Goal: Task Accomplishment & Management: Complete application form

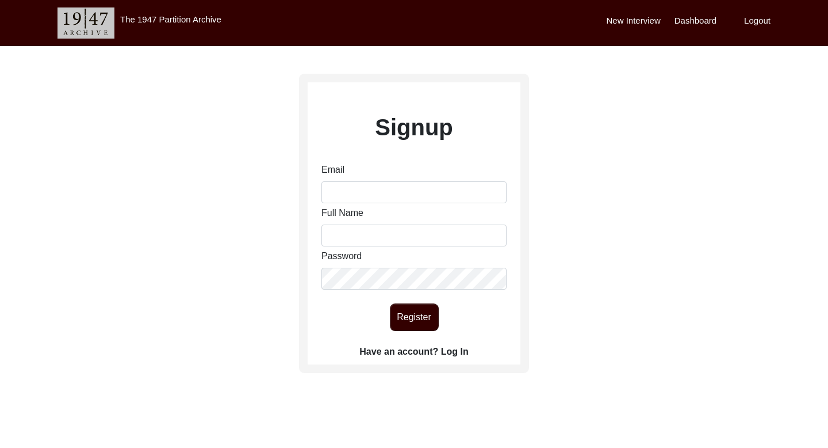
click at [444, 346] on label "Have an account? Log In" at bounding box center [414, 352] width 109 height 14
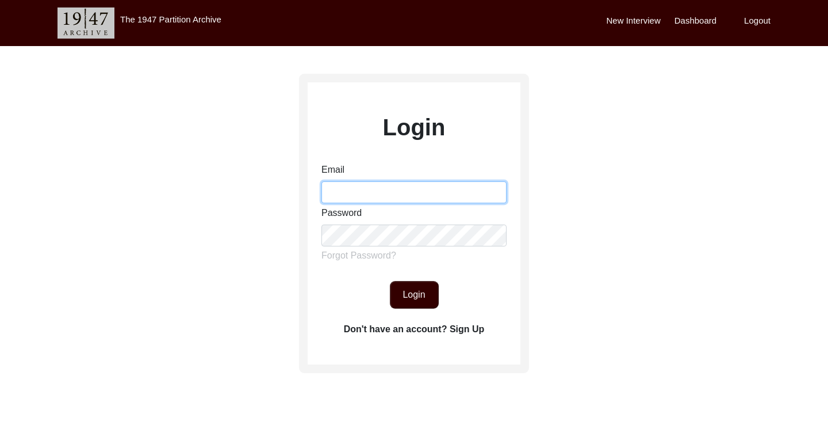
click at [358, 187] on input "Email" at bounding box center [414, 192] width 185 height 22
type input "[PERSON_NAME][EMAIL_ADDRESS][DOMAIN_NAME]"
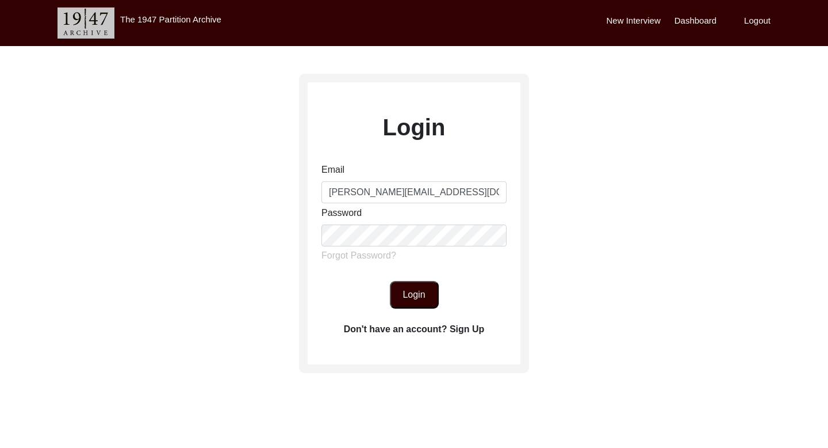
click at [422, 299] on button "Login" at bounding box center [414, 295] width 49 height 28
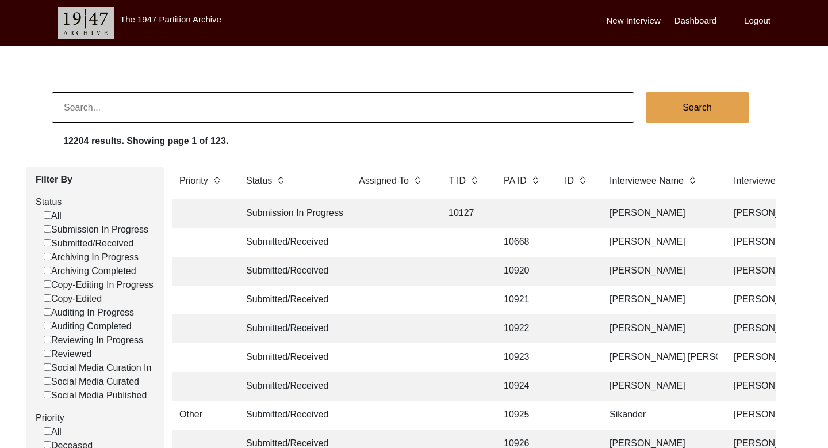
click at [261, 108] on input at bounding box center [343, 107] width 583 height 30
type input "[PERSON_NAME]"
click at [703, 110] on button "Search" at bounding box center [698, 107] width 104 height 30
checkbox input "false"
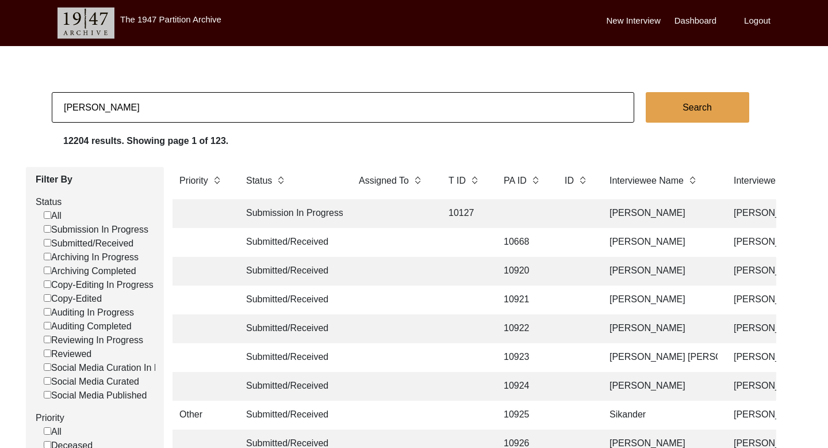
checkbox input "false"
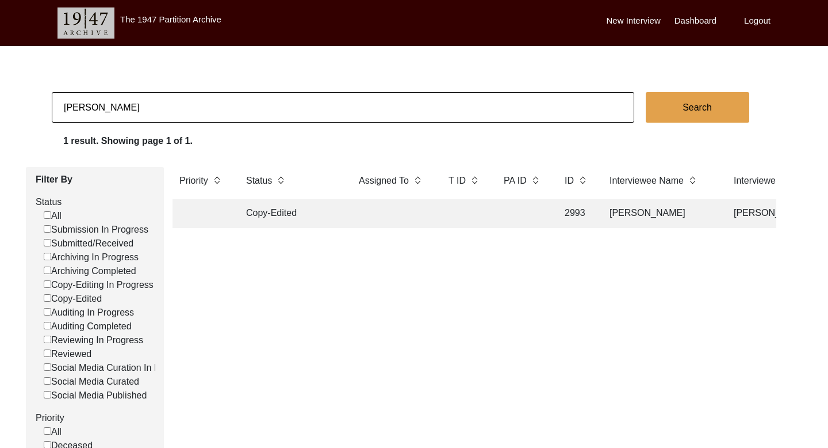
click at [638, 216] on td "[PERSON_NAME]" at bounding box center [660, 213] width 115 height 29
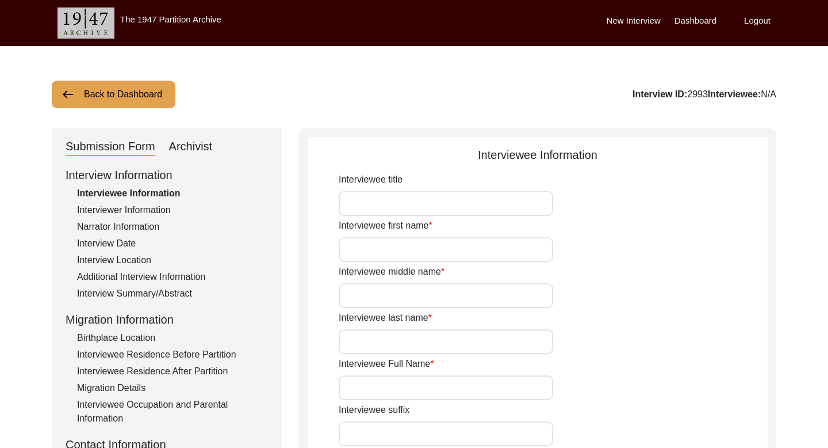
type input "Mrs."
type input "Kana"
type input "Adhikari"
type input "[PERSON_NAME]"
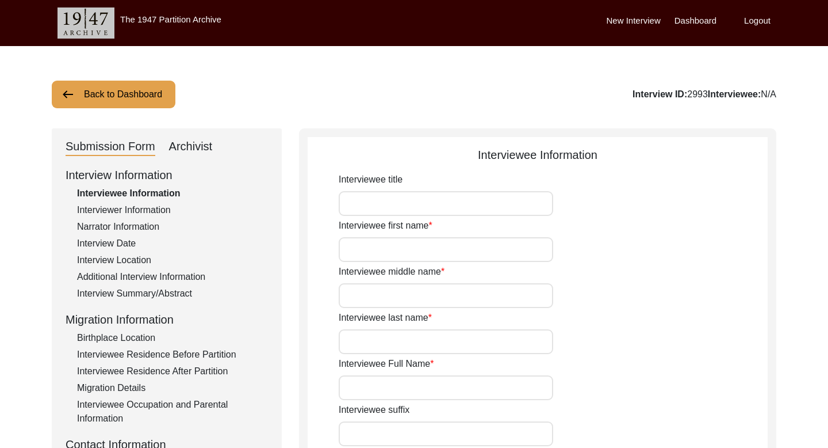
type input "N/A"
type input "[DEMOGRAPHIC_DATA]"
type input "Bengali"
type input "[DEMOGRAPHIC_DATA]"
click at [353, 198] on input "Mrs." at bounding box center [446, 203] width 215 height 25
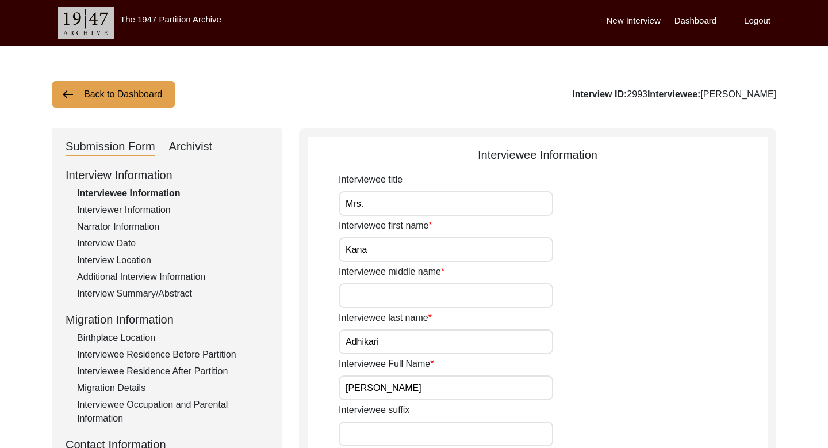
click at [353, 198] on input "Mrs." at bounding box center [446, 203] width 215 height 25
click at [366, 384] on input "[PERSON_NAME]" at bounding box center [446, 387] width 215 height 25
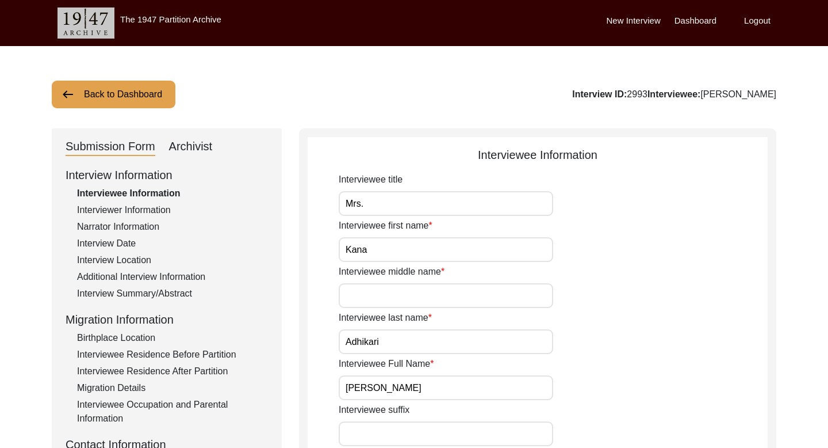
click at [146, 208] on div "Interviewer Information" at bounding box center [172, 210] width 191 height 14
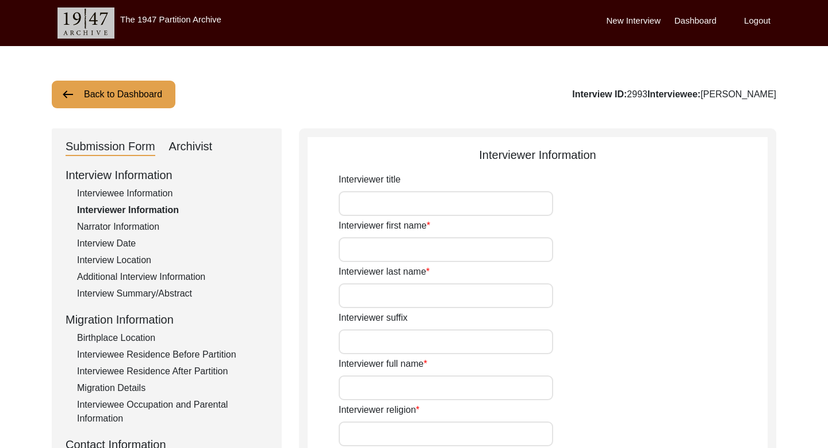
type input "Ms."
type input "[PERSON_NAME]"
type input "Ganguly"
type input "[PERSON_NAME]"
type input "[DEMOGRAPHIC_DATA]"
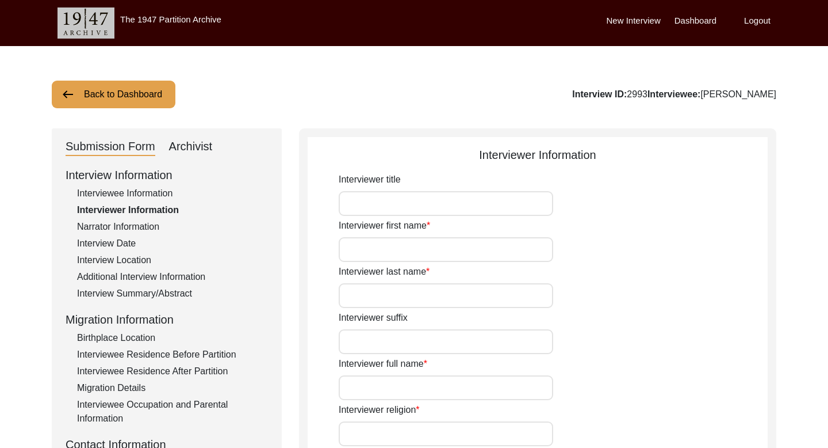
type input "[GEOGRAPHIC_DATA], [GEOGRAPHIC_DATA], [GEOGRAPHIC_DATA]"
type input "Oral History Program Communications at The 1947 Partition Archive"
type input "Mr."
type input "Monsij"
type input "[PERSON_NAME]"
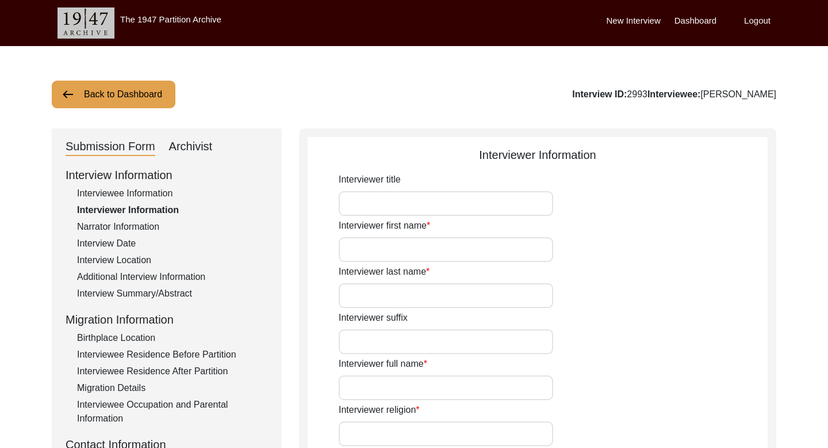
type input "Monsij [PERSON_NAME]"
type input "Oral History Apprentice"
type textarea "N/A"
type input "Bengali"
type textarea "N/A"
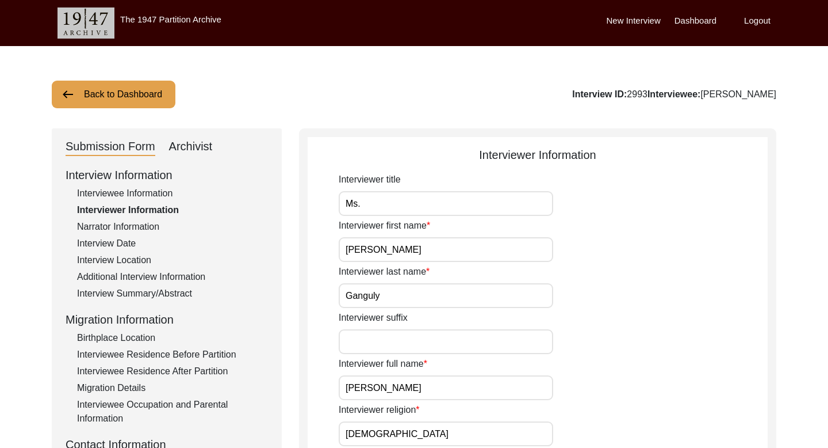
click at [150, 223] on div "Narrator Information" at bounding box center [172, 227] width 191 height 14
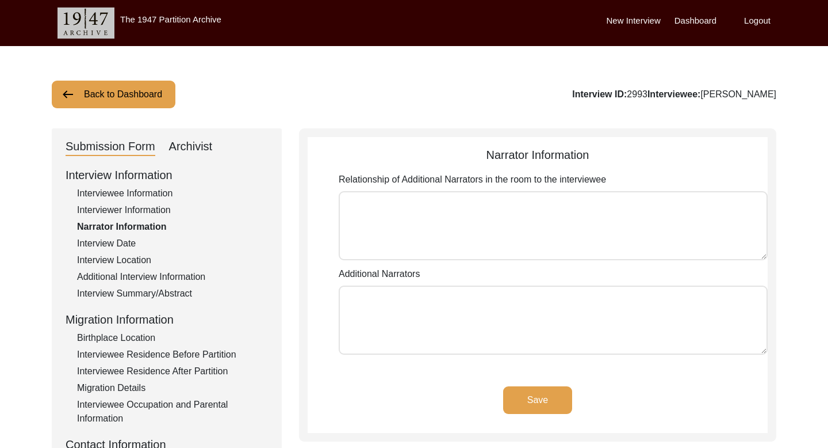
click at [117, 242] on div "Interview Date" at bounding box center [172, 243] width 191 height 14
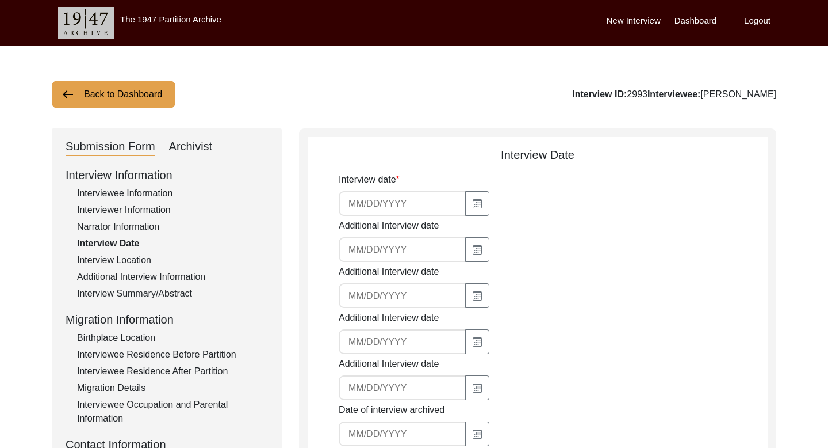
type input "[DATE]"
click at [365, 200] on input "[DATE]" at bounding box center [402, 203] width 127 height 25
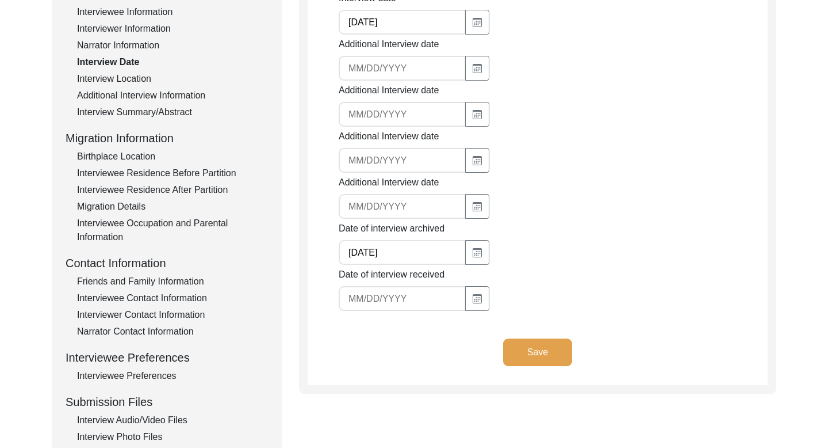
scroll to position [183, 0]
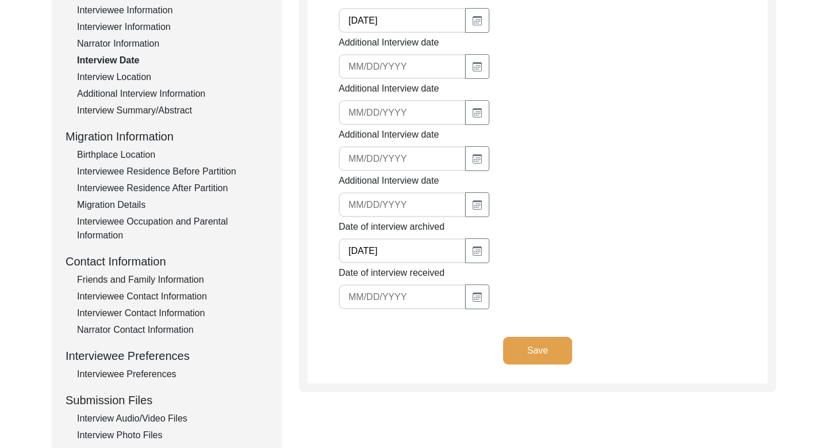
click at [129, 72] on div "Interview Location" at bounding box center [172, 77] width 191 height 14
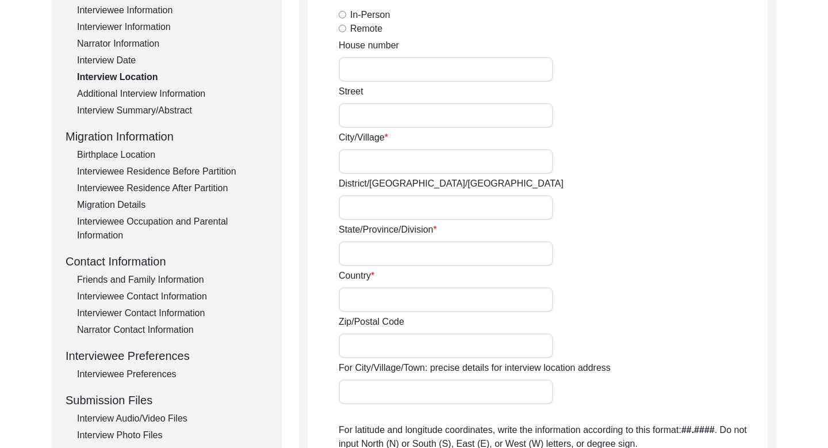
radio input "true"
type input "20/4"
type input "[GEOGRAPHIC_DATA]"
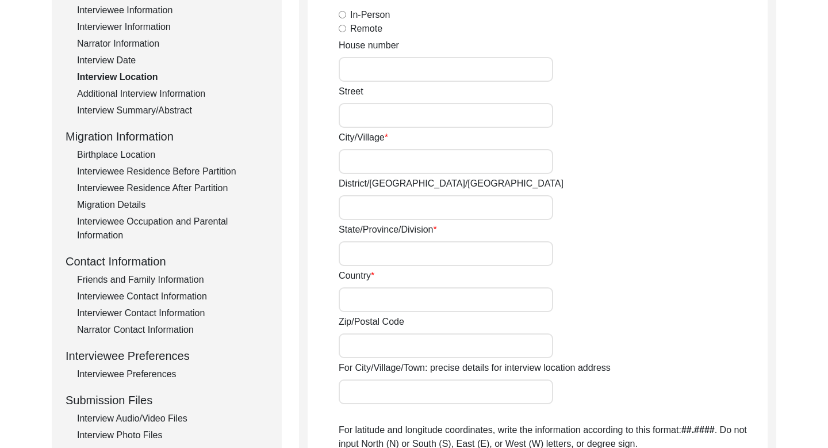
type input "[GEOGRAPHIC_DATA]"
type input "700063"
type input "[GEOGRAPHIC_DATA], [GEOGRAPHIC_DATA], [GEOGRAPHIC_DATA]"
type input "22.5726"
type input "88.3639"
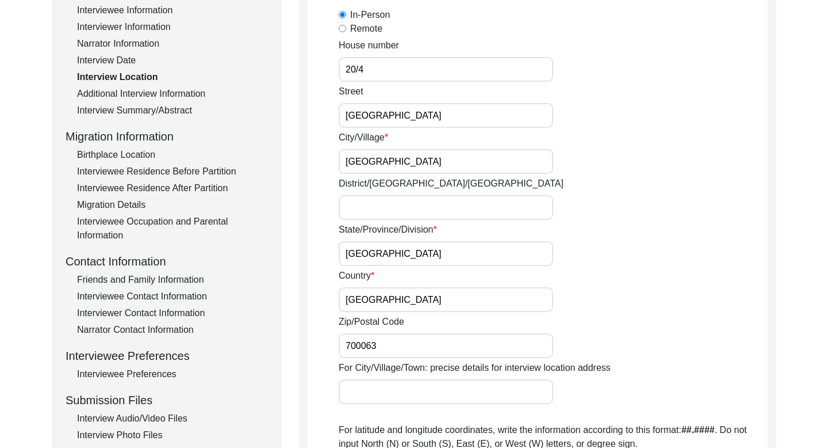
click at [354, 66] on input "20/4" at bounding box center [446, 69] width 215 height 25
click at [365, 118] on input "[GEOGRAPHIC_DATA]" at bounding box center [446, 115] width 215 height 25
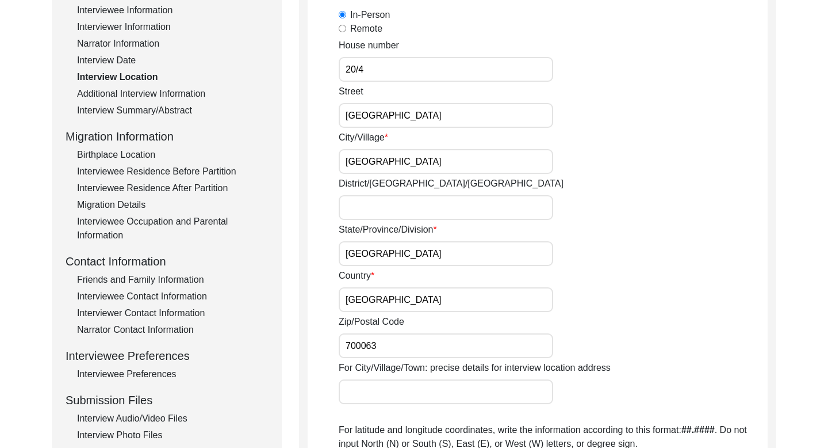
click at [365, 118] on input "[GEOGRAPHIC_DATA]" at bounding box center [446, 115] width 215 height 25
click at [366, 163] on input "[GEOGRAPHIC_DATA]" at bounding box center [446, 161] width 215 height 25
click at [377, 261] on input "[GEOGRAPHIC_DATA]" at bounding box center [446, 253] width 215 height 25
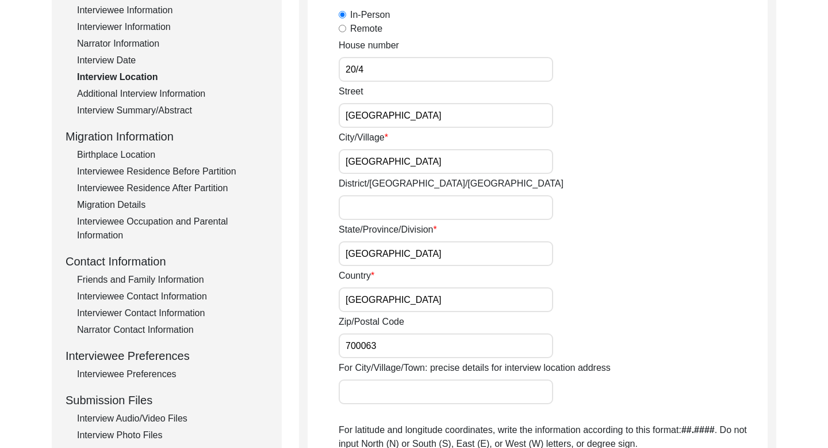
click at [377, 261] on input "[GEOGRAPHIC_DATA]" at bounding box center [446, 253] width 215 height 25
click at [363, 303] on input "[GEOGRAPHIC_DATA]" at bounding box center [446, 299] width 215 height 25
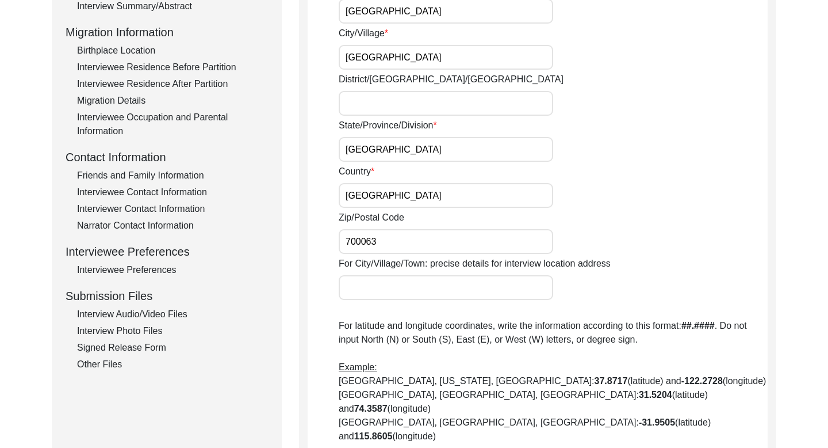
scroll to position [295, 0]
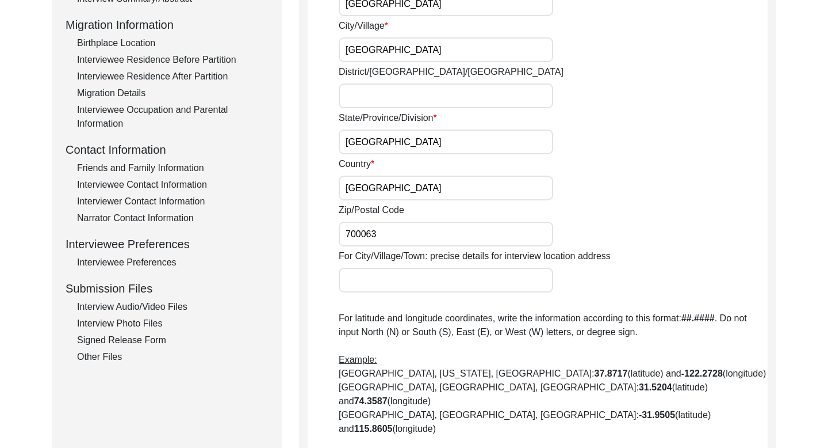
click at [366, 227] on input "700063" at bounding box center [446, 233] width 215 height 25
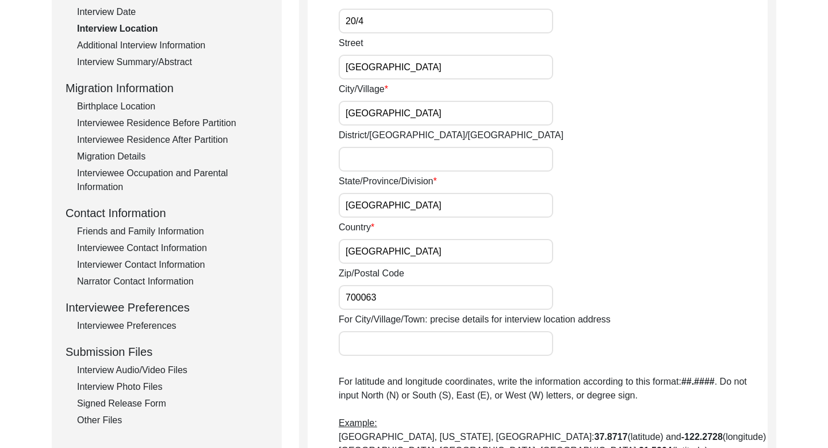
scroll to position [0, 0]
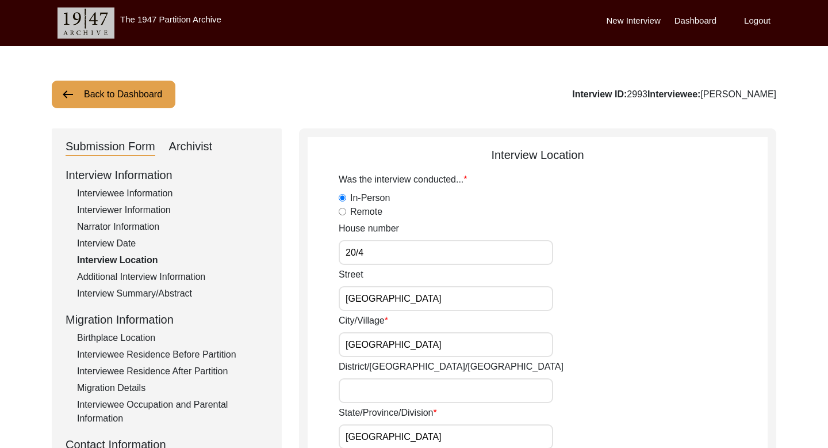
click at [129, 275] on div "Additional Interview Information" at bounding box center [172, 277] width 191 height 14
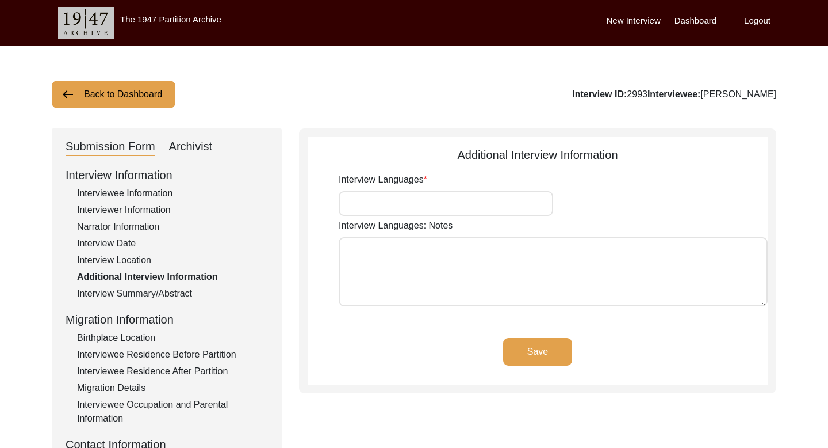
type input "Bengali"
click at [128, 295] on div "Interview Summary/Abstract" at bounding box center [172, 293] width 191 height 14
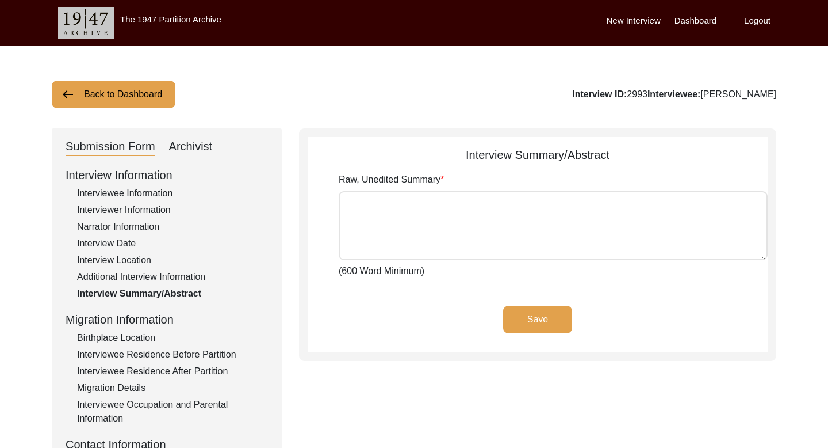
type textarea "Lor.Ipsu Dolorsit ame cons ad Elitsed Doeiusm,t incididuntutl etdo ma Aliqu Eni…"
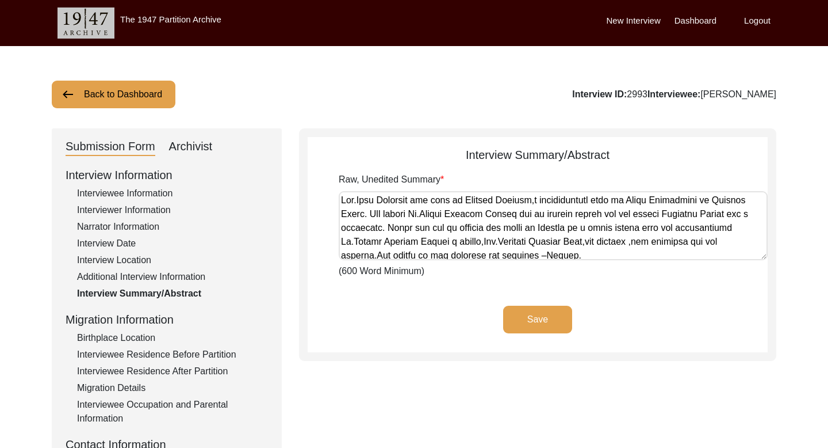
click at [388, 211] on textarea "Raw, Unedited Summary" at bounding box center [553, 225] width 429 height 69
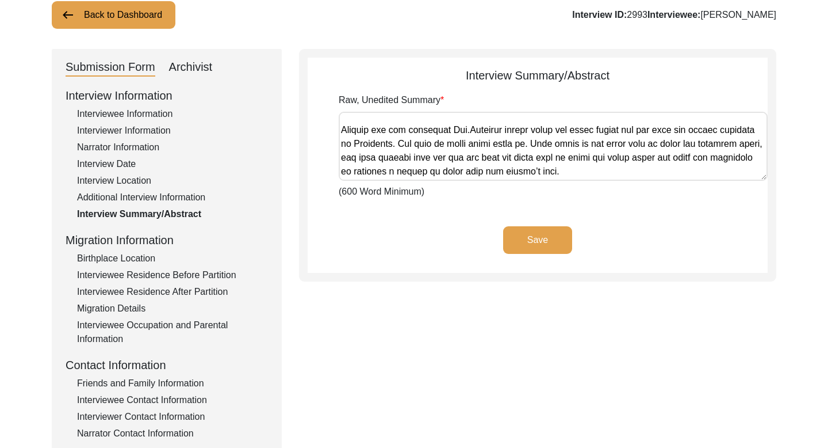
scroll to position [93, 0]
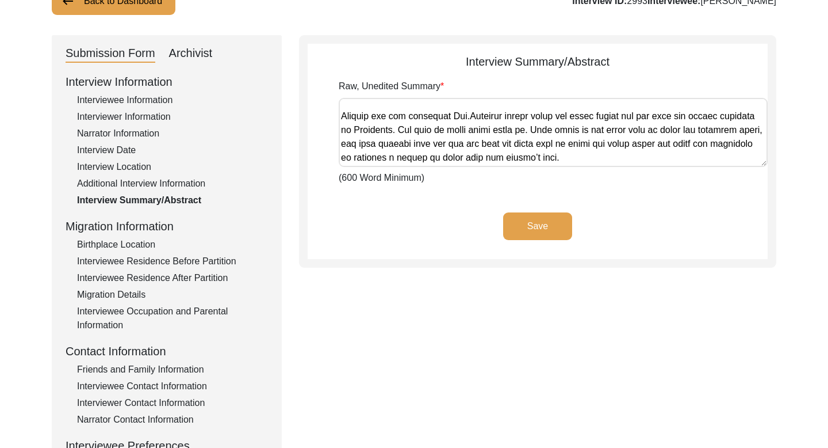
click at [145, 239] on div "Birthplace Location" at bounding box center [172, 245] width 191 height 14
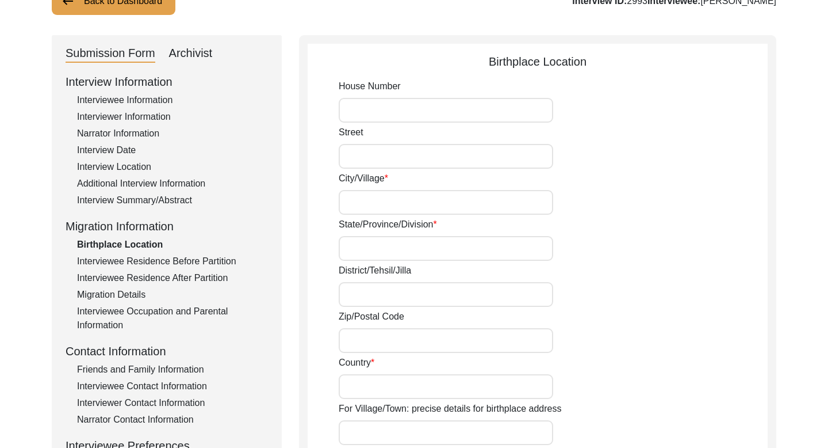
type input "[PERSON_NAME]"
type input "Rajshahi Division"
type input "[GEOGRAPHIC_DATA]"
type input "[PERSON_NAME], Rajshahi Division, [GEOGRAPHIC_DATA]"
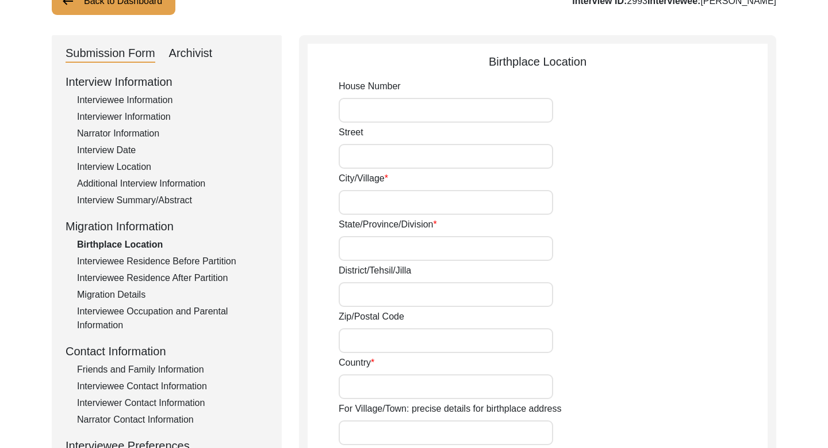
type input "24.8165"
type input "88.8167"
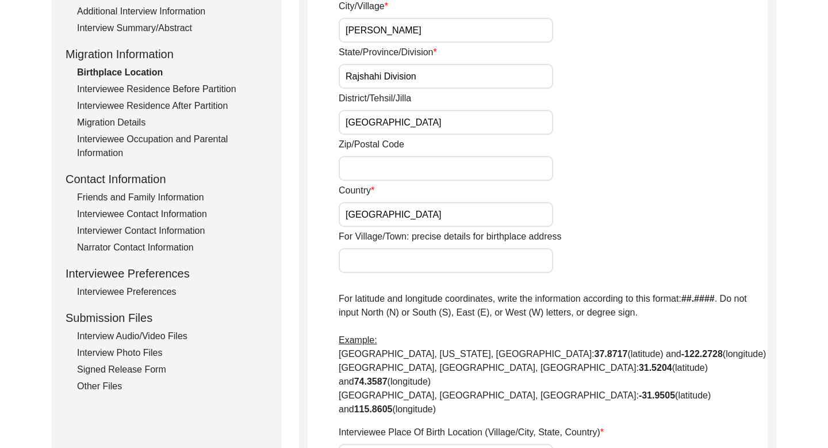
scroll to position [270, 0]
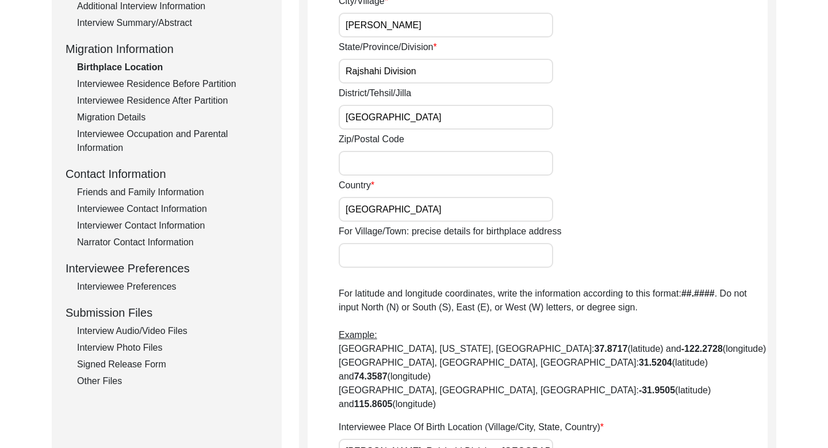
click at [188, 85] on div "Interviewee Residence Before Partition" at bounding box center [172, 84] width 191 height 14
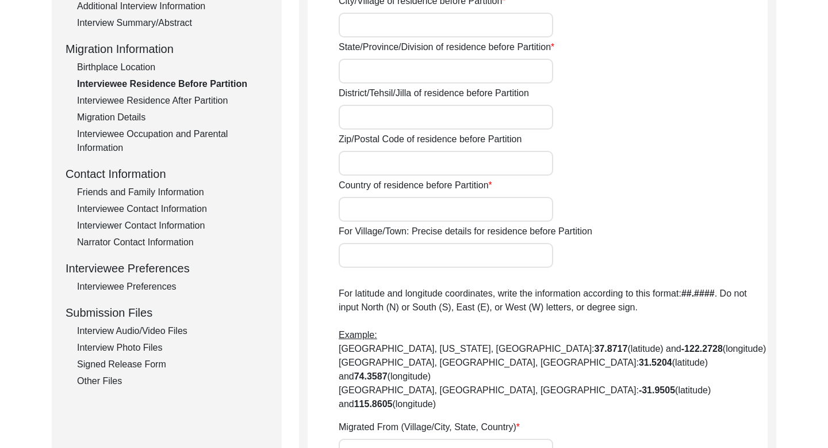
type input "[PERSON_NAME]"
type input "Rajshahi Division"
type input "[GEOGRAPHIC_DATA]"
type input "[PERSON_NAME], Rajshahi Division, [GEOGRAPHIC_DATA]"
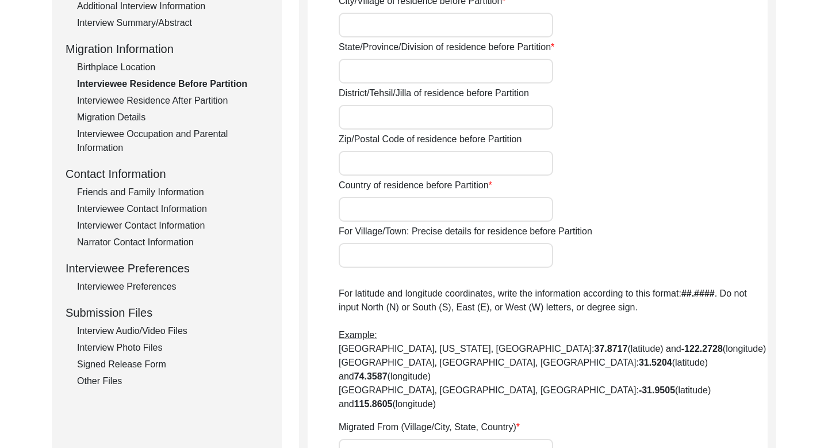
type input "24.8165"
type input "88.8167"
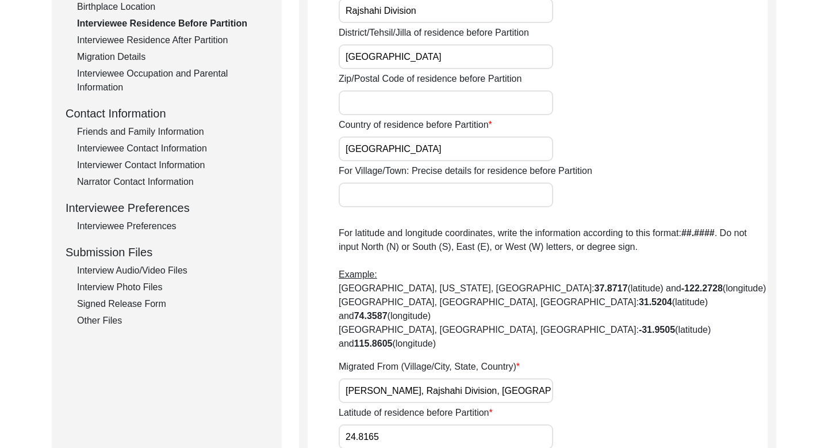
scroll to position [275, 0]
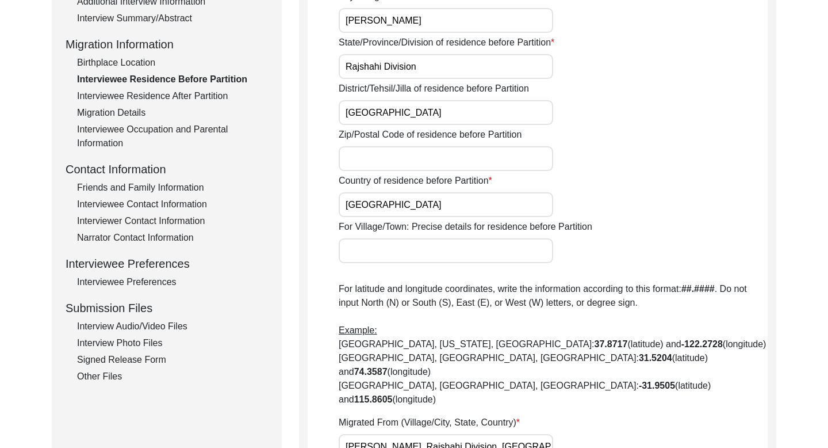
click at [145, 90] on div "Interviewee Residence After Partition" at bounding box center [172, 96] width 191 height 14
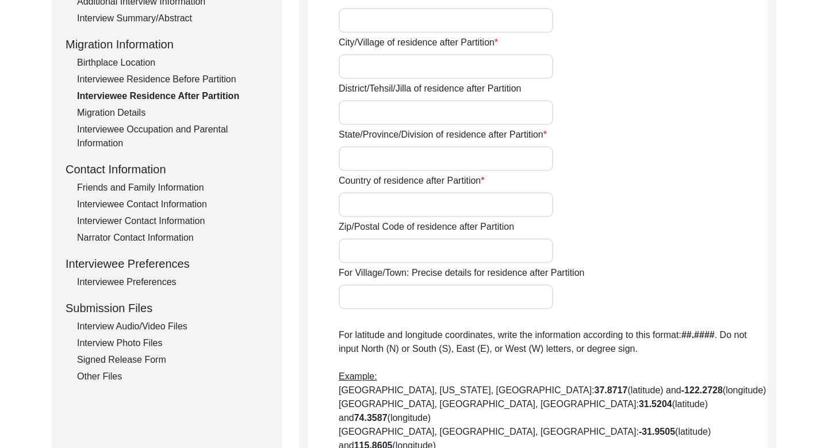
type input "Yes"
type input "Bardhaman"
type input "[GEOGRAPHIC_DATA]"
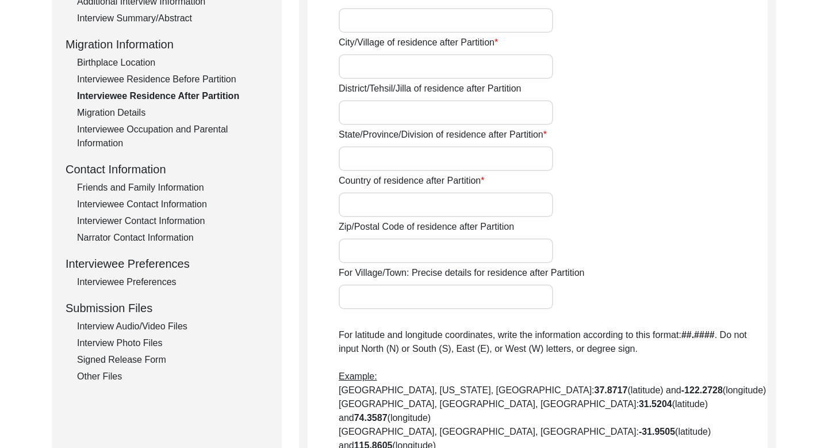
type input "Bardhaman, [GEOGRAPHIC_DATA], [GEOGRAPHIC_DATA]"
type input "23.2324"
type input "87.8615"
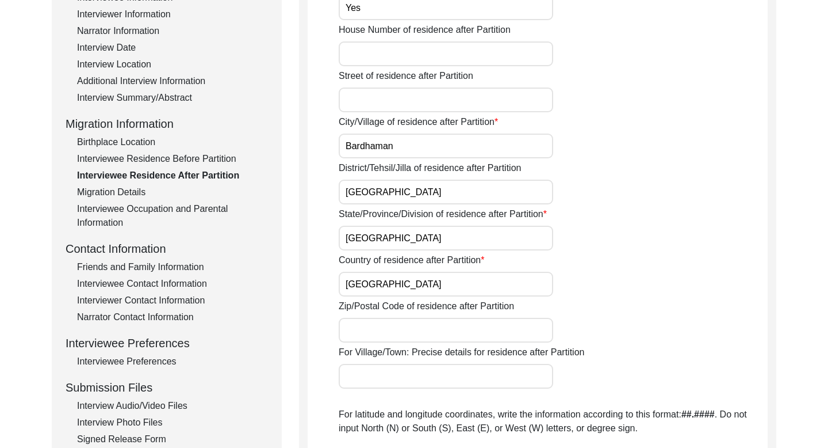
scroll to position [128, 0]
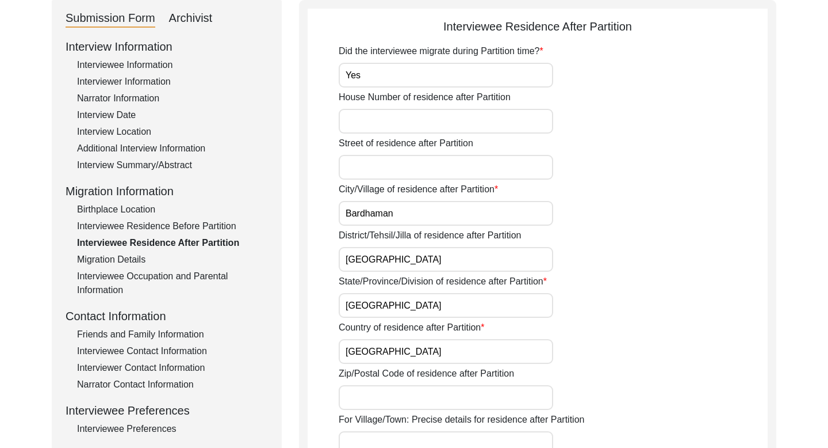
click at [376, 213] on input "Bardhaman" at bounding box center [446, 213] width 215 height 25
click at [393, 263] on input "[GEOGRAPHIC_DATA]" at bounding box center [446, 259] width 215 height 25
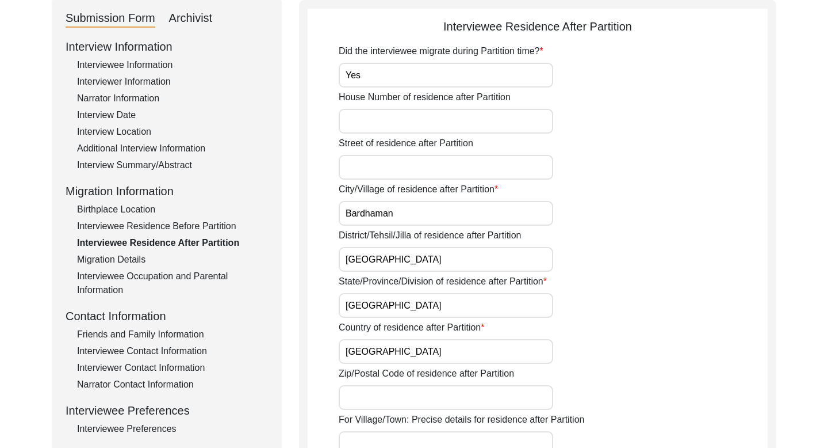
click at [393, 263] on input "[GEOGRAPHIC_DATA]" at bounding box center [446, 259] width 215 height 25
click at [374, 307] on input "[GEOGRAPHIC_DATA]" at bounding box center [446, 305] width 215 height 25
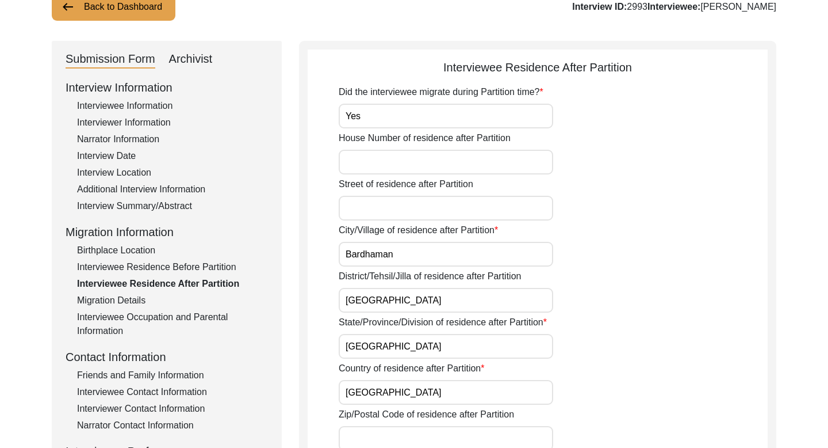
scroll to position [49, 0]
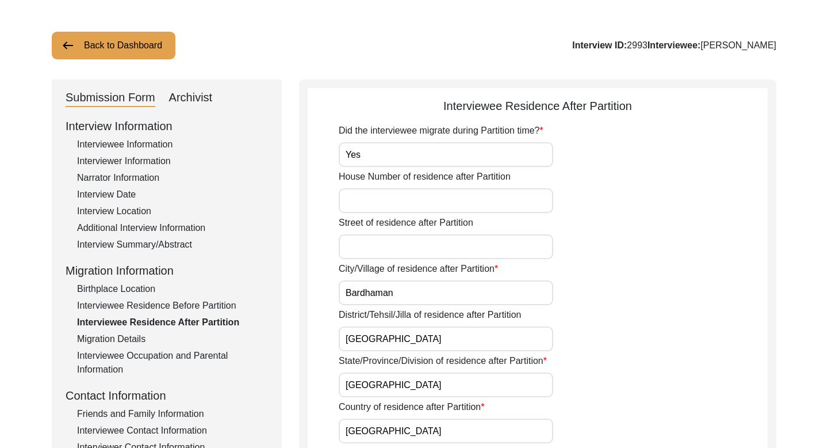
click at [163, 305] on div "Interviewee Residence Before Partition" at bounding box center [172, 306] width 191 height 14
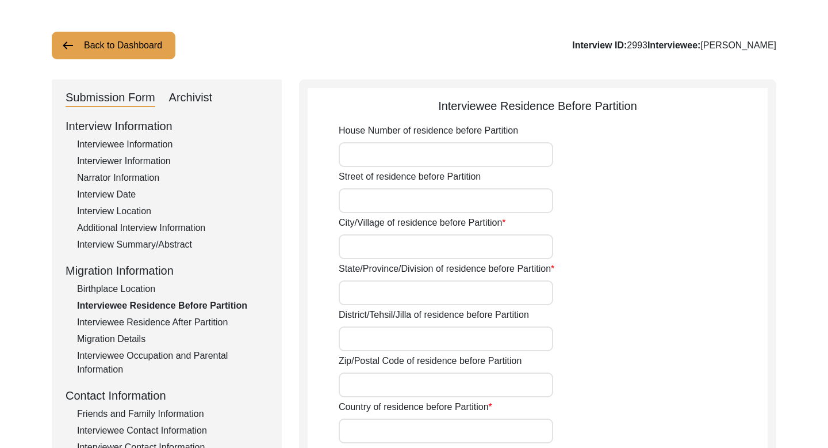
type input "[PERSON_NAME]"
type input "Rajshahi Division"
type input "[GEOGRAPHIC_DATA]"
type input "[PERSON_NAME], Rajshahi Division, [GEOGRAPHIC_DATA]"
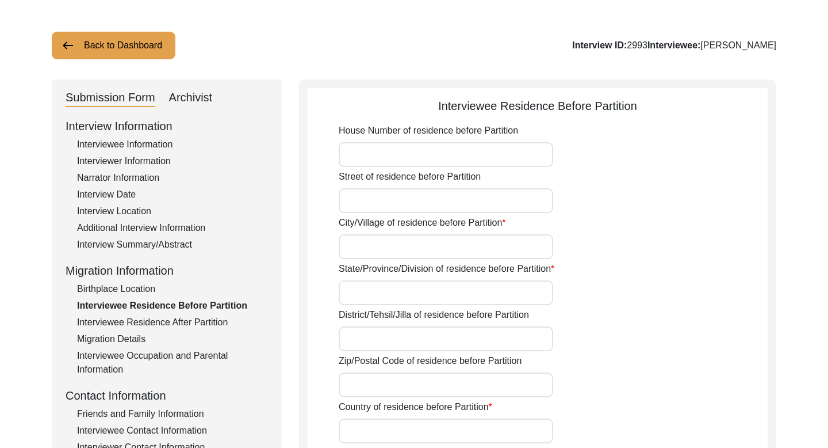
type input "24.8165"
type input "88.8167"
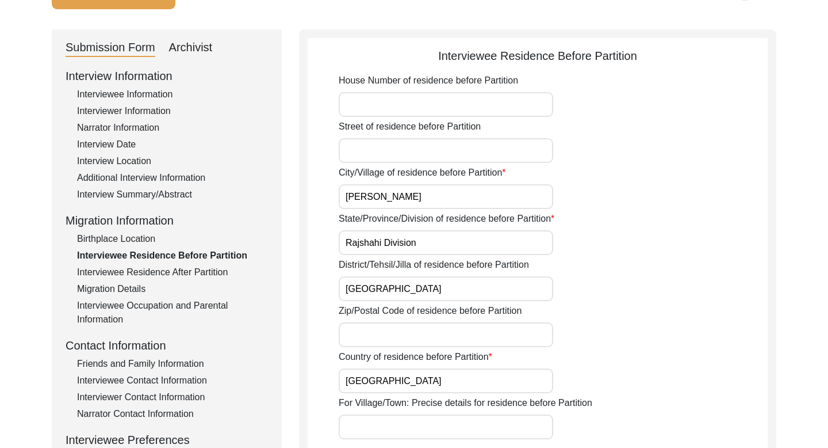
scroll to position [113, 0]
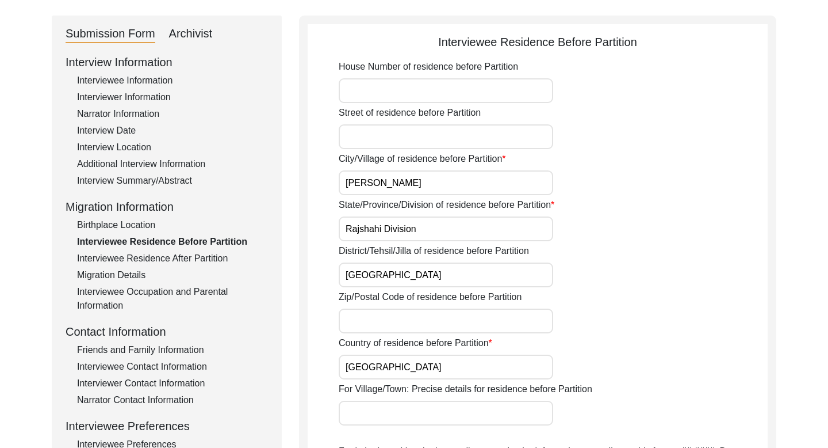
click at [360, 178] on input "[PERSON_NAME]" at bounding box center [446, 182] width 215 height 25
click at [382, 223] on input "Rajshahi Division" at bounding box center [446, 228] width 215 height 25
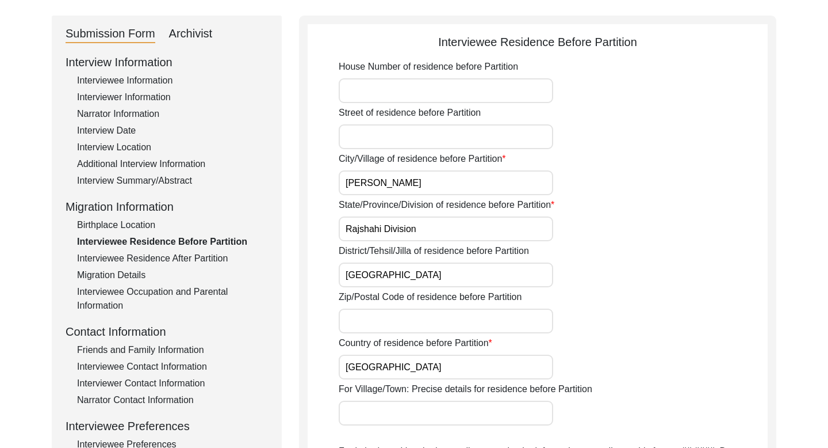
click at [382, 223] on input "Rajshahi Division" at bounding box center [446, 228] width 215 height 25
click at [393, 277] on input "[GEOGRAPHIC_DATA]" at bounding box center [446, 274] width 215 height 25
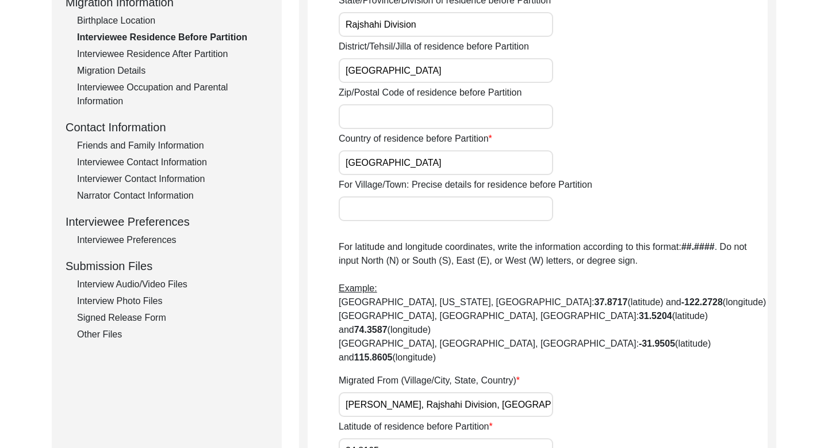
scroll to position [315, 0]
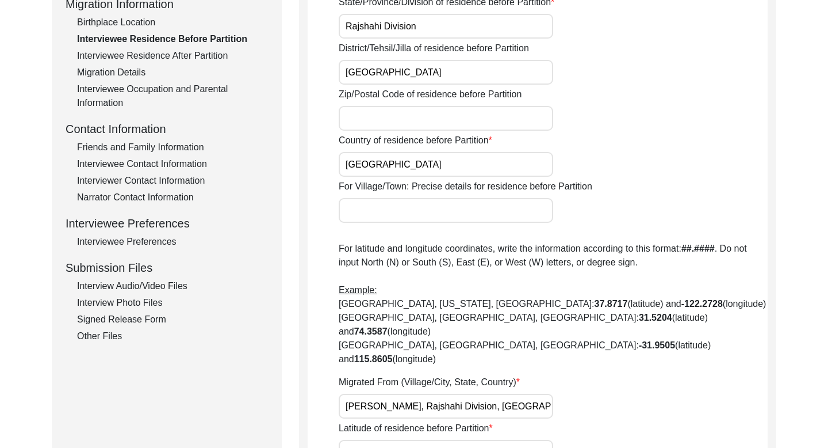
click at [194, 51] on div "Interviewee Residence After Partition" at bounding box center [172, 56] width 191 height 14
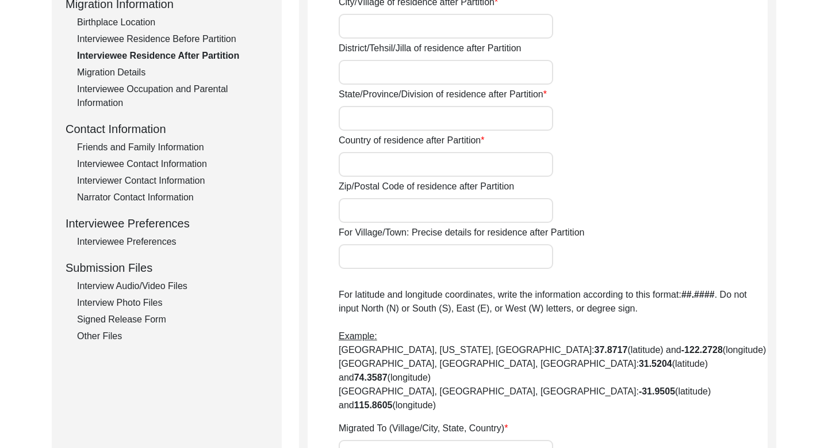
type input "Yes"
type input "Bardhaman"
type input "[GEOGRAPHIC_DATA]"
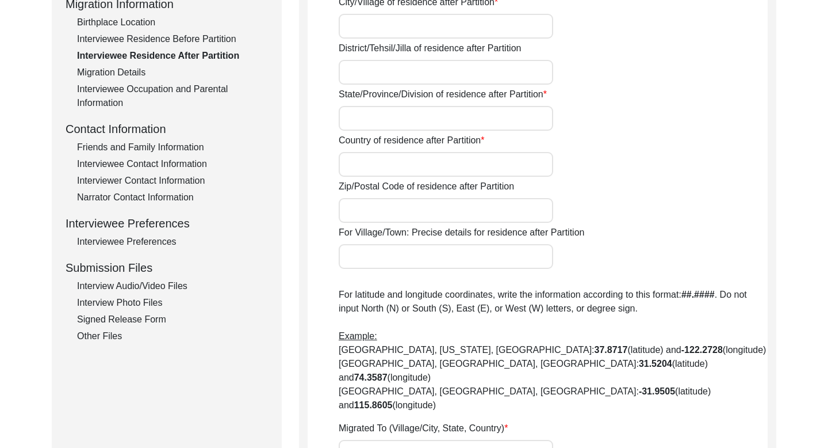
type input "Bardhaman, [GEOGRAPHIC_DATA], [GEOGRAPHIC_DATA]"
type input "23.2324"
type input "87.8615"
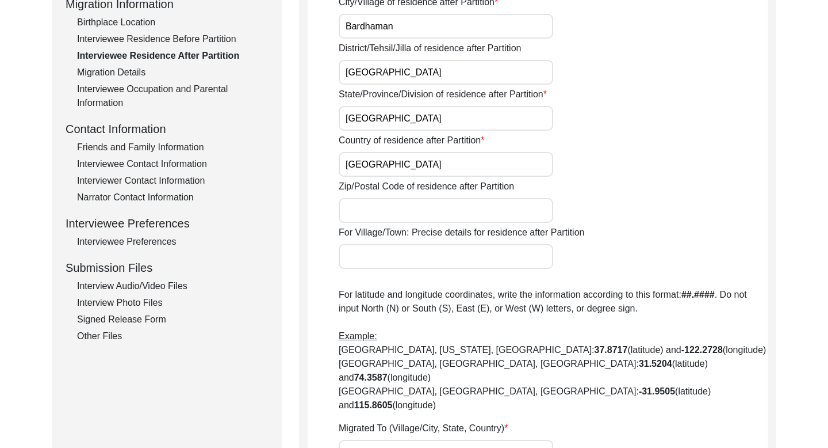
click at [132, 71] on div "Migration Details" at bounding box center [172, 73] width 191 height 14
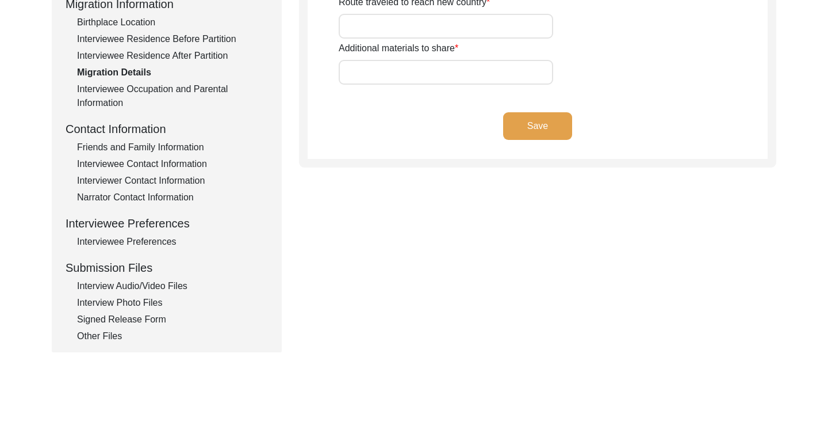
type input "House"
type input "Refugee certificate"
type input "[GEOGRAPHIC_DATA]"
type input "From [GEOGRAPHIC_DATA] [PERSON_NAME] family boarded a train to [GEOGRAPHIC_DATA…"
type input "N/A"
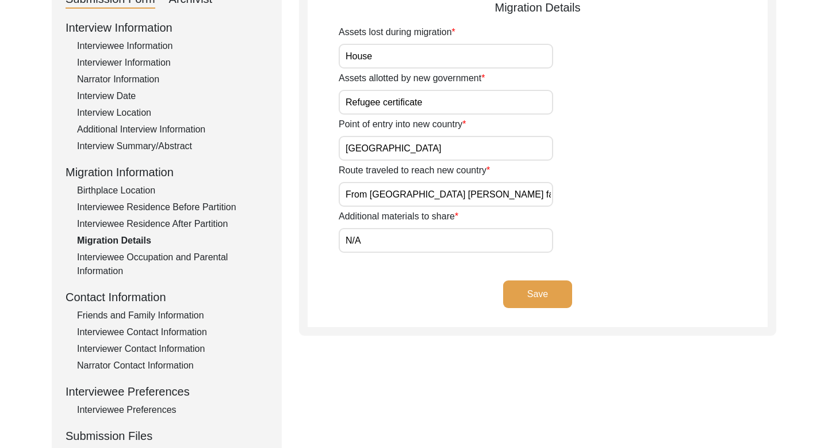
scroll to position [139, 0]
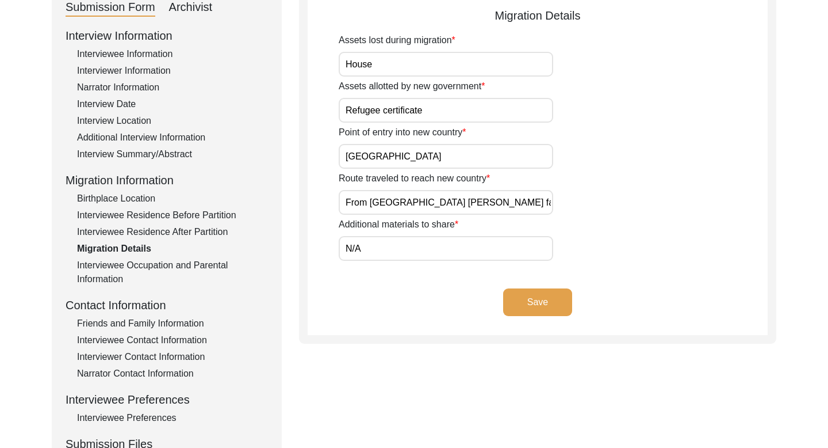
click at [380, 195] on input "From [GEOGRAPHIC_DATA] [PERSON_NAME] family boarded a train to [GEOGRAPHIC_DATA…" at bounding box center [446, 202] width 215 height 25
click at [147, 263] on div "Interviewee Occupation and Parental Information" at bounding box center [172, 272] width 191 height 28
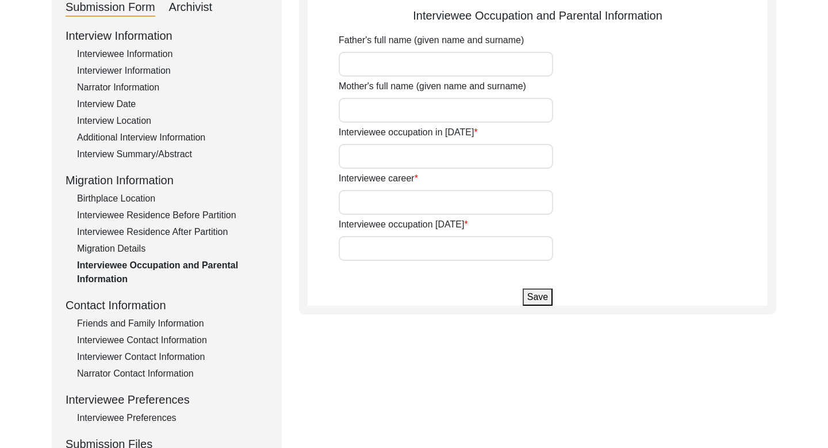
type input "[PERSON_NAME]"
type input "Student"
type input "Primary School Teacher"
type input "Retired"
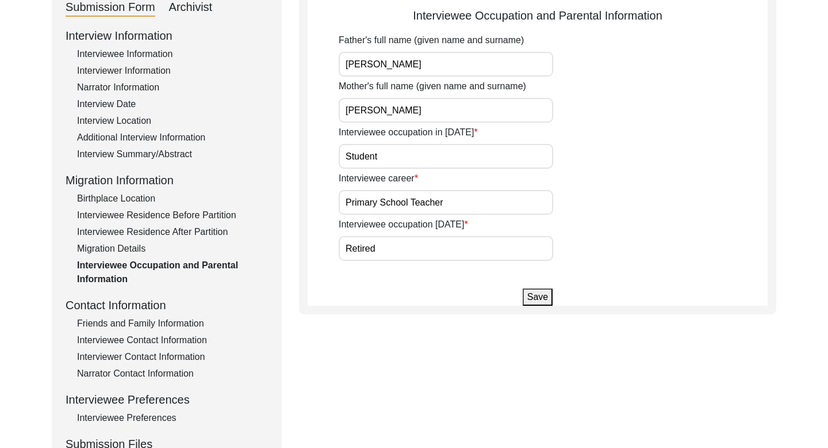
click at [396, 62] on input "[PERSON_NAME]" at bounding box center [446, 64] width 215 height 25
click at [390, 108] on input "[PERSON_NAME]" at bounding box center [446, 110] width 215 height 25
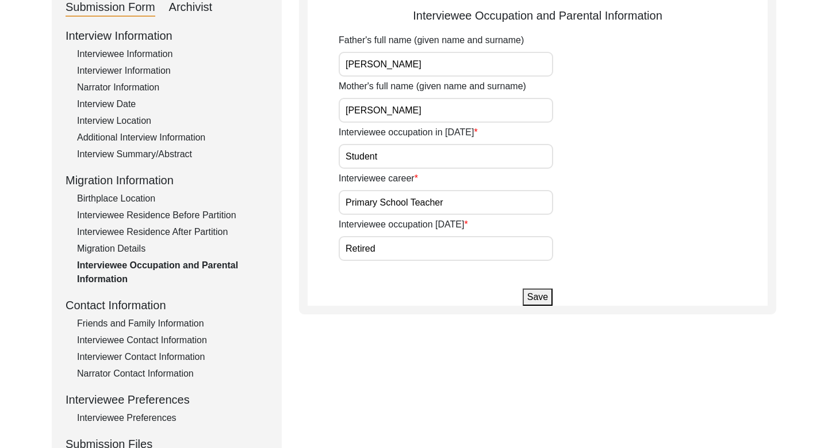
click at [390, 108] on input "[PERSON_NAME]" at bounding box center [446, 110] width 215 height 25
click at [143, 322] on div "Friends and Family Information" at bounding box center [172, 323] width 191 height 14
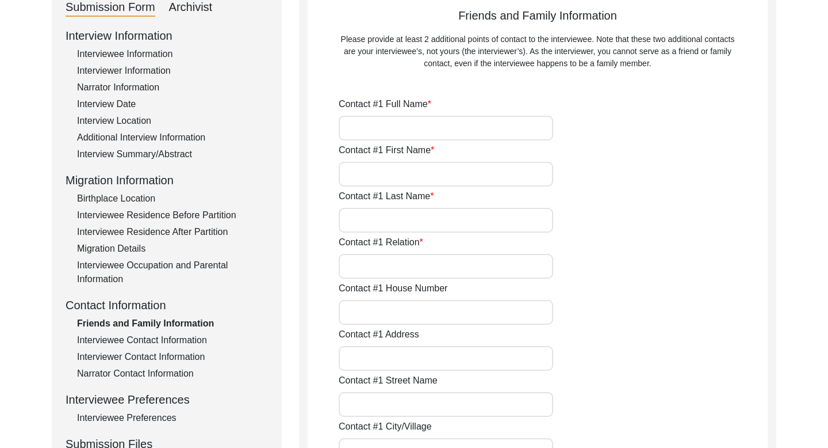
type input "[PERSON_NAME]"
type input "Indu"
type input "Adhikari"
type input "Granddaughter"
type input "20/4"
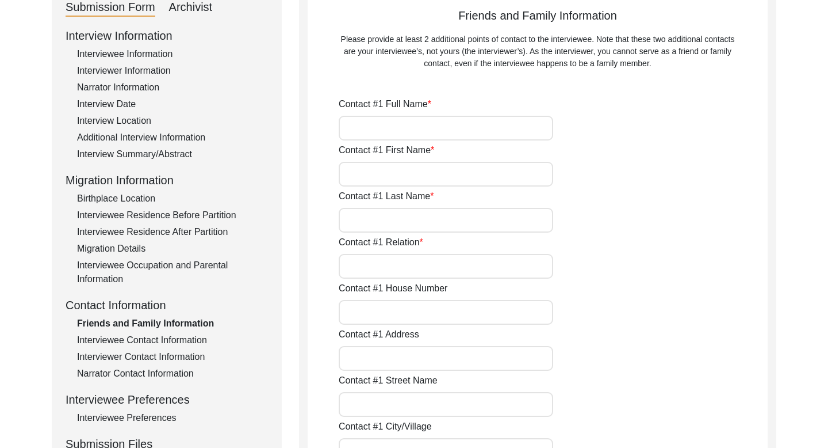
type input "[GEOGRAPHIC_DATA]"
type input "700063"
type input "[GEOGRAPHIC_DATA]"
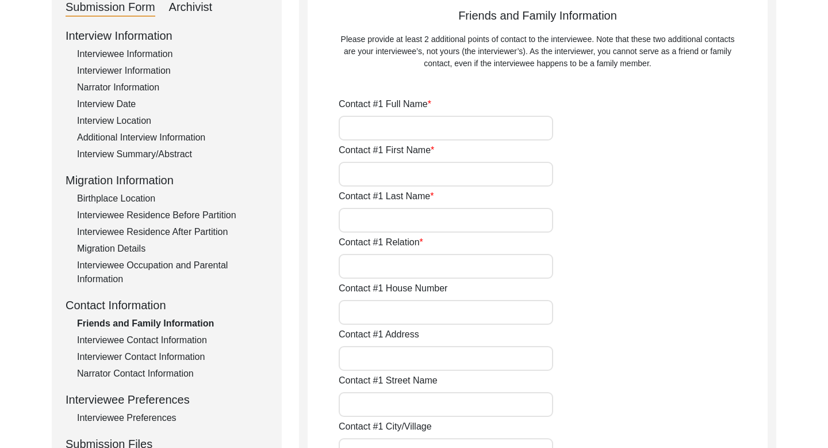
type input "9836311768"
type input "N/A"
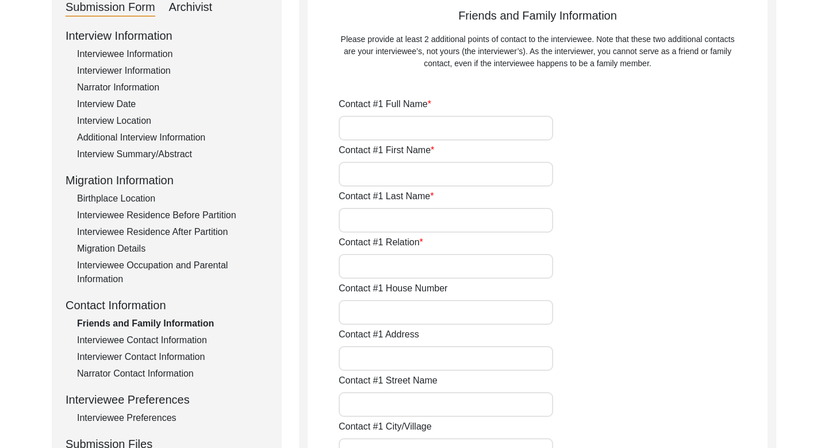
type input "N/A"
type input "[PERSON_NAME]"
type input "Ranjit"
type input "Ganguly"
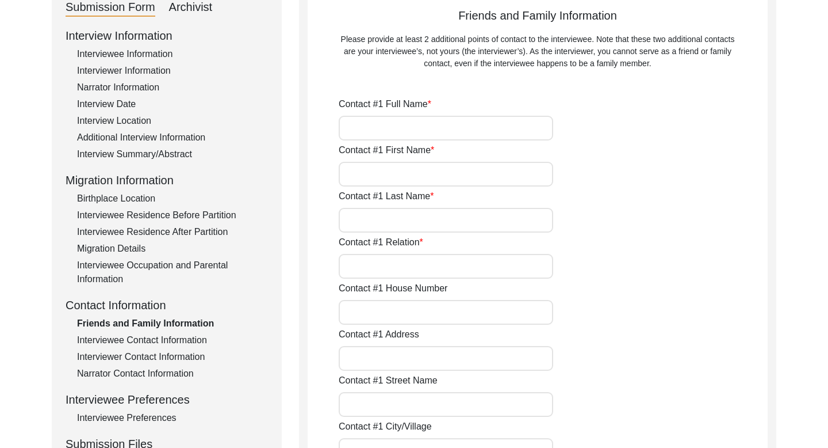
type input "Neighbor"
type input "P-21"
type input "[GEOGRAPHIC_DATA]"
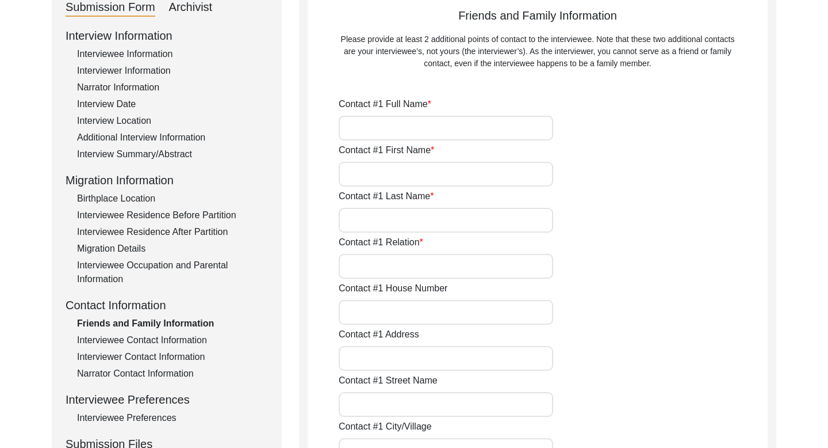
type input "700063"
type input "[GEOGRAPHIC_DATA]"
type input "9831803900"
type input "N/A"
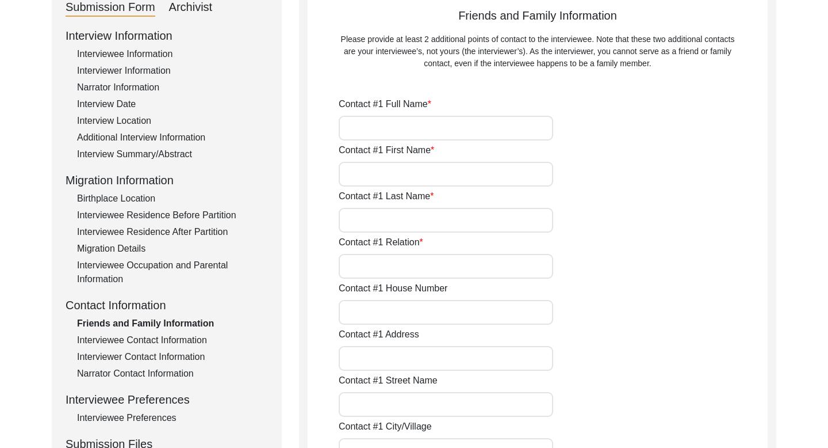
type input "N/A"
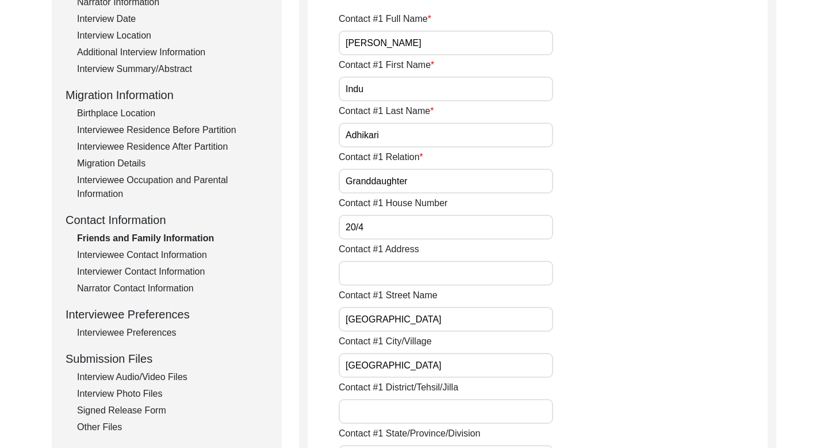
scroll to position [251, 0]
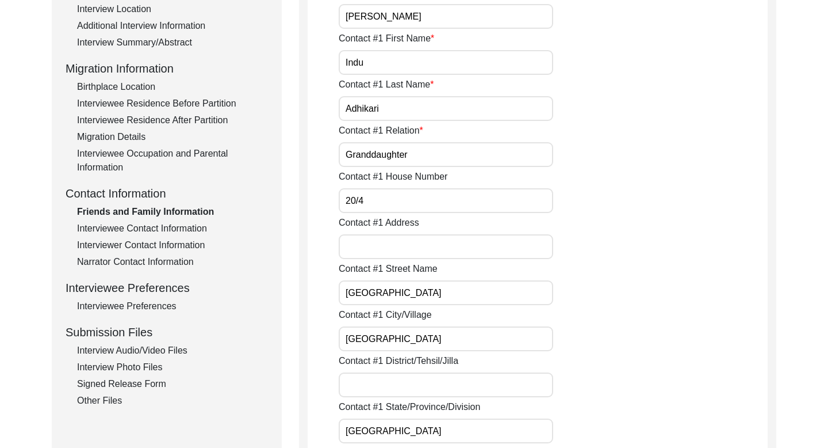
click at [156, 228] on div "Interviewee Contact Information" at bounding box center [172, 228] width 191 height 14
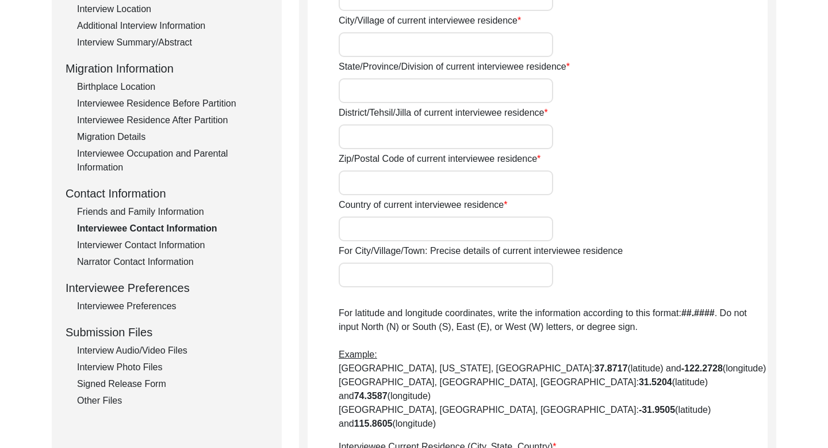
type input "20-4"
type input "[GEOGRAPHIC_DATA]"
type input "700063"
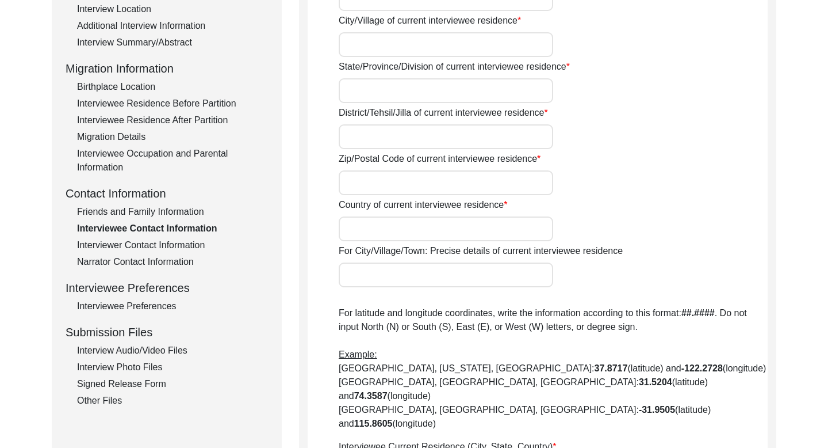
type input "[GEOGRAPHIC_DATA]"
type input "[GEOGRAPHIC_DATA], [GEOGRAPHIC_DATA], [GEOGRAPHIC_DATA]"
type input "22.5726"
type input "88.3639"
type input "3324676156"
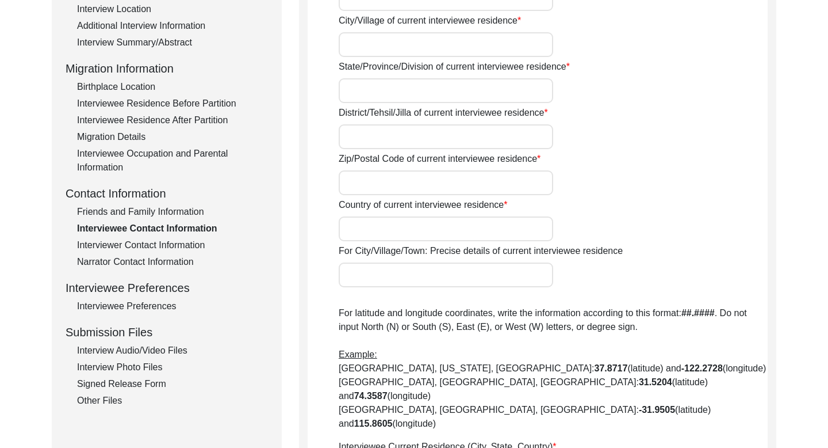
type input "N/A"
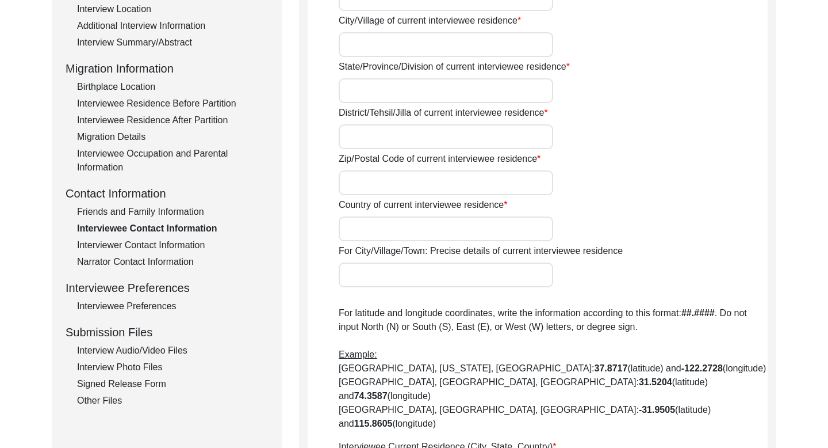
type input "N/A"
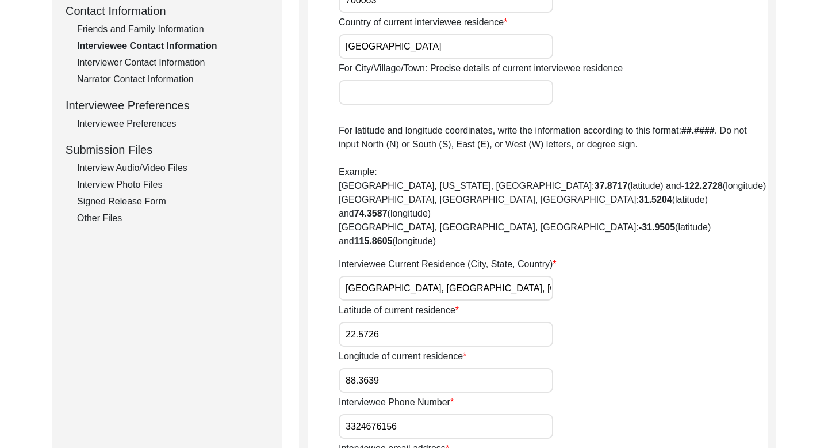
scroll to position [429, 0]
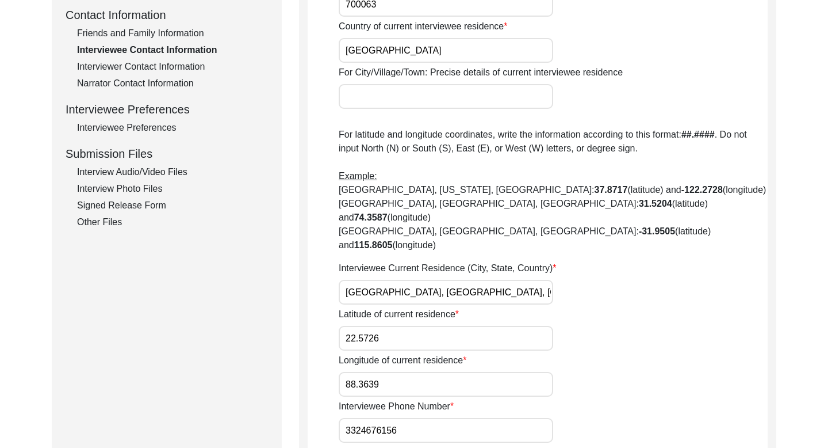
click at [174, 68] on div "Interviewer Contact Information" at bounding box center [172, 67] width 191 height 14
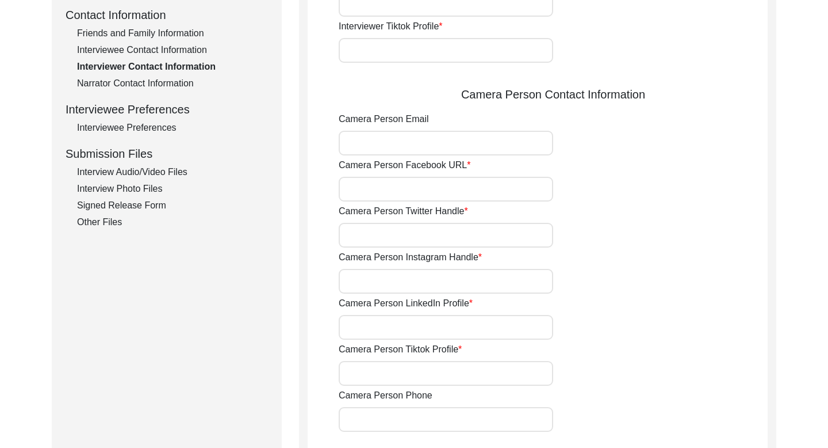
type input "9831803900"
type input "[PERSON_NAME][EMAIL_ADDRESS][DOMAIN_NAME]"
type input "N/A"
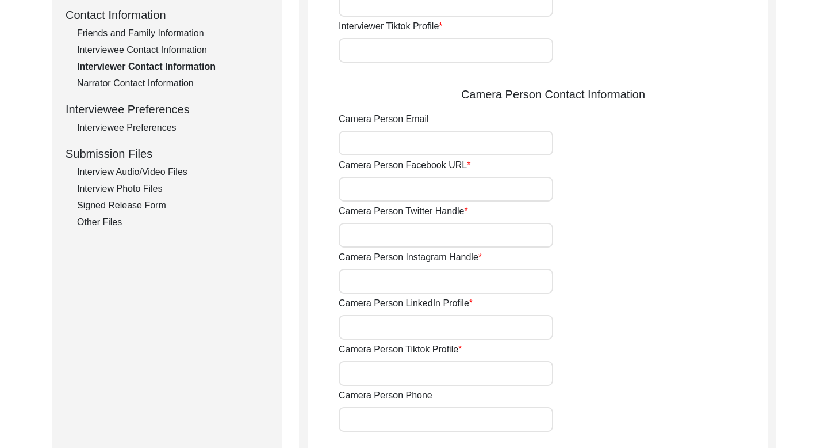
type input "N/A"
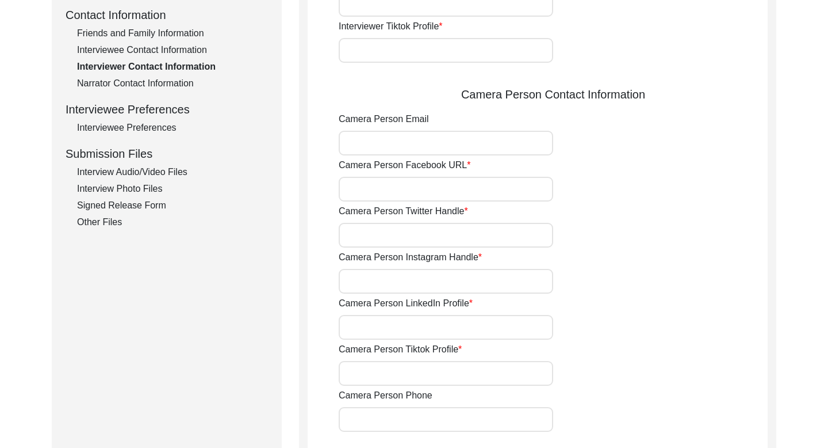
type input "N/A"
click at [165, 79] on div "Narrator Contact Information" at bounding box center [172, 84] width 191 height 14
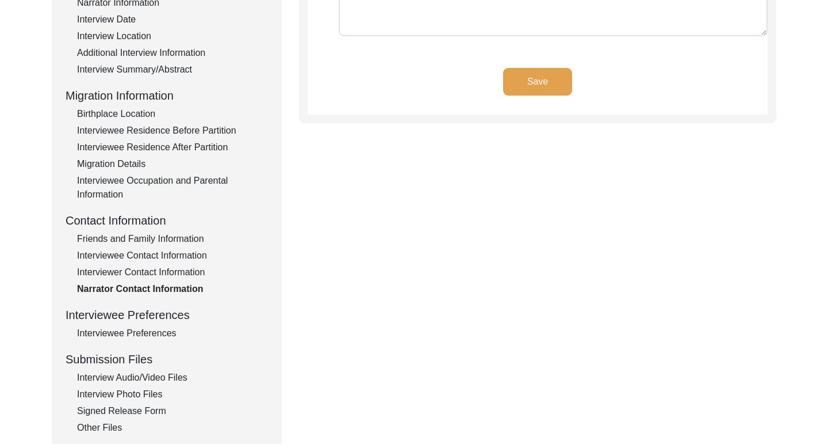
scroll to position [238, 0]
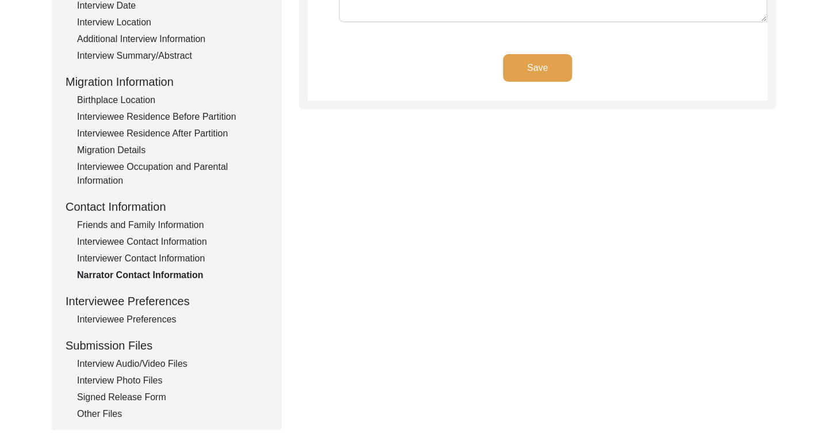
click at [146, 319] on div "Interviewee Preferences" at bounding box center [172, 319] width 191 height 14
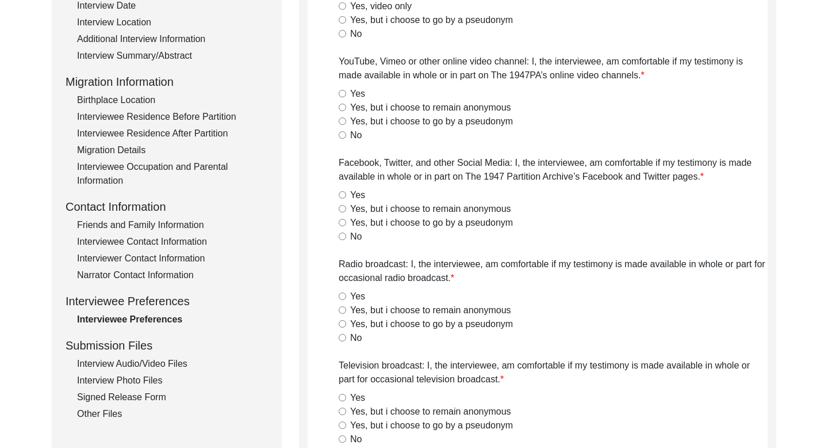
radio input "true"
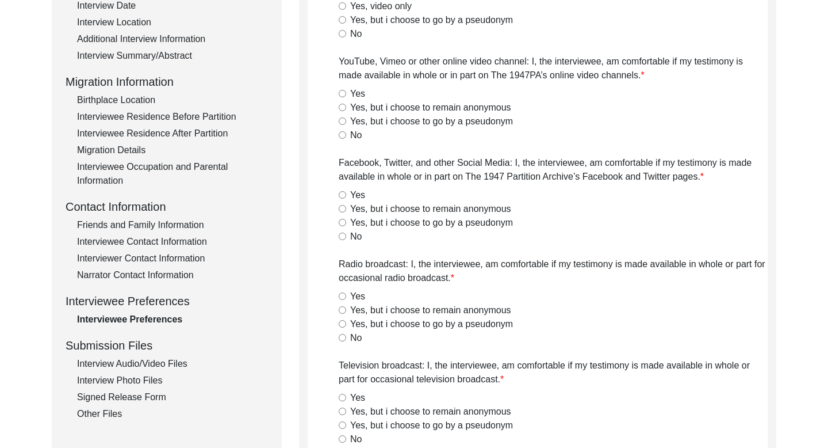
radio input "true"
type textarea "Yes"
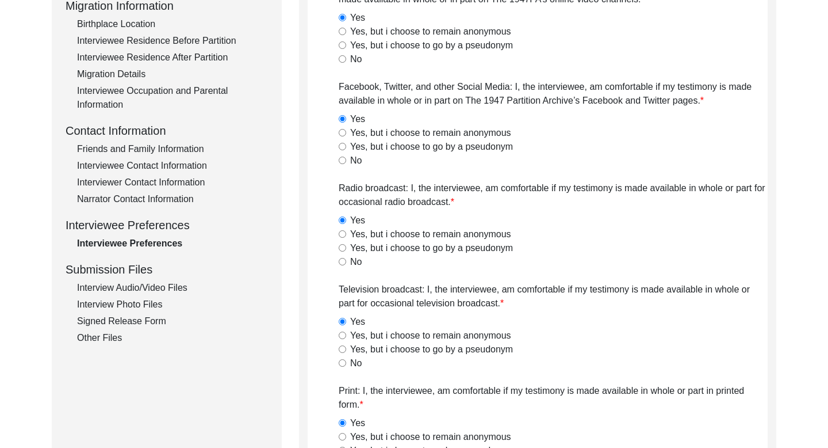
scroll to position [331, 0]
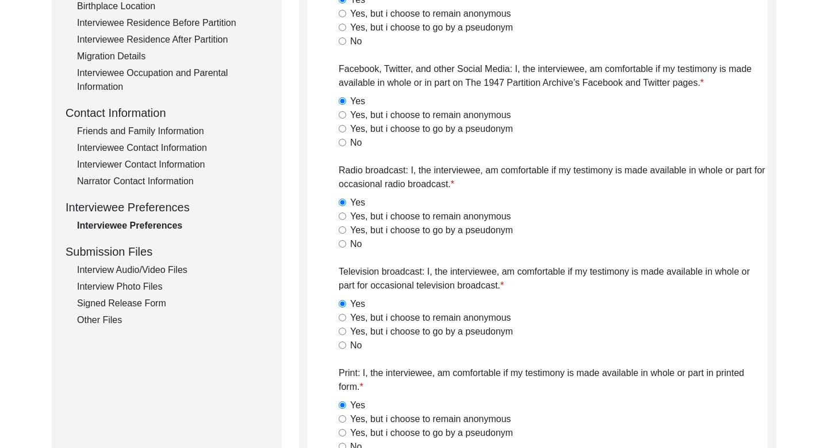
click at [158, 270] on div "Interview Audio/Video Files" at bounding box center [172, 270] width 191 height 14
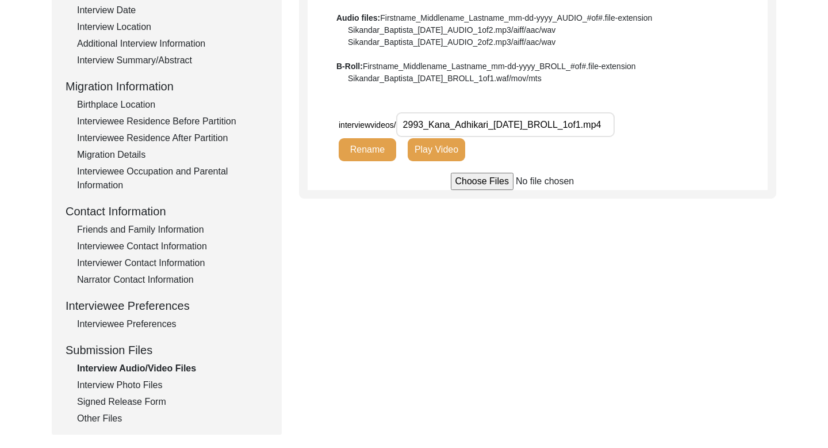
scroll to position [240, 0]
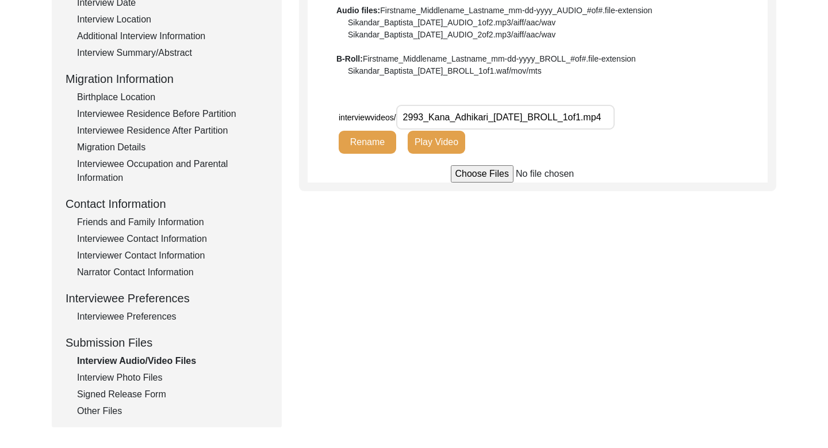
click at [139, 371] on div "Interview Photo Files" at bounding box center [172, 377] width 191 height 14
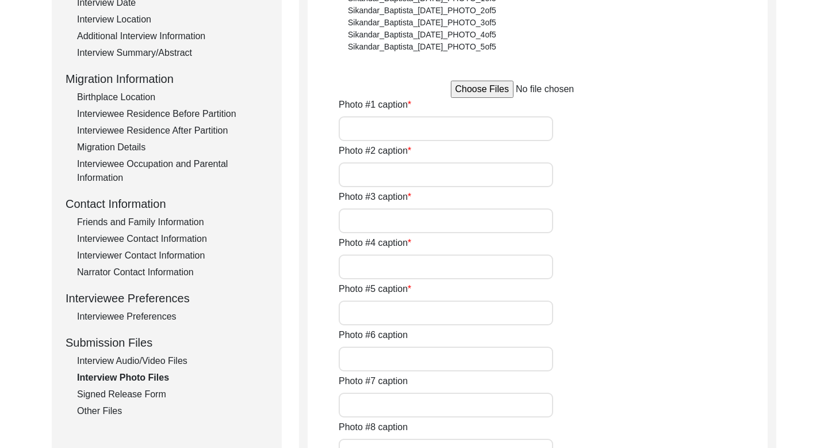
type input "Mrs.Kana Adhikari"
type input "Listening the tales from her.The interviewee(left) with the interviewer(right)"
type input "Filling up the Post Interview form"
type input "[PERSON_NAME] vividly recalls her story"
type input "[PERSON_NAME] house in [GEOGRAPHIC_DATA]."
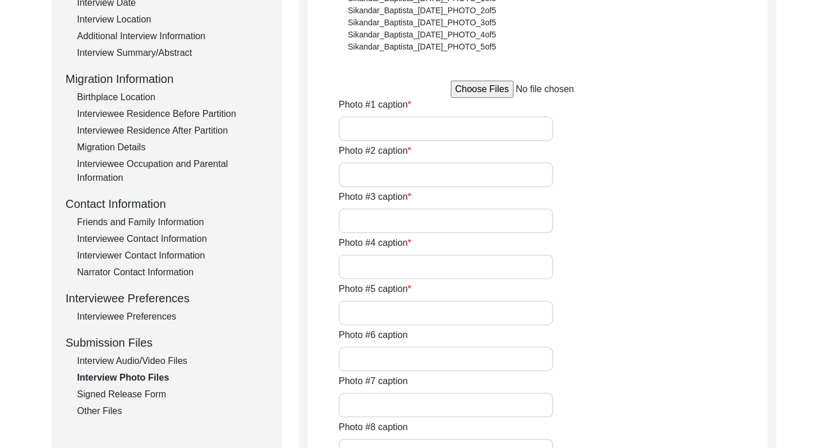
type input "5"
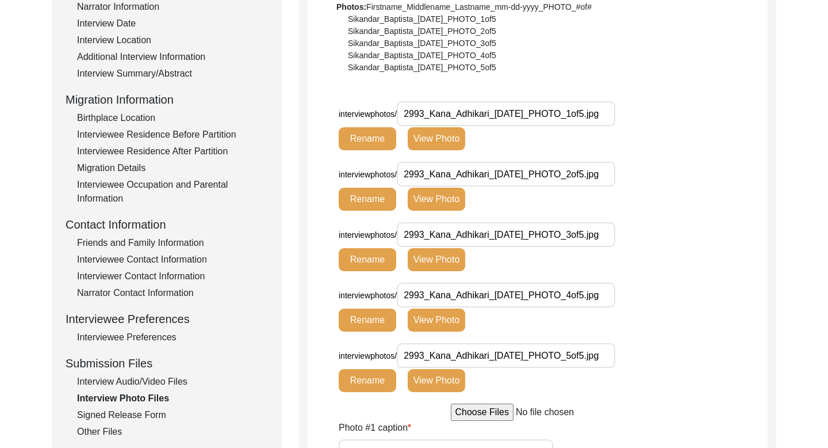
scroll to position [219, 0]
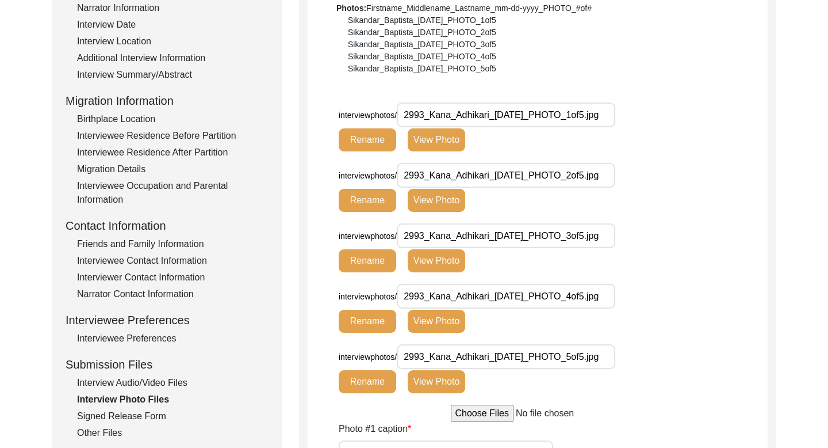
click at [438, 140] on button "View Photo" at bounding box center [437, 139] width 58 height 23
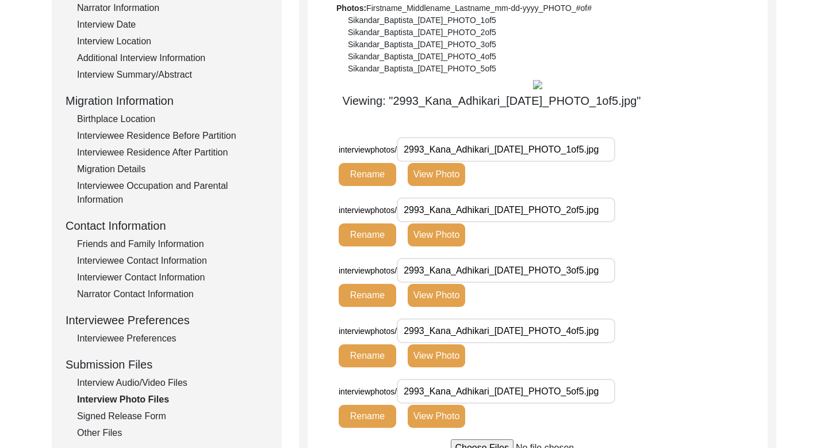
click at [431, 172] on button "View Photo" at bounding box center [437, 174] width 58 height 23
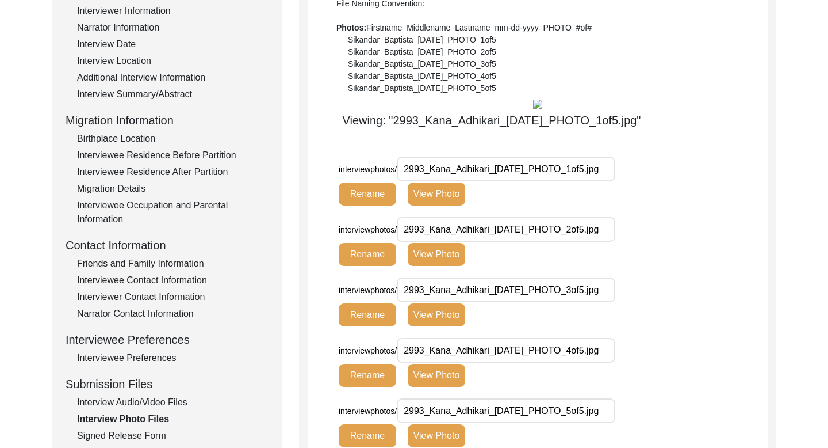
scroll to position [234, 0]
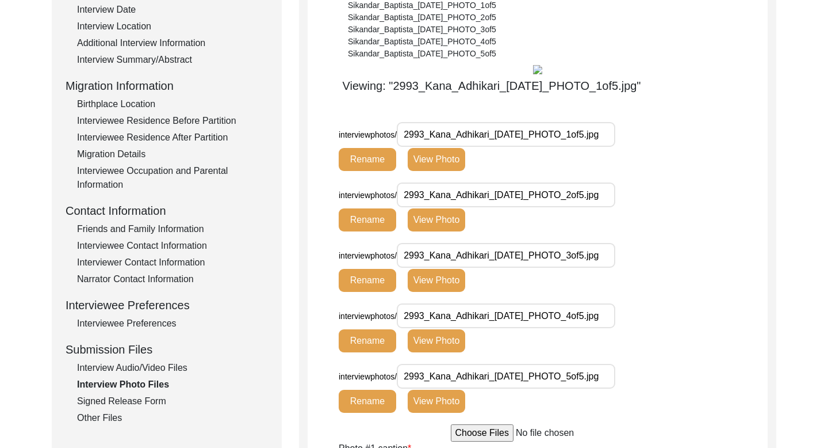
click at [439, 156] on button "View Photo" at bounding box center [437, 159] width 58 height 23
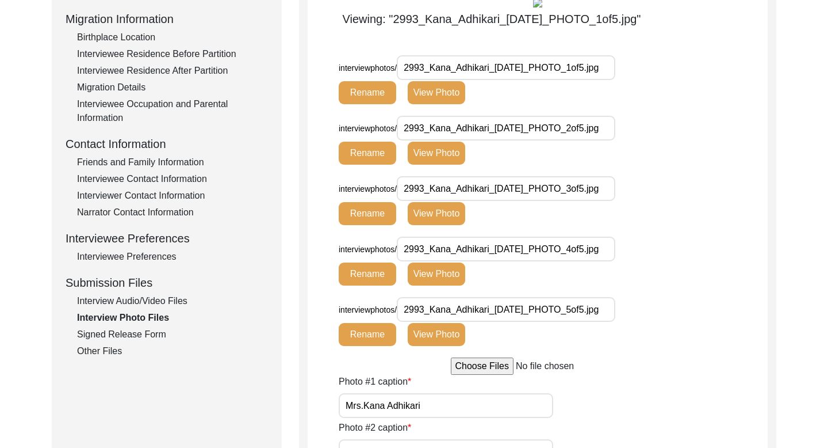
scroll to position [309, 0]
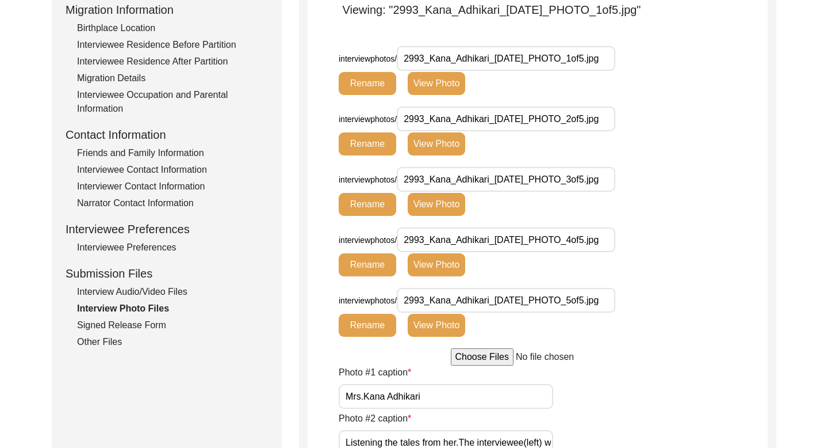
click at [439, 145] on button "View Photo" at bounding box center [437, 143] width 58 height 23
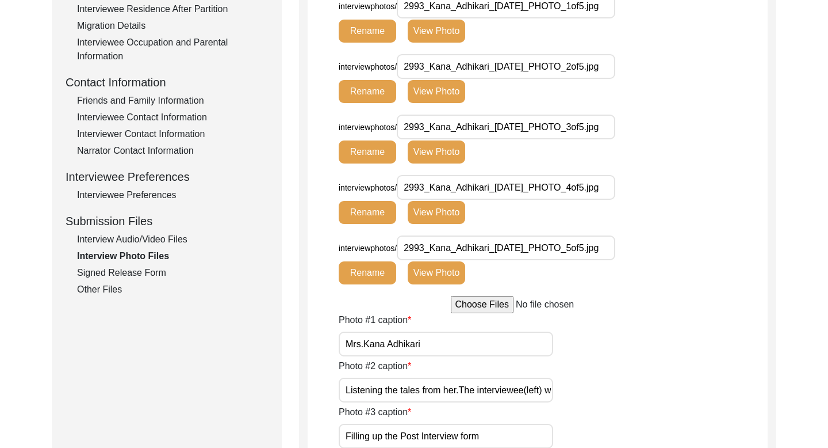
scroll to position [385, 0]
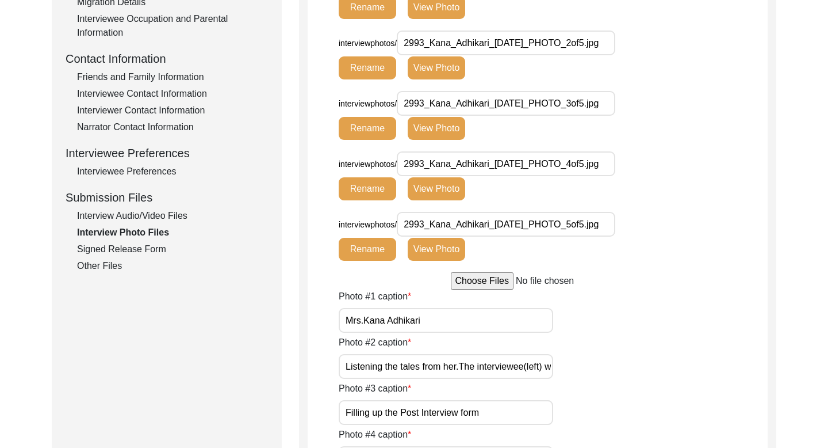
click at [147, 244] on div "Signed Release Form" at bounding box center [172, 249] width 191 height 14
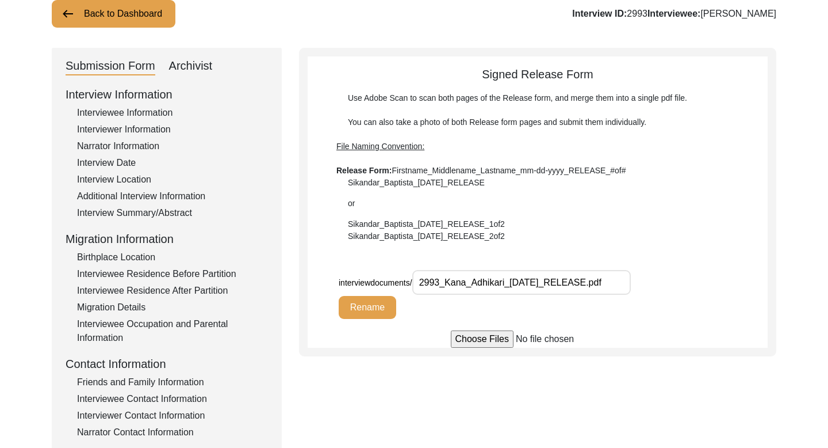
scroll to position [81, 0]
click at [467, 273] on input "2993_Kana_Adhikari_[DATE]_RELEASE.pdf" at bounding box center [521, 281] width 219 height 25
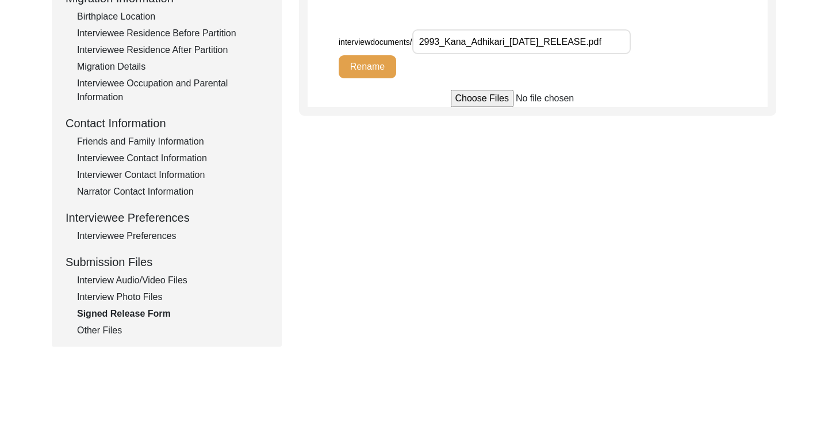
scroll to position [323, 0]
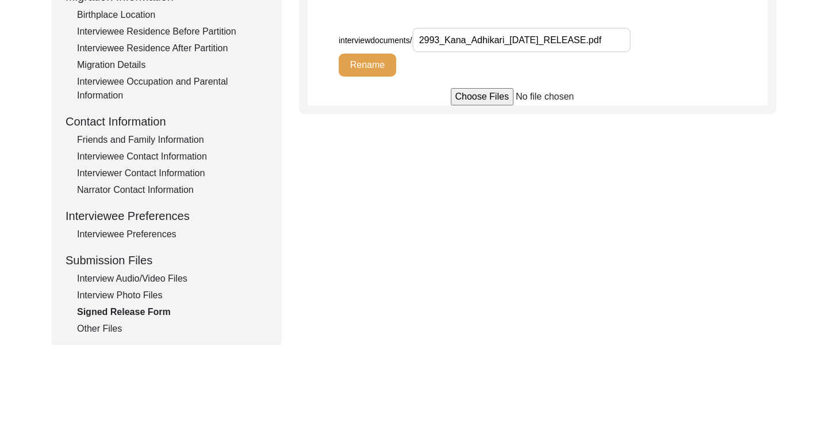
click at [119, 324] on div "Other Files" at bounding box center [172, 329] width 191 height 14
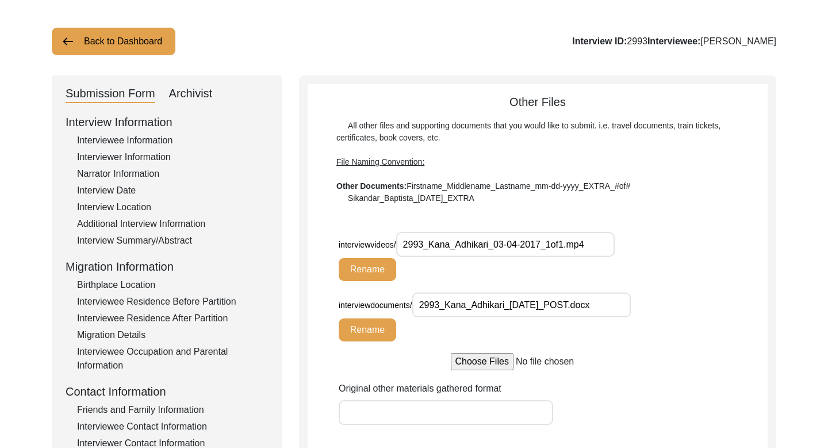
scroll to position [0, 0]
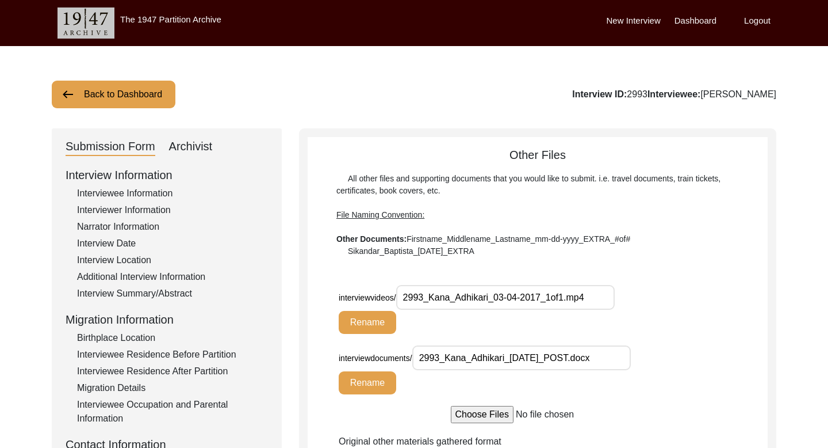
click at [128, 85] on button "Back to Dashboard" at bounding box center [114, 95] width 124 height 28
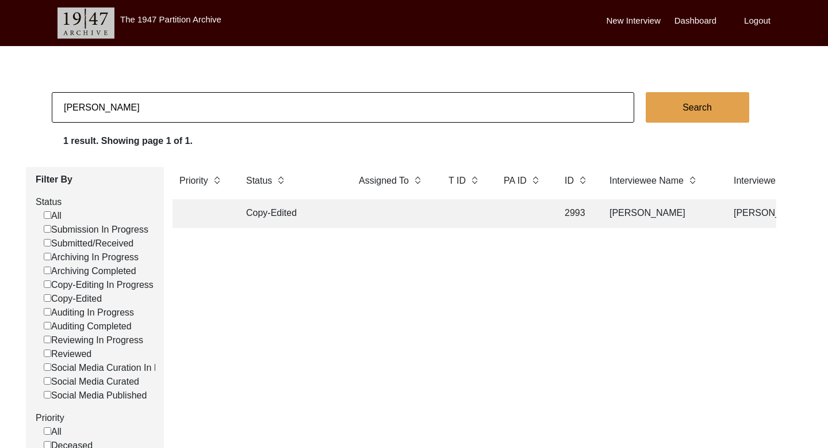
click at [107, 108] on input "[PERSON_NAME]" at bounding box center [343, 107] width 583 height 30
type input "[PERSON_NAME]"
click at [712, 104] on button "Search" at bounding box center [698, 107] width 104 height 30
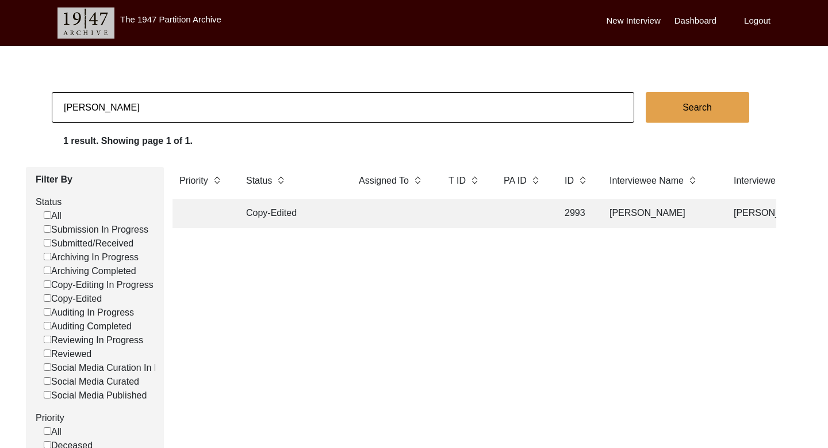
checkbox input "false"
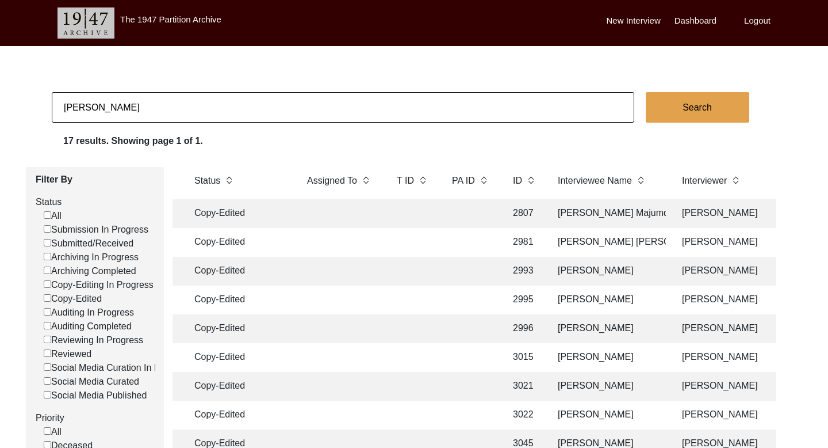
scroll to position [0, 53]
click at [598, 204] on td "[PERSON_NAME] Majumdar" at bounding box center [606, 213] width 115 height 29
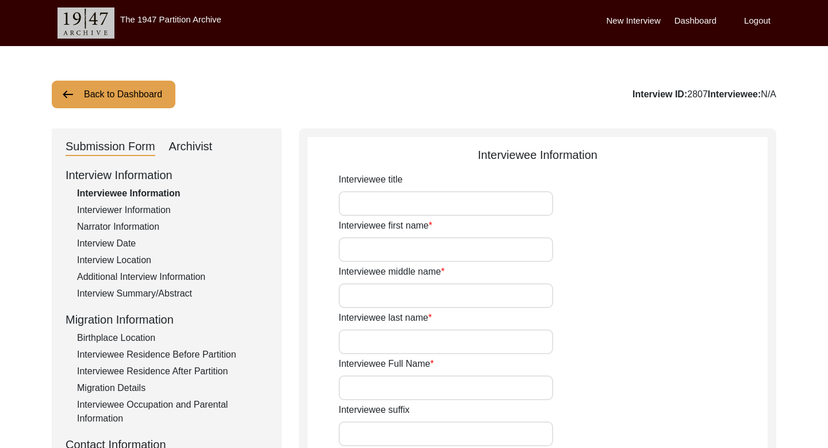
type input "Mr."
type input "[PERSON_NAME]"
type input "Nath"
type input "Majumdar"
type input "[PERSON_NAME] Majumdar"
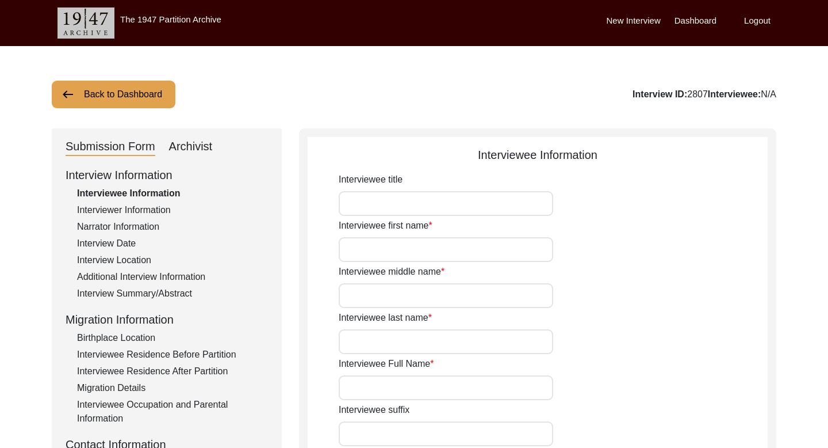
type input "[DATE]"
type input "90"
type input "[DEMOGRAPHIC_DATA]"
type input "Bengali"
type input "[DEMOGRAPHIC_DATA]"
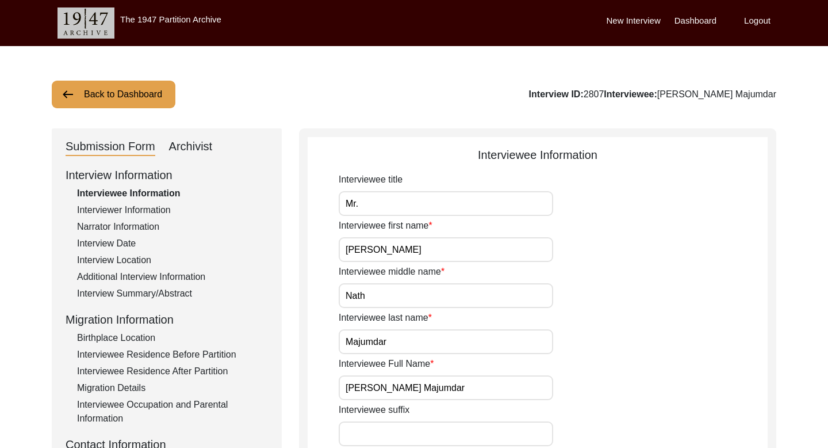
click at [412, 391] on input "[PERSON_NAME] Majumdar" at bounding box center [446, 387] width 215 height 25
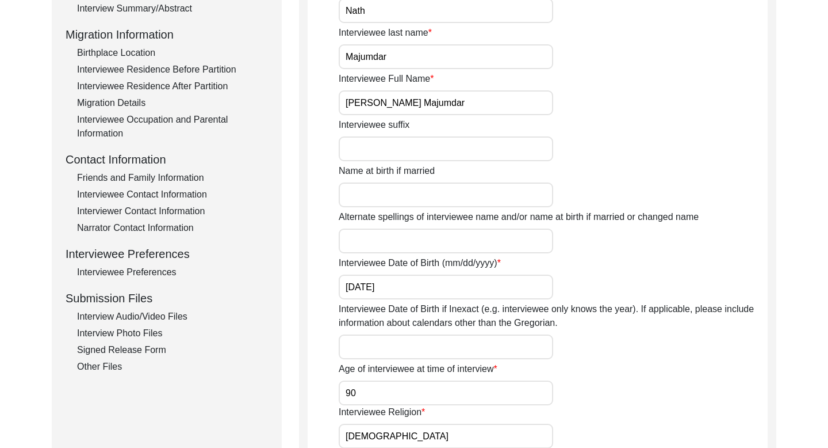
scroll to position [303, 0]
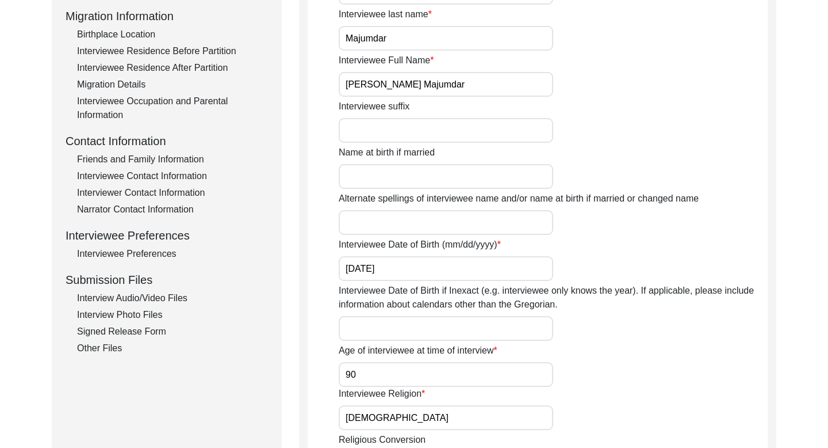
click at [380, 267] on input "[DATE]" at bounding box center [446, 268] width 215 height 25
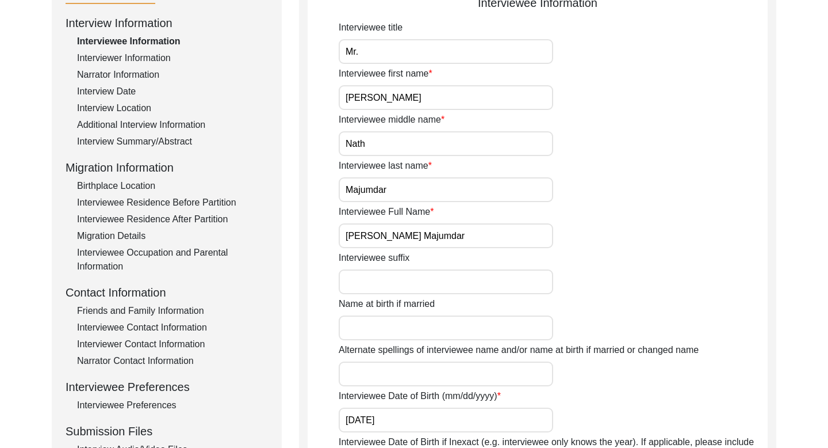
scroll to position [0, 0]
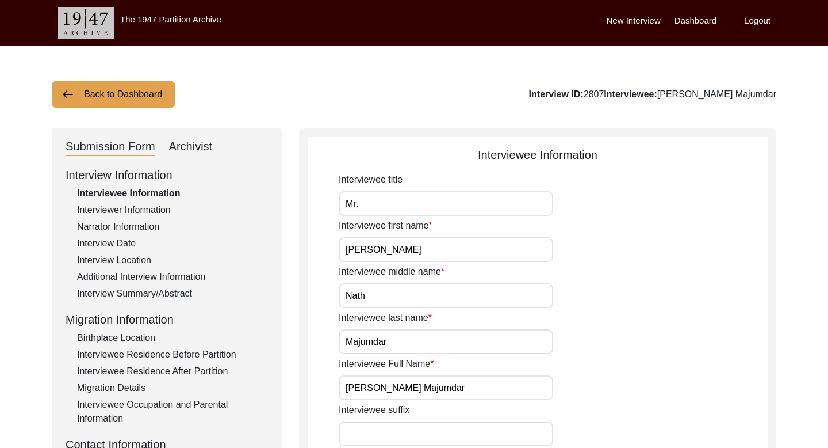
click at [155, 207] on div "Interviewer Information" at bounding box center [172, 210] width 191 height 14
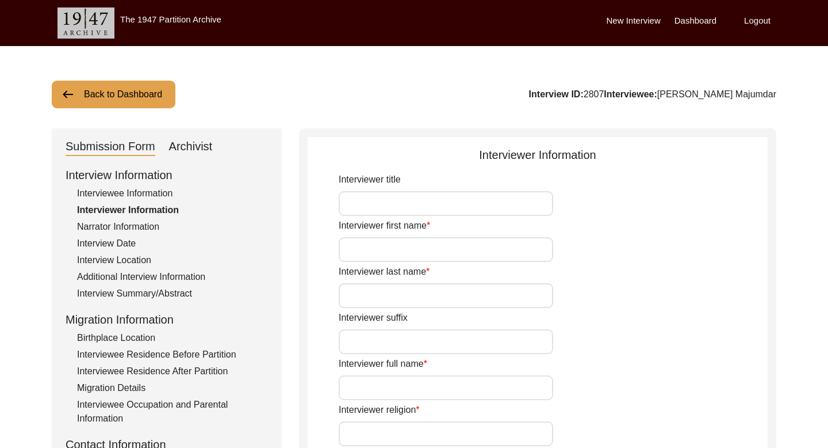
type input "Ms."
type input "[PERSON_NAME]"
type input "Ganguly"
type input "[PERSON_NAME]"
type input "[DEMOGRAPHIC_DATA]"
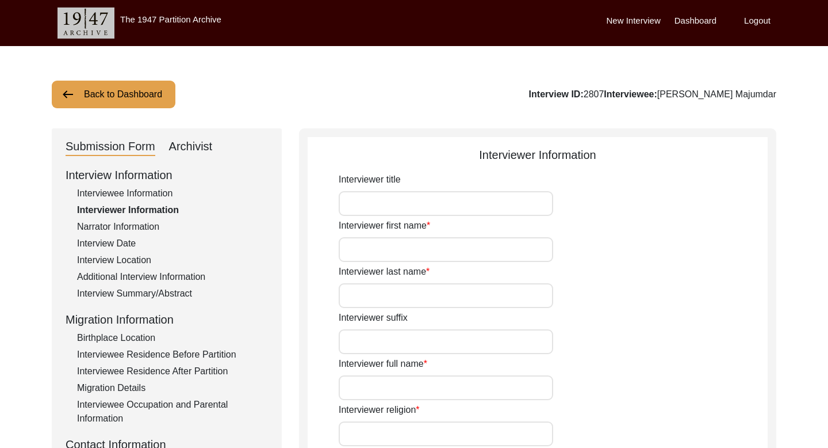
type input "1993 (based on Interviewer Background in the Post Interview Form)"
type input "[GEOGRAPHIC_DATA], [GEOGRAPHIC_DATA], [GEOGRAPHIC_DATA]"
type input "Oral History Program Communications, The 1947 Partition Archive"
type input "Mr."
type input "Jeet"
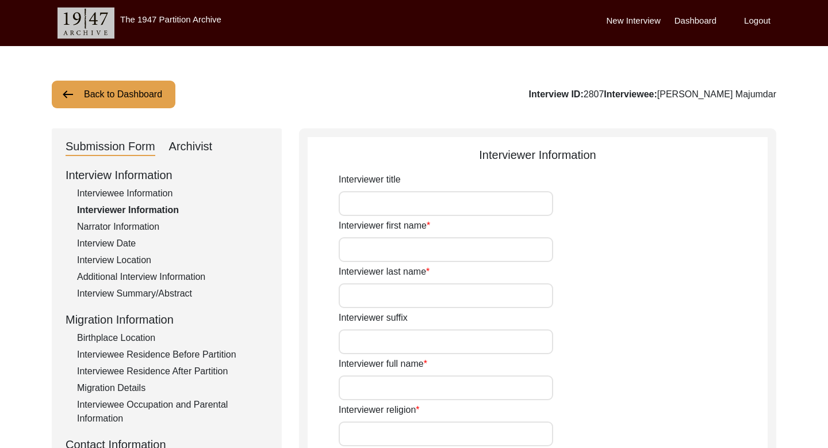
type input "Hazari"
type input "[PERSON_NAME]"
type input "Citizen Historian"
type textarea "Lo ipsu do Sitame Consect. A el sedd Eiusmod. T in utlabo etdo magna ali. E adm…"
type input "Bengali"
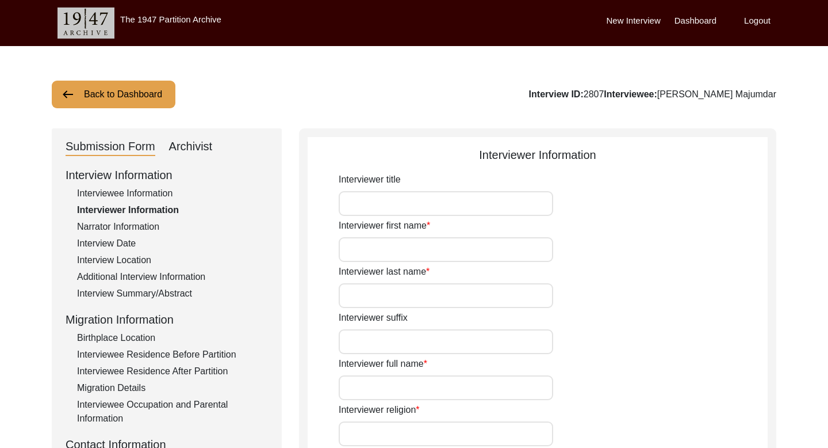
type textarea "[PERSON_NAME] was introduced to [PERSON_NAME] through one of her college studen…"
click at [139, 222] on div "Narrator Information" at bounding box center [172, 227] width 191 height 14
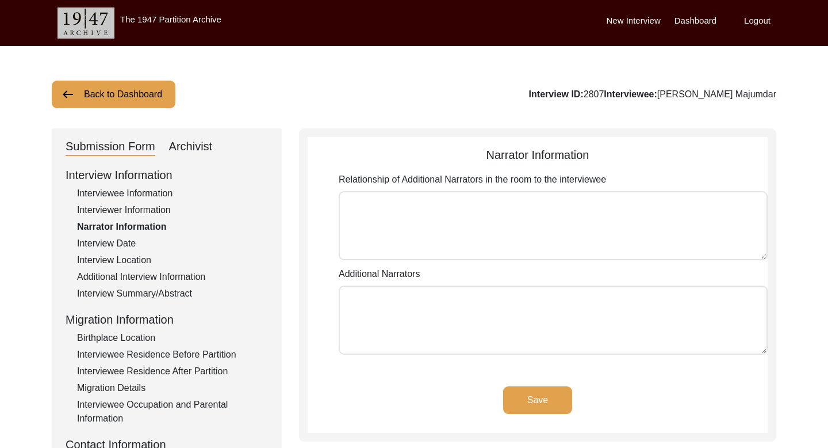
click at [122, 244] on div "Interview Date" at bounding box center [172, 243] width 191 height 14
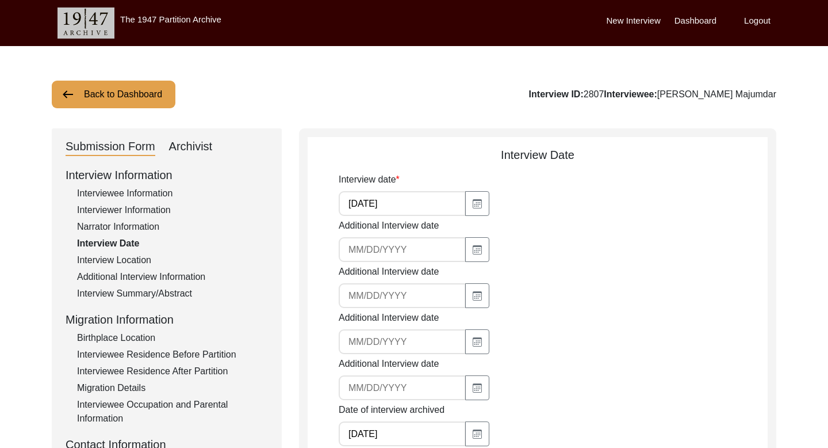
click at [372, 202] on input "[DATE]" at bounding box center [402, 203] width 127 height 25
click at [139, 258] on div "Interview Location" at bounding box center [172, 260] width 191 height 14
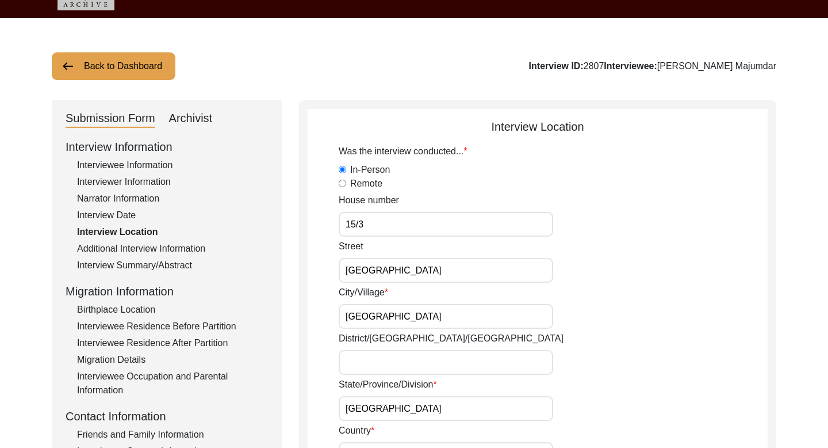
scroll to position [29, 0]
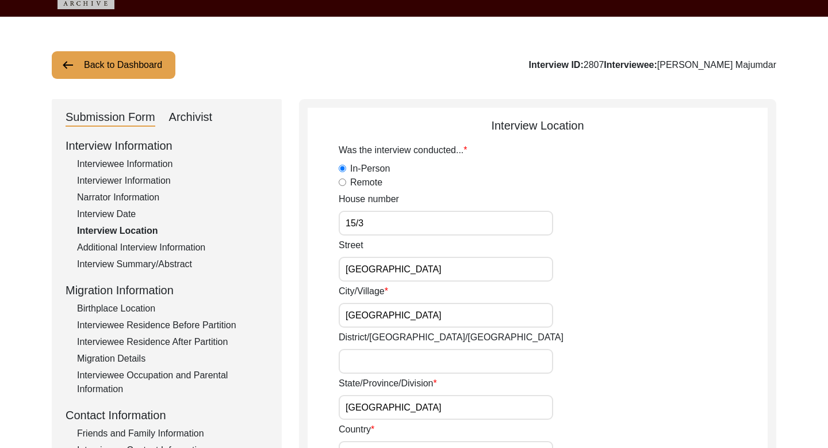
click at [351, 219] on input "15/3" at bounding box center [446, 223] width 215 height 25
click at [392, 267] on input "[GEOGRAPHIC_DATA]" at bounding box center [446, 269] width 215 height 25
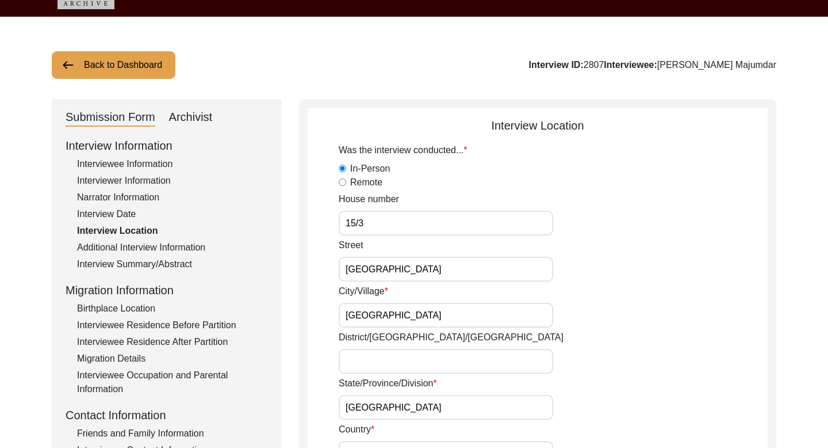
click at [392, 267] on input "[GEOGRAPHIC_DATA]" at bounding box center [446, 269] width 215 height 25
click at [372, 320] on input "[GEOGRAPHIC_DATA]" at bounding box center [446, 315] width 215 height 25
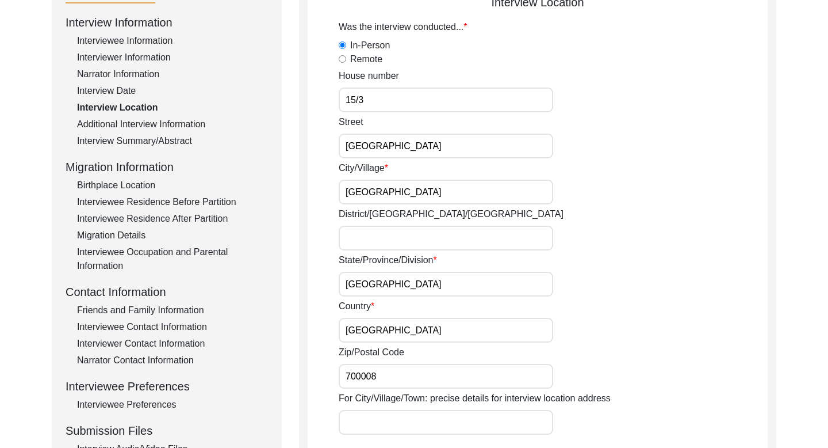
scroll to position [172, 0]
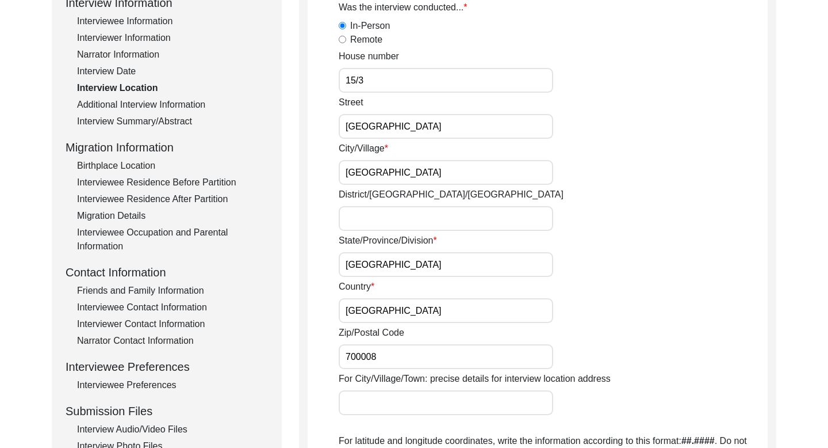
click at [369, 357] on input "700008" at bounding box center [446, 356] width 215 height 25
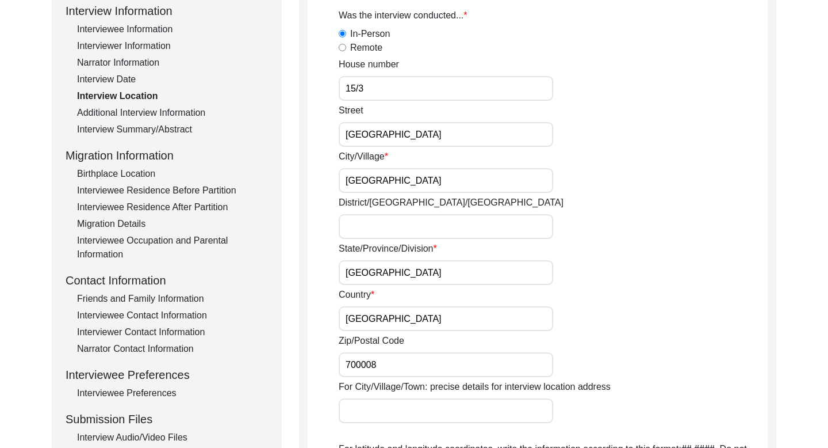
scroll to position [163, 0]
click at [177, 113] on div "Additional Interview Information" at bounding box center [172, 113] width 191 height 14
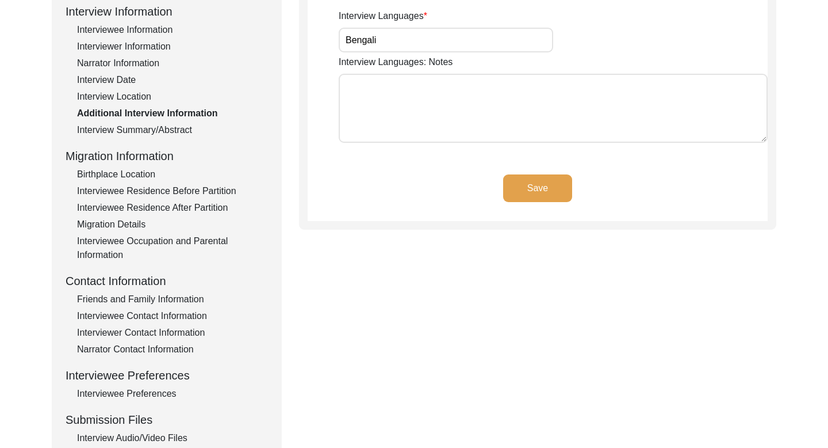
scroll to position [133, 0]
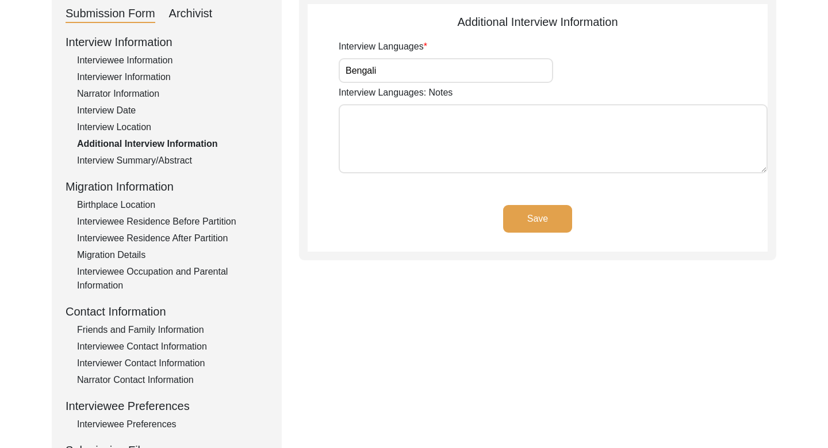
click at [157, 159] on div "Interview Summary/Abstract" at bounding box center [172, 161] width 191 height 14
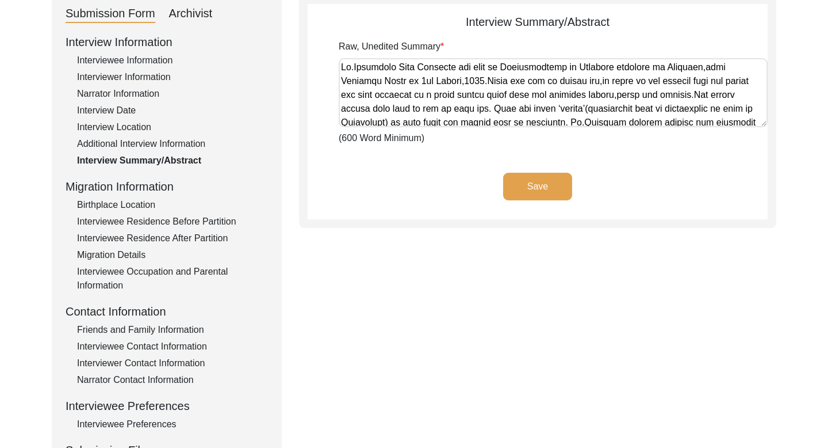
click at [396, 69] on textarea "Raw, Unedited Summary" at bounding box center [553, 92] width 429 height 69
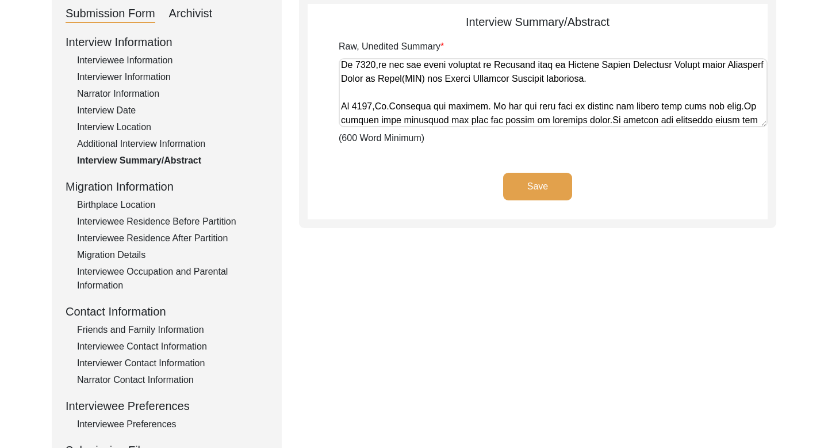
scroll to position [555, 0]
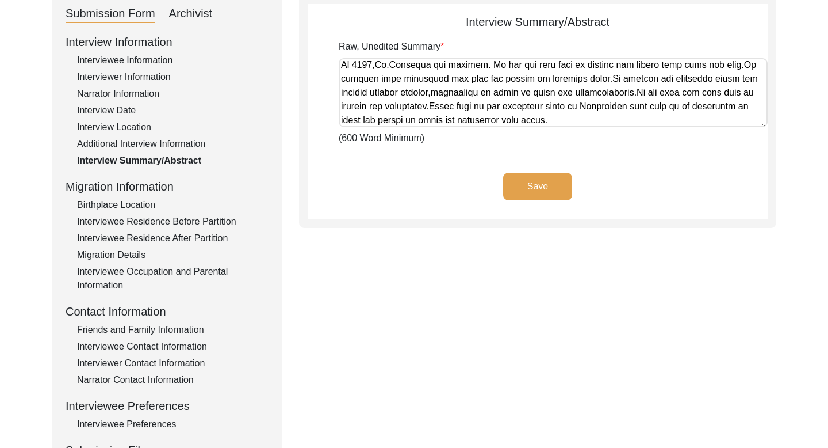
click at [318, 166] on app-archivist-abstract-curation "Interview Summary/Abstract Raw, Unedited Summary (600 Word Minimum) Save" at bounding box center [538, 116] width 460 height 206
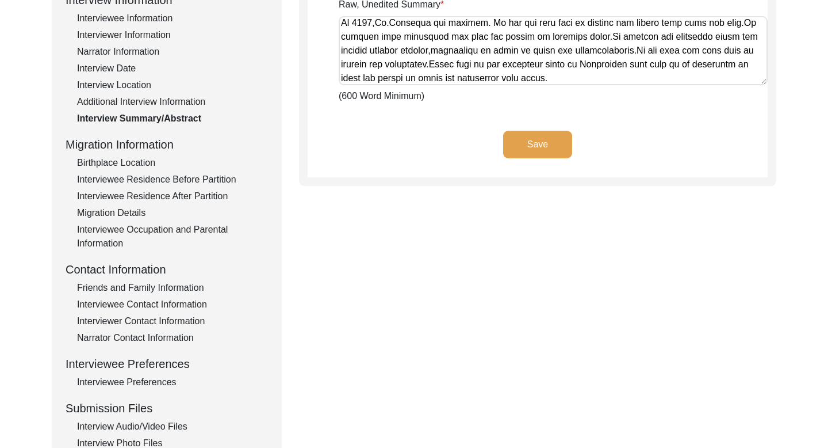
scroll to position [181, 0]
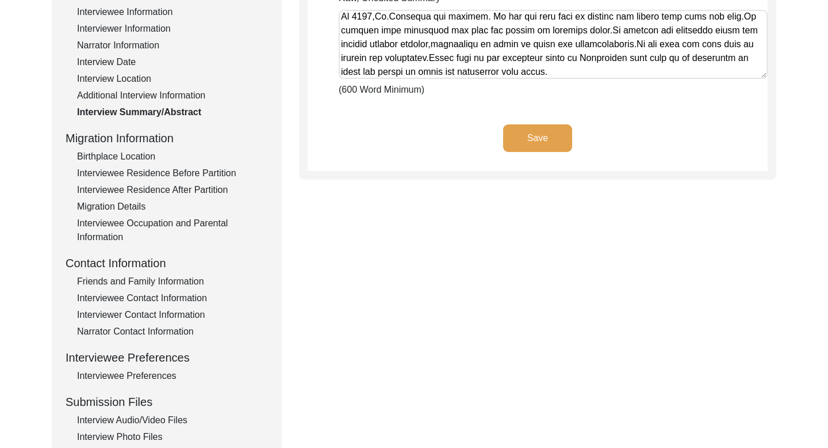
click at [137, 156] on div "Birthplace Location" at bounding box center [172, 157] width 191 height 14
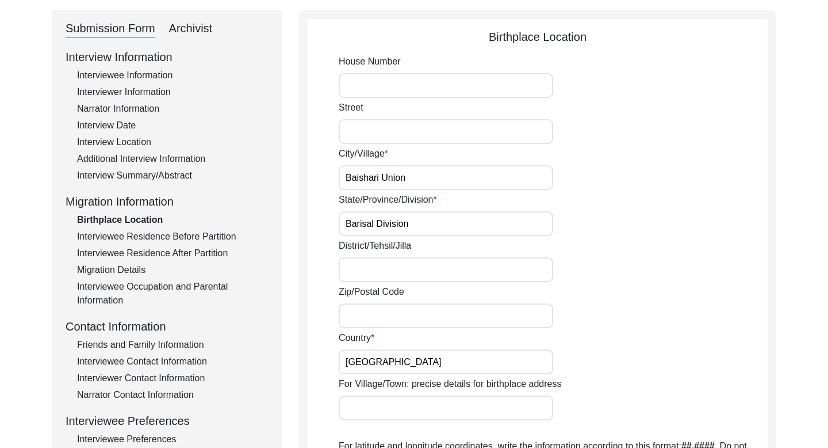
scroll to position [121, 0]
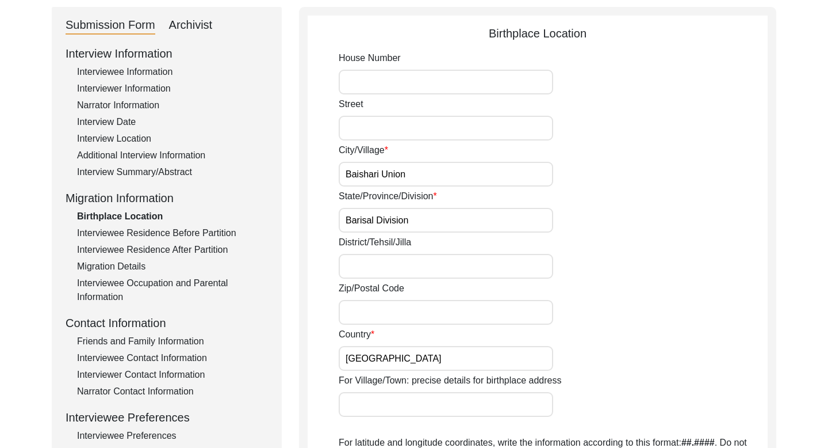
click at [376, 179] on input "Baishari Union" at bounding box center [446, 174] width 215 height 25
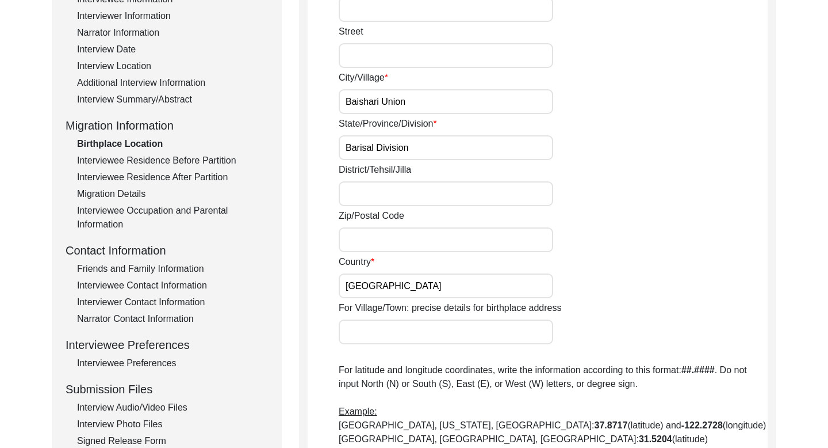
scroll to position [196, 0]
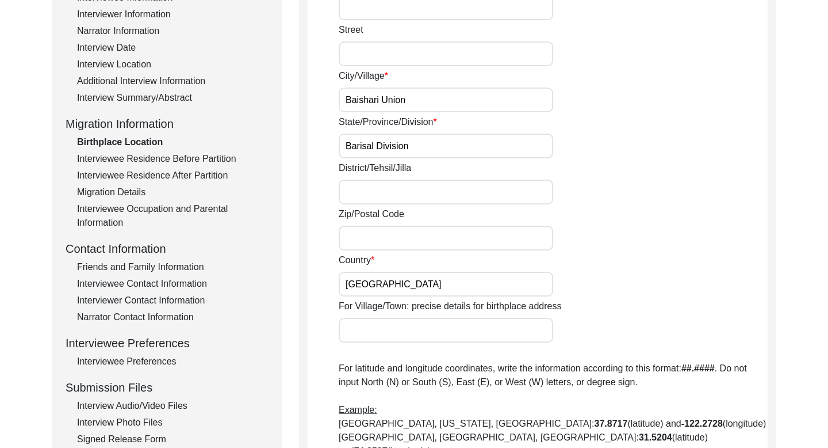
click at [389, 287] on input "[GEOGRAPHIC_DATA]" at bounding box center [446, 284] width 215 height 25
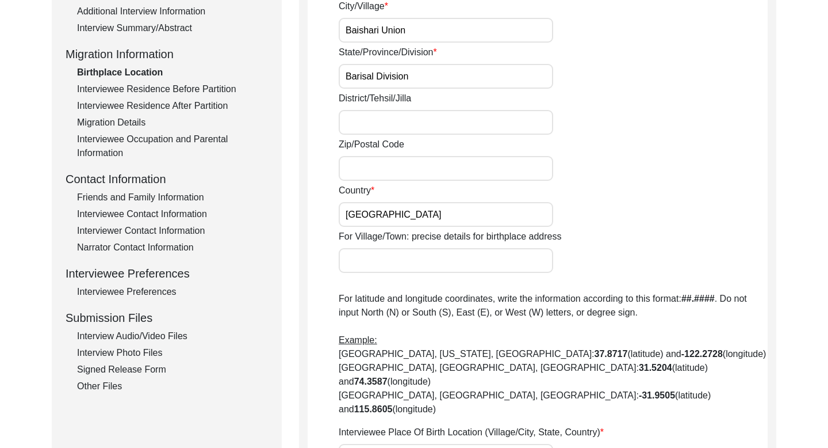
scroll to position [223, 0]
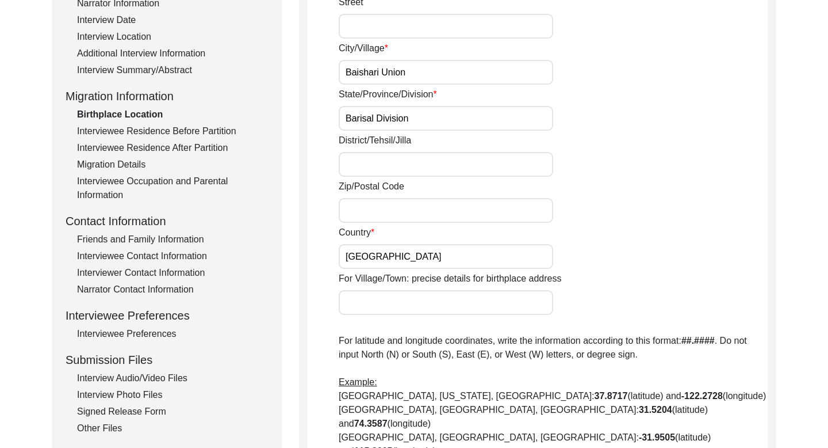
click at [171, 127] on div "Interviewee Residence Before Partition" at bounding box center [172, 131] width 191 height 14
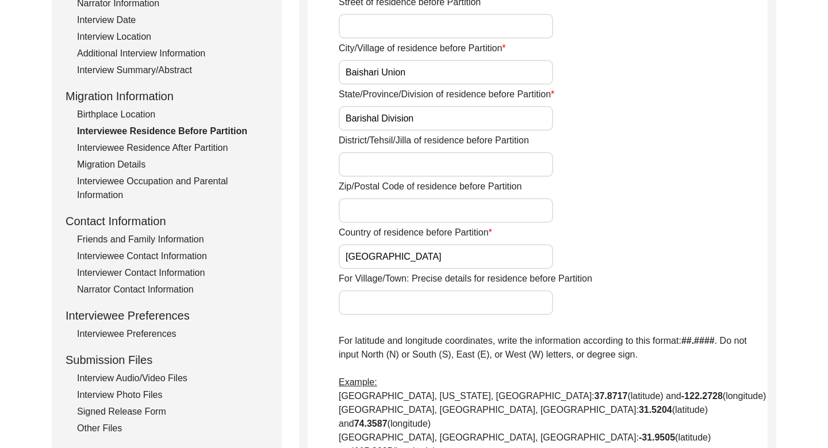
scroll to position [218, 0]
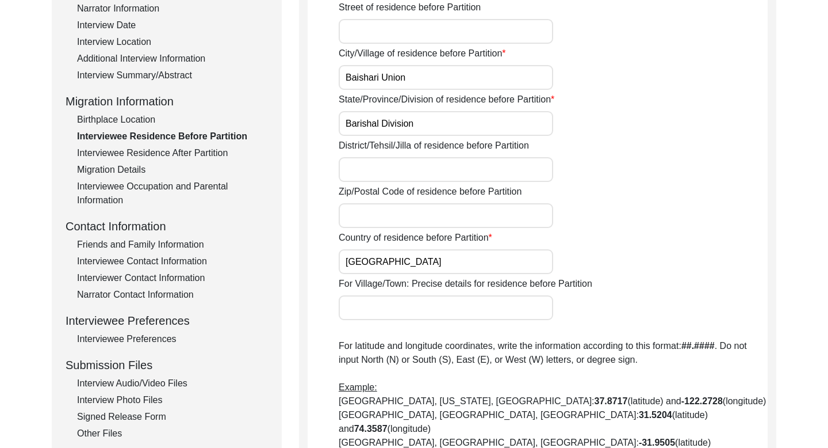
click at [186, 154] on div "Interviewee Residence After Partition" at bounding box center [172, 153] width 191 height 14
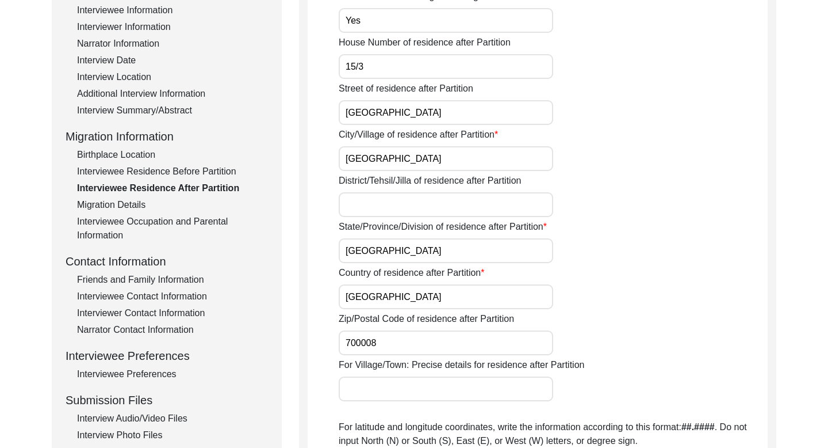
scroll to position [184, 0]
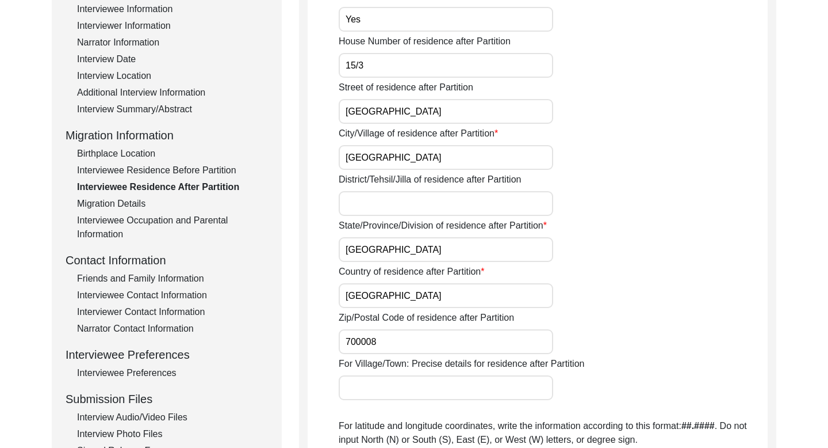
click at [133, 204] on div "Migration Details" at bounding box center [172, 204] width 191 height 14
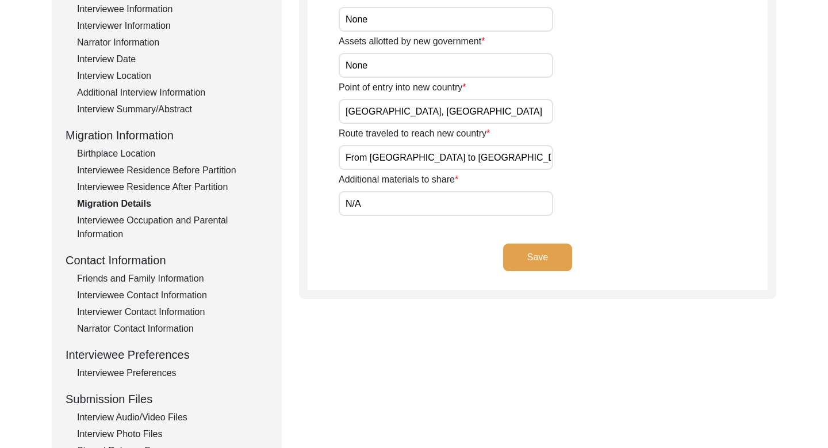
scroll to position [104, 0]
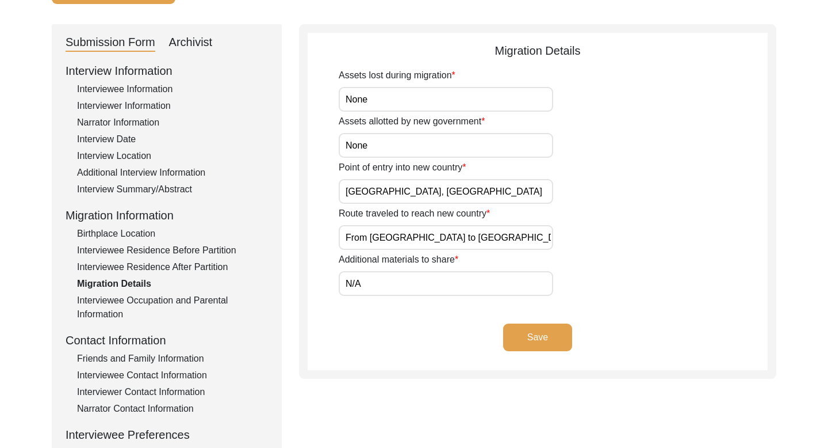
click at [389, 236] on input "From [GEOGRAPHIC_DATA] to [GEOGRAPHIC_DATA], steamer to [GEOGRAPHIC_DATA] and t…" at bounding box center [446, 237] width 215 height 25
click at [135, 304] on div "Interviewee Occupation and Parental Information" at bounding box center [172, 307] width 191 height 28
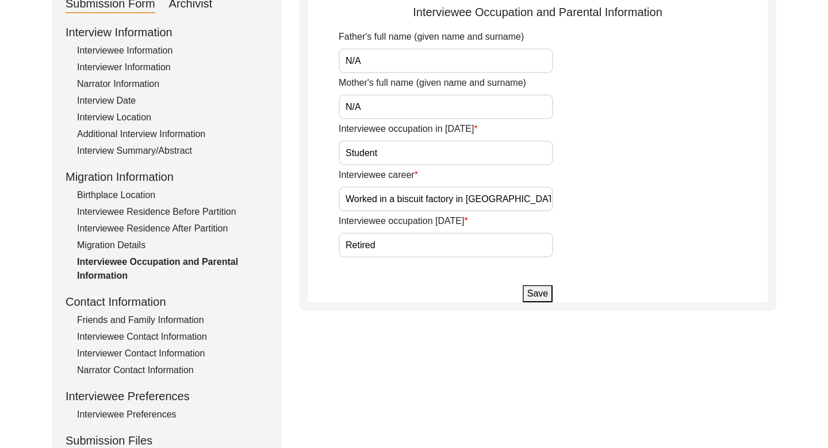
scroll to position [150, 0]
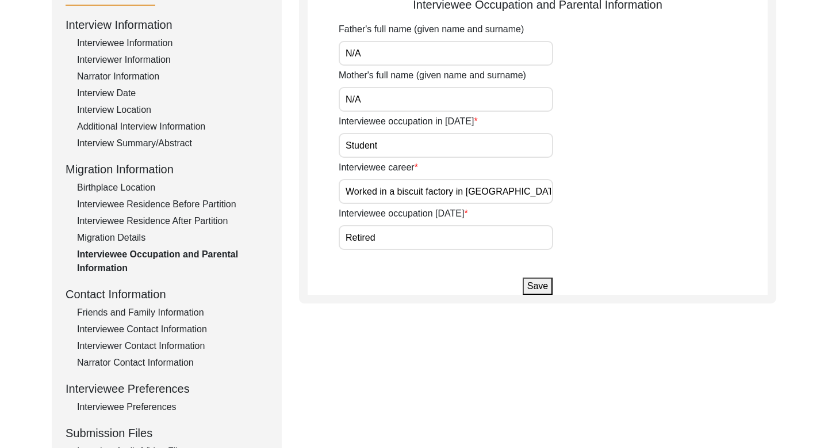
click at [133, 313] on div "Friends and Family Information" at bounding box center [172, 312] width 191 height 14
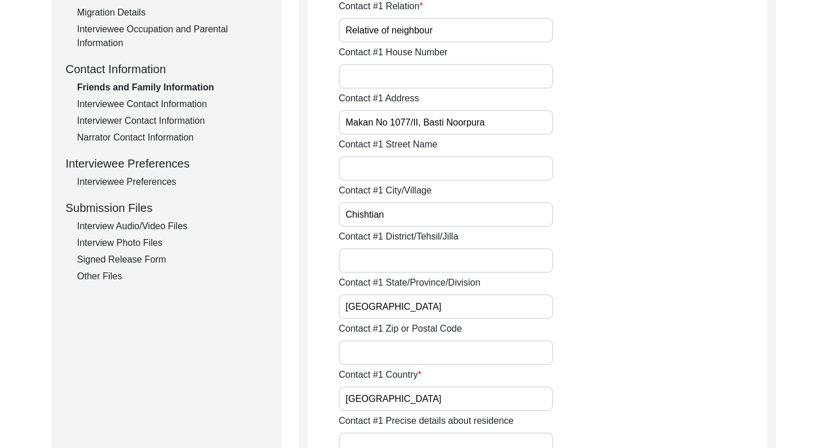
scroll to position [381, 0]
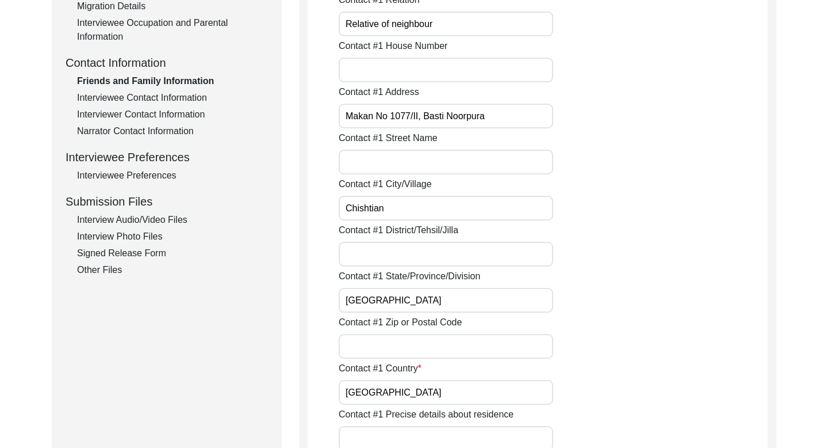
click at [154, 99] on div "Interviewee Contact Information" at bounding box center [172, 98] width 191 height 14
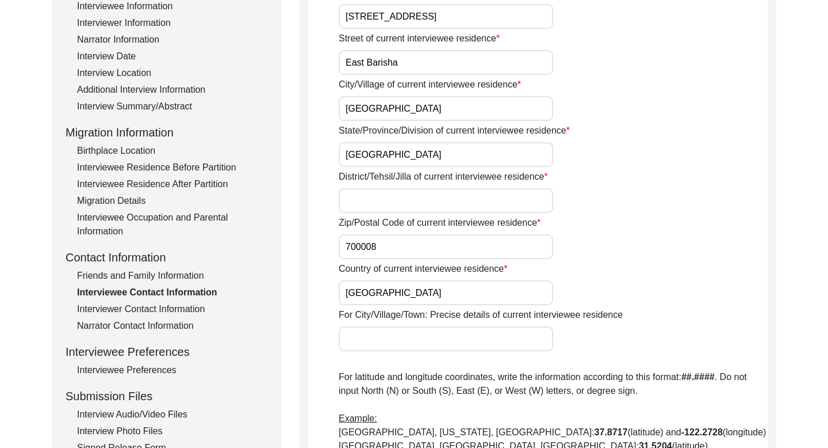
scroll to position [220, 0]
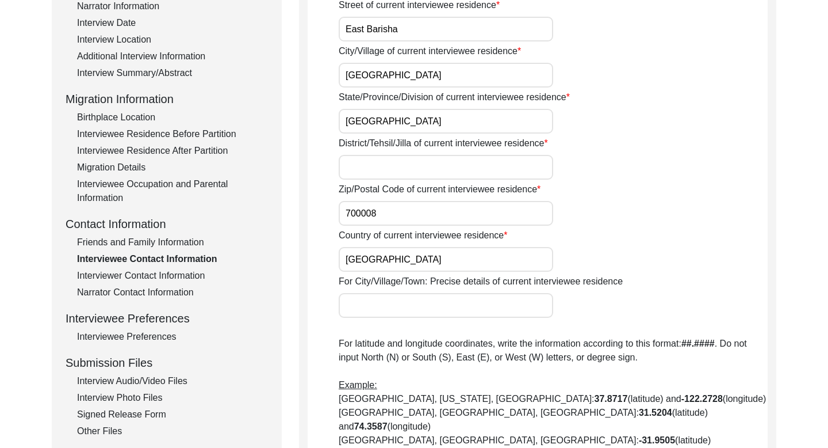
click at [141, 271] on div "Interviewer Contact Information" at bounding box center [172, 276] width 191 height 14
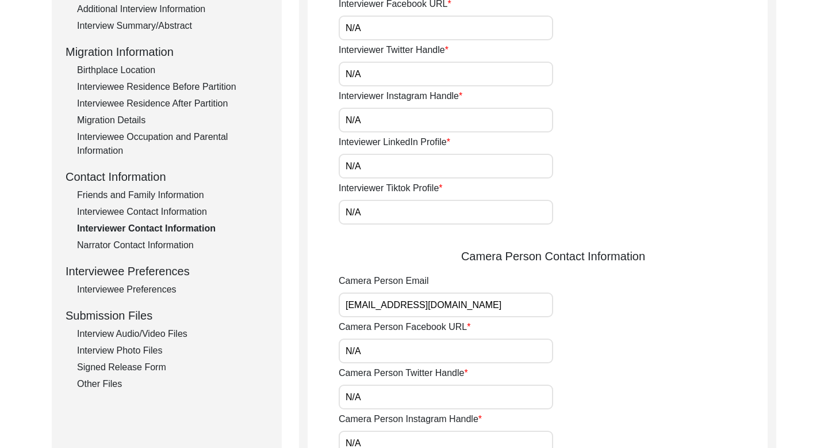
scroll to position [268, 0]
click at [140, 242] on div "Narrator Contact Information" at bounding box center [172, 245] width 191 height 14
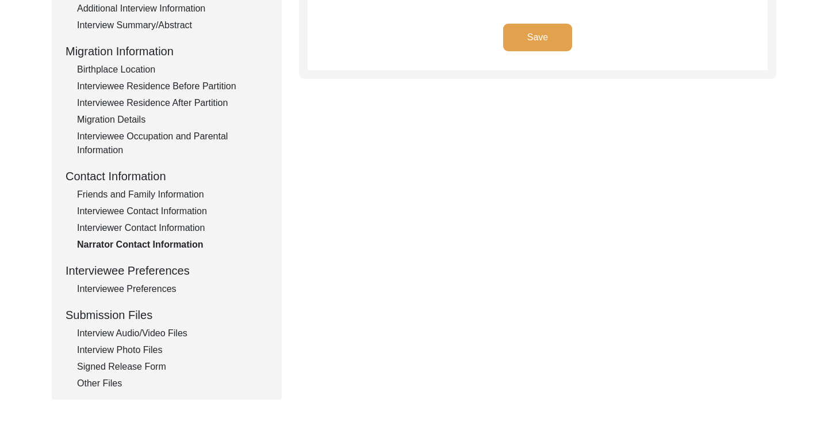
click at [152, 284] on div "Interviewee Preferences" at bounding box center [172, 289] width 191 height 14
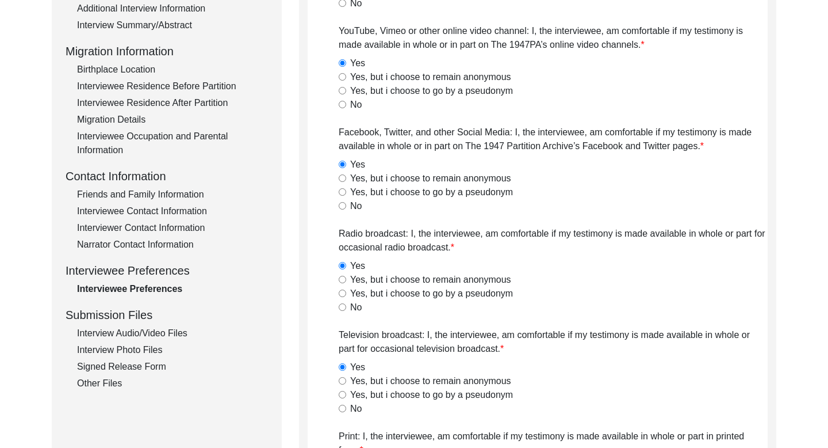
click at [148, 330] on div "Interview Audio/Video Files" at bounding box center [172, 333] width 191 height 14
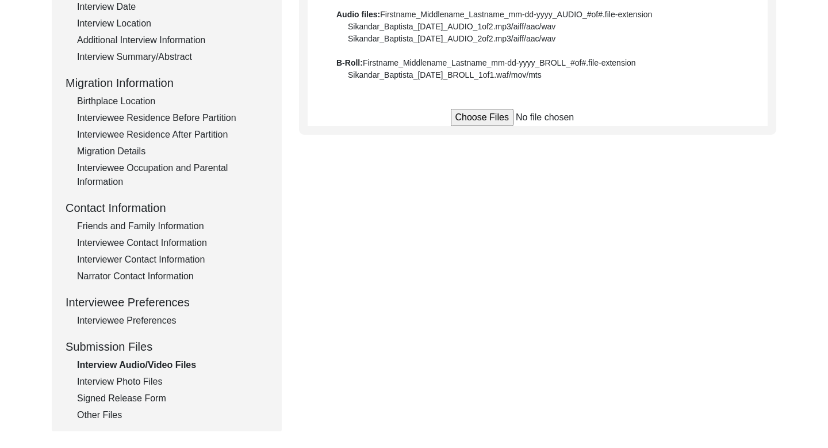
scroll to position [293, 0]
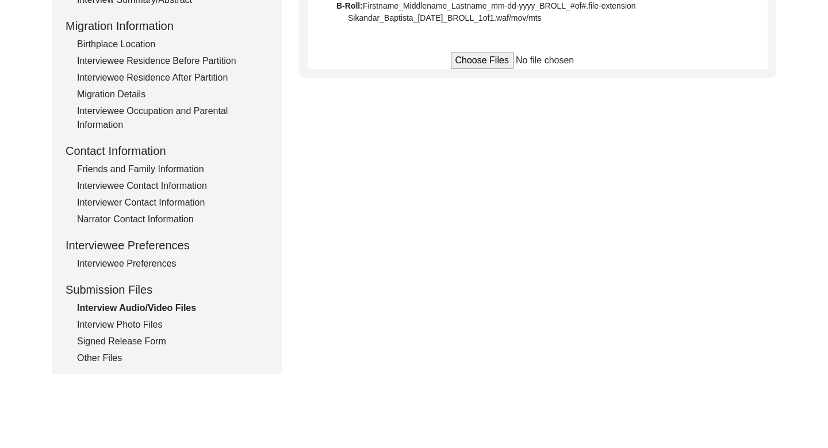
click at [157, 323] on div "Interview Photo Files" at bounding box center [172, 325] width 191 height 14
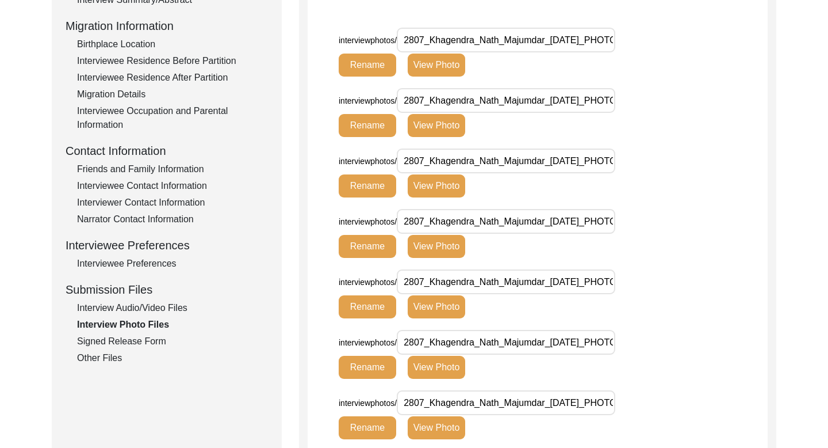
click at [146, 341] on div "Signed Release Form" at bounding box center [172, 341] width 191 height 14
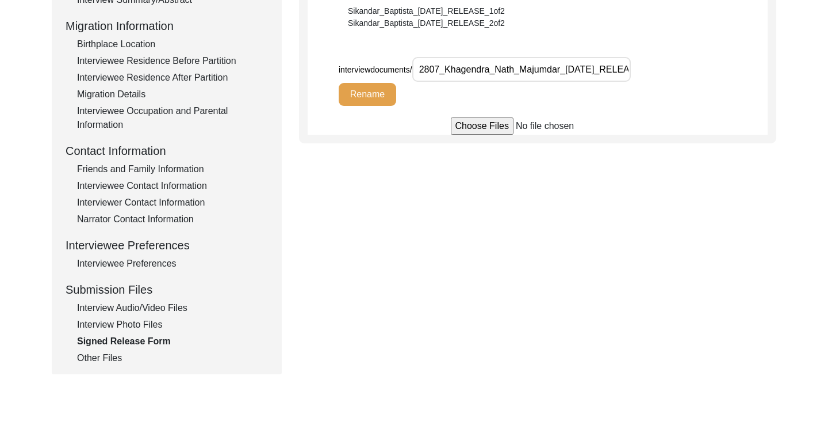
click at [113, 357] on div "Other Files" at bounding box center [172, 358] width 191 height 14
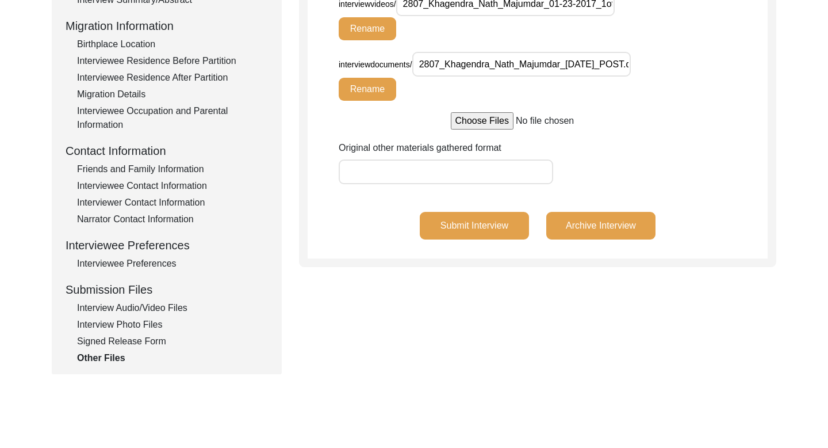
scroll to position [0, 0]
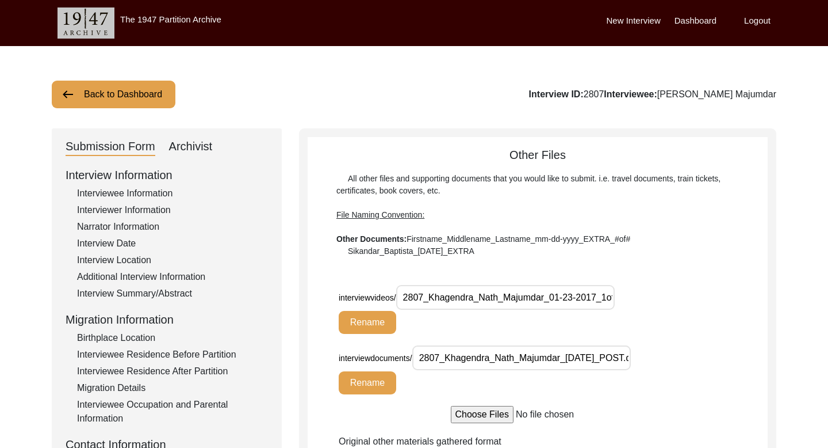
click at [164, 94] on button "Back to Dashboard" at bounding box center [114, 95] width 124 height 28
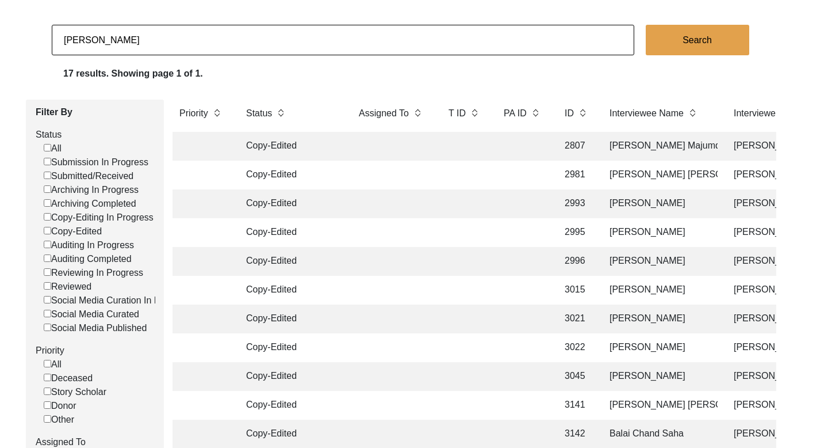
scroll to position [56, 0]
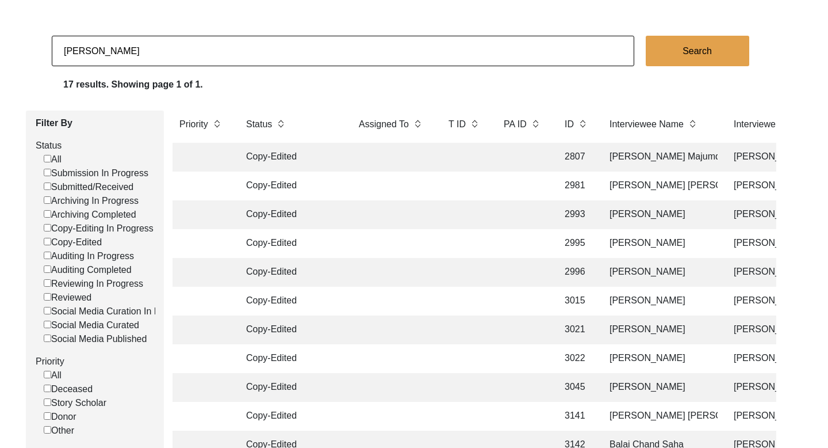
click at [645, 181] on td "[PERSON_NAME] [PERSON_NAME] [PERSON_NAME]" at bounding box center [660, 185] width 115 height 29
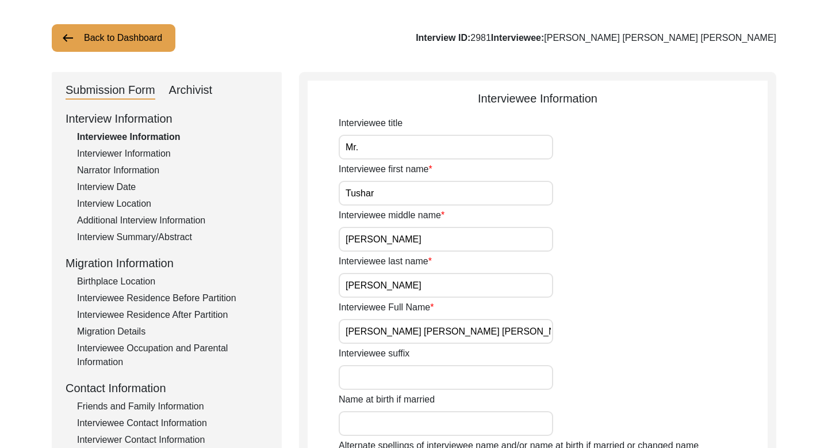
click at [378, 329] on input "[PERSON_NAME] [PERSON_NAME] [PERSON_NAME]" at bounding box center [446, 331] width 215 height 25
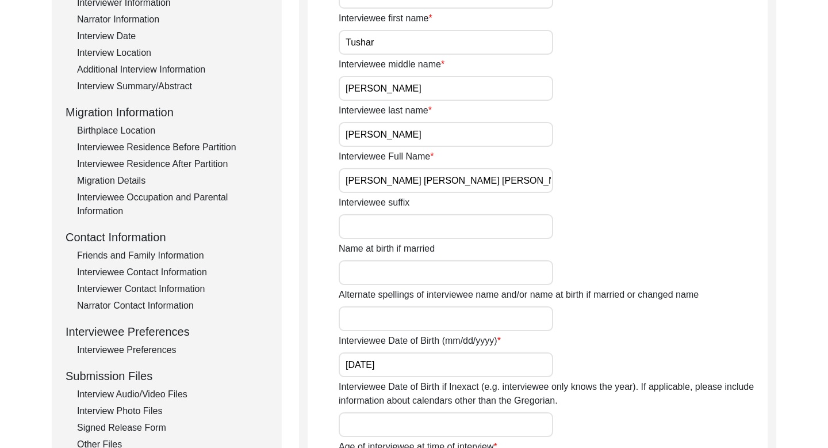
scroll to position [208, 0]
click at [372, 366] on input "[DATE]" at bounding box center [446, 363] width 215 height 25
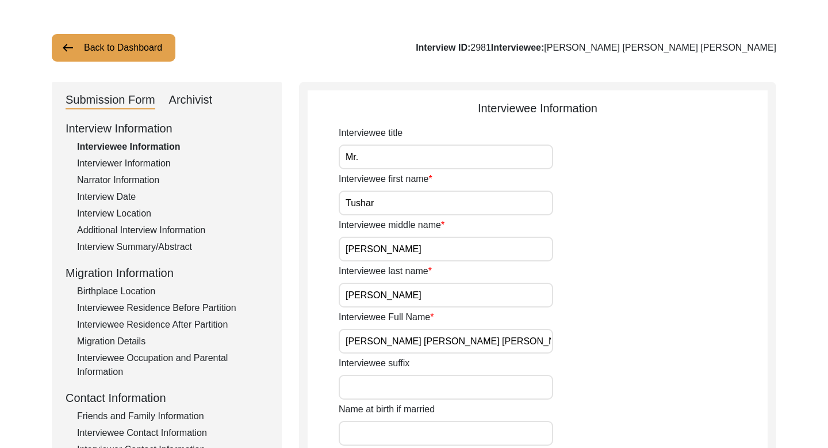
scroll to position [0, 0]
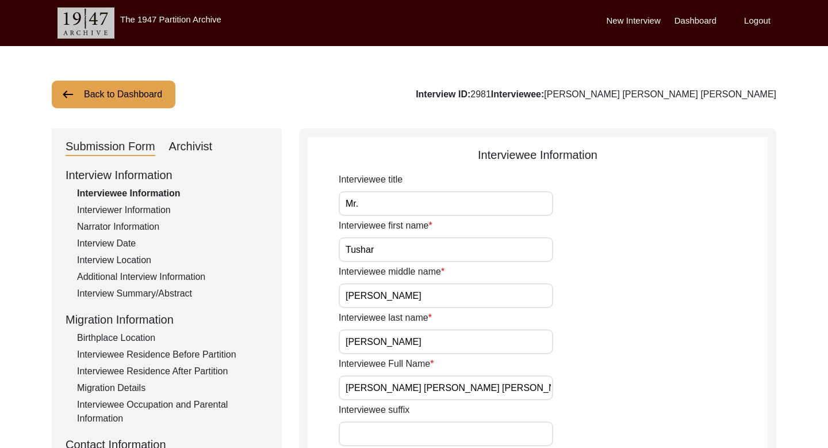
click at [143, 208] on div "Interviewer Information" at bounding box center [172, 210] width 191 height 14
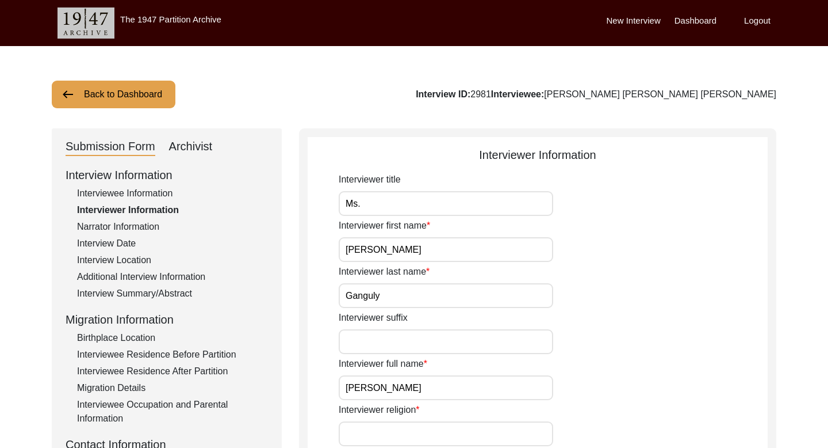
click at [135, 228] on div "Narrator Information" at bounding box center [172, 227] width 191 height 14
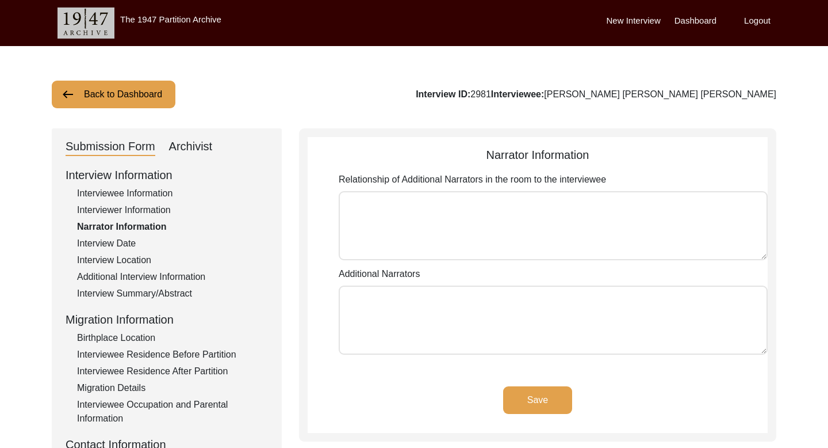
click at [123, 244] on div "Interview Date" at bounding box center [172, 243] width 191 height 14
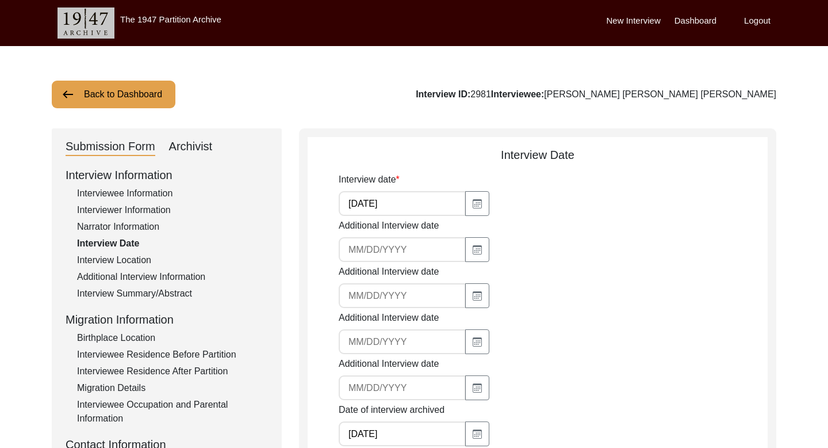
click at [375, 201] on input "[DATE]" at bounding box center [402, 203] width 127 height 25
click at [124, 261] on div "Interview Location" at bounding box center [172, 260] width 191 height 14
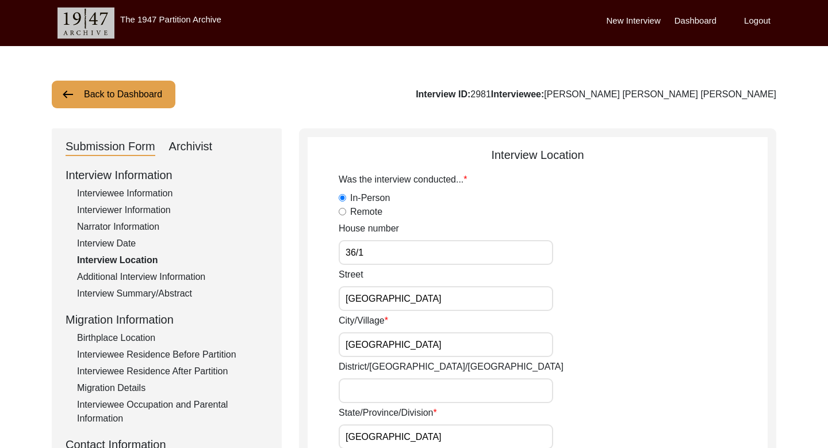
click at [358, 251] on input "36/1" at bounding box center [446, 252] width 215 height 25
click at [377, 295] on input "[GEOGRAPHIC_DATA]" at bounding box center [446, 298] width 215 height 25
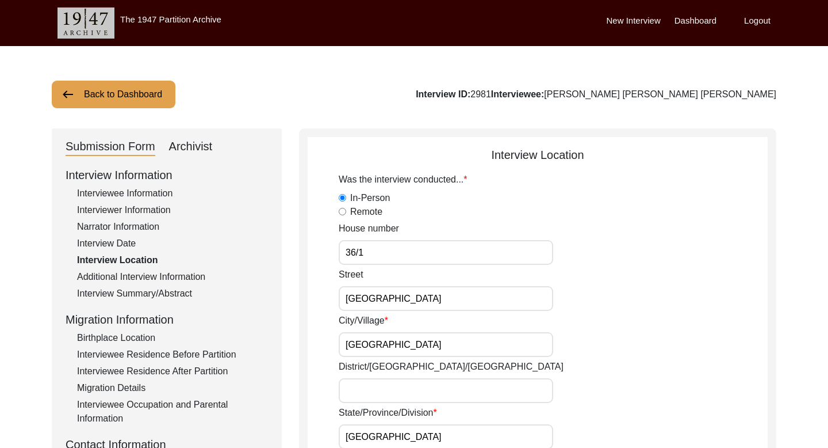
click at [377, 295] on input "[GEOGRAPHIC_DATA]" at bounding box center [446, 298] width 215 height 25
click at [365, 343] on input "[GEOGRAPHIC_DATA]" at bounding box center [446, 344] width 215 height 25
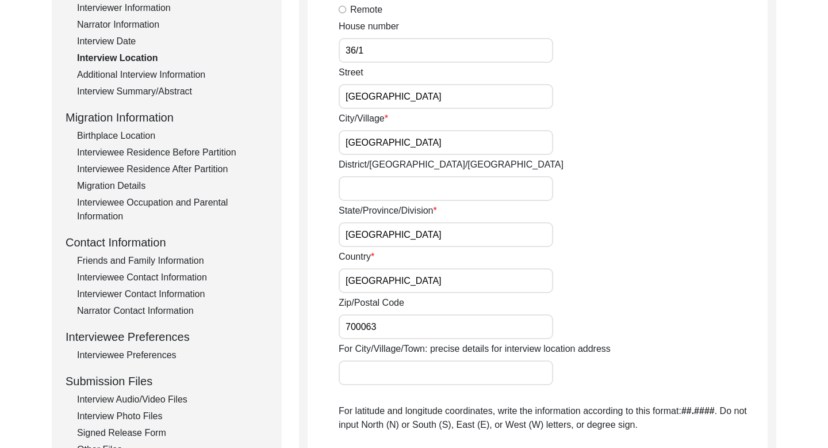
scroll to position [215, 0]
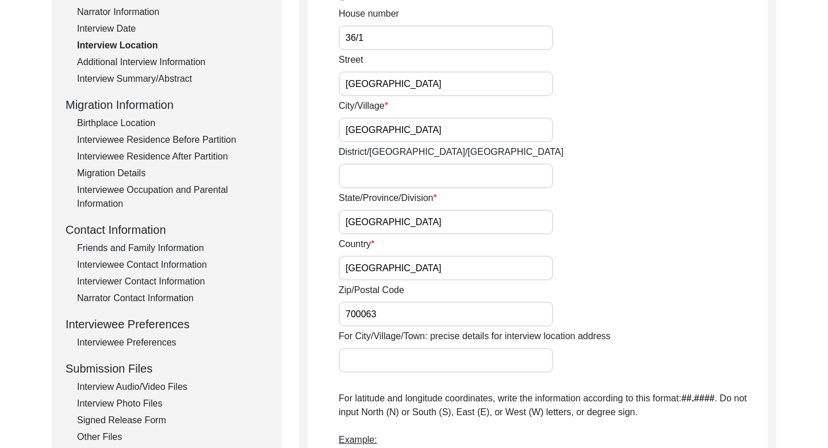
click at [370, 317] on input "700063" at bounding box center [446, 313] width 215 height 25
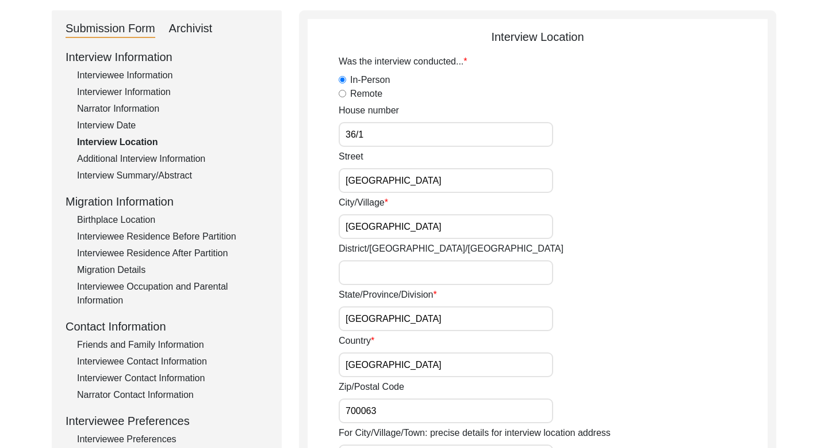
scroll to position [113, 0]
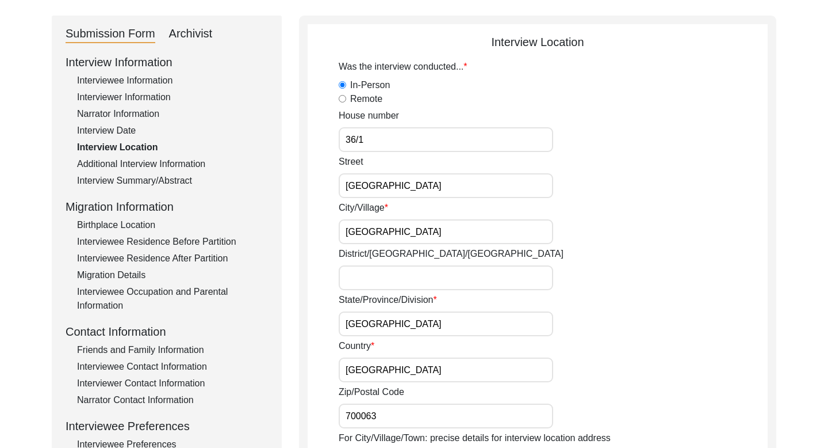
click at [186, 163] on div "Additional Interview Information" at bounding box center [172, 164] width 191 height 14
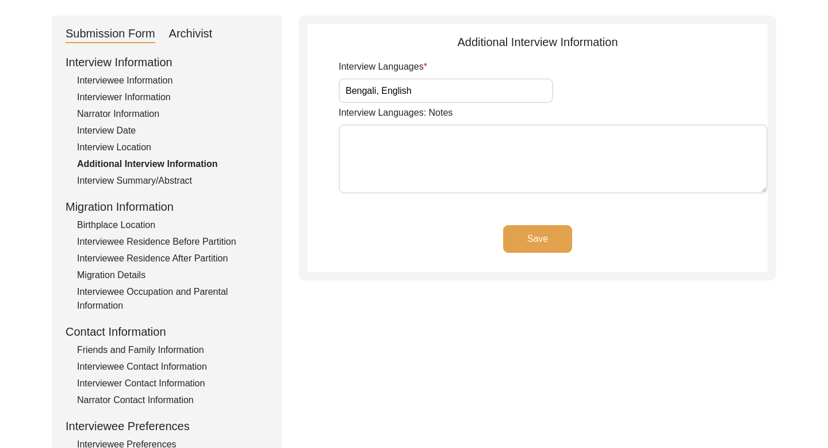
click at [162, 185] on div "Interview Summary/Abstract" at bounding box center [172, 181] width 191 height 14
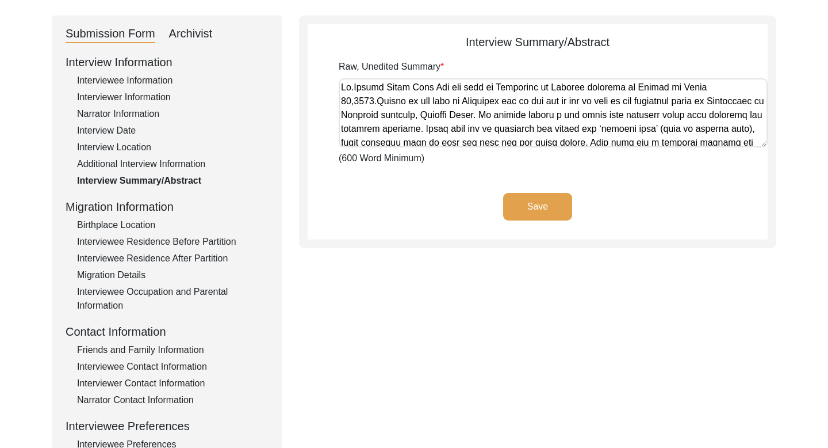
click at [388, 90] on textarea "Raw, Unedited Summary" at bounding box center [553, 112] width 429 height 69
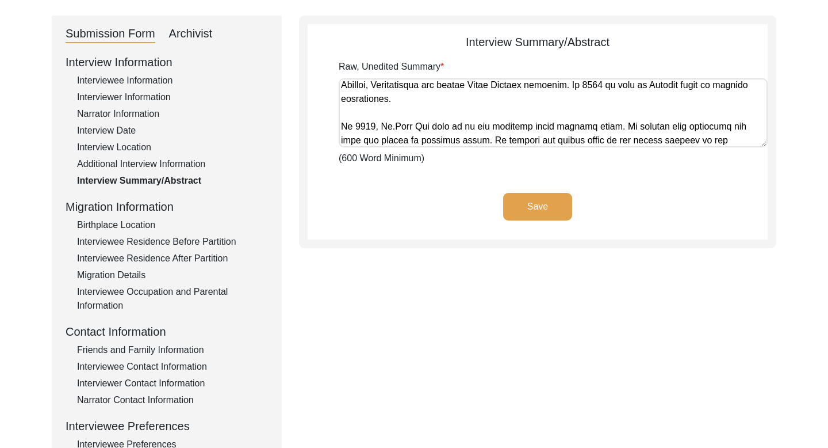
scroll to position [568, 0]
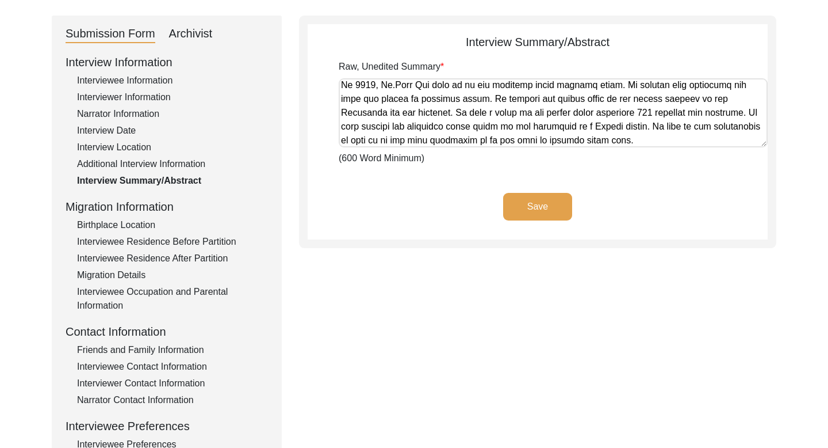
click at [142, 228] on div "Birthplace Location" at bounding box center [172, 225] width 191 height 14
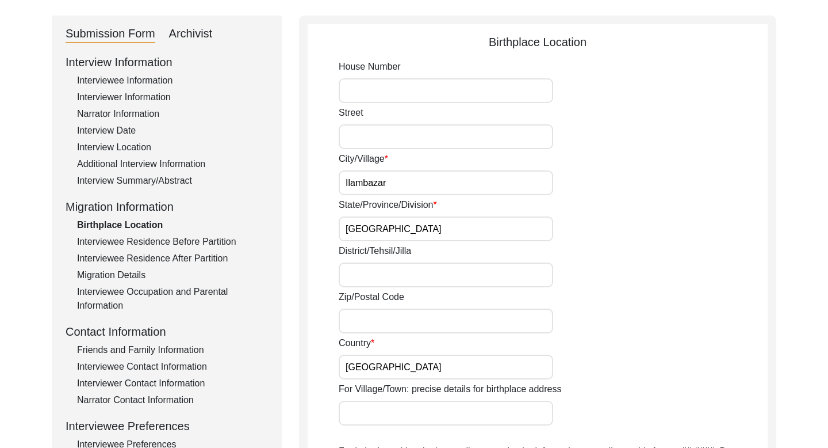
click at [371, 184] on input "Ilambazar" at bounding box center [446, 182] width 215 height 25
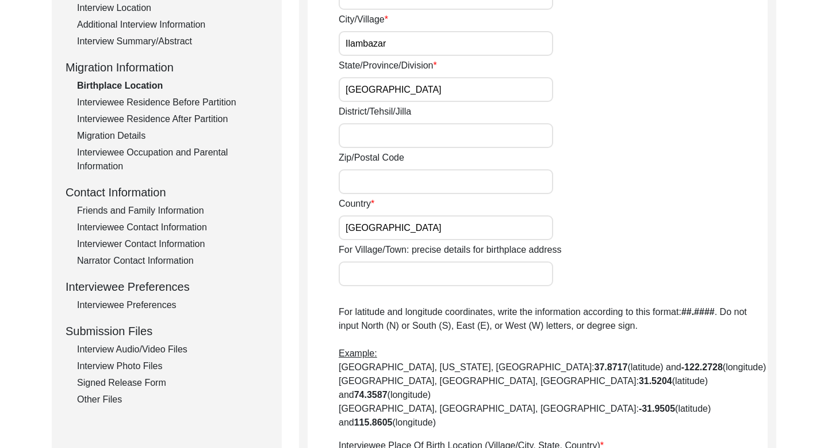
scroll to position [205, 0]
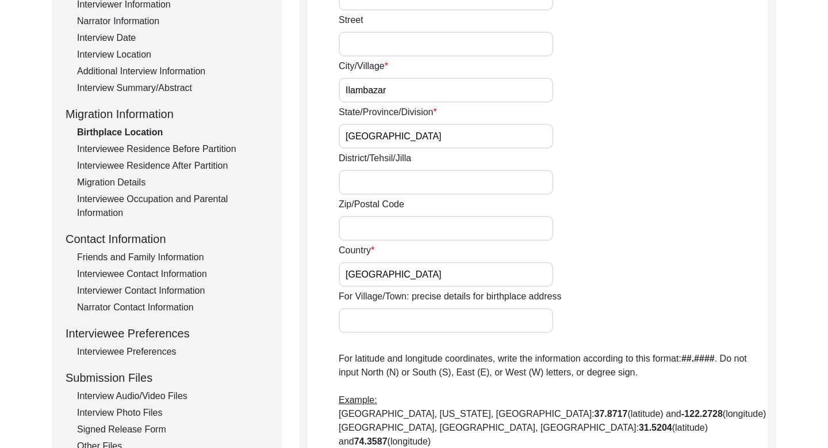
click at [167, 149] on div "Interviewee Residence Before Partition" at bounding box center [172, 149] width 191 height 14
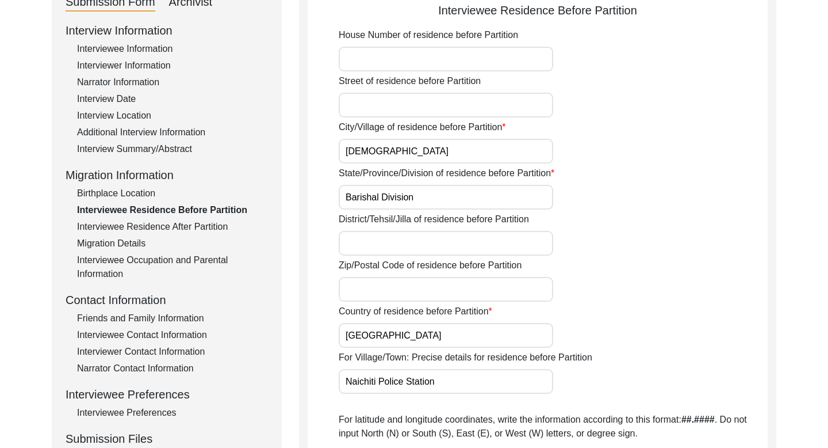
scroll to position [140, 0]
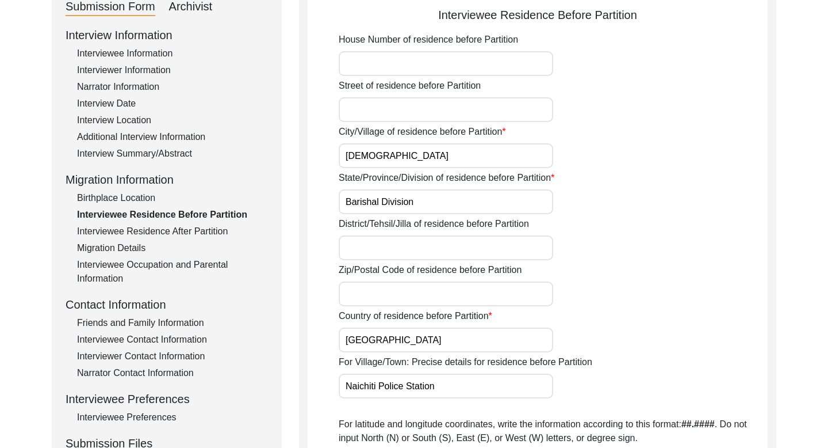
click at [369, 155] on input "[DEMOGRAPHIC_DATA]" at bounding box center [446, 155] width 215 height 25
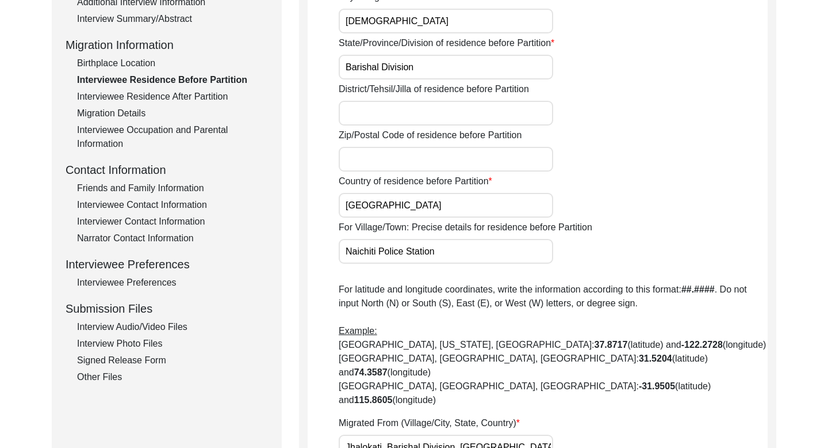
scroll to position [297, 0]
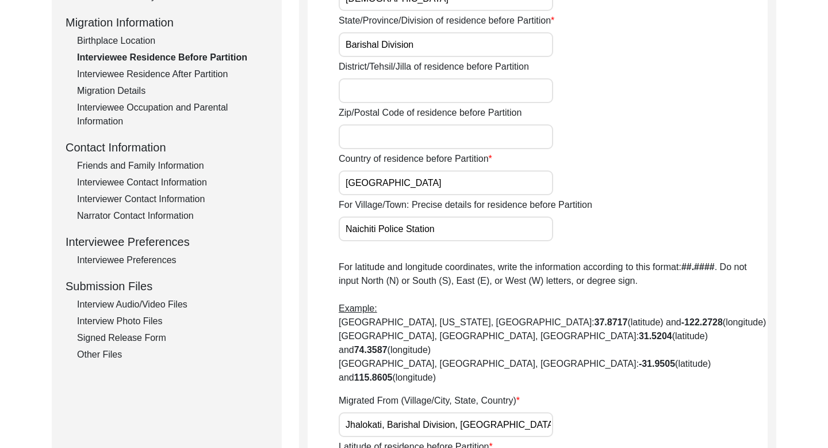
click at [424, 225] on input "Naichiti Police Station" at bounding box center [446, 228] width 215 height 25
click at [170, 71] on div "Interviewee Residence After Partition" at bounding box center [172, 74] width 191 height 14
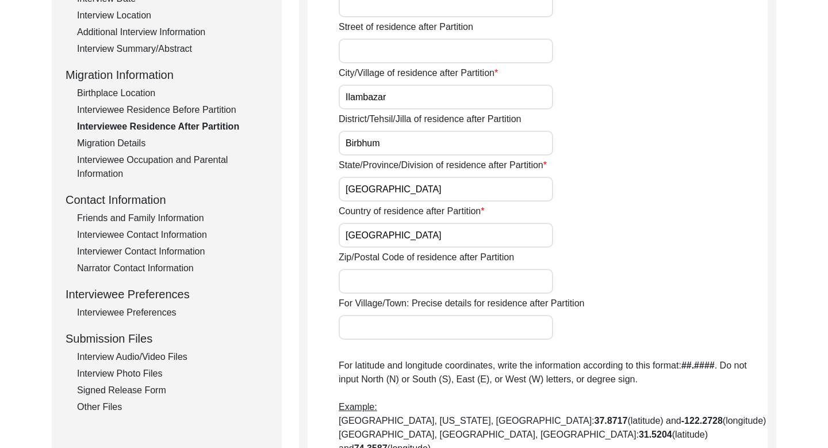
scroll to position [243, 0]
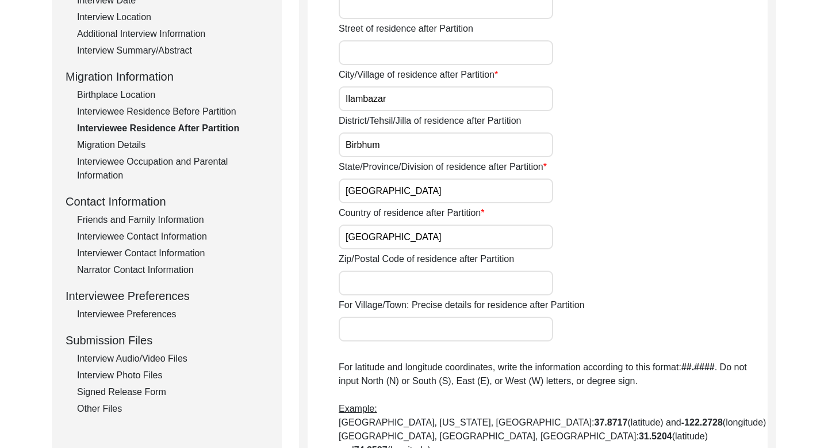
click at [128, 142] on div "Migration Details" at bounding box center [172, 145] width 191 height 14
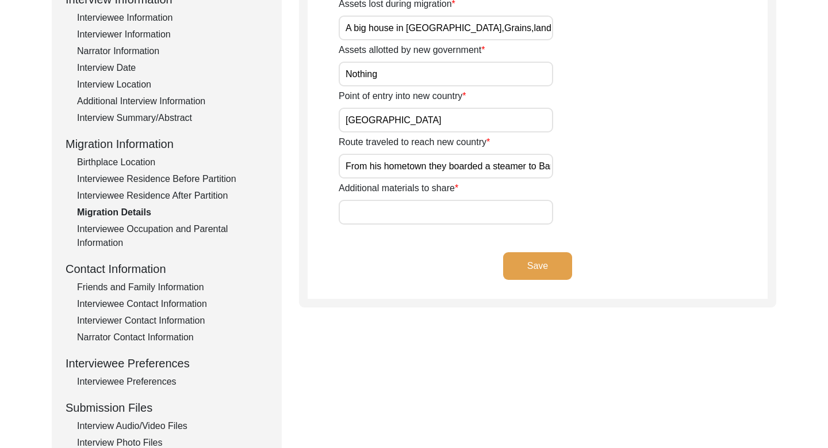
scroll to position [174, 0]
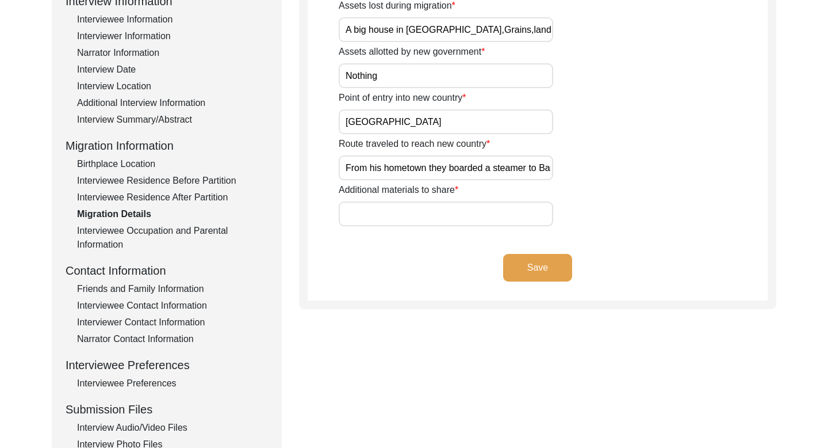
click at [382, 163] on input "From his hometown they boarded a steamer to Barishal.From there they again took…" at bounding box center [446, 167] width 215 height 25
click at [183, 236] on div "Interviewee Occupation and Parental Information" at bounding box center [172, 238] width 191 height 28
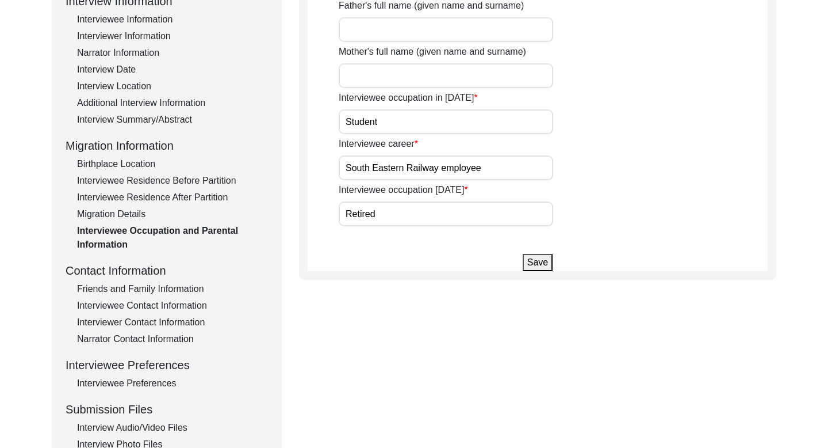
click at [139, 287] on div "Friends and Family Information" at bounding box center [172, 289] width 191 height 14
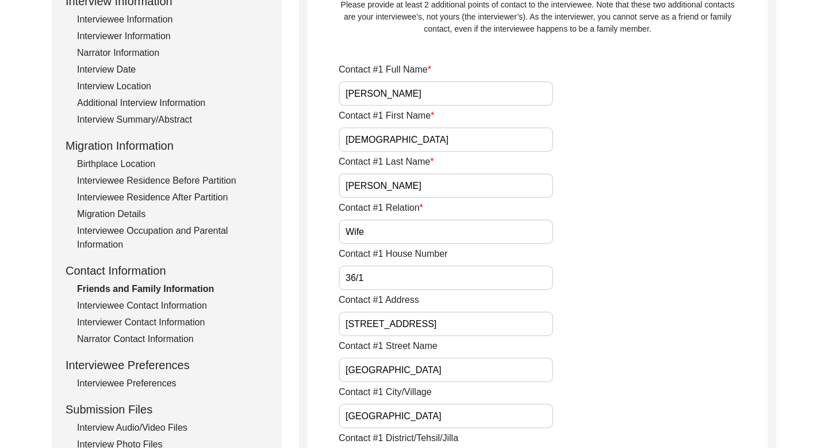
click at [153, 304] on div "Interviewee Contact Information" at bounding box center [172, 306] width 191 height 14
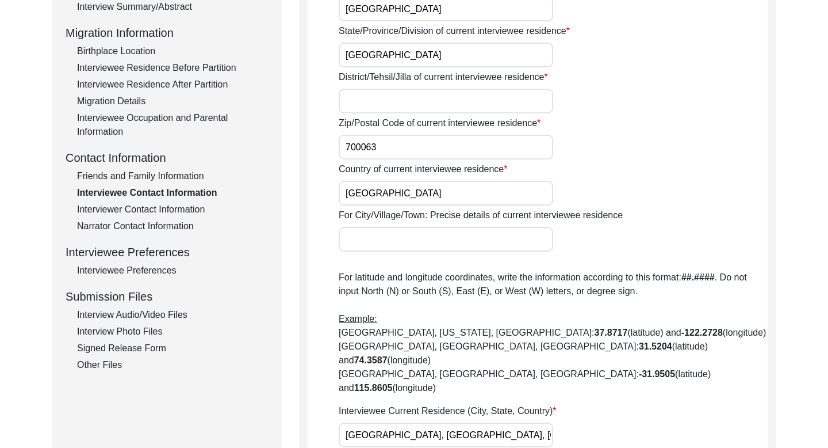
scroll to position [0, 0]
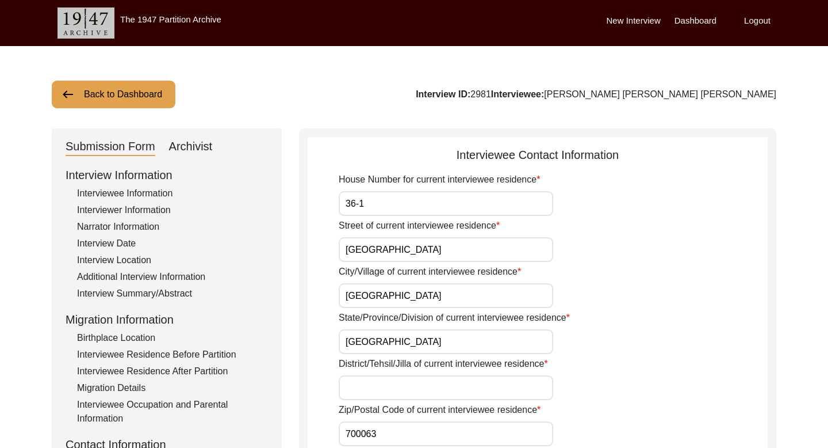
click at [140, 96] on button "Back to Dashboard" at bounding box center [114, 95] width 124 height 28
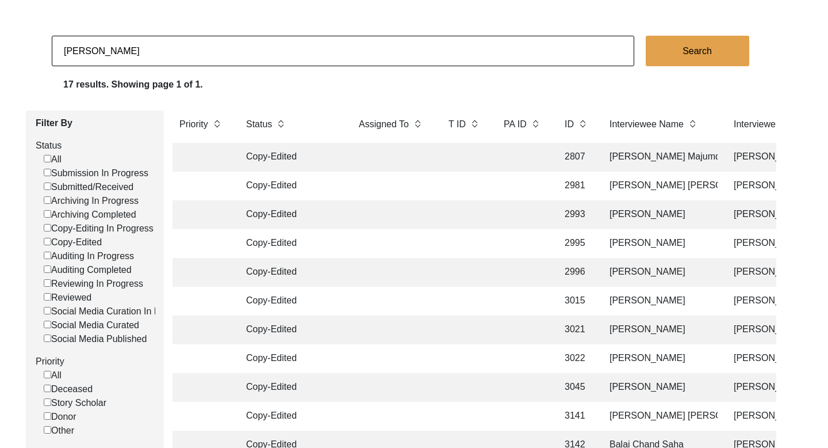
scroll to position [63, 0]
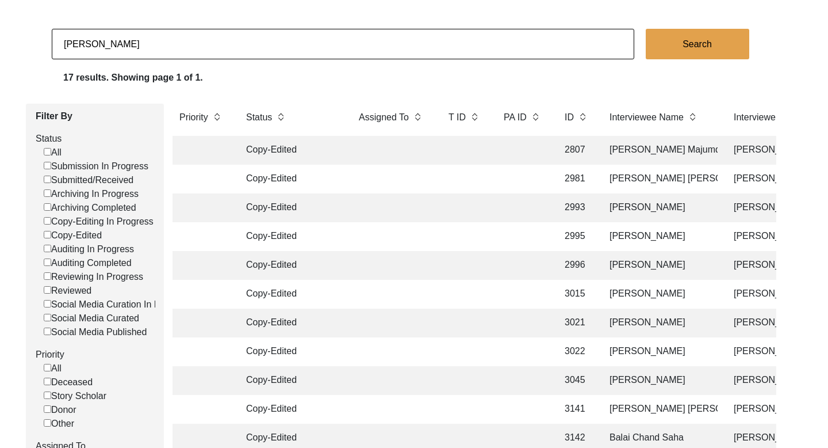
click at [645, 240] on td "[PERSON_NAME]" at bounding box center [660, 236] width 115 height 29
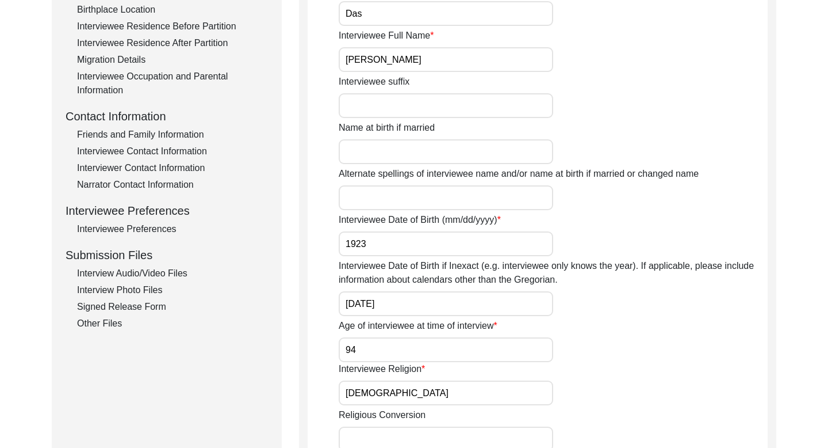
scroll to position [332, 0]
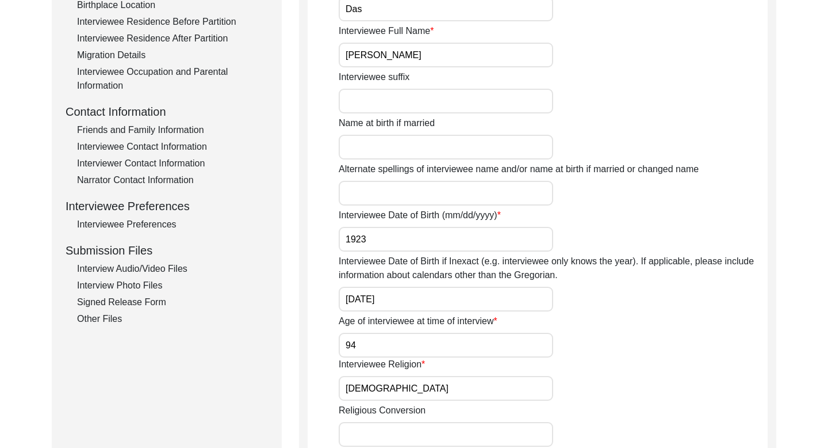
click at [373, 295] on input "[DATE]" at bounding box center [446, 298] width 215 height 25
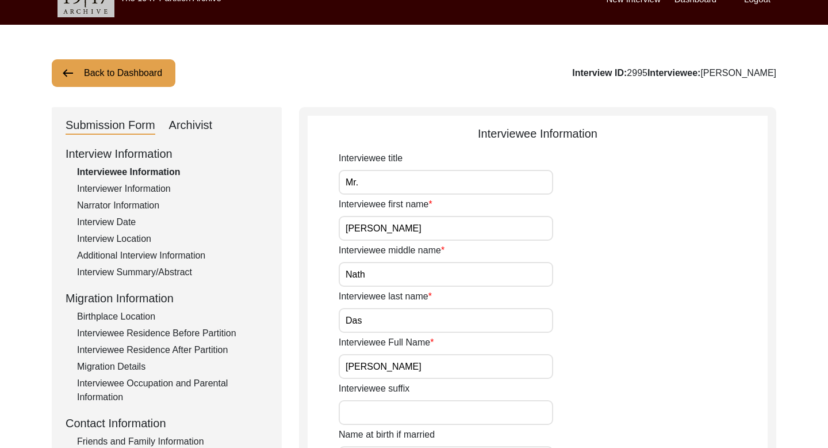
scroll to position [0, 0]
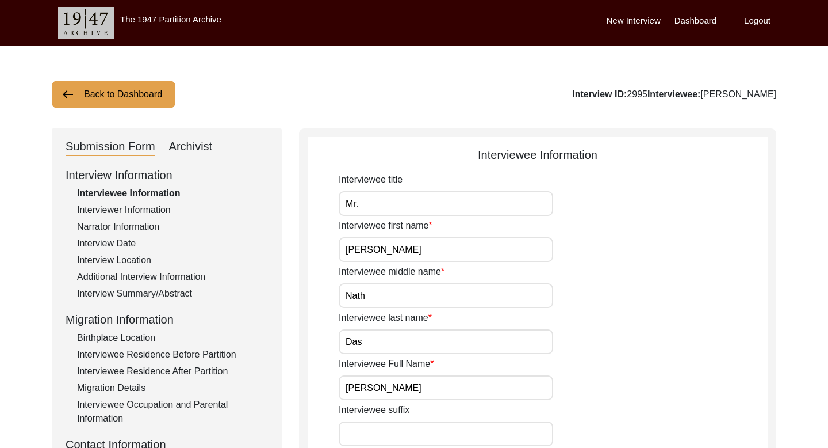
click at [160, 207] on div "Interviewer Information" at bounding box center [172, 210] width 191 height 14
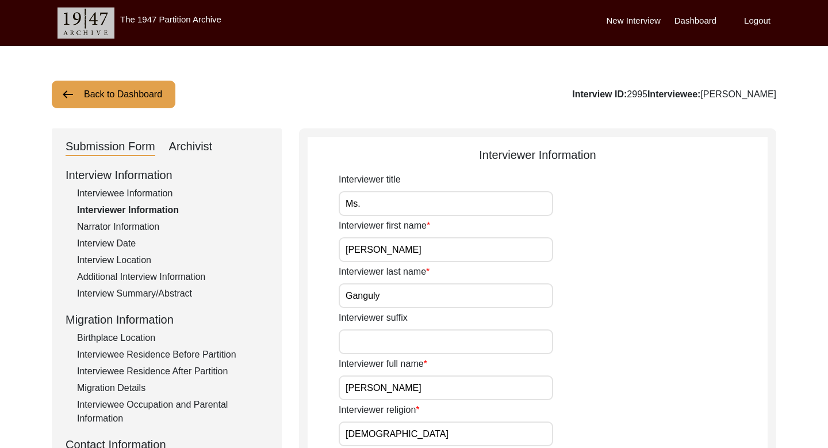
click at [142, 227] on div "Narrator Information" at bounding box center [172, 227] width 191 height 14
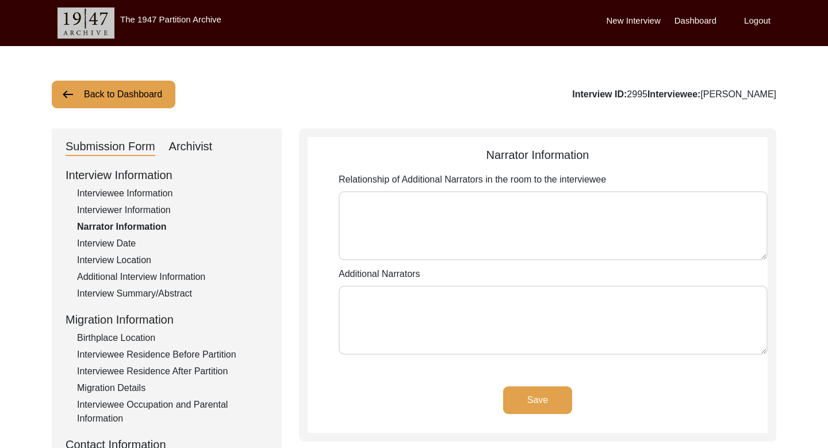
click at [130, 241] on div "Interview Date" at bounding box center [172, 243] width 191 height 14
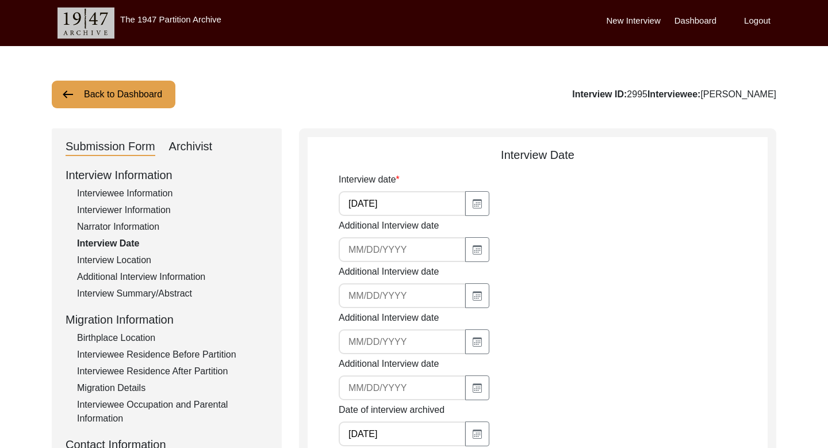
click at [362, 203] on input "[DATE]" at bounding box center [402, 203] width 127 height 25
click at [148, 259] on div "Interview Location" at bounding box center [172, 260] width 191 height 14
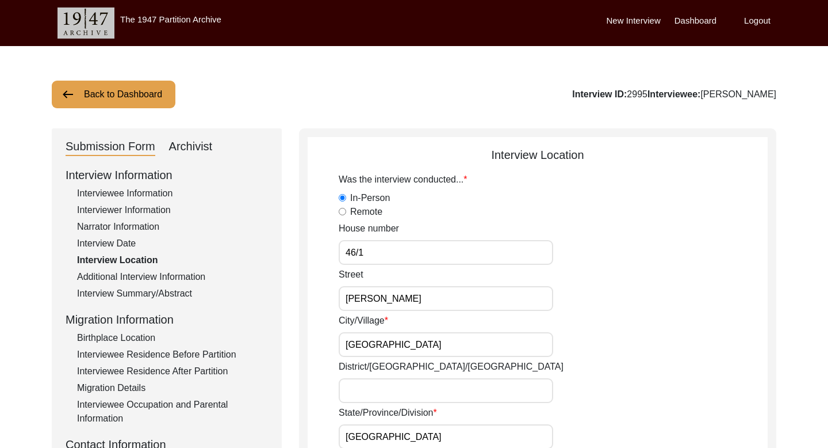
click at [357, 252] on input "46/1" at bounding box center [446, 252] width 215 height 25
click at [368, 294] on input "[PERSON_NAME]" at bounding box center [446, 298] width 215 height 25
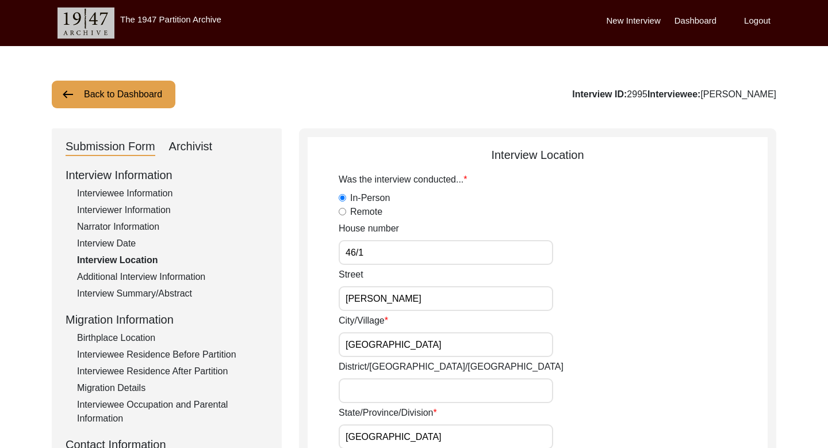
click at [368, 294] on input "[PERSON_NAME]" at bounding box center [446, 298] width 215 height 25
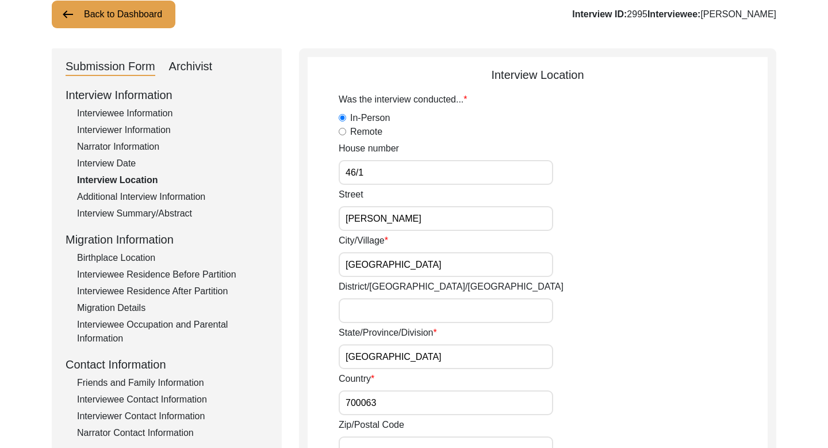
scroll to position [102, 0]
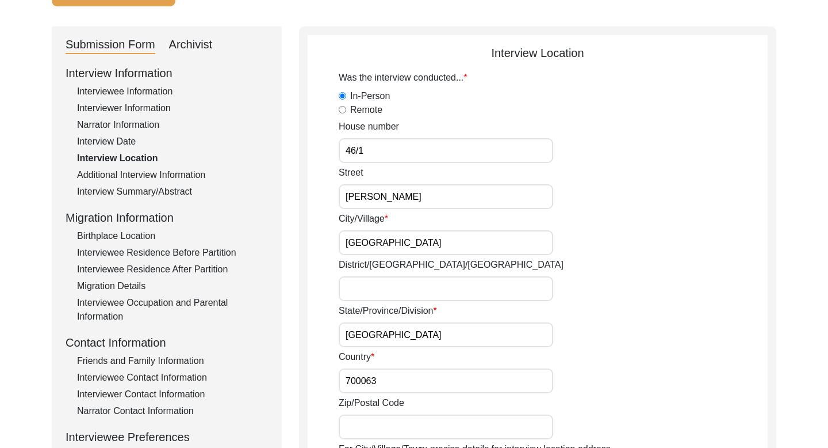
click at [362, 238] on input "[GEOGRAPHIC_DATA]" at bounding box center [446, 242] width 215 height 25
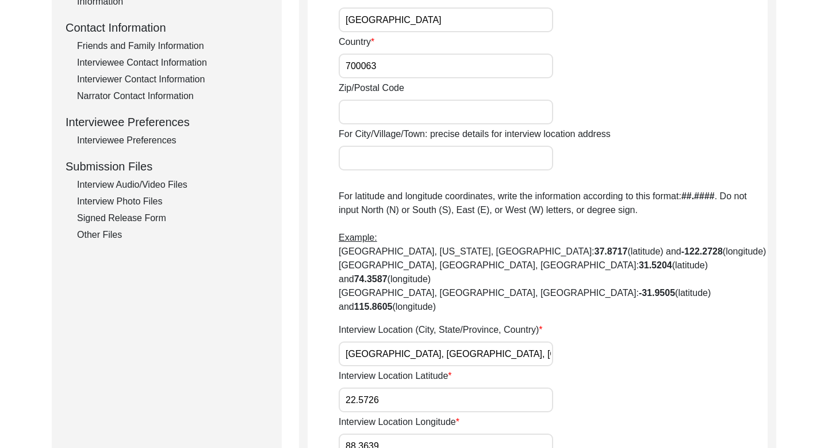
scroll to position [105, 0]
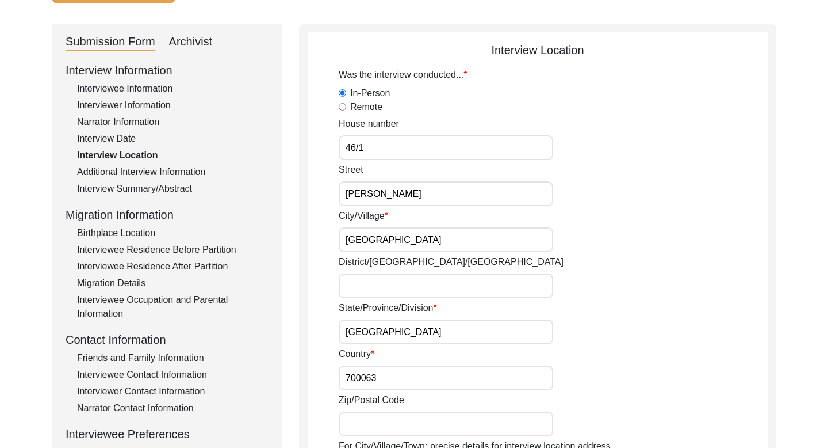
click at [165, 171] on div "Additional Interview Information" at bounding box center [172, 172] width 191 height 14
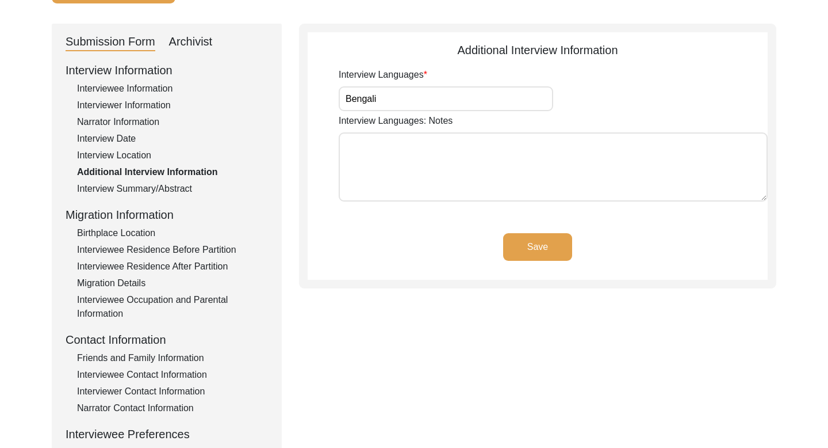
click at [155, 188] on div "Interview Summary/Abstract" at bounding box center [172, 189] width 191 height 14
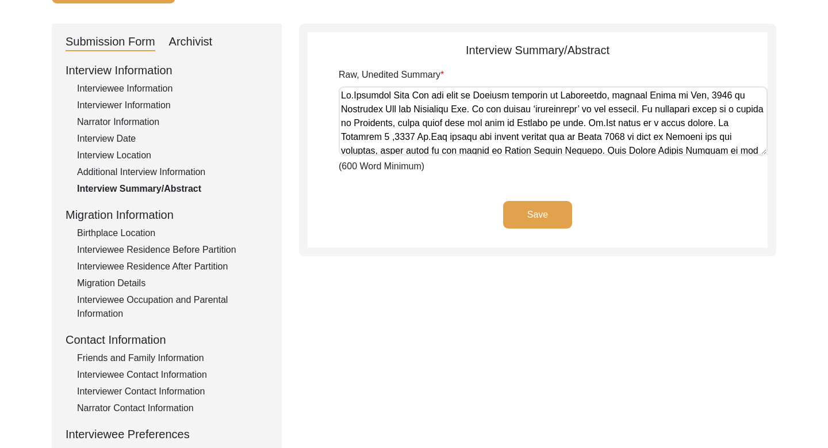
click at [385, 93] on textarea "Raw, Unedited Summary" at bounding box center [553, 120] width 429 height 69
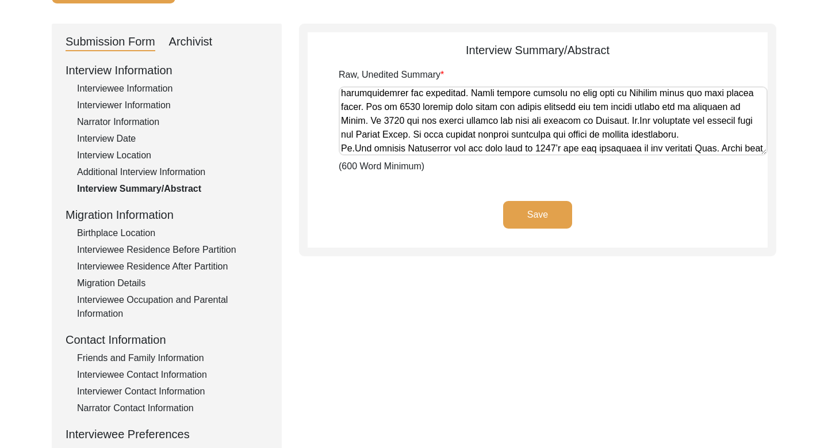
scroll to position [253, 0]
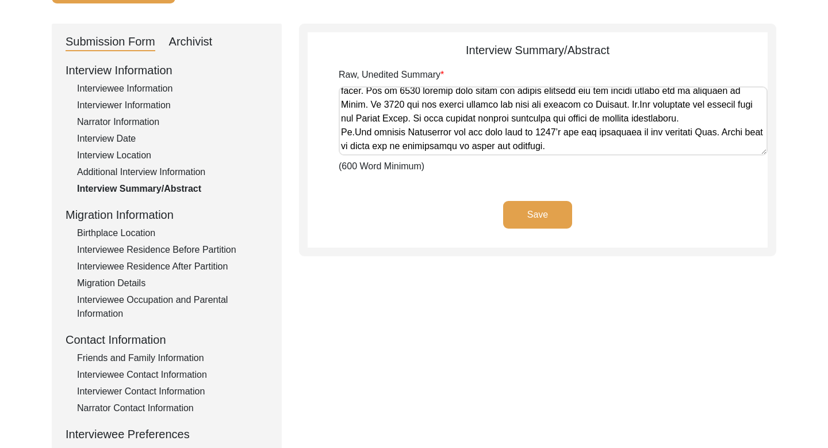
click at [147, 235] on div "Birthplace Location" at bounding box center [172, 233] width 191 height 14
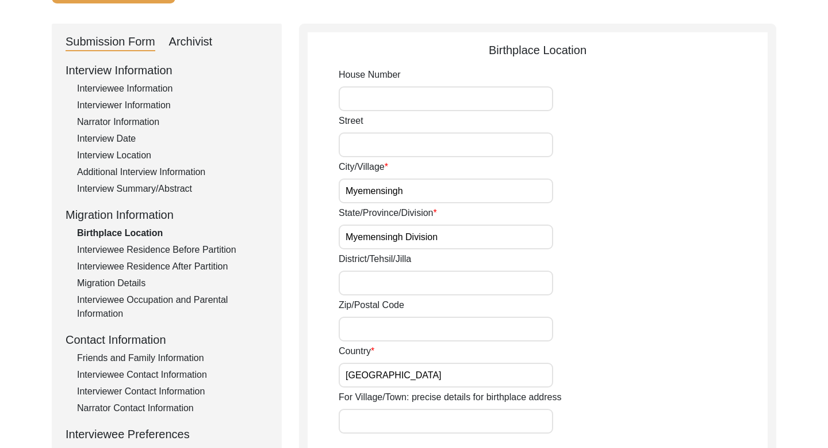
click at [389, 236] on input "Myemensingh Division" at bounding box center [446, 236] width 215 height 25
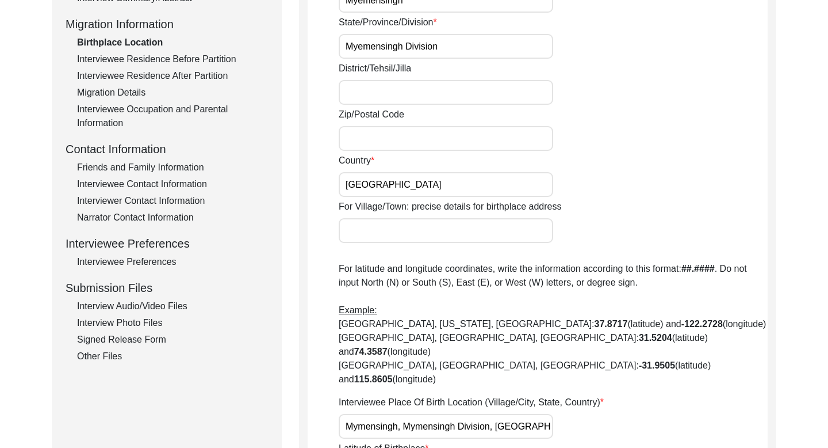
scroll to position [297, 0]
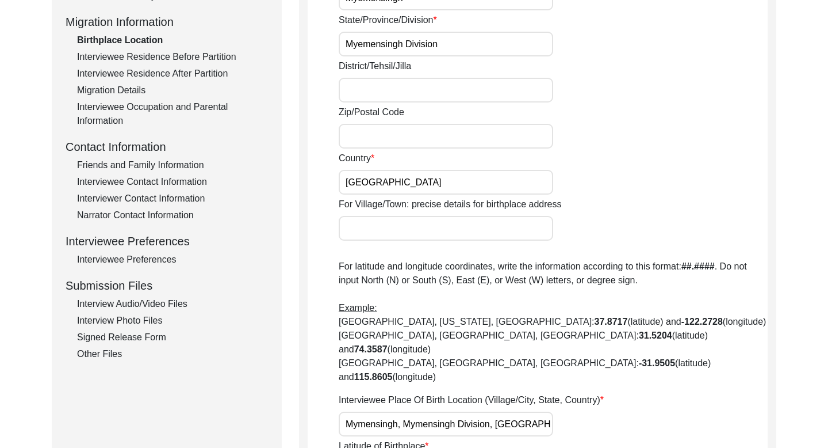
click at [178, 59] on div "Interviewee Residence Before Partition" at bounding box center [172, 57] width 191 height 14
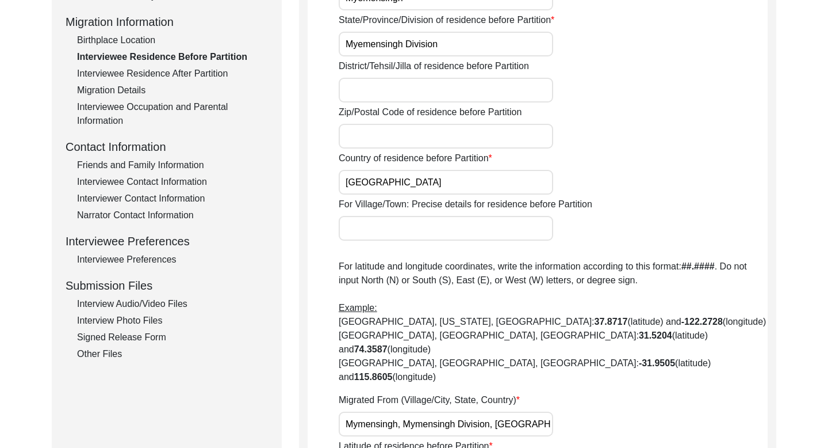
click at [182, 70] on div "Interviewee Residence After Partition" at bounding box center [172, 74] width 191 height 14
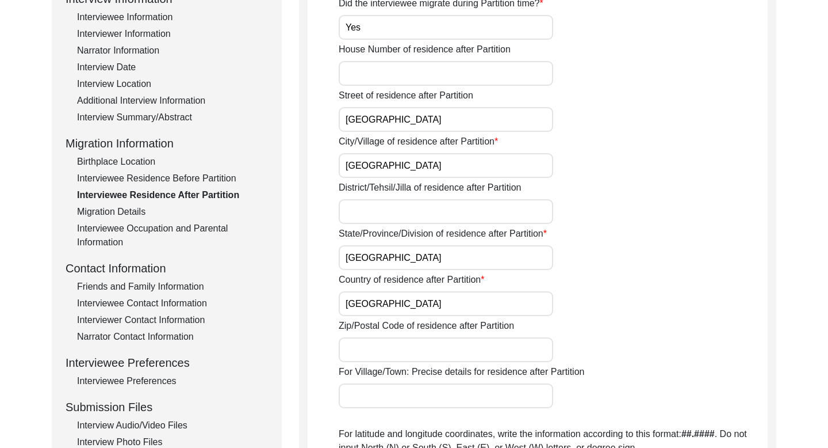
scroll to position [163, 0]
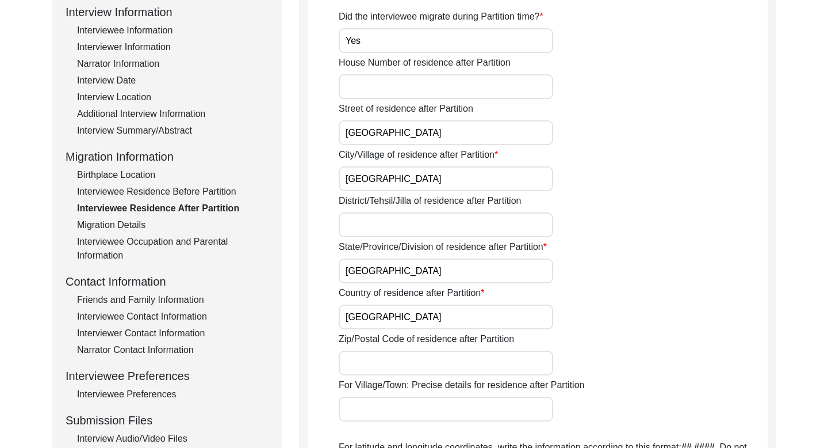
click at [388, 133] on input "[GEOGRAPHIC_DATA]" at bounding box center [446, 132] width 215 height 25
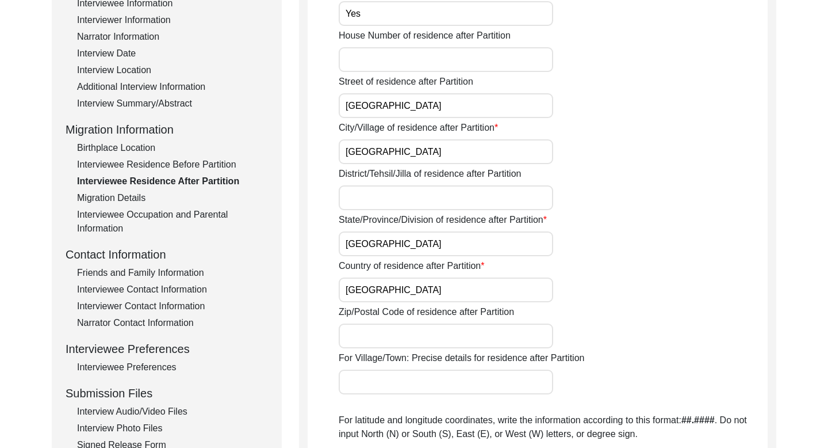
click at [139, 197] on div "Migration Details" at bounding box center [172, 198] width 191 height 14
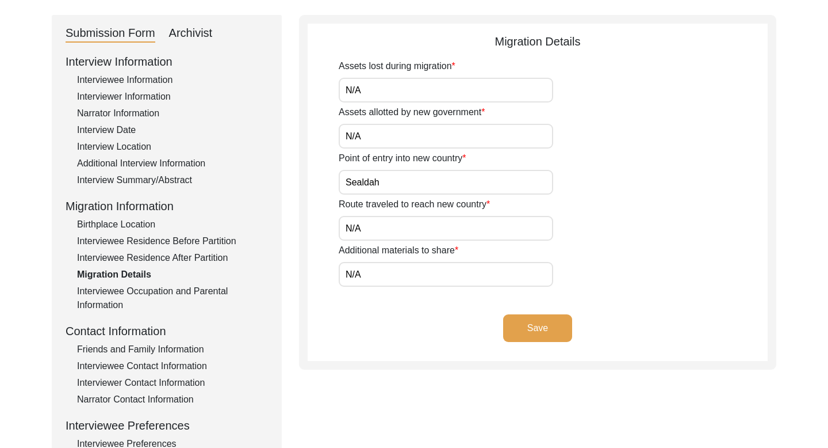
scroll to position [110, 0]
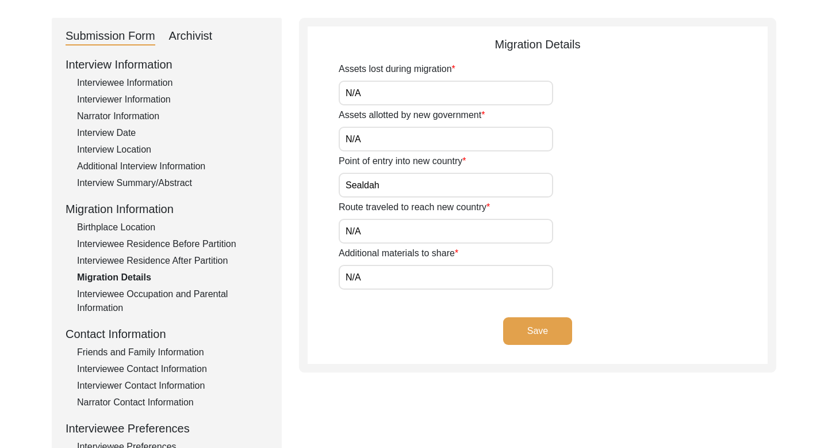
click at [143, 296] on div "Interviewee Occupation and Parental Information" at bounding box center [172, 301] width 191 height 28
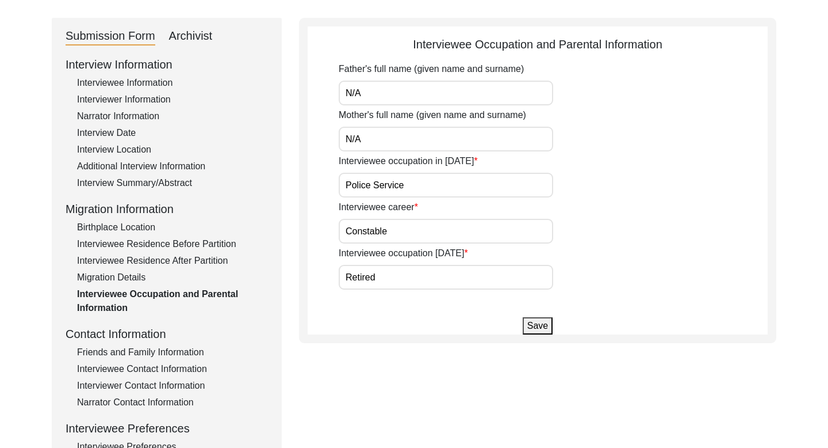
click at [108, 306] on div "Interviewee Occupation and Parental Information" at bounding box center [172, 301] width 191 height 28
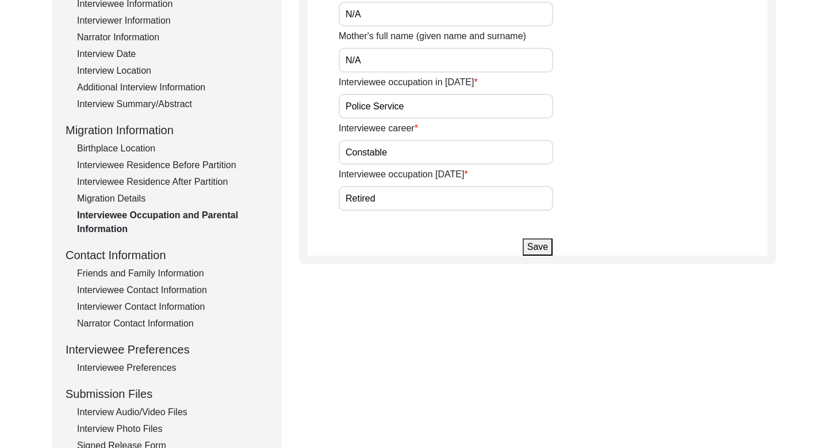
scroll to position [193, 0]
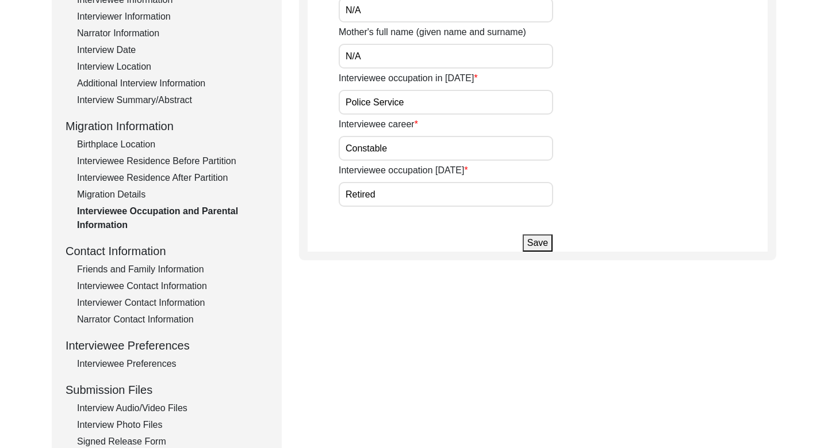
click at [153, 268] on div "Friends and Family Information" at bounding box center [172, 269] width 191 height 14
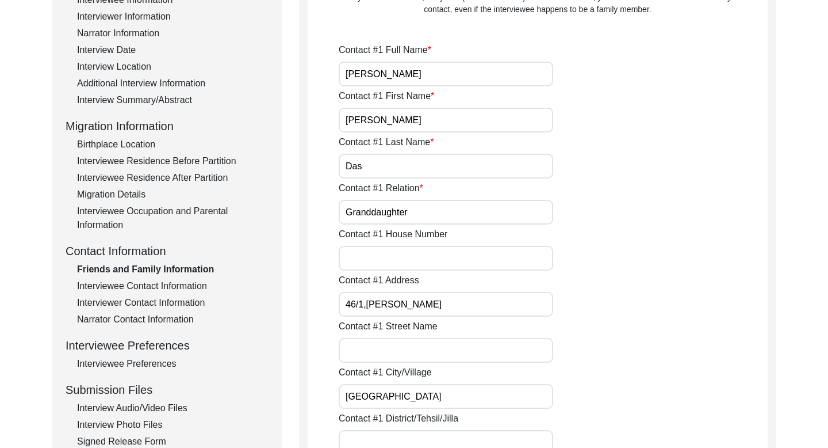
click at [140, 283] on div "Interviewee Contact Information" at bounding box center [172, 286] width 191 height 14
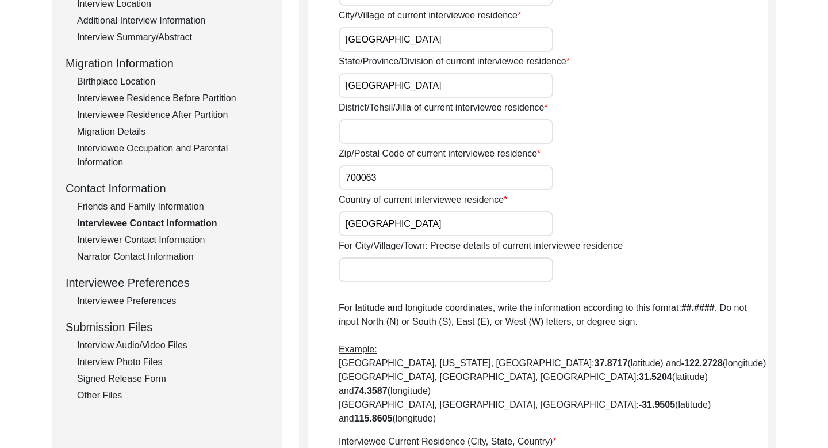
scroll to position [257, 0]
click at [167, 236] on div "Interviewer Contact Information" at bounding box center [172, 239] width 191 height 14
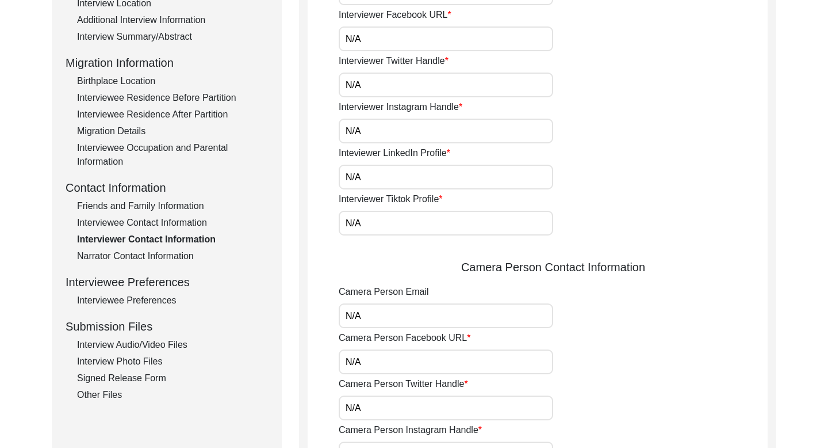
click at [154, 252] on div "Narrator Contact Information" at bounding box center [172, 256] width 191 height 14
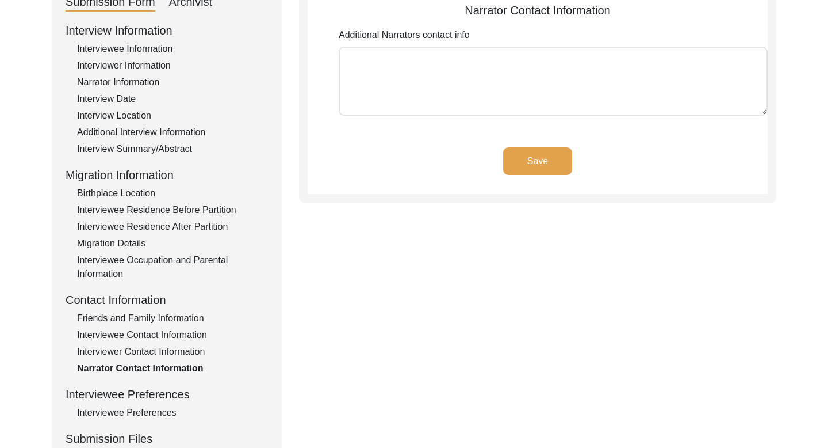
scroll to position [0, 0]
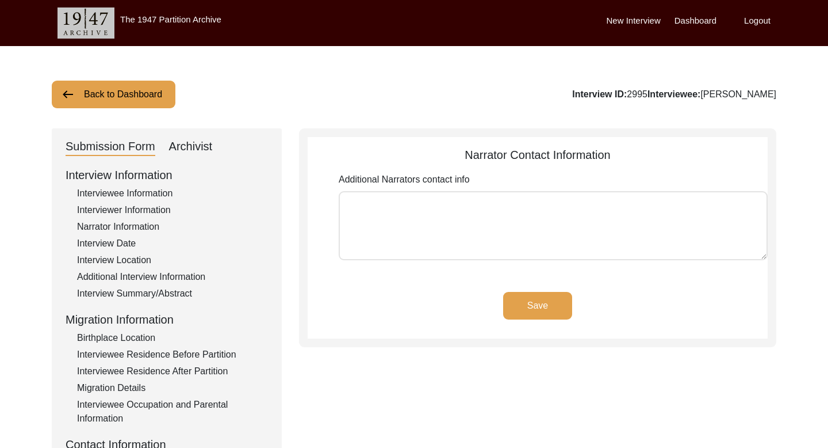
click at [128, 101] on button "Back to Dashboard" at bounding box center [114, 95] width 124 height 28
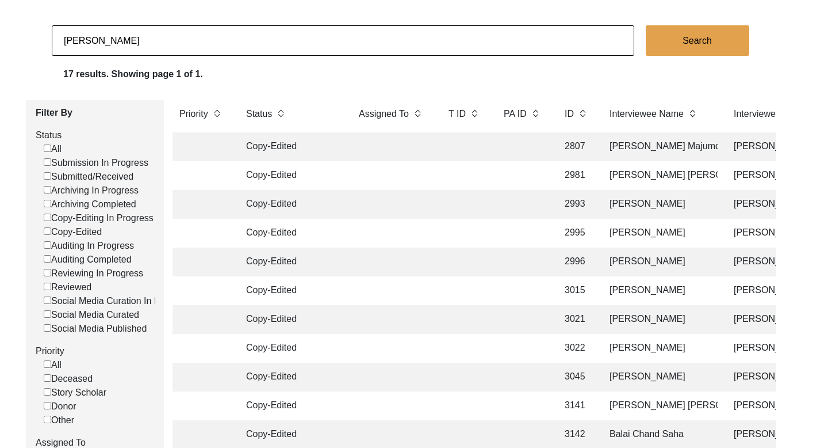
scroll to position [82, 0]
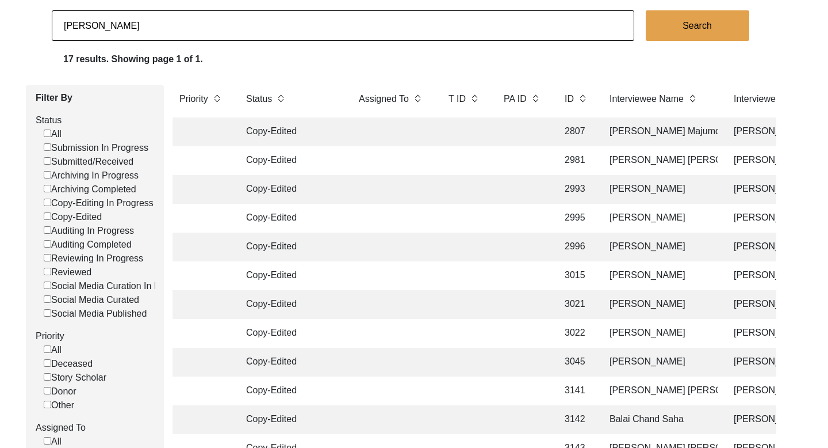
click at [617, 244] on td "[PERSON_NAME]" at bounding box center [660, 246] width 115 height 29
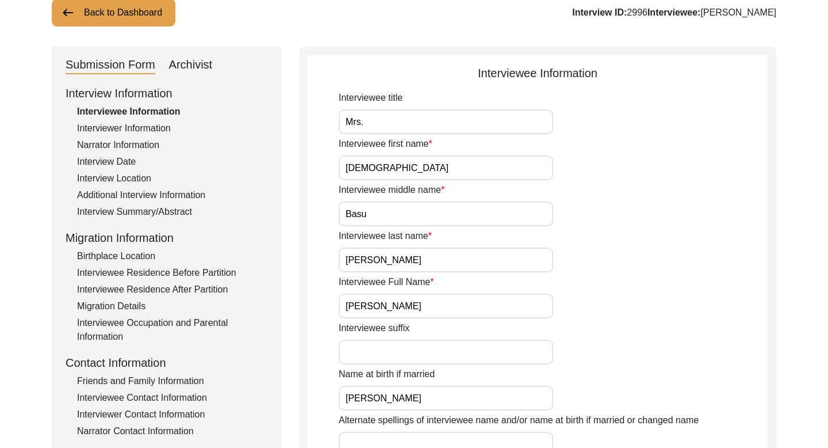
click at [154, 128] on div "Interviewer Information" at bounding box center [172, 128] width 191 height 14
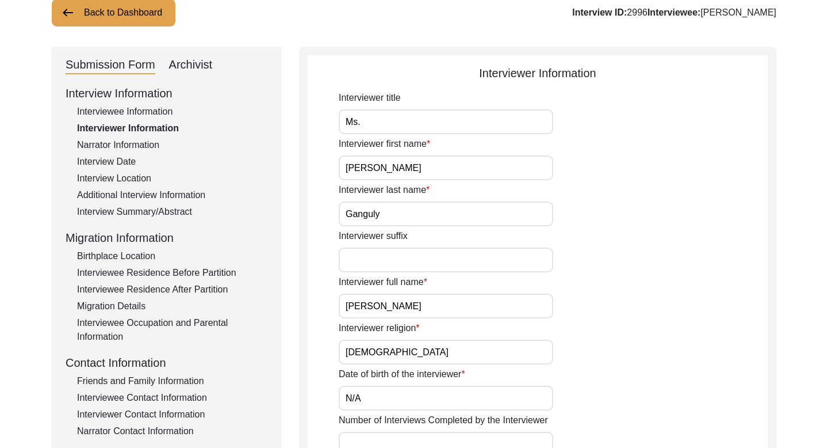
click at [158, 106] on div "Interviewee Information" at bounding box center [172, 112] width 191 height 14
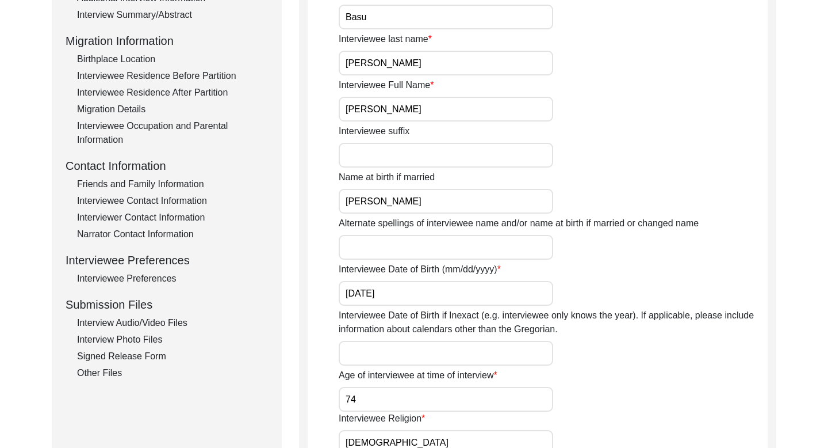
scroll to position [292, 0]
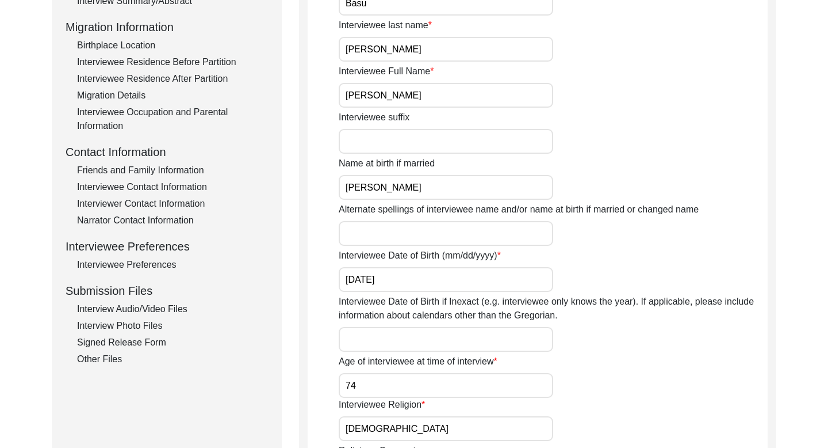
click at [378, 282] on input "[DATE]" at bounding box center [446, 279] width 215 height 25
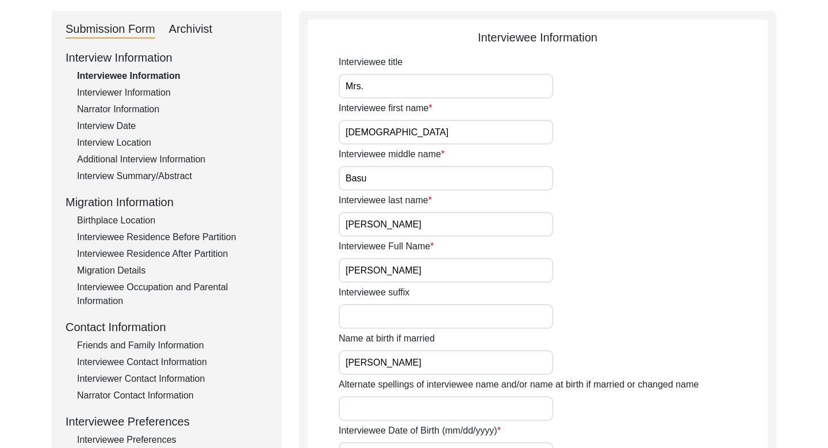
scroll to position [112, 0]
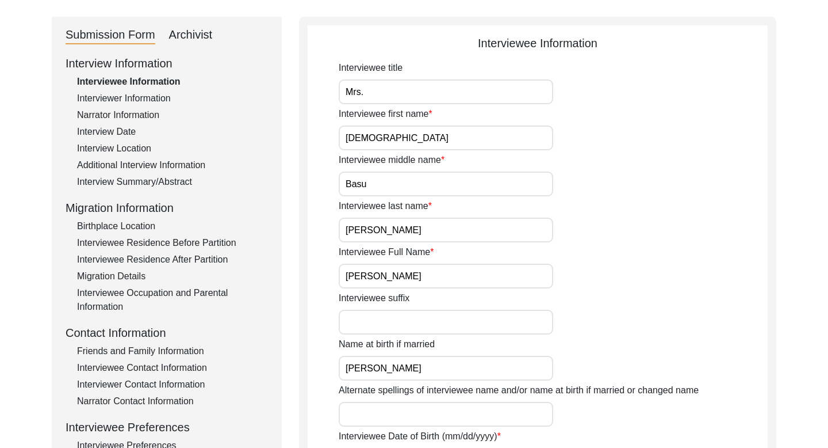
click at [144, 99] on div "Interviewer Information" at bounding box center [172, 98] width 191 height 14
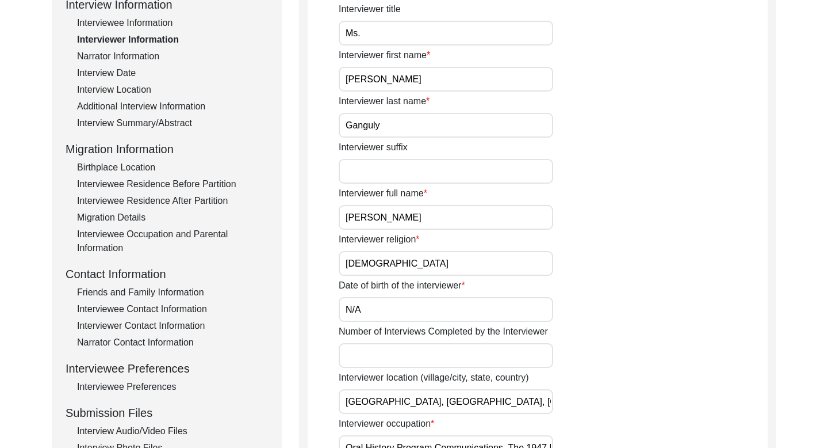
scroll to position [160, 0]
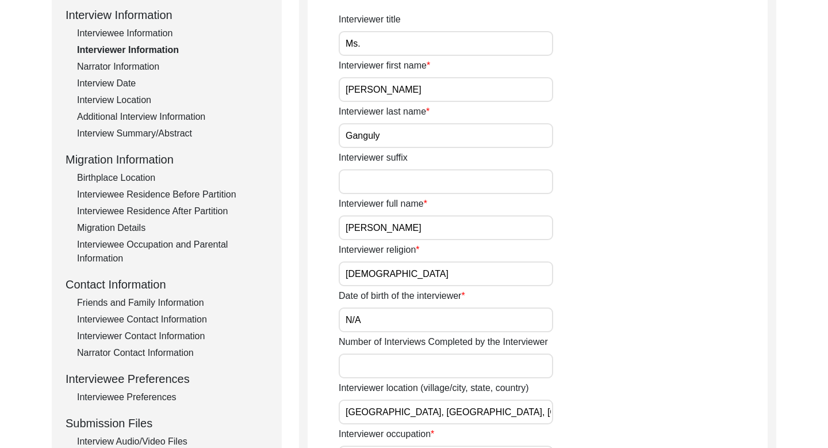
click at [137, 62] on div "Narrator Information" at bounding box center [172, 67] width 191 height 14
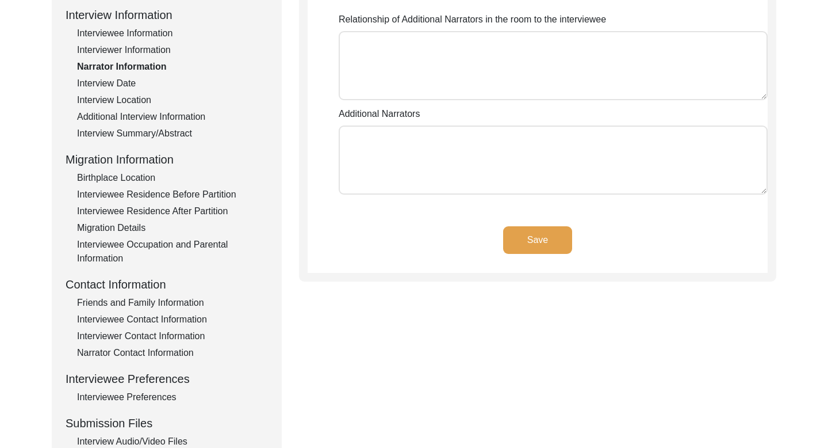
click at [127, 83] on div "Interview Date" at bounding box center [172, 84] width 191 height 14
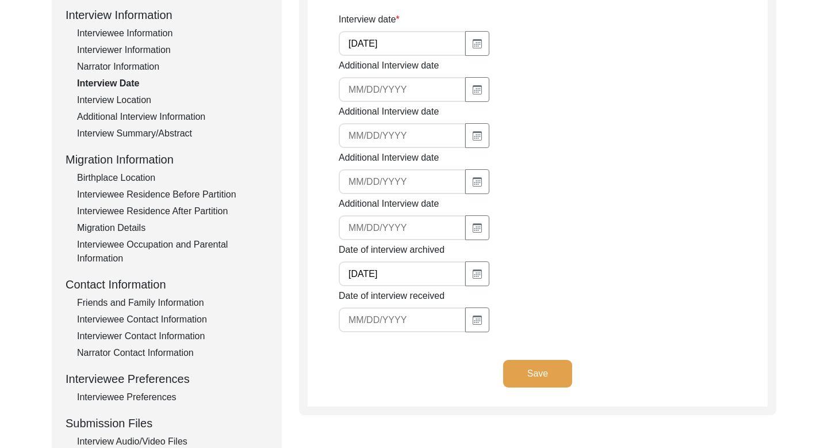
click at [362, 44] on input "[DATE]" at bounding box center [402, 43] width 127 height 25
click at [139, 97] on div "Interview Location" at bounding box center [172, 100] width 191 height 14
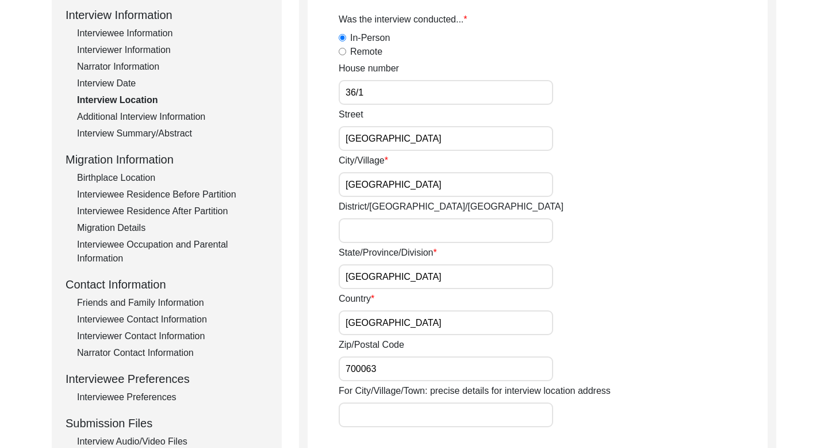
click at [355, 94] on input "36/1" at bounding box center [446, 92] width 215 height 25
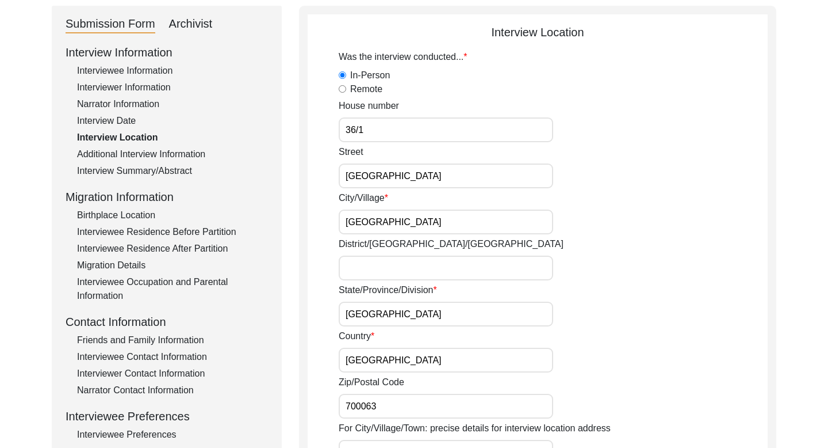
scroll to position [120, 0]
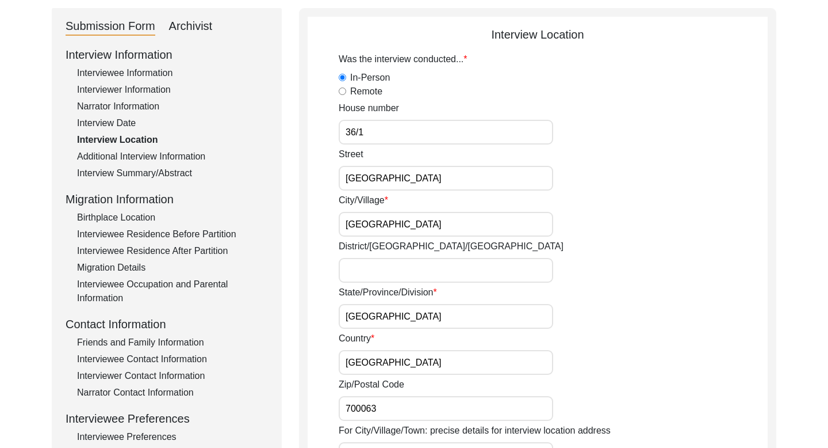
click at [186, 156] on div "Additional Interview Information" at bounding box center [172, 157] width 191 height 14
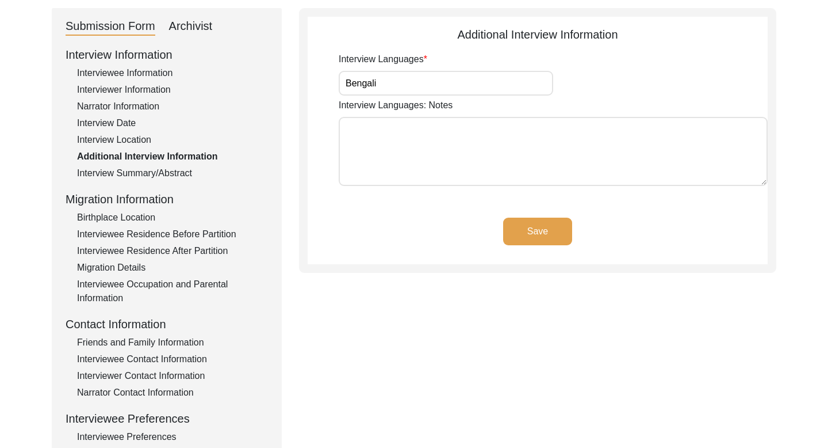
click at [165, 174] on div "Interview Summary/Abstract" at bounding box center [172, 173] width 191 height 14
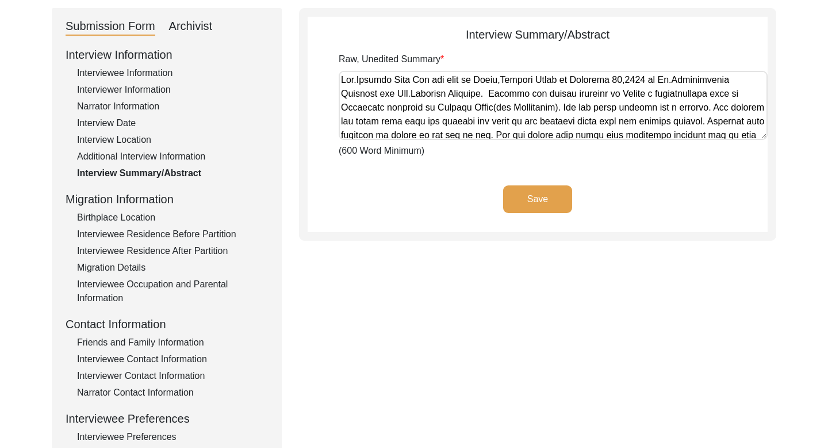
click at [378, 77] on textarea "Raw, Unedited Summary" at bounding box center [553, 105] width 429 height 69
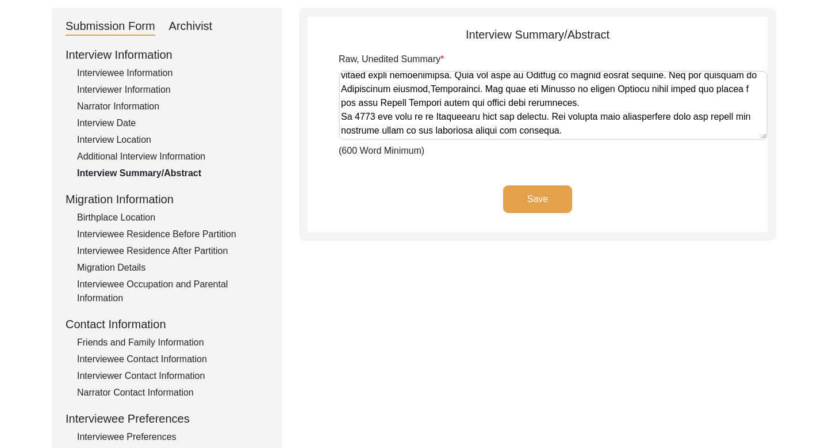
click at [129, 217] on div "Birthplace Location" at bounding box center [172, 218] width 191 height 14
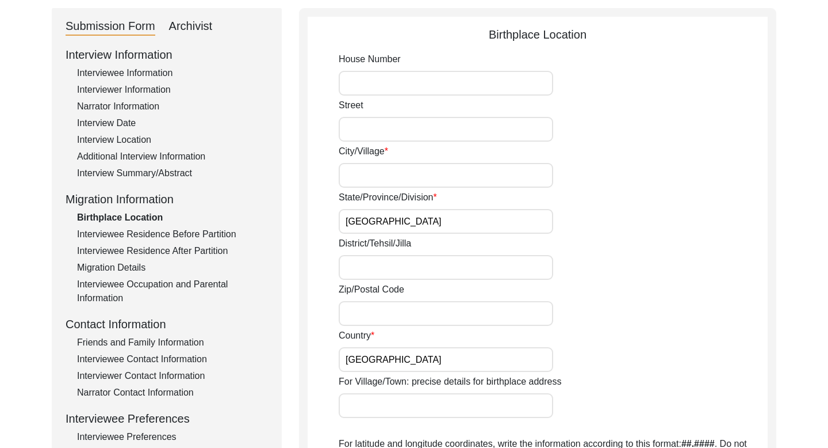
click at [354, 219] on input "[GEOGRAPHIC_DATA]" at bounding box center [446, 221] width 215 height 25
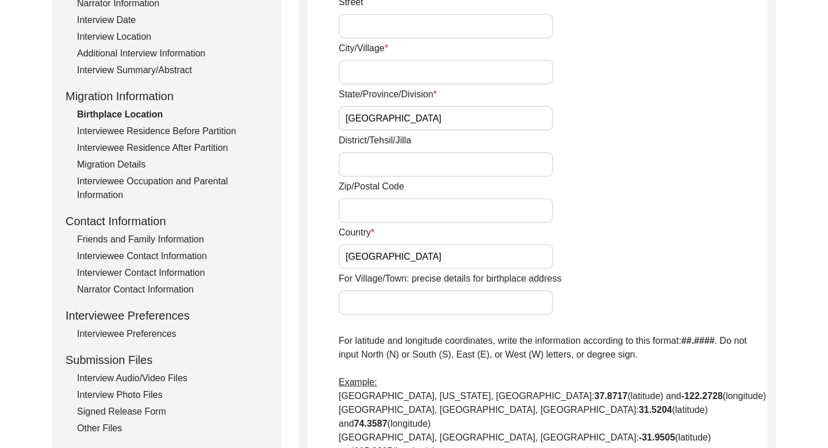
scroll to position [232, 0]
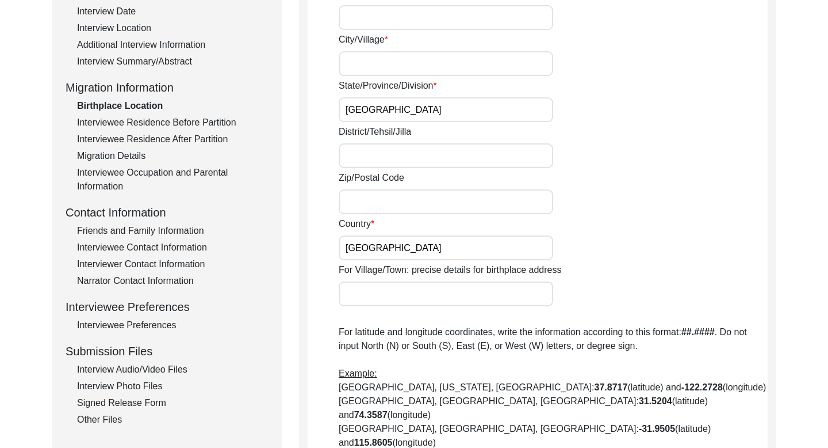
click at [167, 114] on div "Interview Information Interviewee Information Interviewer Information Narrator …" at bounding box center [167, 180] width 202 height 492
click at [162, 123] on div "Interviewee Residence Before Partition" at bounding box center [172, 123] width 191 height 14
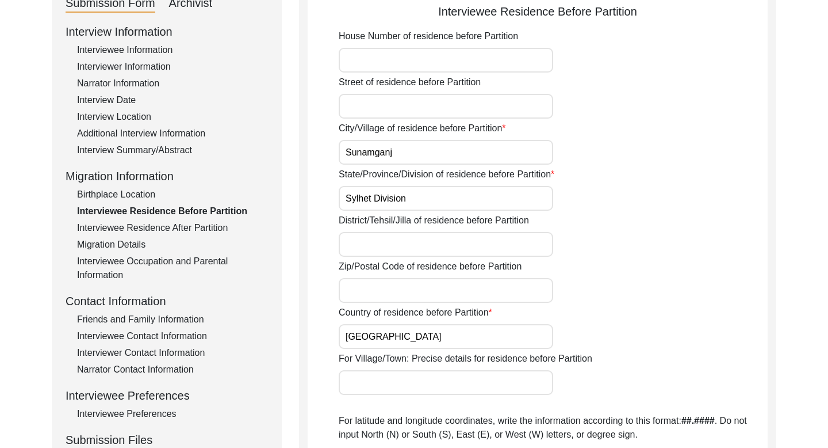
scroll to position [128, 0]
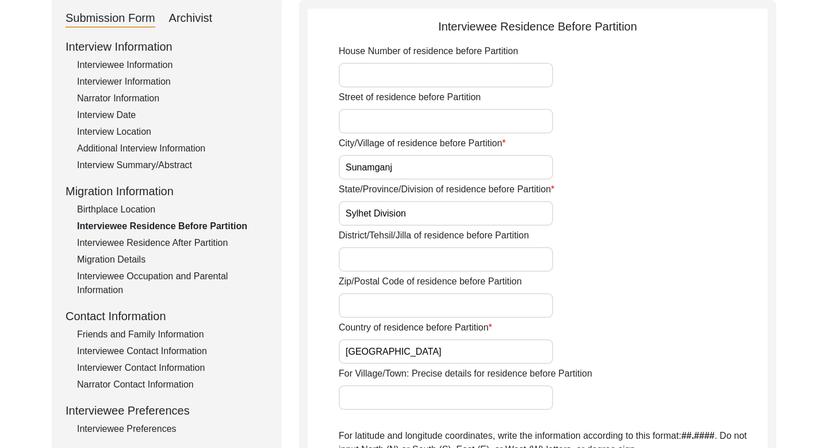
click at [368, 158] on input "Sunamganj" at bounding box center [446, 167] width 215 height 25
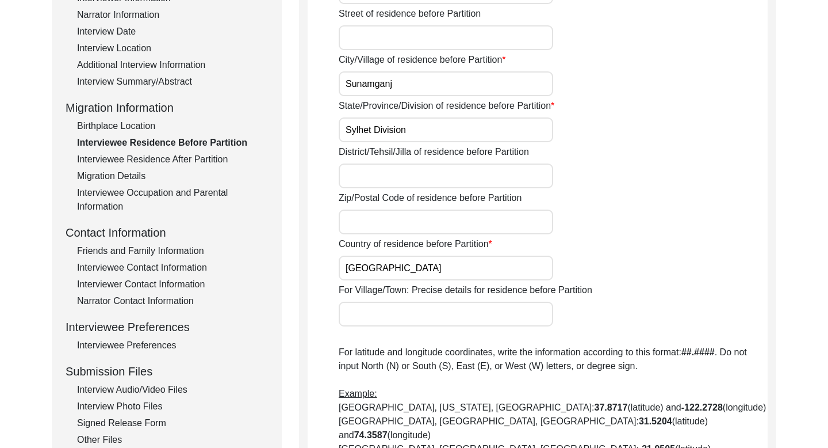
scroll to position [212, 0]
click at [380, 263] on input "[GEOGRAPHIC_DATA]" at bounding box center [446, 267] width 215 height 25
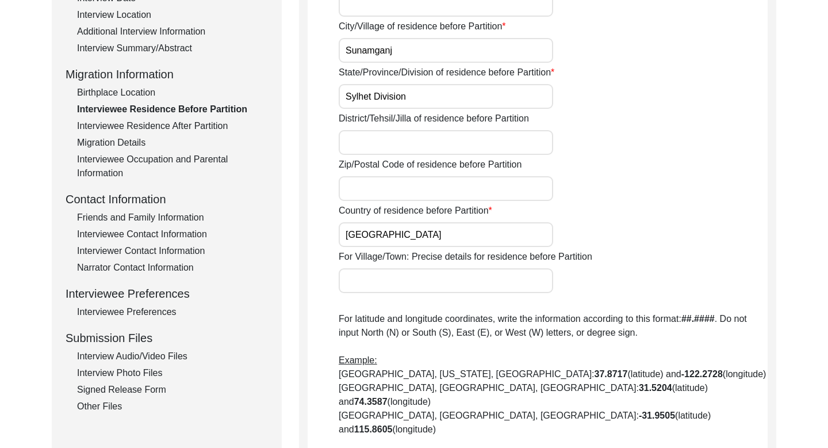
scroll to position [243, 0]
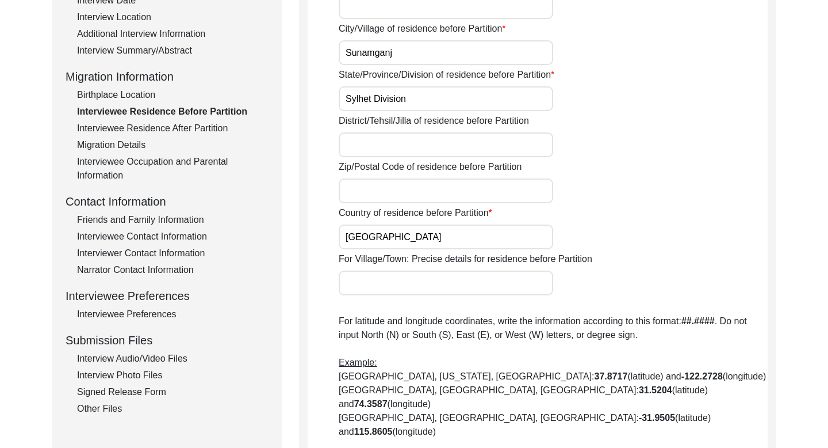
click at [192, 127] on div "Interviewee Residence After Partition" at bounding box center [172, 128] width 191 height 14
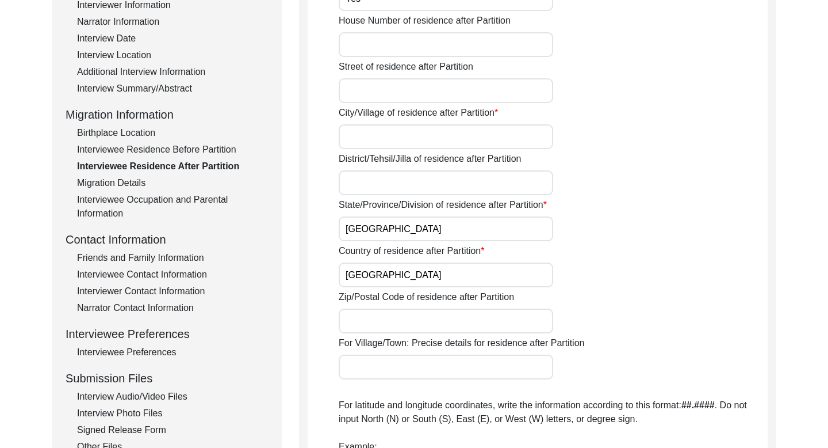
scroll to position [190, 0]
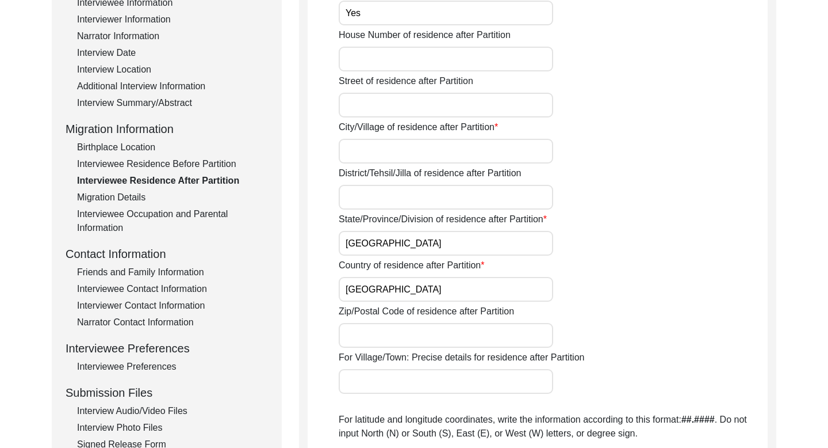
click at [132, 194] on div "Migration Details" at bounding box center [172, 197] width 191 height 14
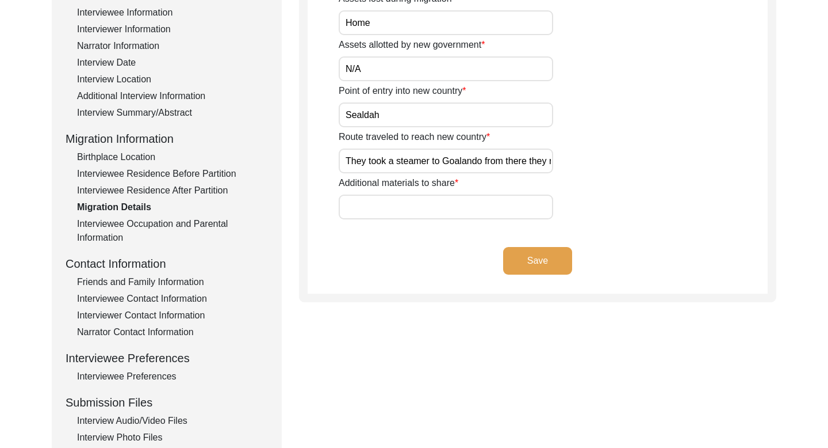
scroll to position [179, 0]
click at [366, 156] on input "They took a steamer to Goalando from there they reached [GEOGRAPHIC_DATA] from …" at bounding box center [446, 162] width 215 height 25
click at [156, 224] on div "Interviewee Occupation and Parental Information" at bounding box center [172, 232] width 191 height 28
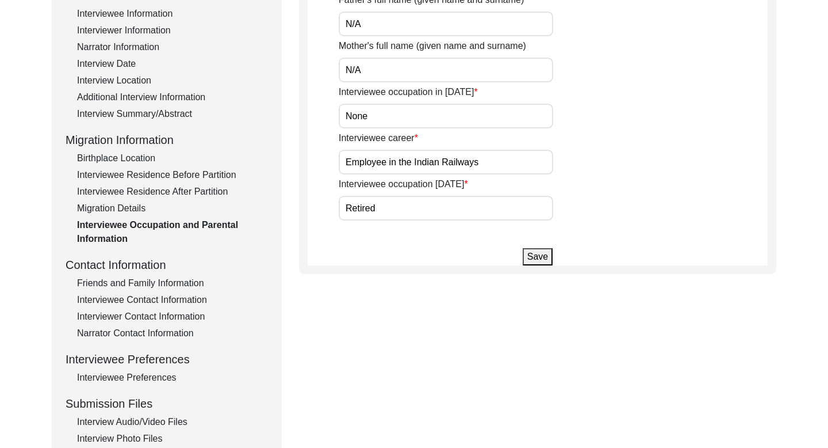
click at [156, 224] on div "Interviewee Occupation and Parental Information" at bounding box center [172, 232] width 191 height 28
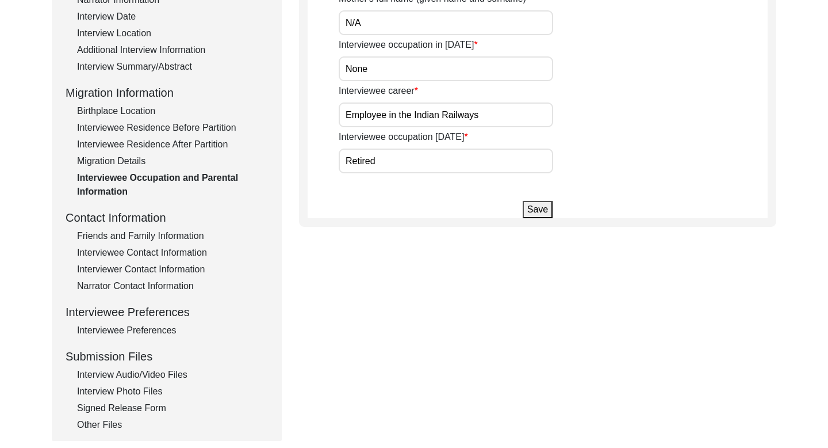
scroll to position [0, 0]
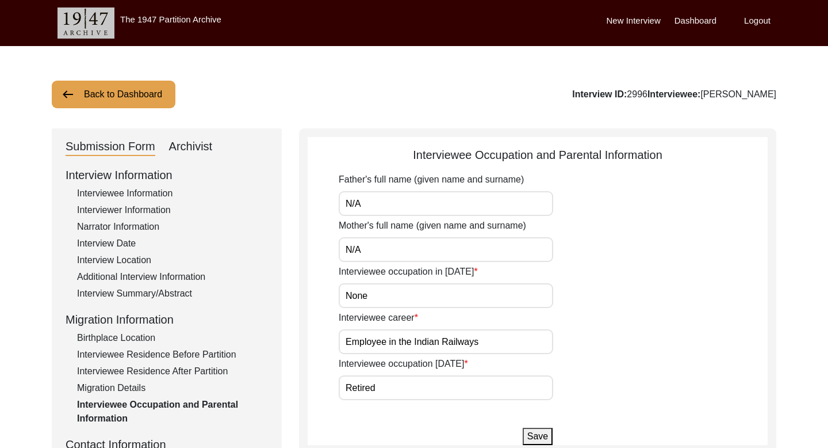
click at [153, 93] on button "Back to Dashboard" at bounding box center [114, 95] width 124 height 28
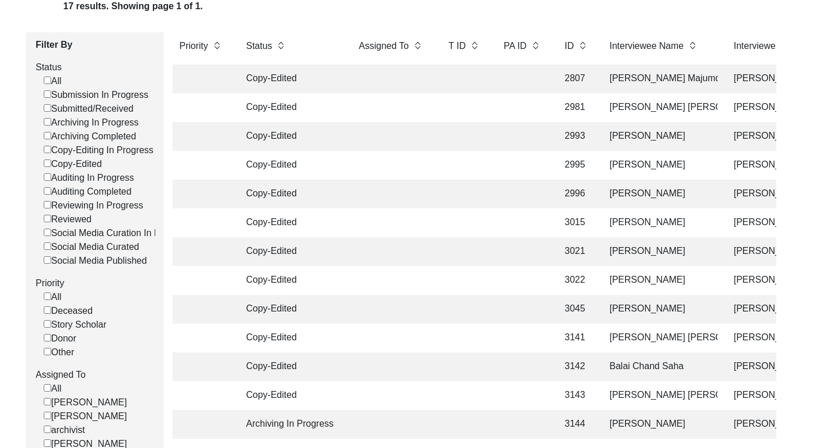
scroll to position [178, 0]
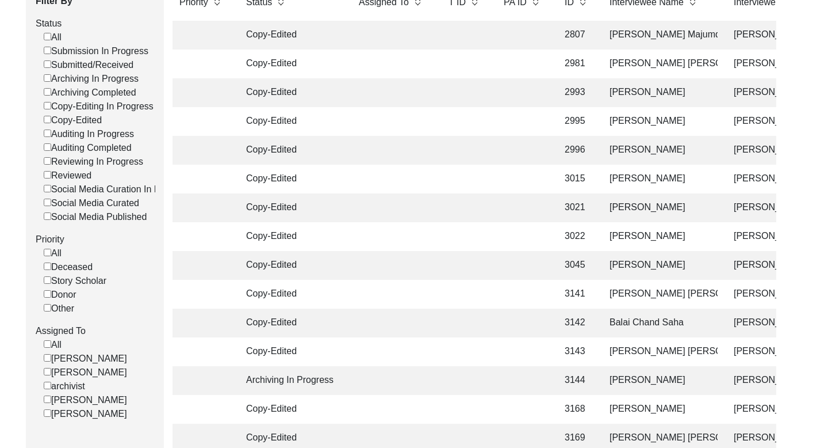
click at [638, 173] on td "[PERSON_NAME]" at bounding box center [660, 179] width 115 height 29
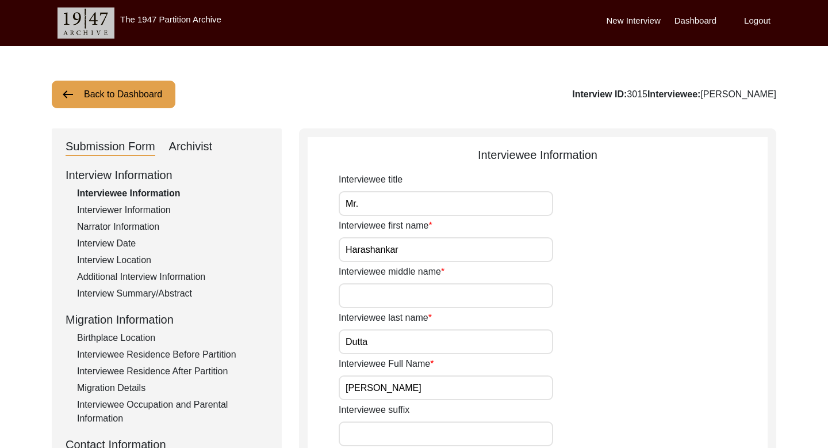
click at [402, 385] on input "[PERSON_NAME]" at bounding box center [446, 387] width 215 height 25
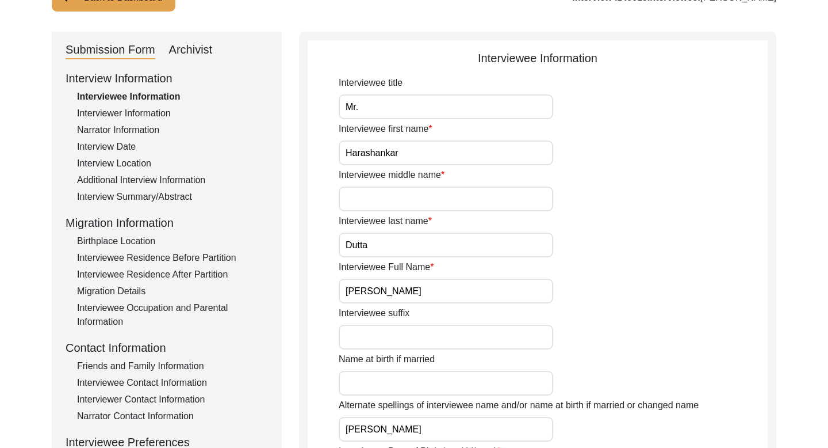
scroll to position [94, 0]
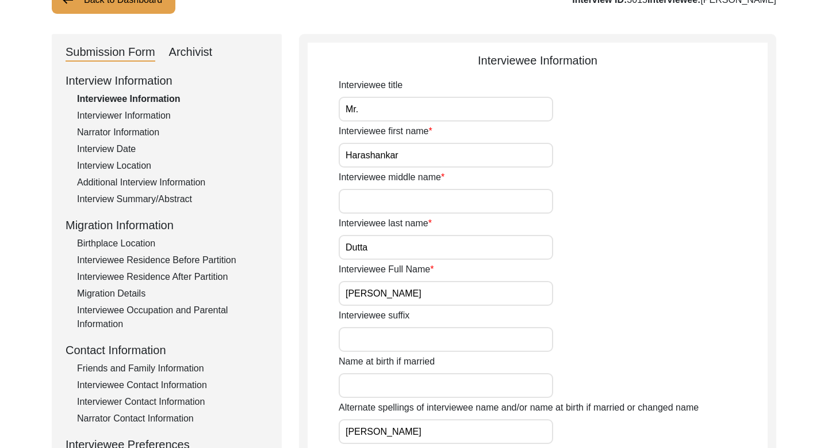
click at [145, 117] on div "Interviewer Information" at bounding box center [172, 116] width 191 height 14
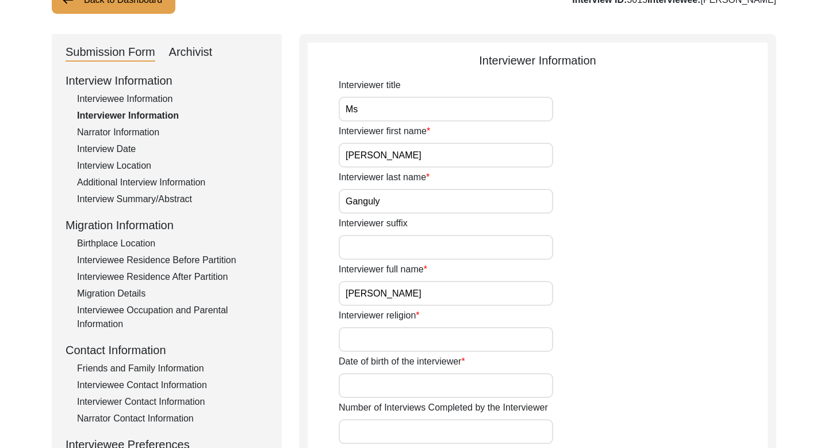
click at [136, 126] on div "Narrator Information" at bounding box center [172, 132] width 191 height 14
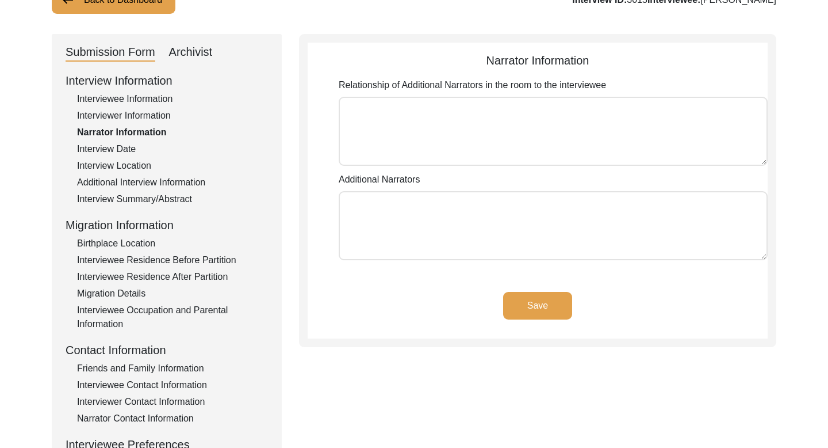
click at [125, 146] on div "Interview Date" at bounding box center [172, 149] width 191 height 14
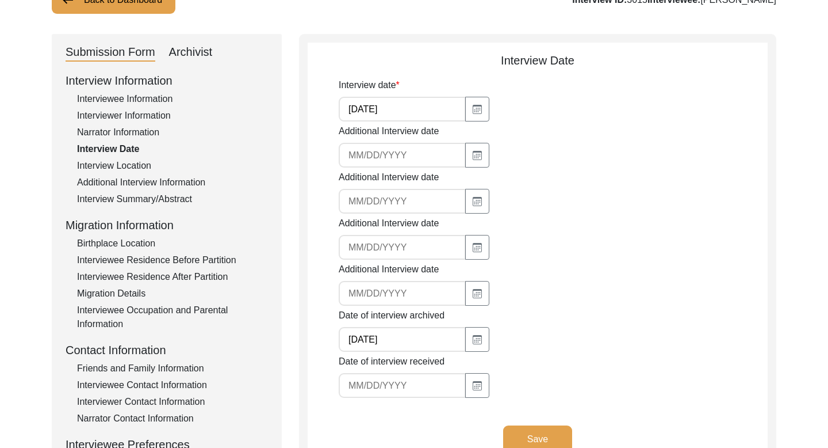
click at [150, 94] on div "Interviewee Information" at bounding box center [172, 99] width 191 height 14
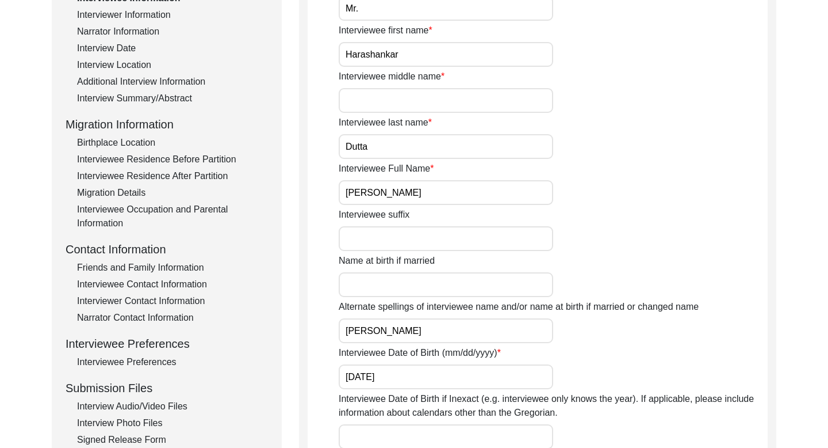
scroll to position [202, 0]
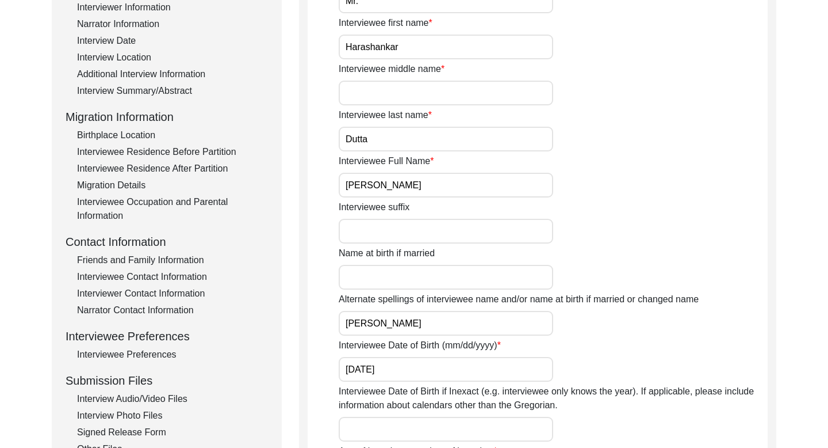
click at [377, 366] on input "[DATE]" at bounding box center [446, 369] width 215 height 25
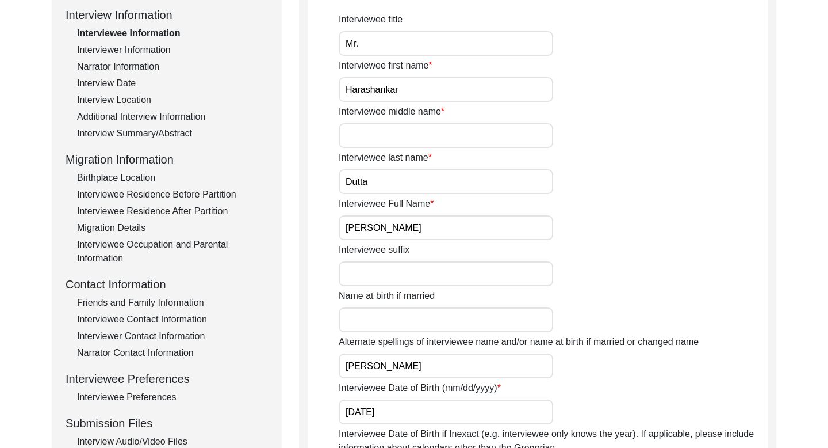
scroll to position [156, 0]
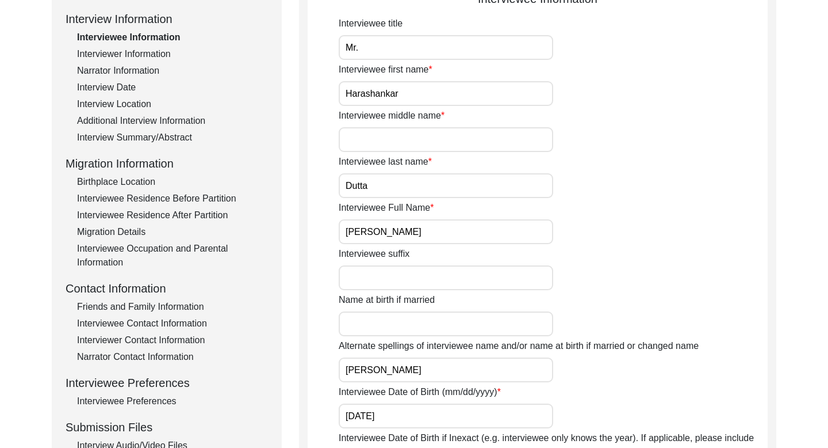
click at [137, 56] on div "Interviewer Information" at bounding box center [172, 54] width 191 height 14
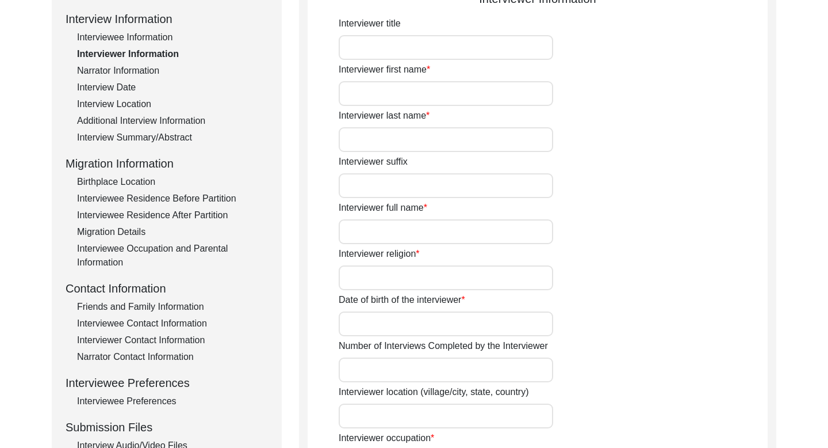
click at [129, 67] on div "Narrator Information" at bounding box center [172, 71] width 191 height 14
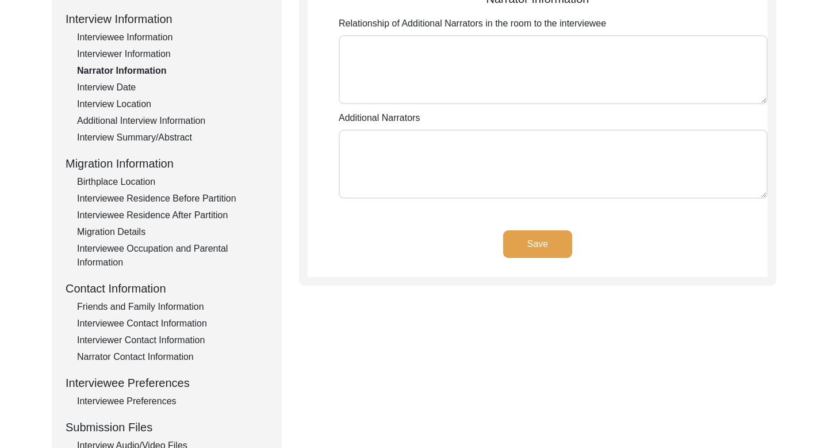
click at [114, 85] on div "Interview Date" at bounding box center [172, 88] width 191 height 14
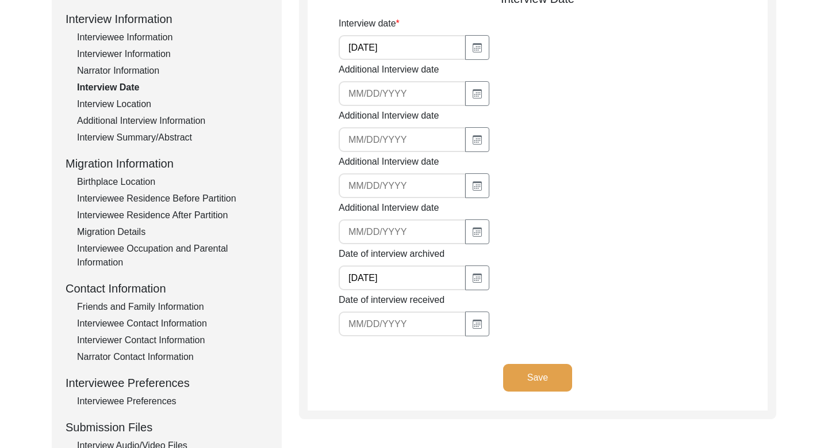
click at [370, 47] on input "[DATE]" at bounding box center [402, 47] width 127 height 25
click at [136, 100] on div "Interview Location" at bounding box center [172, 104] width 191 height 14
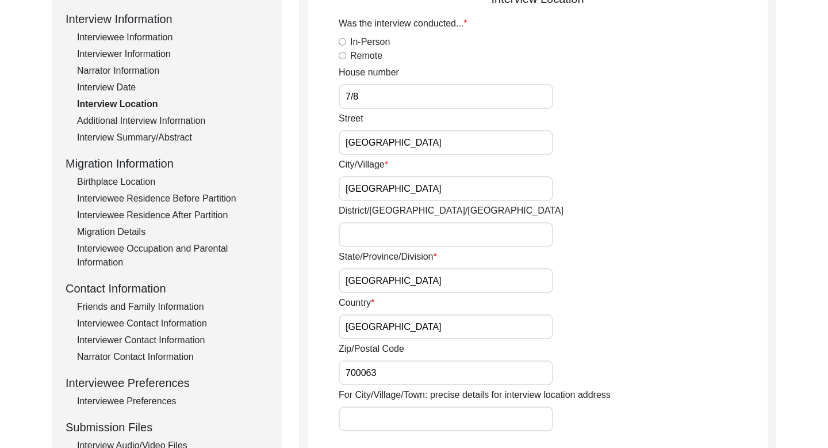
click at [355, 97] on input "7/8" at bounding box center [446, 96] width 215 height 25
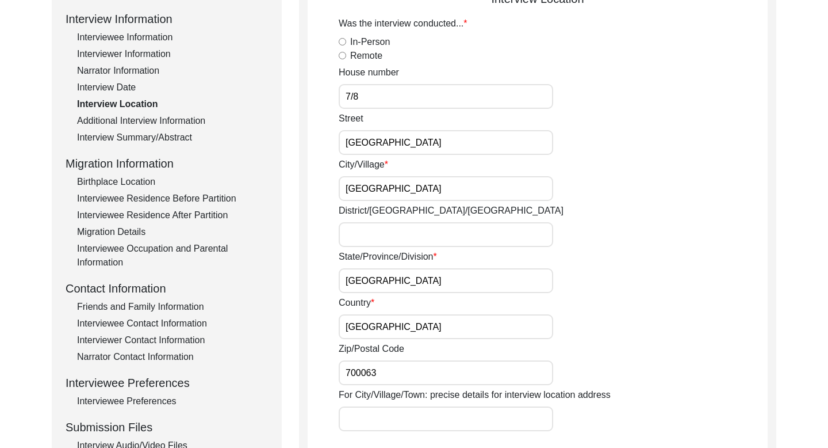
click at [355, 97] on input "7/8" at bounding box center [446, 96] width 215 height 25
click at [398, 151] on input "[GEOGRAPHIC_DATA]" at bounding box center [446, 142] width 215 height 25
click at [407, 146] on input "[GEOGRAPHIC_DATA]" at bounding box center [446, 142] width 215 height 25
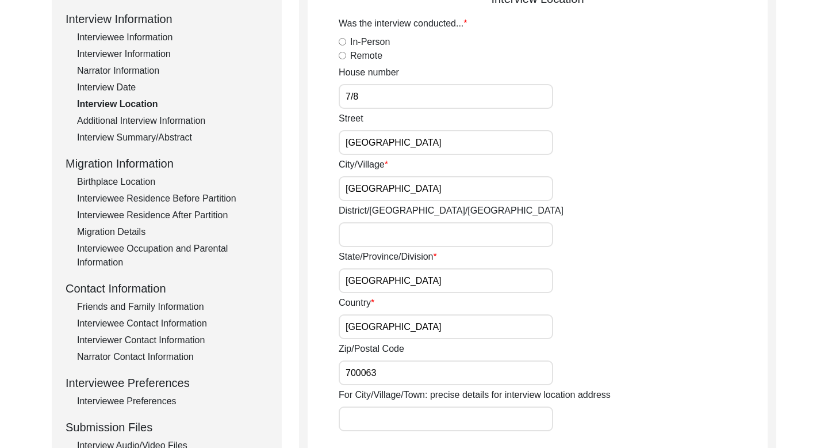
click at [407, 146] on input "[GEOGRAPHIC_DATA]" at bounding box center [446, 142] width 215 height 25
click at [360, 188] on input "[GEOGRAPHIC_DATA]" at bounding box center [446, 188] width 215 height 25
click at [370, 372] on input "700063" at bounding box center [446, 372] width 215 height 25
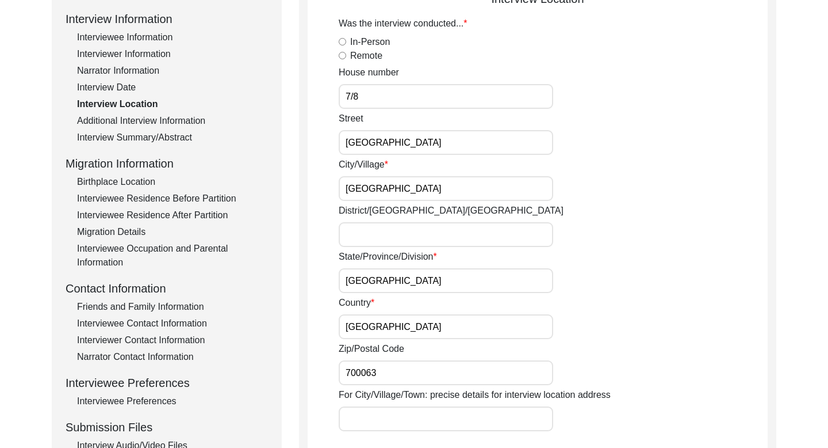
click at [370, 372] on input "700063" at bounding box center [446, 372] width 215 height 25
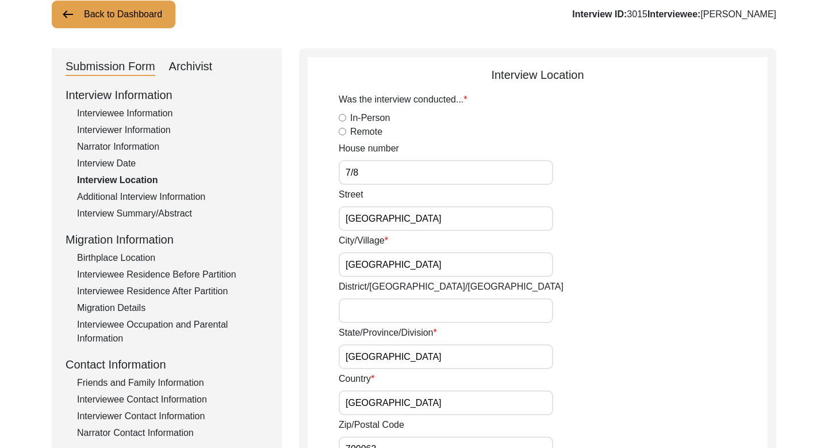
scroll to position [63, 0]
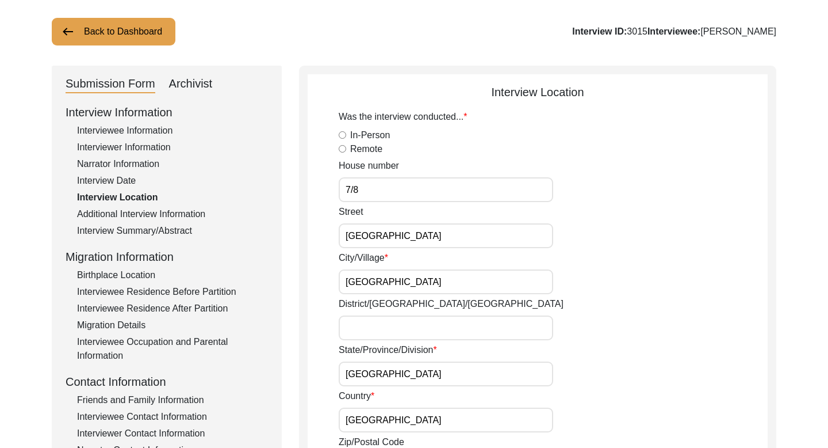
click at [152, 215] on div "Additional Interview Information" at bounding box center [172, 214] width 191 height 14
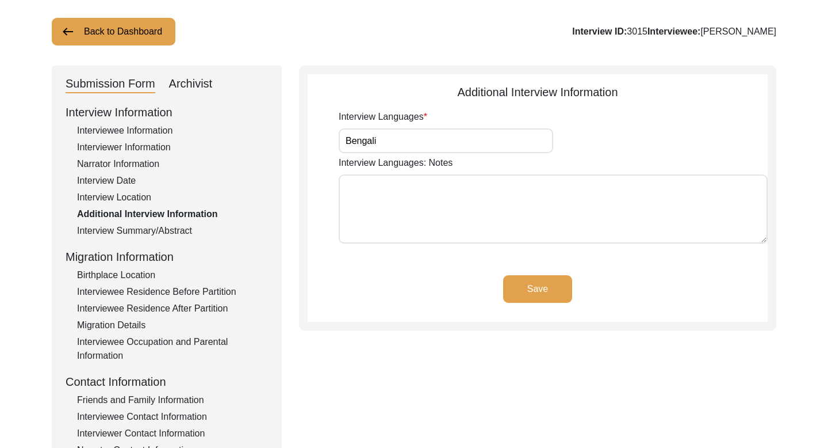
click at [138, 235] on div "Interview Summary/Abstract" at bounding box center [172, 231] width 191 height 14
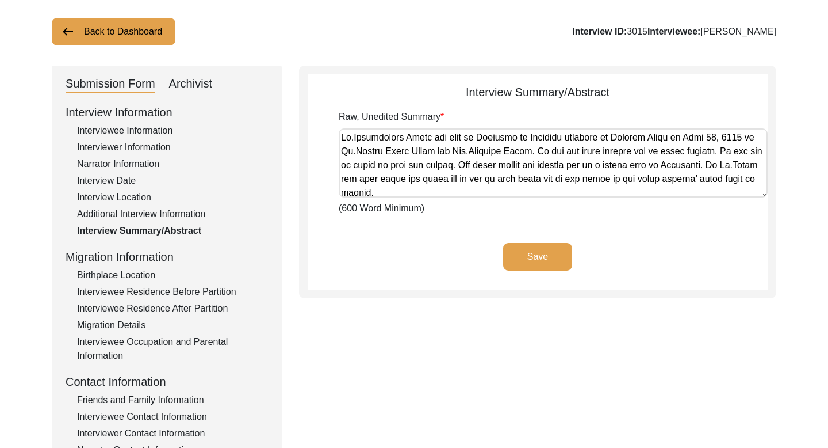
click at [369, 136] on textarea "Raw, Unedited Summary" at bounding box center [553, 162] width 429 height 69
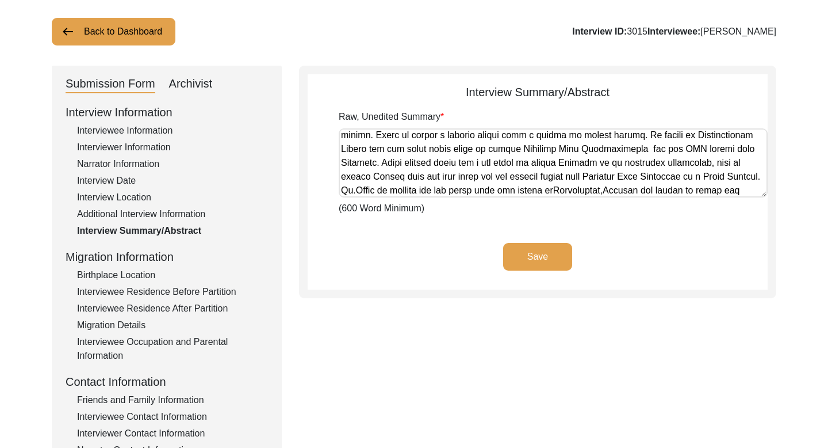
scroll to position [389, 0]
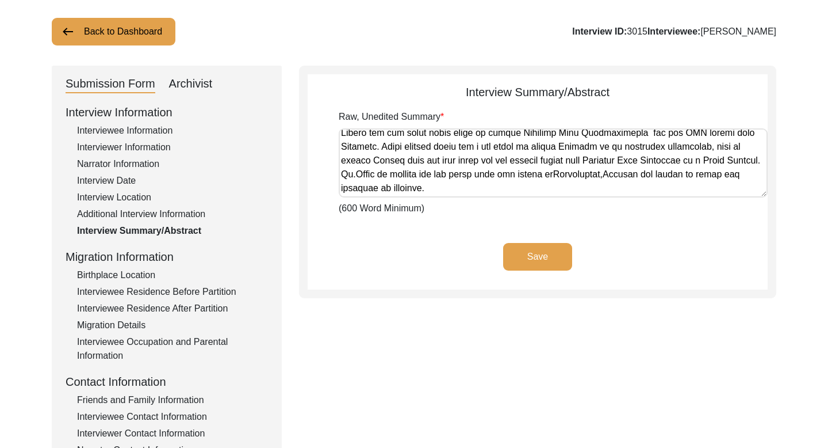
click at [121, 39] on button "Back to Dashboard" at bounding box center [114, 32] width 124 height 28
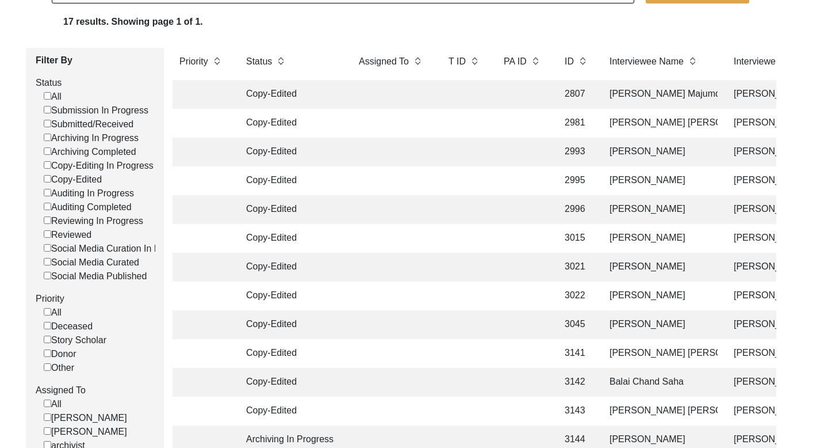
scroll to position [120, 0]
click at [664, 265] on td "[PERSON_NAME]" at bounding box center [660, 265] width 115 height 29
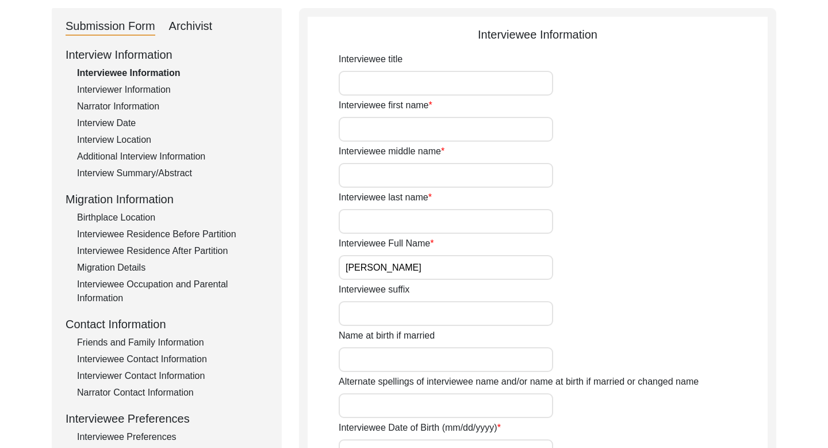
click at [405, 267] on input "[PERSON_NAME]" at bounding box center [446, 267] width 215 height 25
click at [139, 177] on div "Interview Summary/Abstract" at bounding box center [172, 173] width 191 height 14
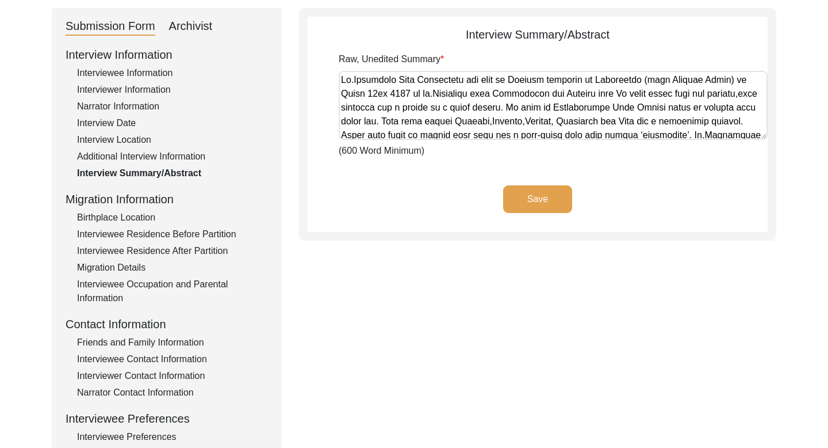
click at [396, 86] on textarea "Raw, Unedited Summary" at bounding box center [553, 105] width 429 height 69
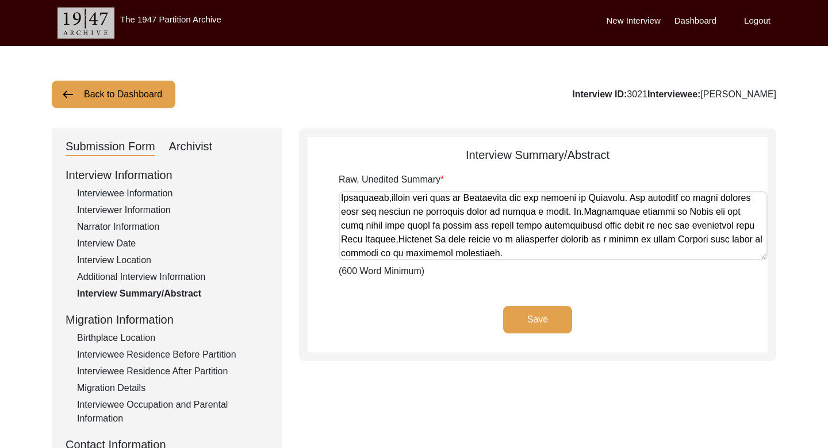
click at [109, 102] on button "Back to Dashboard" at bounding box center [114, 95] width 124 height 28
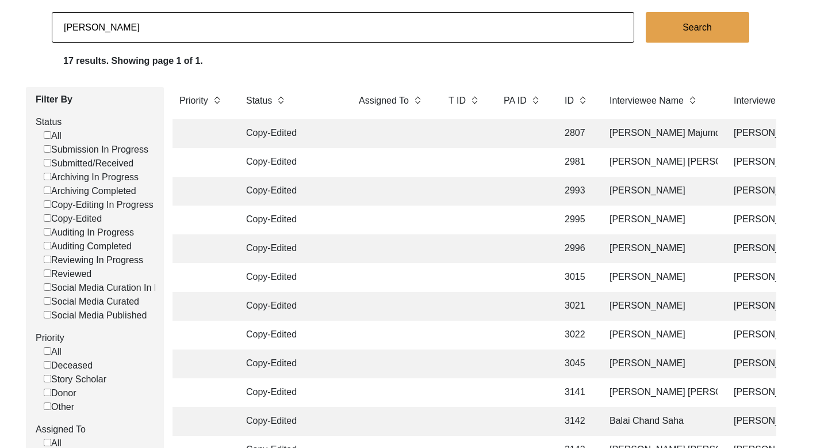
scroll to position [95, 0]
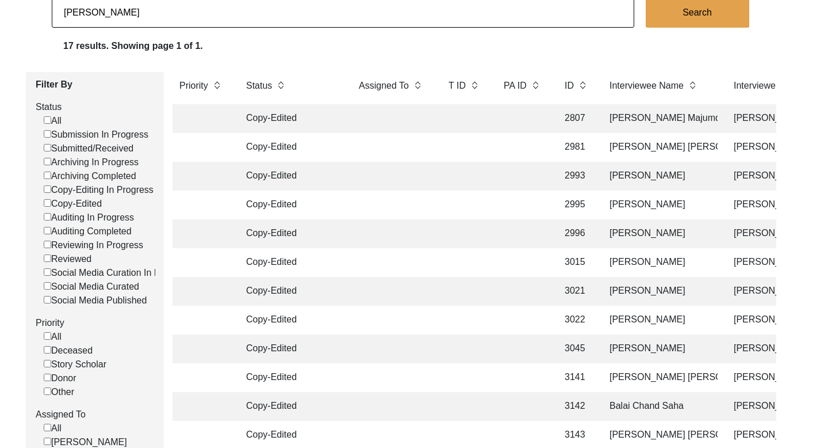
click at [643, 316] on td "[PERSON_NAME]" at bounding box center [660, 319] width 115 height 29
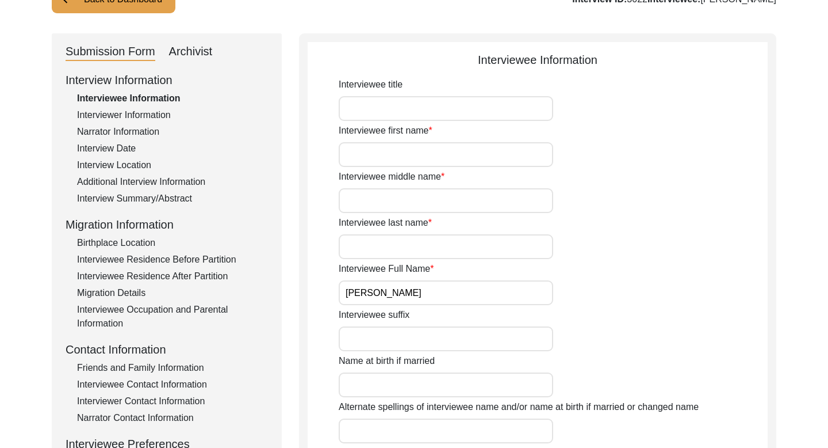
click at [393, 291] on input "[PERSON_NAME]" at bounding box center [446, 292] width 215 height 25
click at [181, 198] on div "Interview Summary/Abstract" at bounding box center [172, 199] width 191 height 14
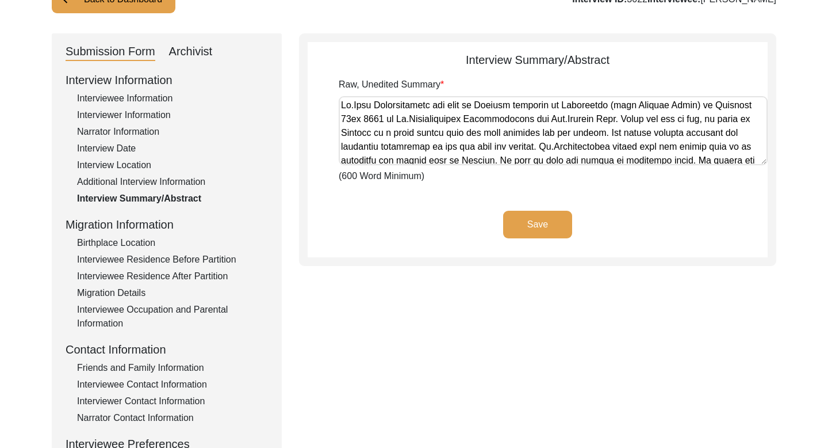
click at [385, 107] on textarea "Raw, Unedited Summary" at bounding box center [553, 130] width 429 height 69
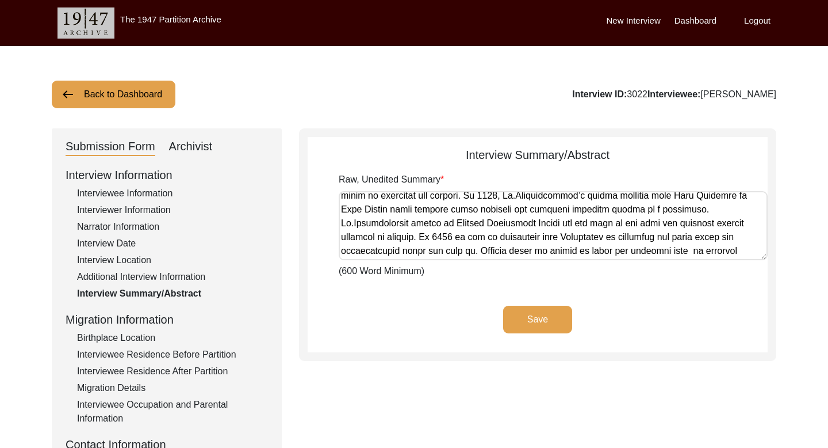
click at [132, 95] on button "Back to Dashboard" at bounding box center [114, 95] width 124 height 28
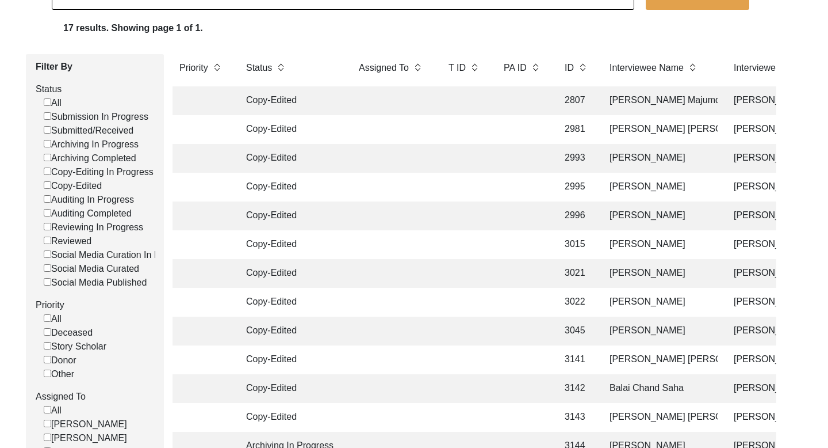
scroll to position [125, 0]
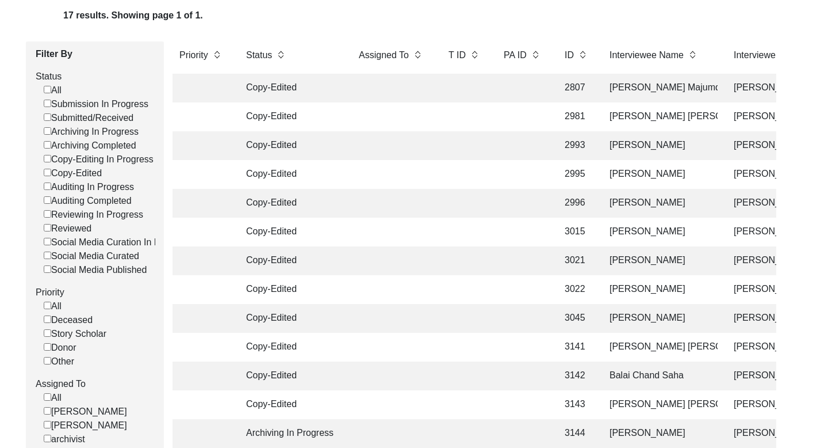
click at [639, 312] on td "[PERSON_NAME]" at bounding box center [660, 318] width 115 height 29
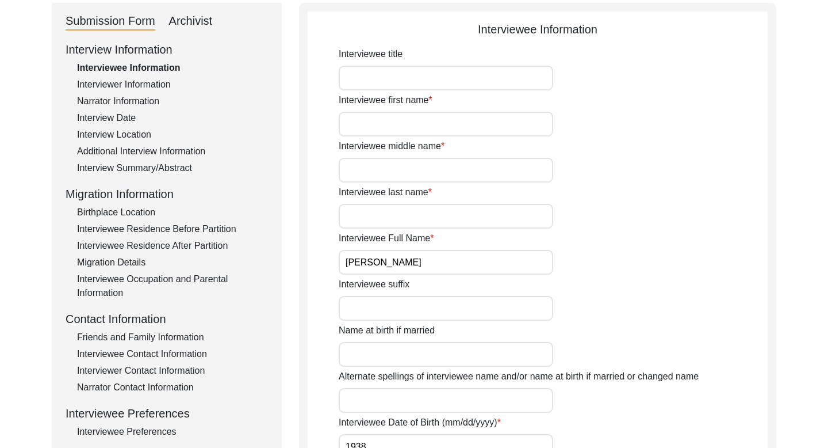
click at [387, 257] on input "[PERSON_NAME]" at bounding box center [446, 262] width 215 height 25
click at [183, 169] on div "Interview Summary/Abstract" at bounding box center [172, 168] width 191 height 14
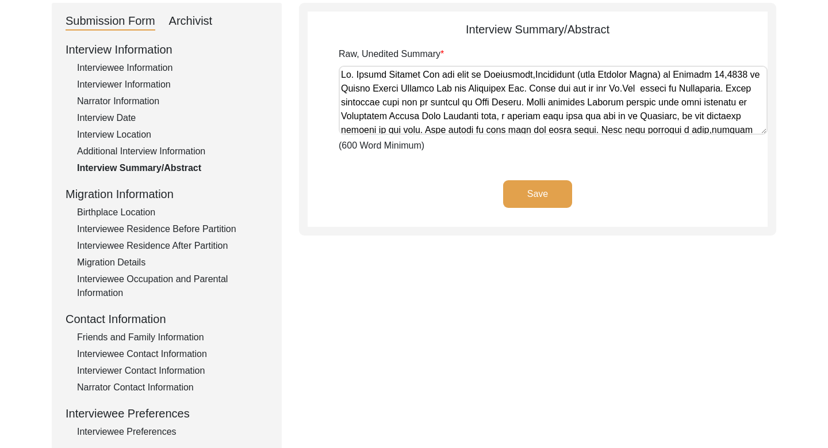
click at [432, 72] on textarea "Raw, Unedited Summary" at bounding box center [553, 100] width 429 height 69
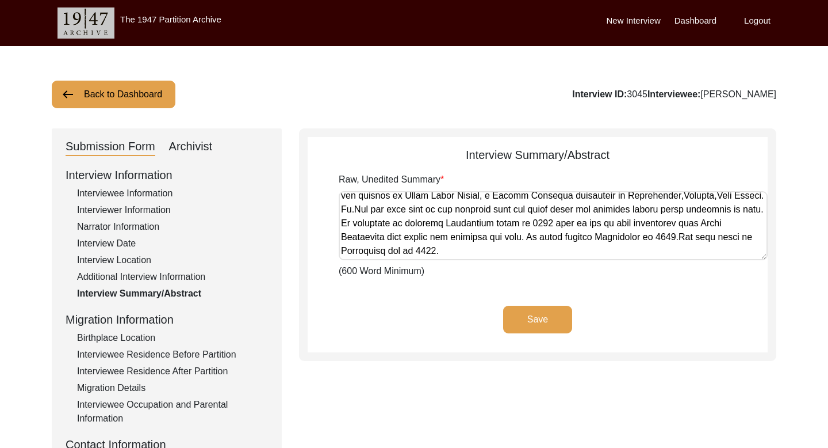
click at [110, 83] on button "Back to Dashboard" at bounding box center [114, 95] width 124 height 28
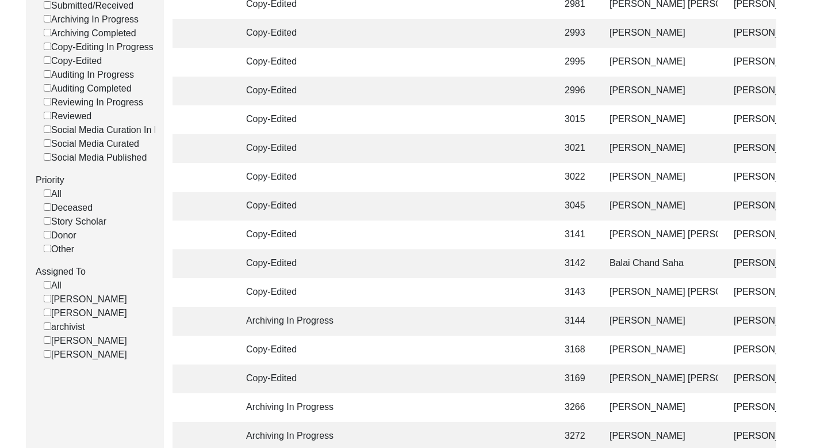
scroll to position [254, 0]
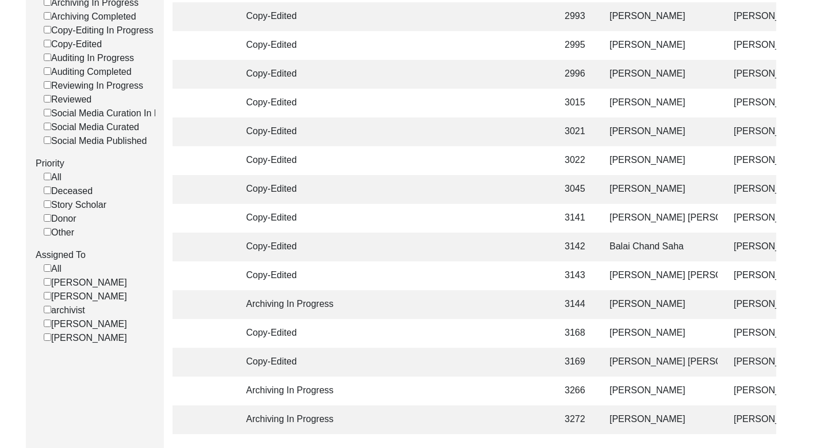
click at [664, 219] on td "[PERSON_NAME] [PERSON_NAME]" at bounding box center [660, 218] width 115 height 29
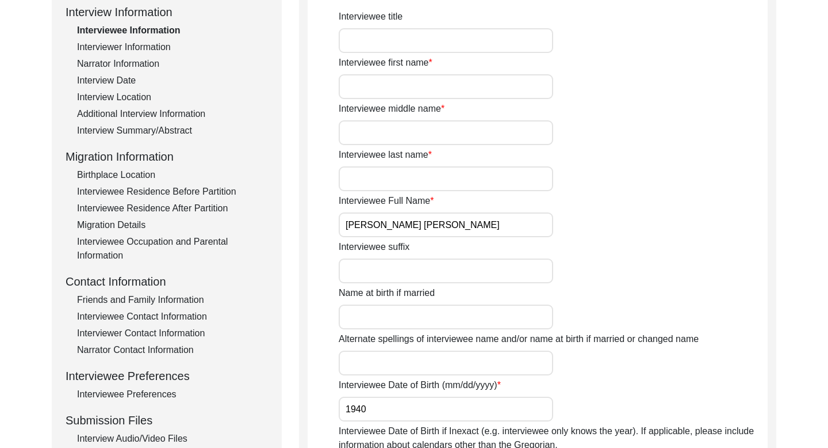
scroll to position [162, 0]
click at [389, 223] on input "[PERSON_NAME] [PERSON_NAME]" at bounding box center [446, 225] width 215 height 25
click at [171, 136] on div "Interview Summary/Abstract" at bounding box center [172, 131] width 191 height 14
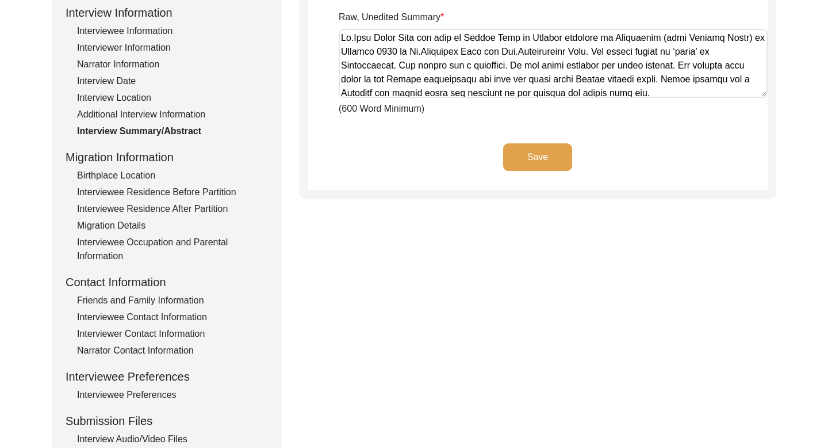
click at [397, 49] on textarea "Raw, Unedited Summary" at bounding box center [553, 63] width 429 height 69
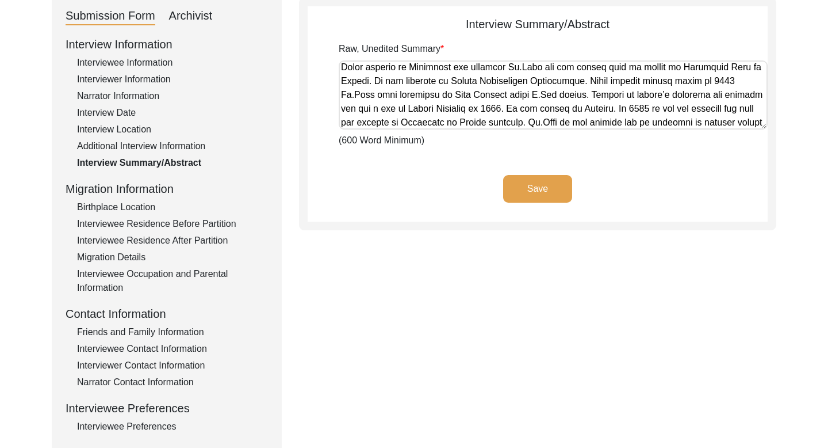
scroll to position [0, 0]
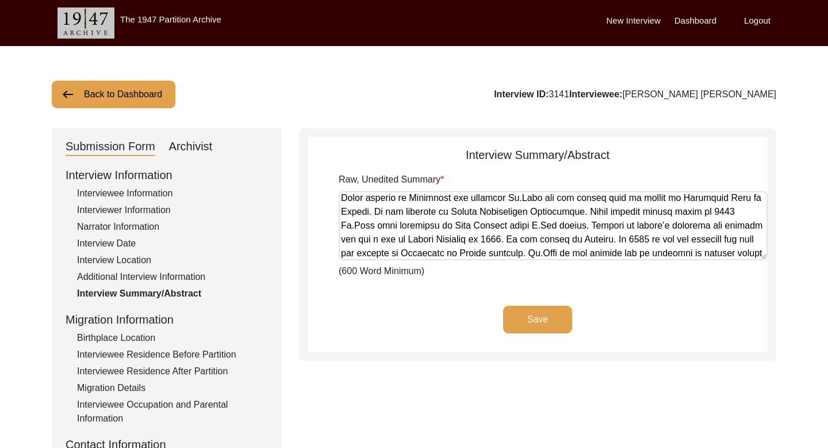
click at [125, 101] on button "Back to Dashboard" at bounding box center [114, 95] width 124 height 28
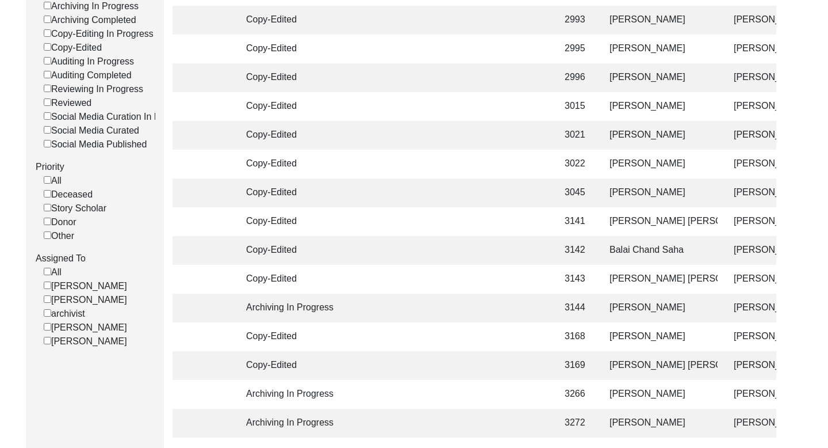
scroll to position [261, 0]
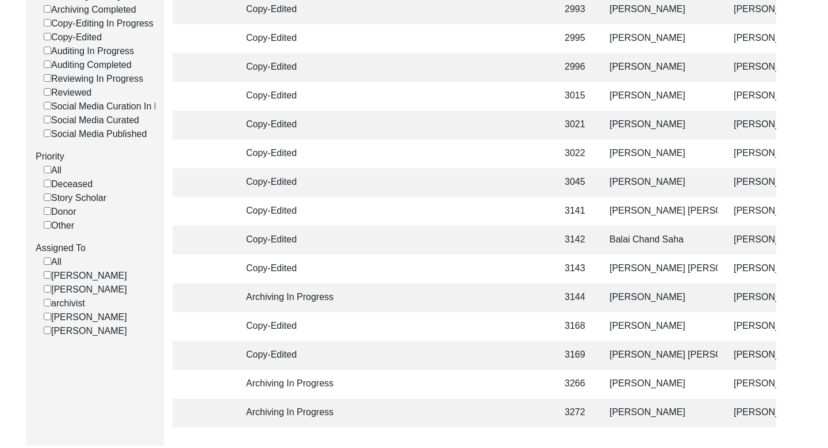
click at [647, 240] on td "Balai Chand Saha" at bounding box center [660, 239] width 115 height 29
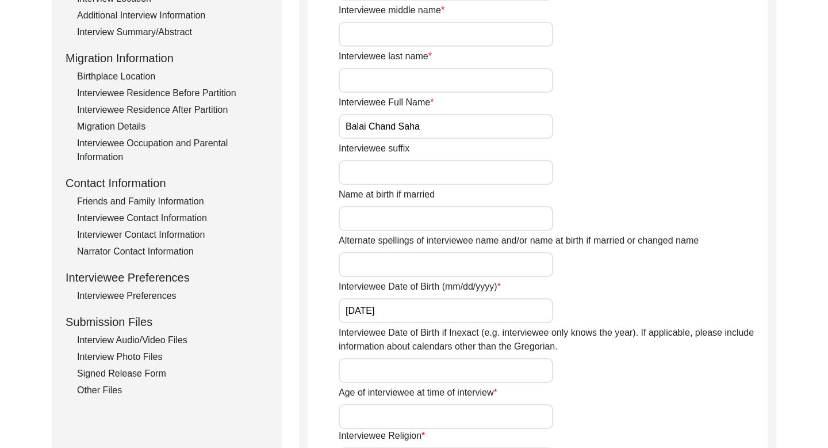
click at [390, 125] on input "Balai Chand Saha" at bounding box center [446, 126] width 215 height 25
click at [188, 30] on div "Interview Summary/Abstract" at bounding box center [172, 32] width 191 height 14
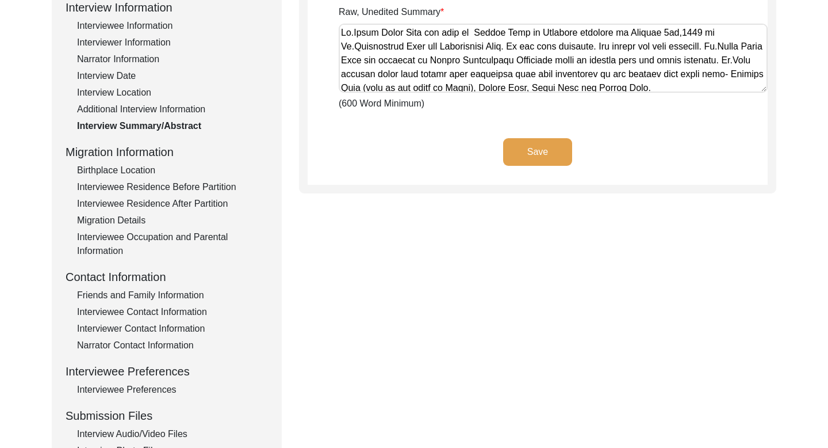
scroll to position [110, 0]
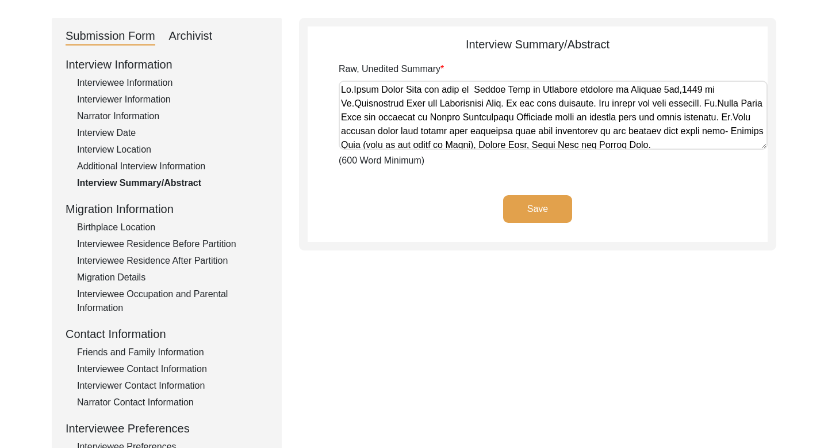
click at [383, 91] on textarea "Raw, Unedited Summary" at bounding box center [553, 115] width 429 height 69
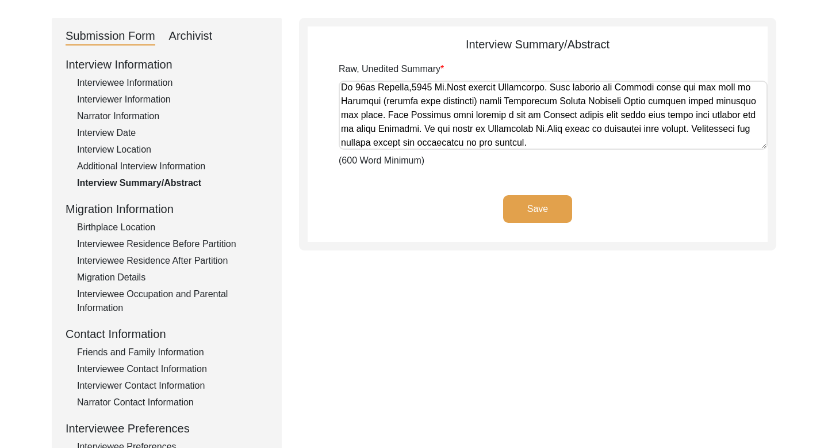
scroll to position [0, 0]
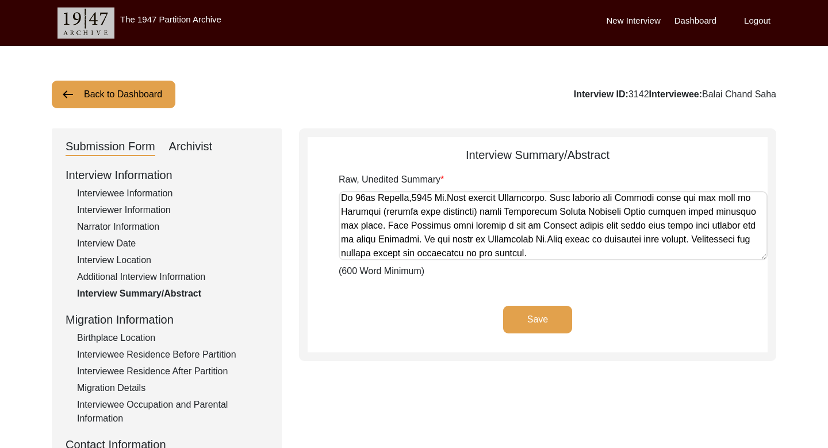
click at [121, 91] on button "Back to Dashboard" at bounding box center [114, 95] width 124 height 28
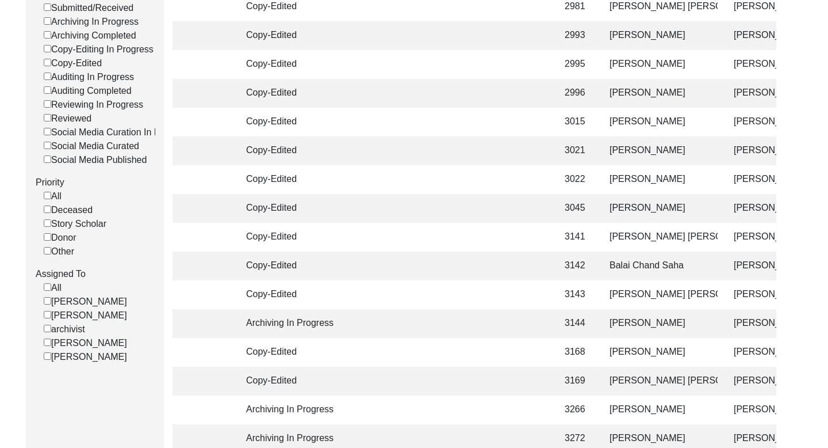
scroll to position [239, 0]
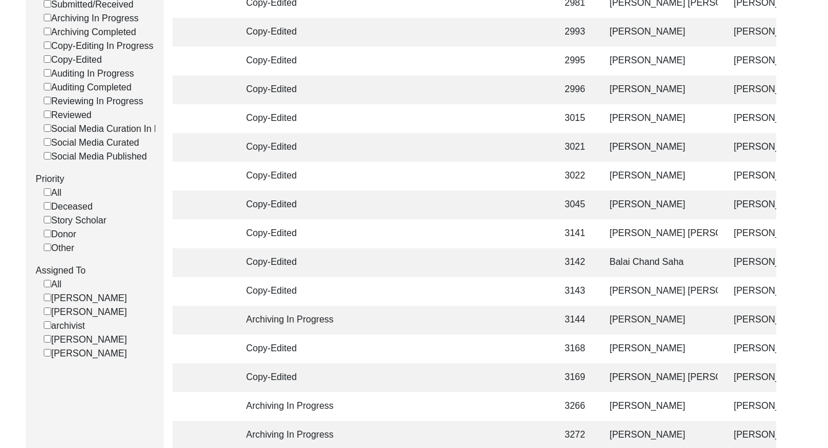
click at [657, 290] on td "[PERSON_NAME] [PERSON_NAME]" at bounding box center [660, 291] width 115 height 29
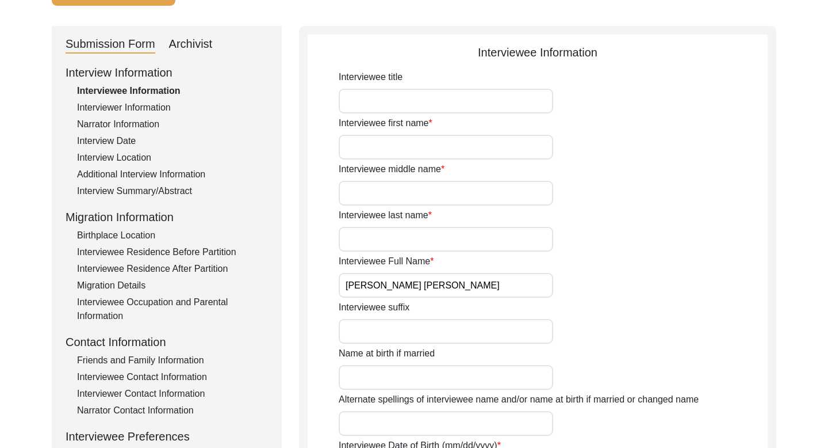
scroll to position [85, 0]
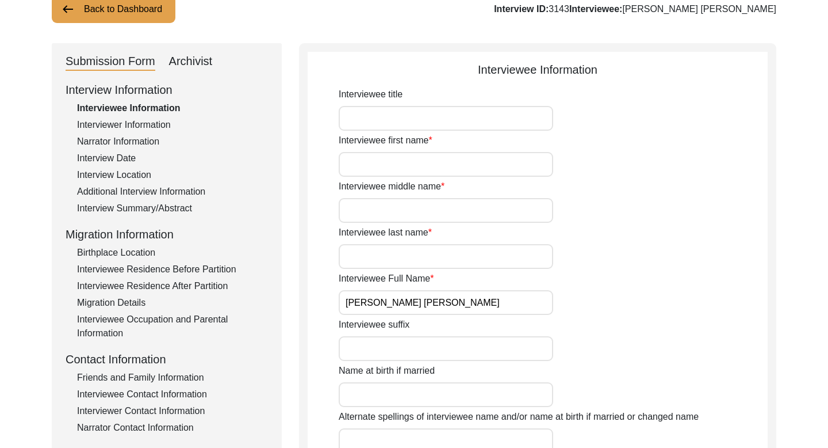
click at [409, 296] on input "[PERSON_NAME] [PERSON_NAME]" at bounding box center [446, 302] width 215 height 25
click at [162, 204] on div "Interview Summary/Abstract" at bounding box center [172, 208] width 191 height 14
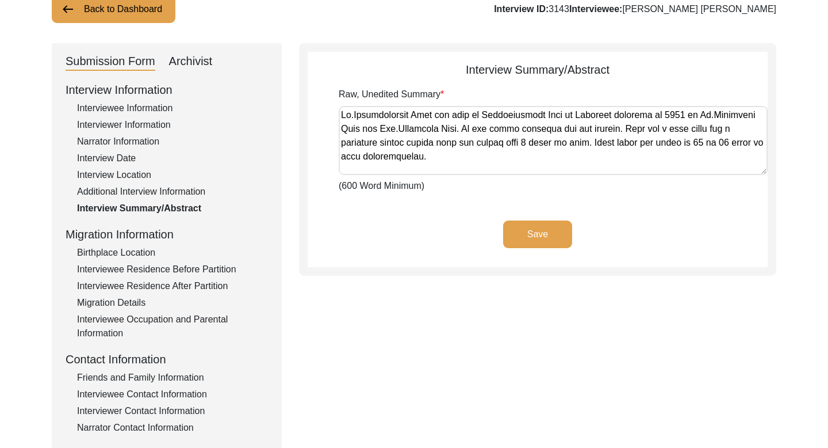
click at [383, 116] on textarea "Raw, Unedited Summary" at bounding box center [553, 140] width 429 height 69
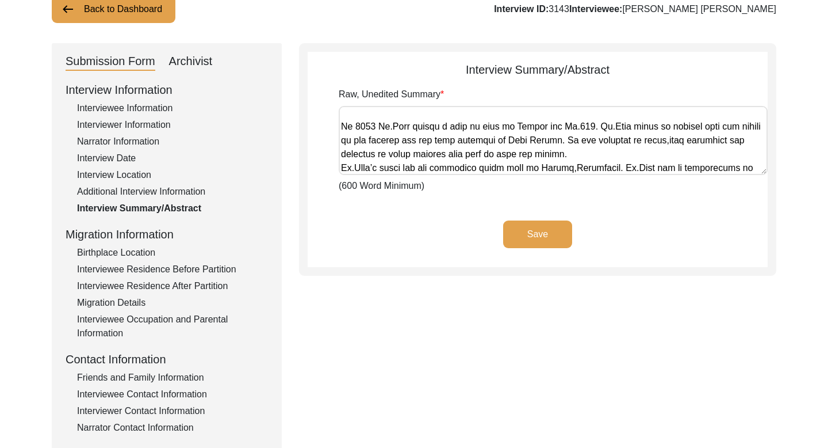
scroll to position [416, 0]
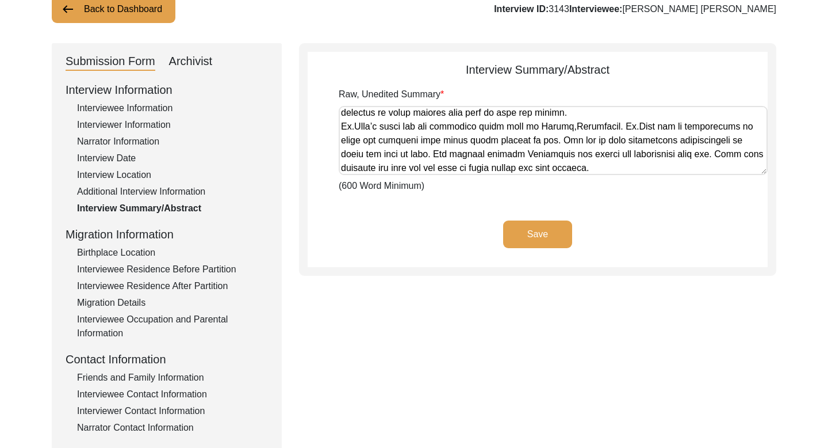
click at [140, 10] on button "Back to Dashboard" at bounding box center [114, 9] width 124 height 28
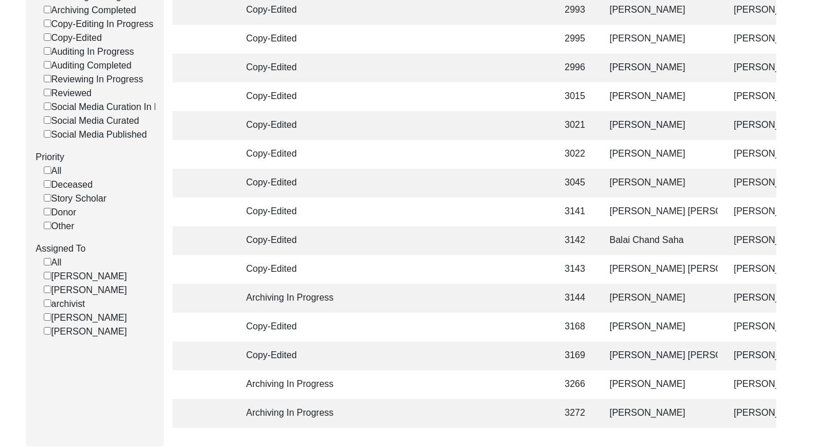
scroll to position [262, 0]
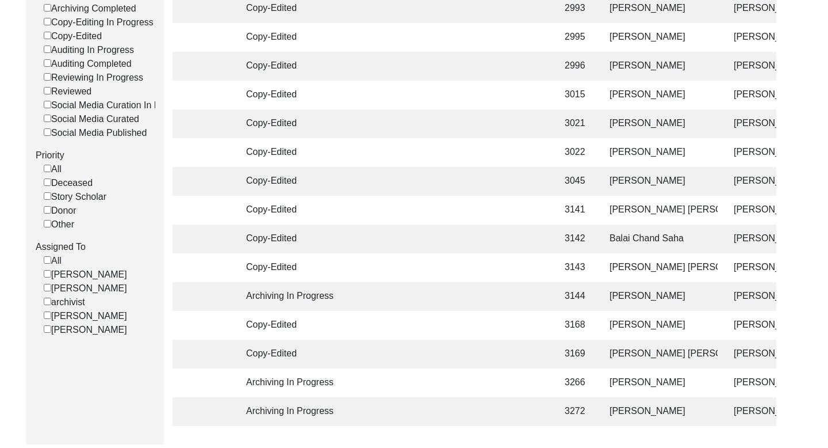
click at [651, 298] on td "[PERSON_NAME]" at bounding box center [660, 296] width 115 height 29
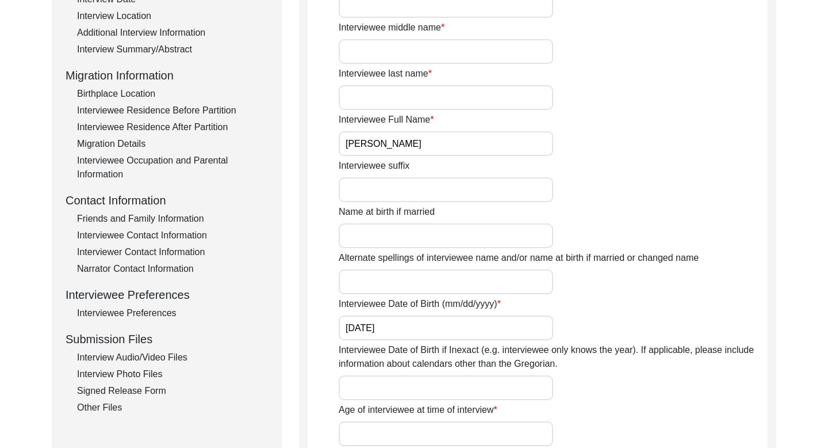
scroll to position [239, 0]
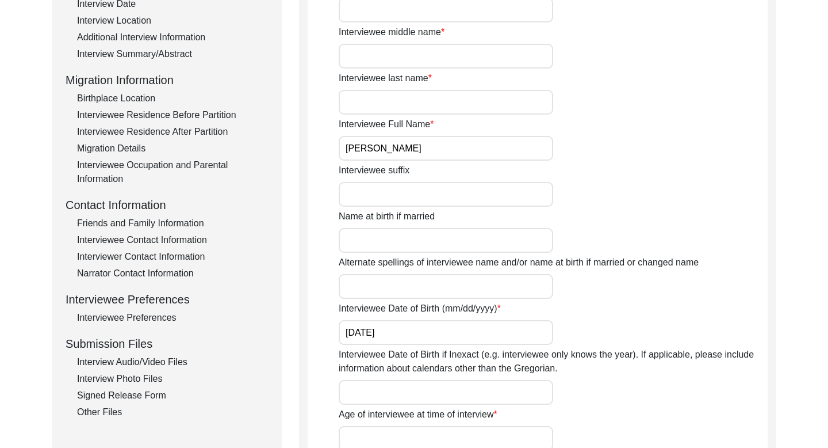
click at [400, 151] on input "[PERSON_NAME]" at bounding box center [446, 148] width 215 height 25
click at [180, 56] on div "Interview Summary/Abstract" at bounding box center [172, 54] width 191 height 14
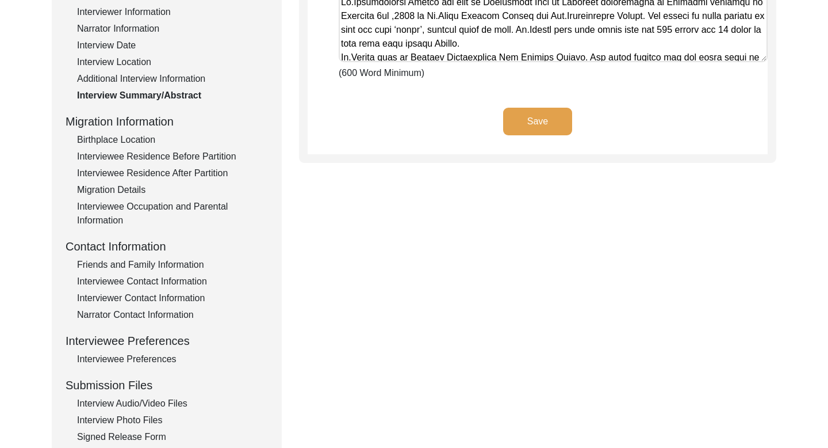
scroll to position [162, 0]
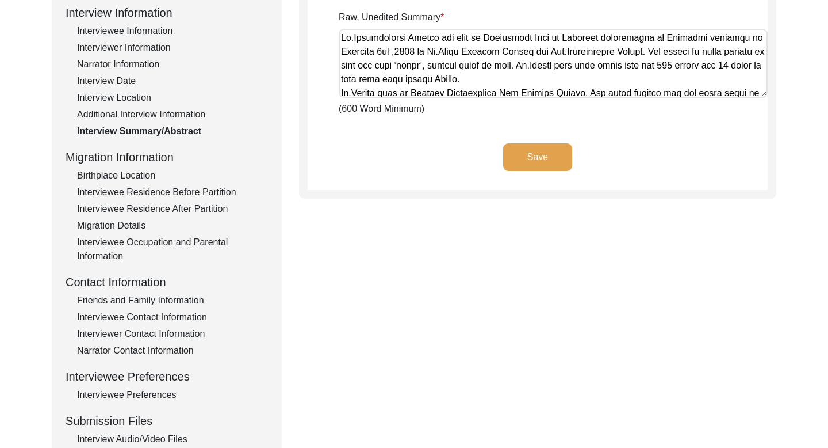
click at [413, 41] on textarea "Raw, Unedited Summary" at bounding box center [553, 63] width 429 height 69
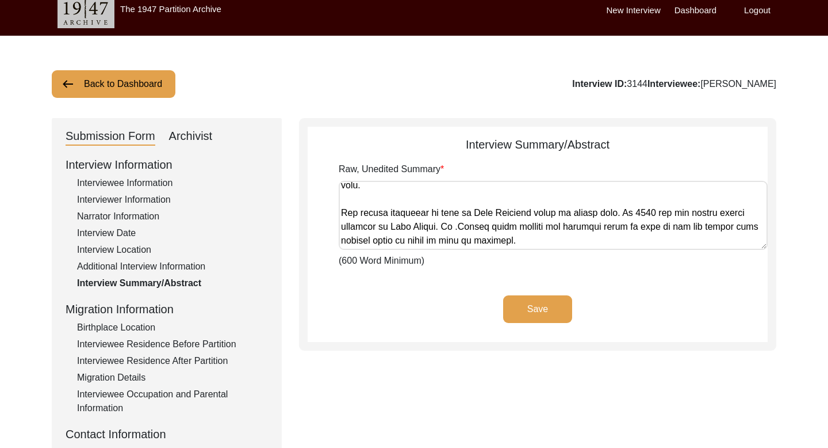
scroll to position [0, 0]
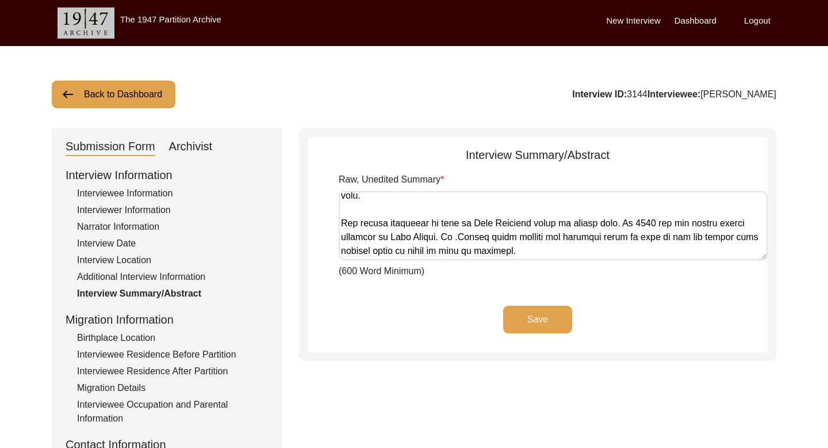
click at [133, 98] on button "Back to Dashboard" at bounding box center [114, 95] width 124 height 28
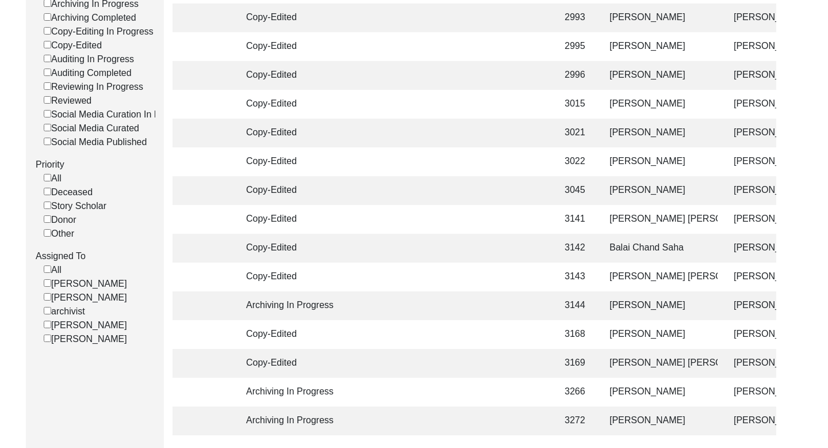
scroll to position [287, 0]
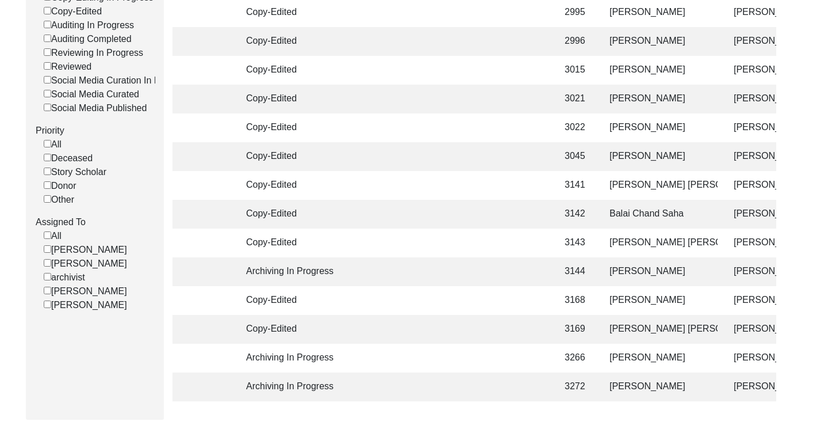
click at [622, 304] on td "[PERSON_NAME]" at bounding box center [660, 300] width 115 height 29
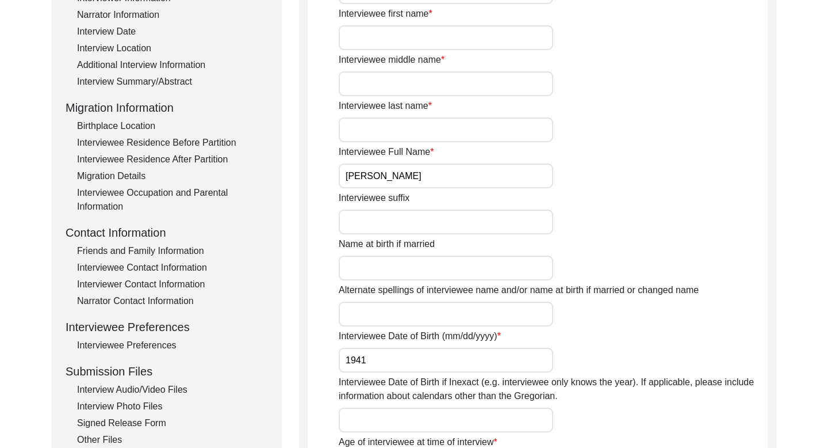
scroll to position [205, 0]
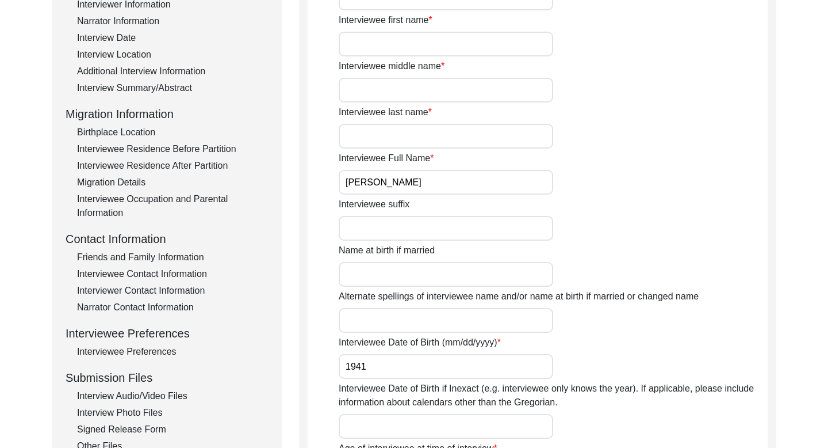
click at [378, 188] on input "[PERSON_NAME]" at bounding box center [446, 182] width 215 height 25
click at [158, 91] on div "Interview Summary/Abstract" at bounding box center [172, 88] width 191 height 14
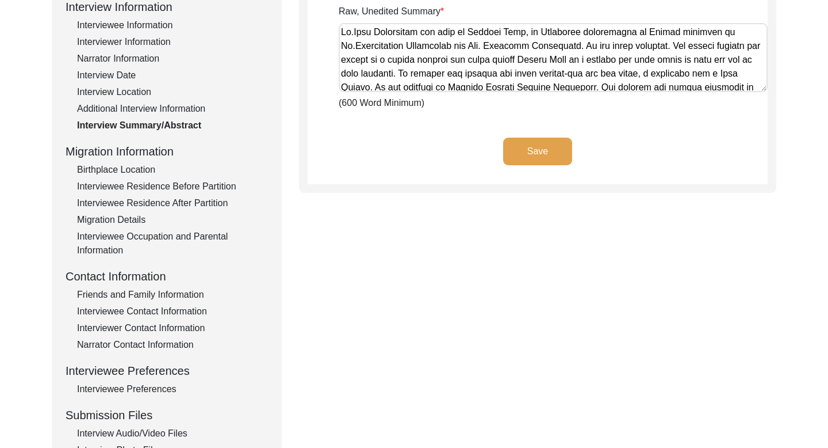
scroll to position [154, 0]
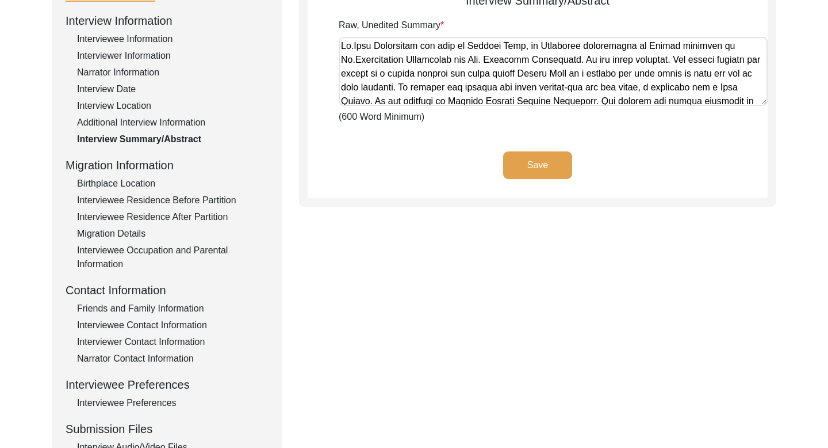
click at [401, 43] on textarea "Raw, Unedited Summary" at bounding box center [553, 71] width 429 height 69
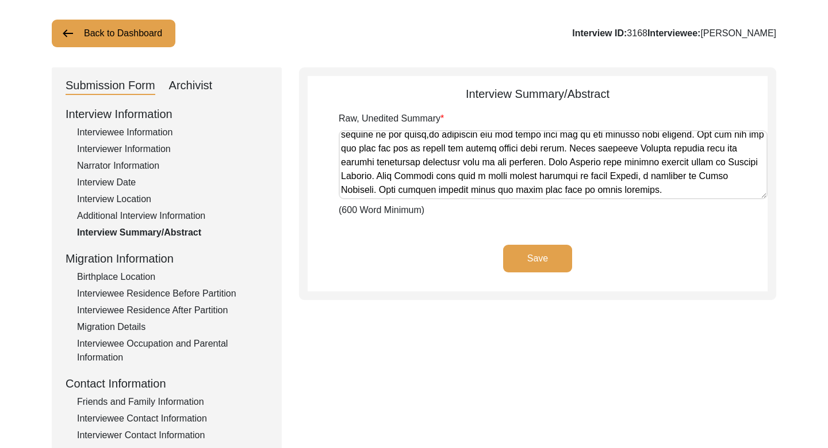
scroll to position [0, 0]
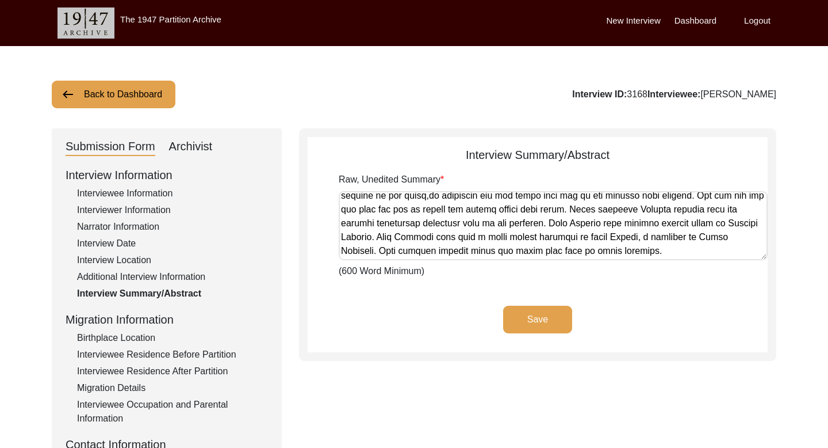
click at [138, 87] on button "Back to Dashboard" at bounding box center [114, 95] width 124 height 28
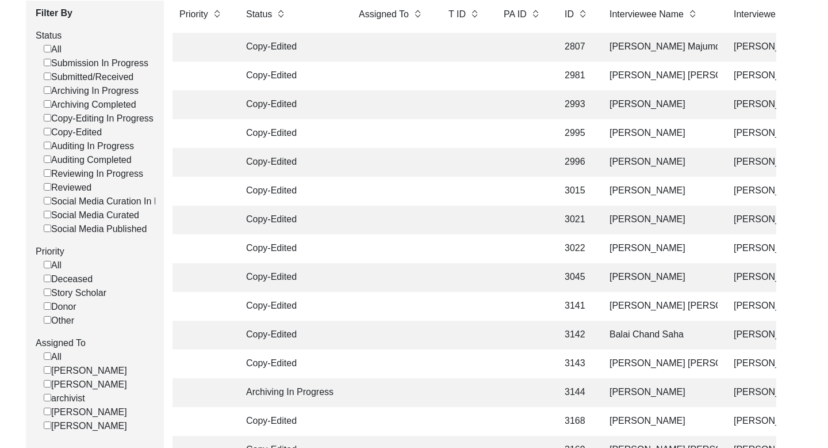
scroll to position [337, 0]
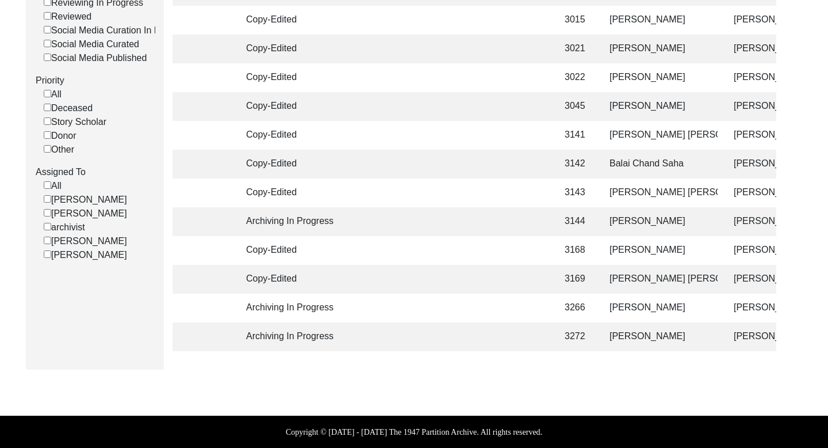
click at [645, 276] on td "[PERSON_NAME] [PERSON_NAME]" at bounding box center [660, 279] width 115 height 29
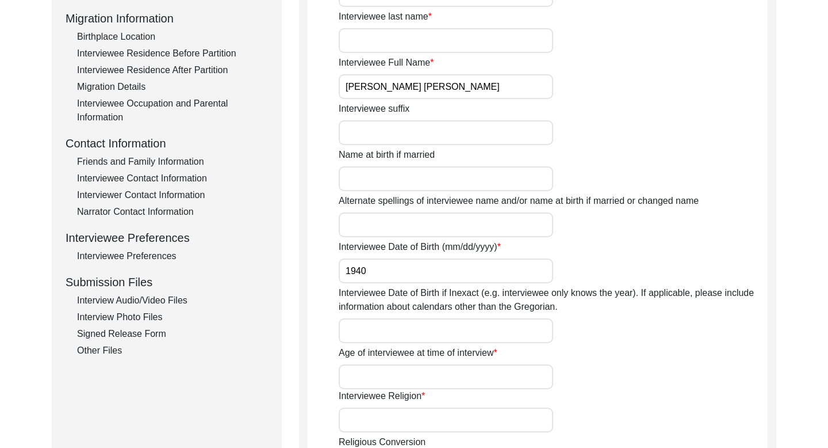
scroll to position [240, 0]
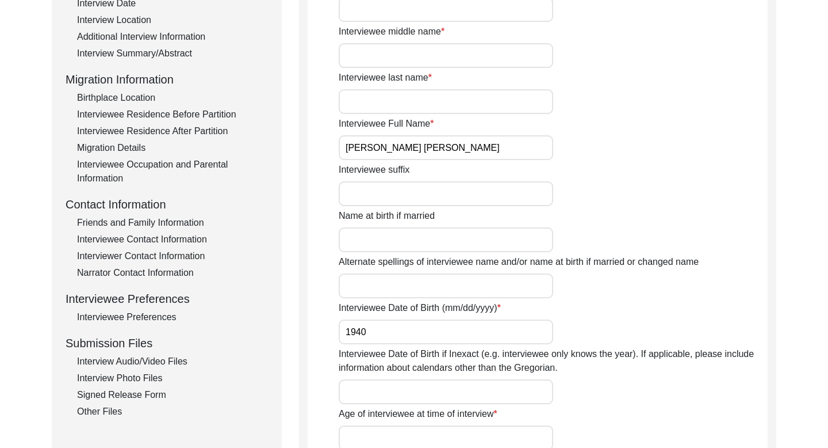
click at [435, 146] on input "[PERSON_NAME] [PERSON_NAME]" at bounding box center [446, 147] width 215 height 25
click at [167, 56] on div "Interview Summary/Abstract" at bounding box center [172, 54] width 191 height 14
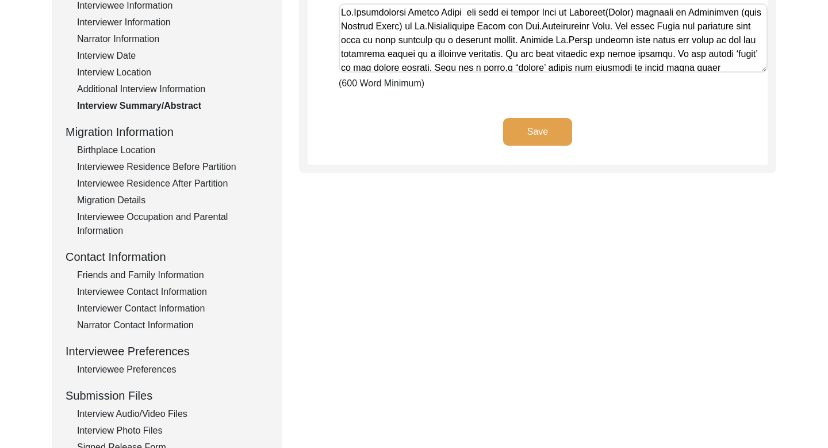
scroll to position [182, 0]
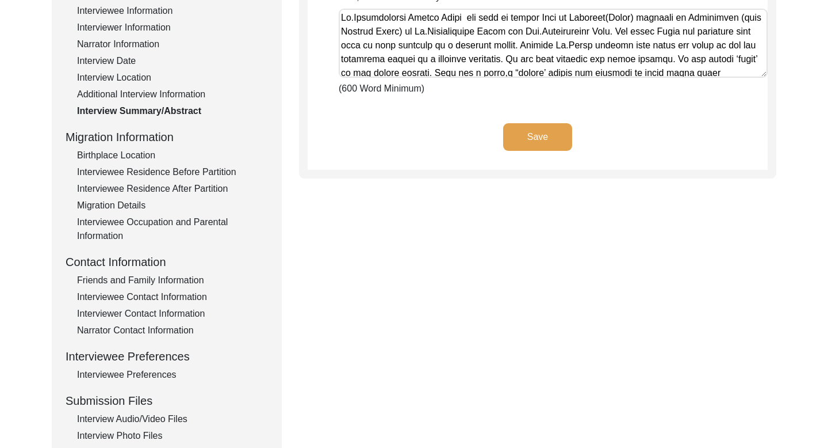
click at [391, 17] on textarea "Raw, Unedited Summary" at bounding box center [553, 43] width 429 height 69
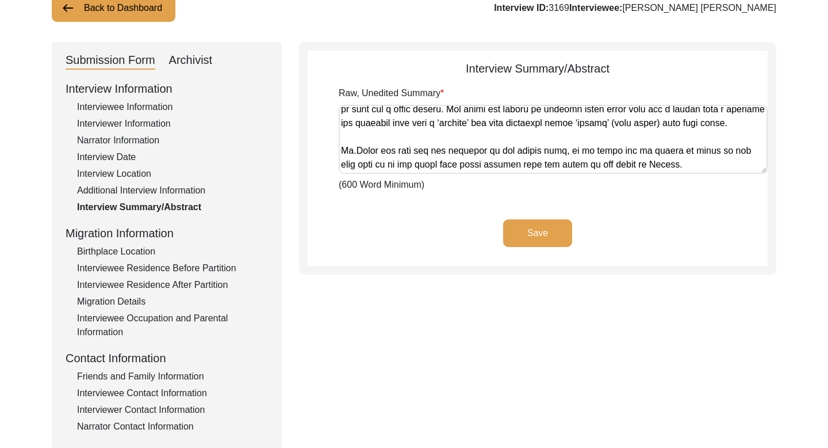
scroll to position [0, 0]
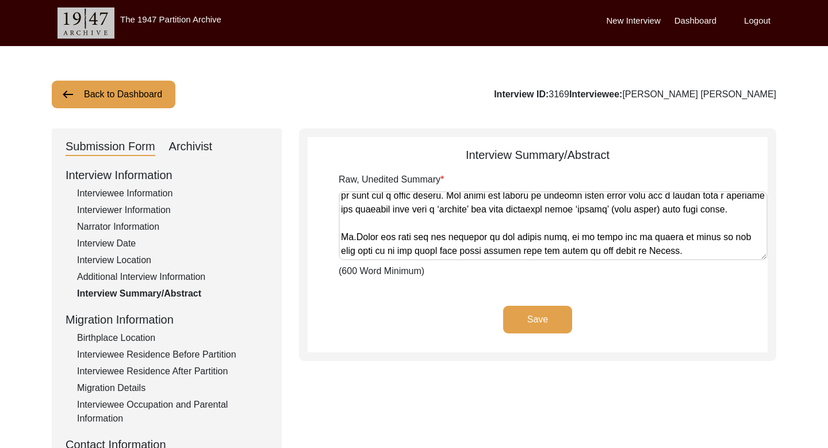
click at [127, 91] on button "Back to Dashboard" at bounding box center [114, 95] width 124 height 28
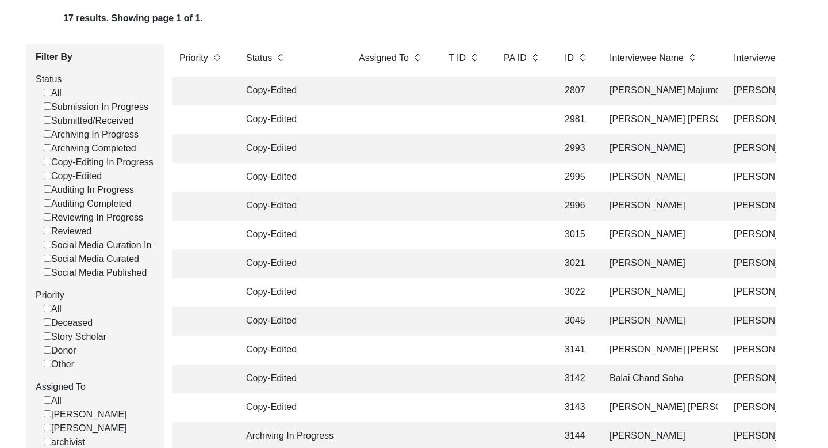
scroll to position [337, 0]
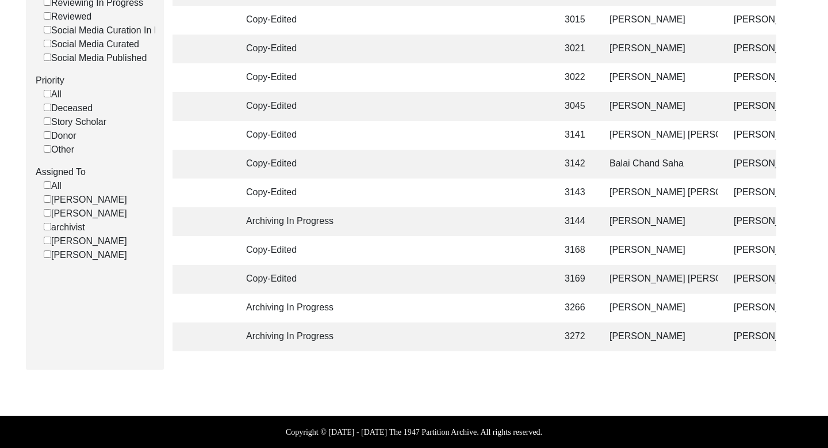
click at [652, 306] on td "[PERSON_NAME]" at bounding box center [660, 307] width 115 height 29
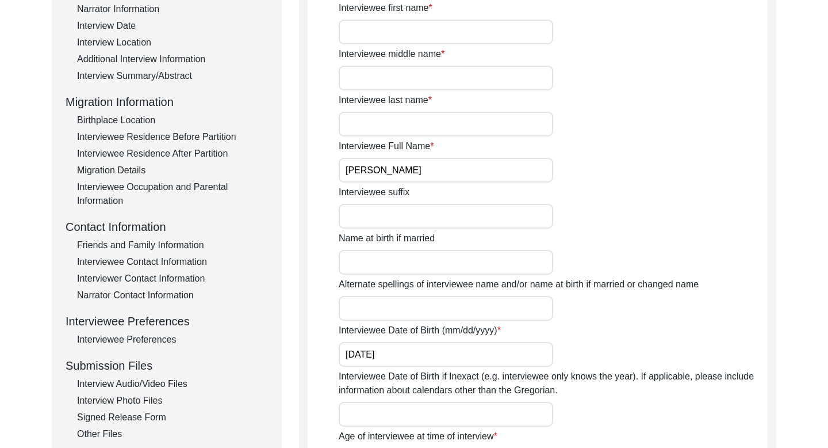
scroll to position [117, 0]
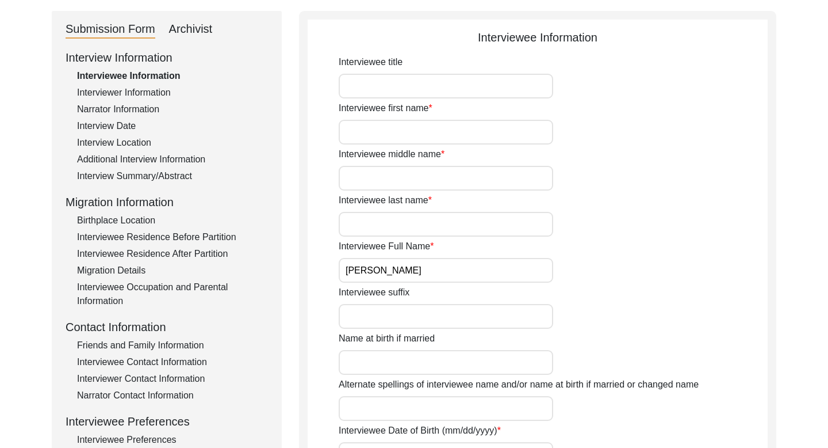
click at [396, 274] on input "[PERSON_NAME]" at bounding box center [446, 270] width 215 height 25
click at [194, 173] on div "Interview Summary/Abstract" at bounding box center [172, 176] width 191 height 14
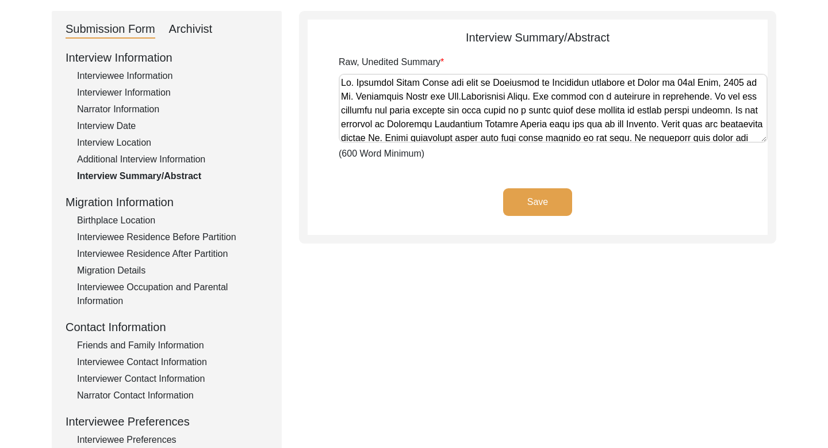
click at [403, 88] on textarea "Raw, Unedited Summary" at bounding box center [553, 108] width 429 height 69
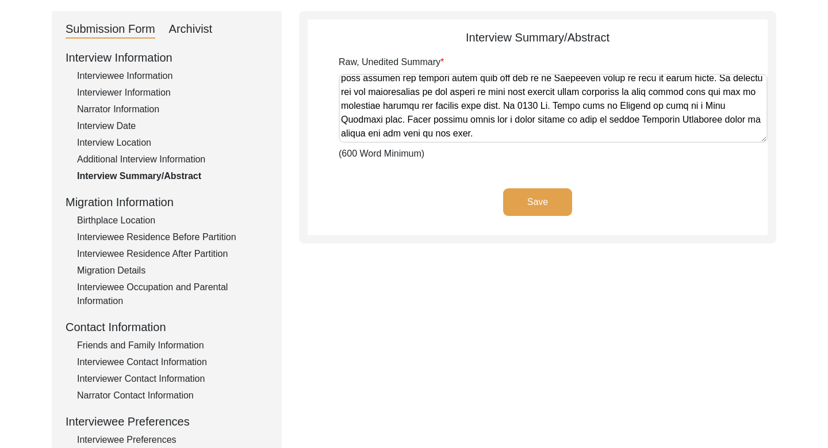
scroll to position [0, 0]
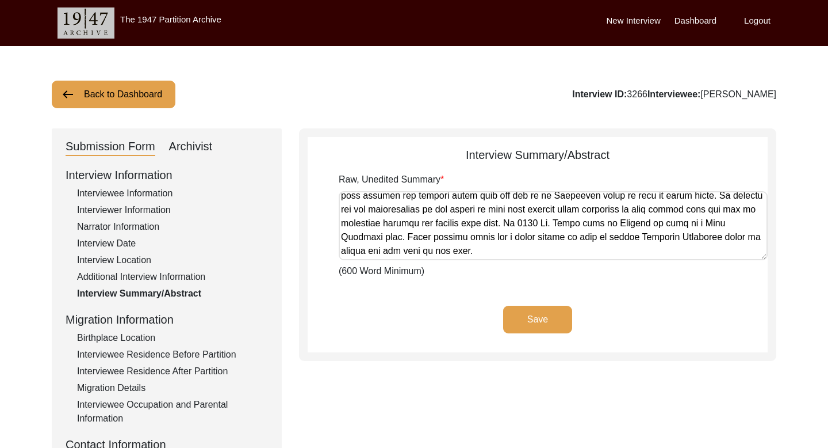
click at [104, 86] on button "Back to Dashboard" at bounding box center [114, 95] width 124 height 28
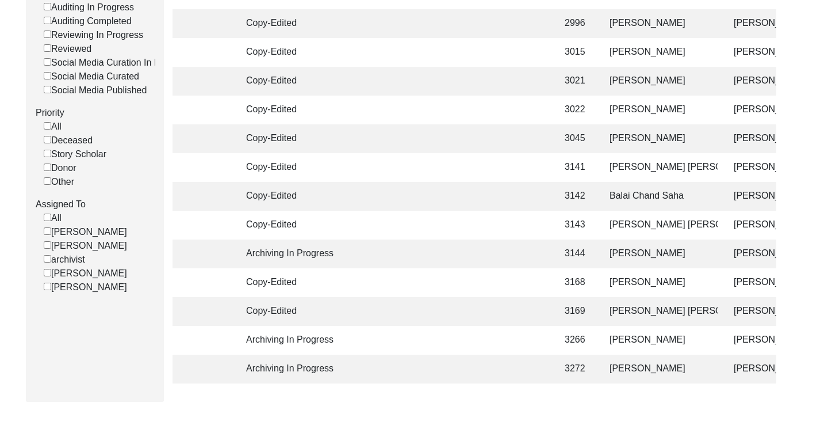
scroll to position [337, 0]
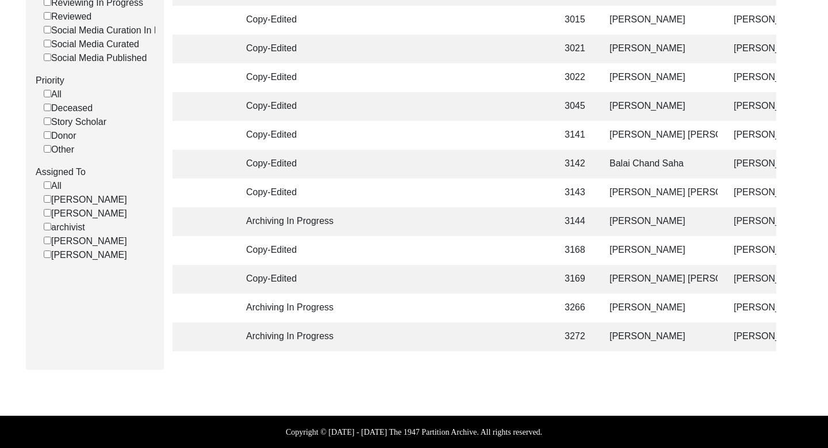
click at [625, 336] on td "[PERSON_NAME]" at bounding box center [660, 336] width 115 height 29
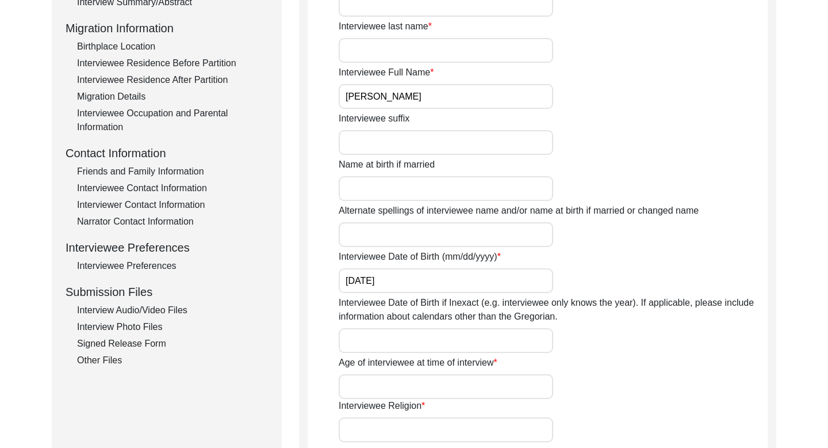
scroll to position [289, 0]
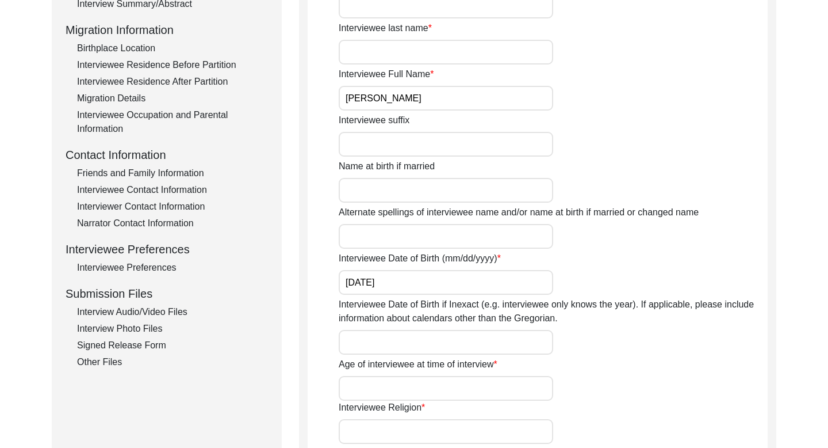
click at [418, 104] on input "[PERSON_NAME]" at bounding box center [446, 98] width 215 height 25
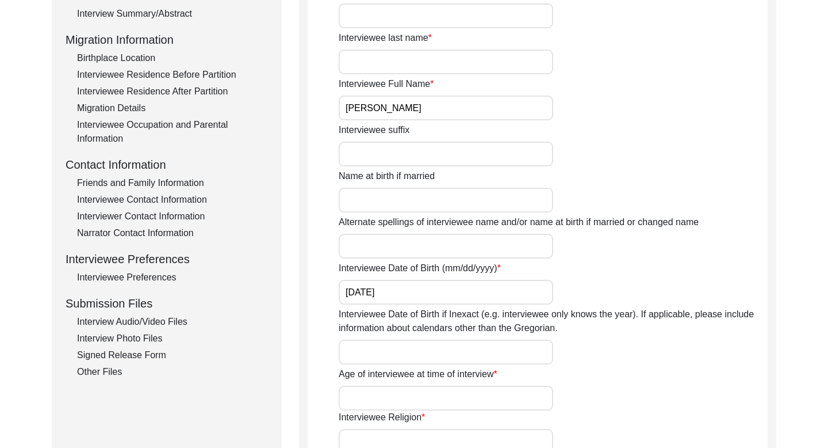
scroll to position [279, 0]
click at [174, 16] on div "Interview Summary/Abstract" at bounding box center [172, 14] width 191 height 14
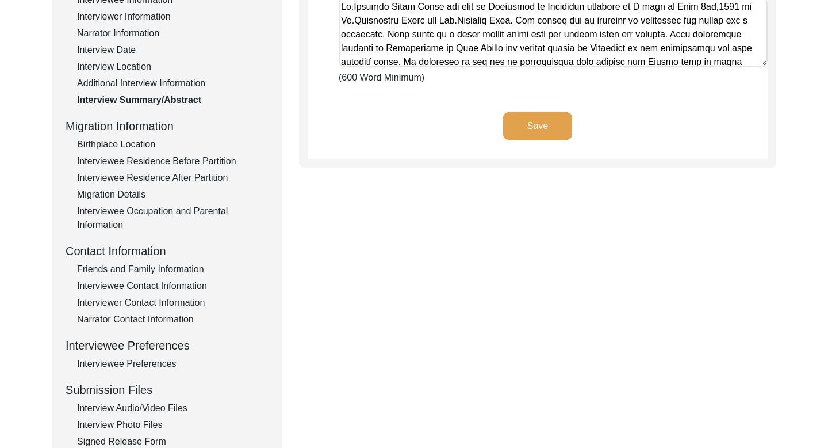
scroll to position [190, 0]
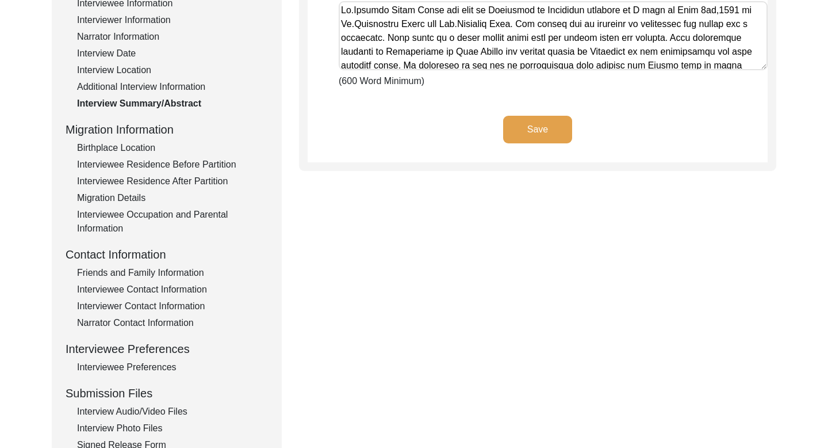
click at [374, 10] on textarea "Raw, Unedited Summary" at bounding box center [553, 35] width 429 height 69
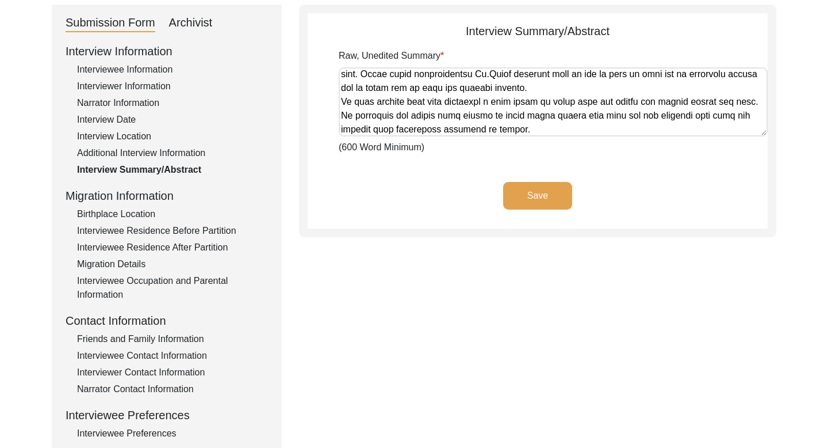
scroll to position [0, 0]
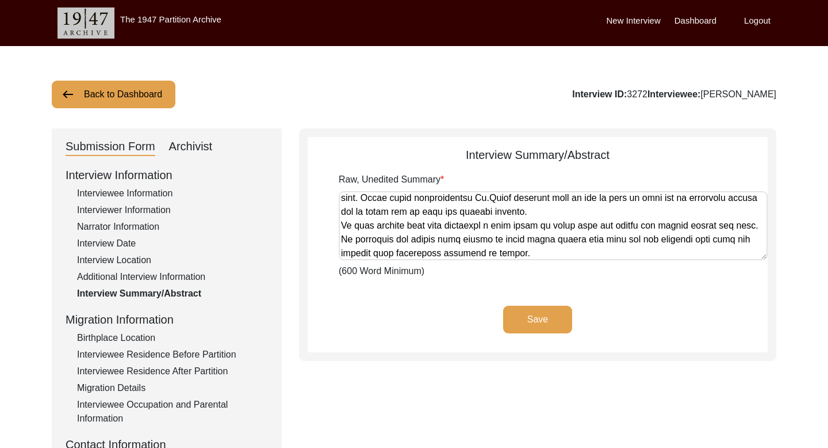
click at [136, 94] on button "Back to Dashboard" at bounding box center [114, 95] width 124 height 28
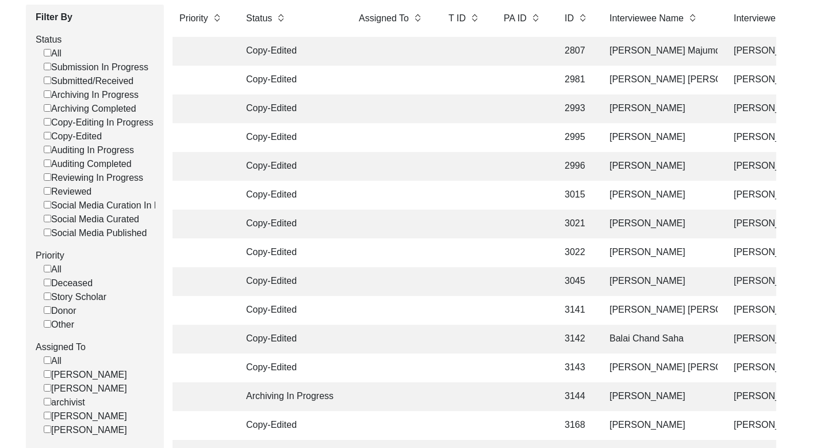
scroll to position [337, 0]
